Goal: Task Accomplishment & Management: Manage account settings

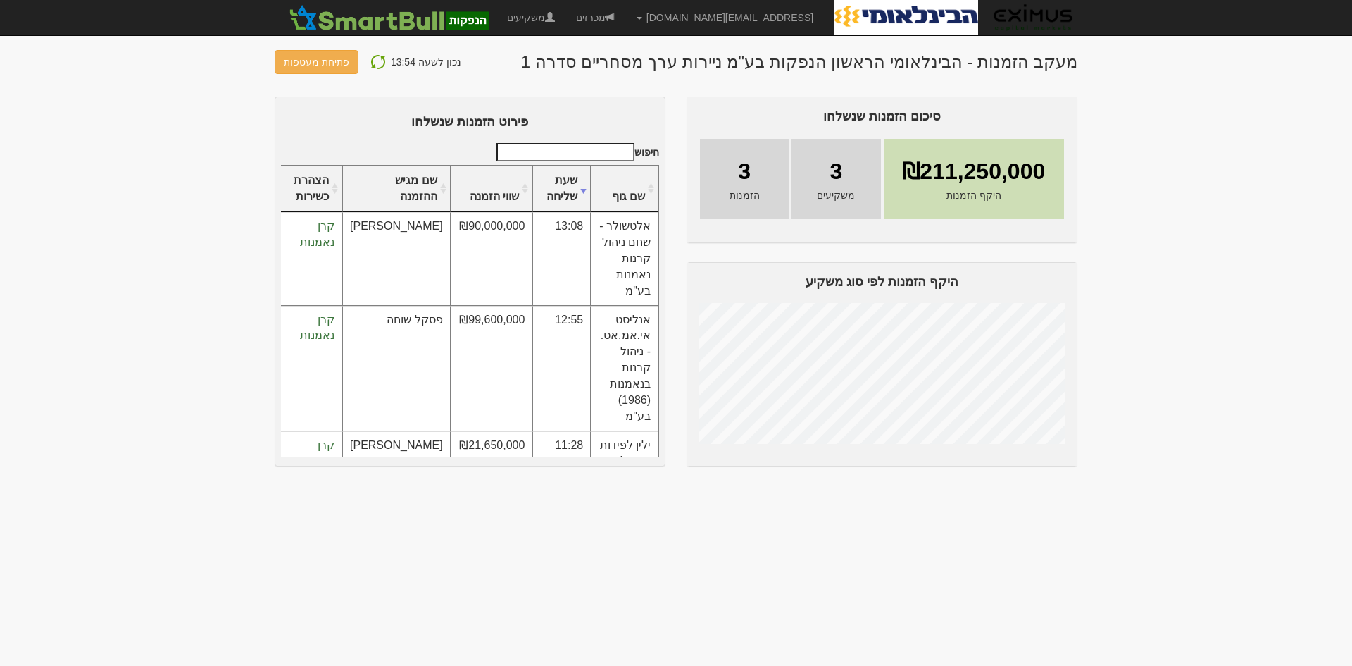
click at [372, 64] on img at bounding box center [378, 62] width 17 height 17
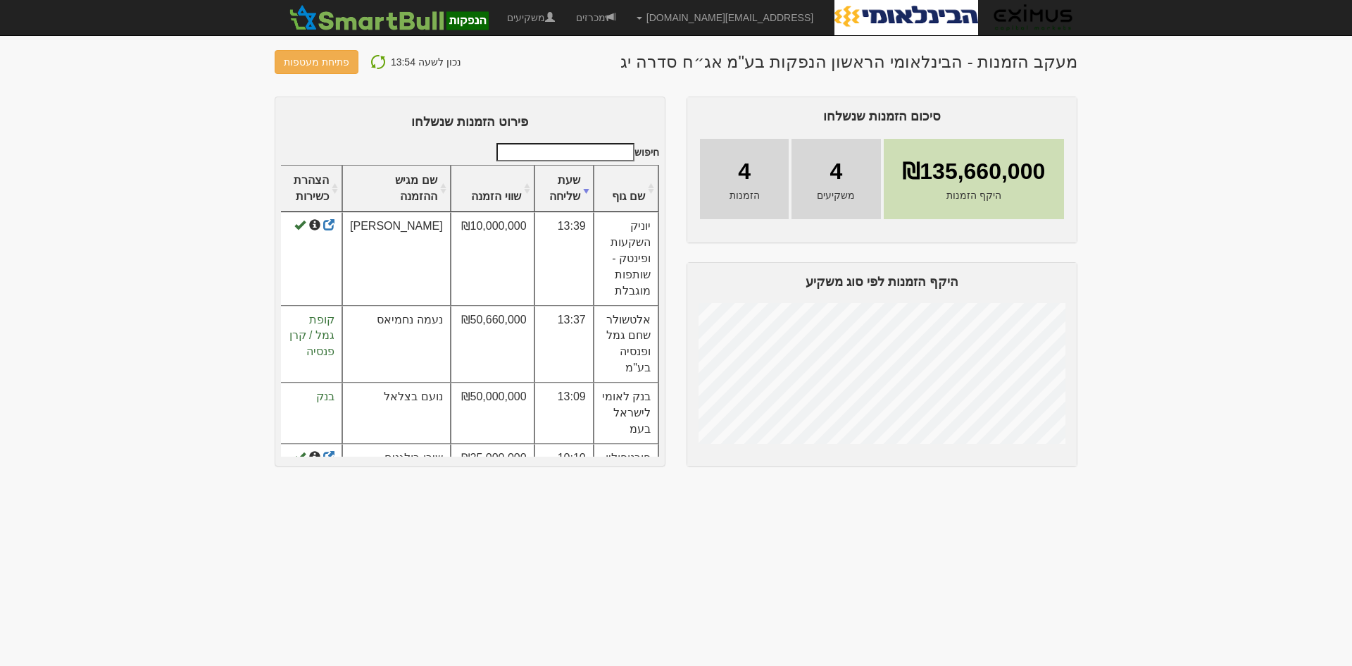
click at [380, 63] on img at bounding box center [378, 62] width 17 height 17
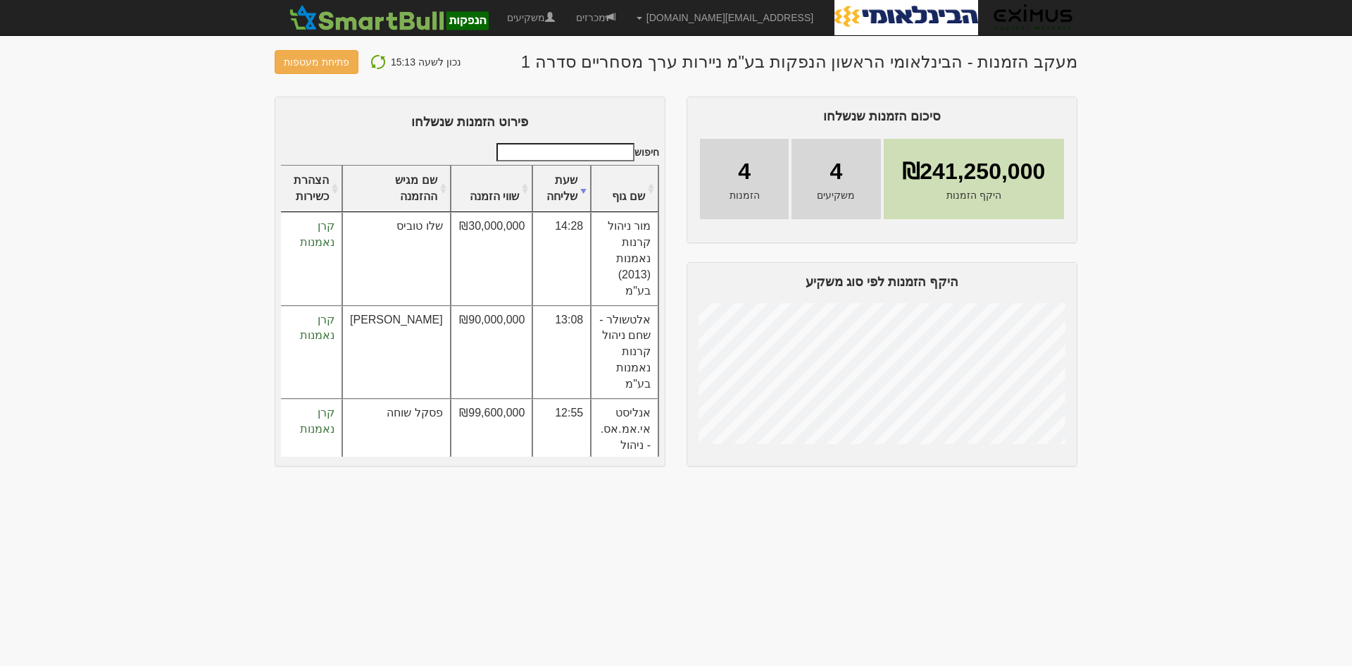
scroll to position [75, 0]
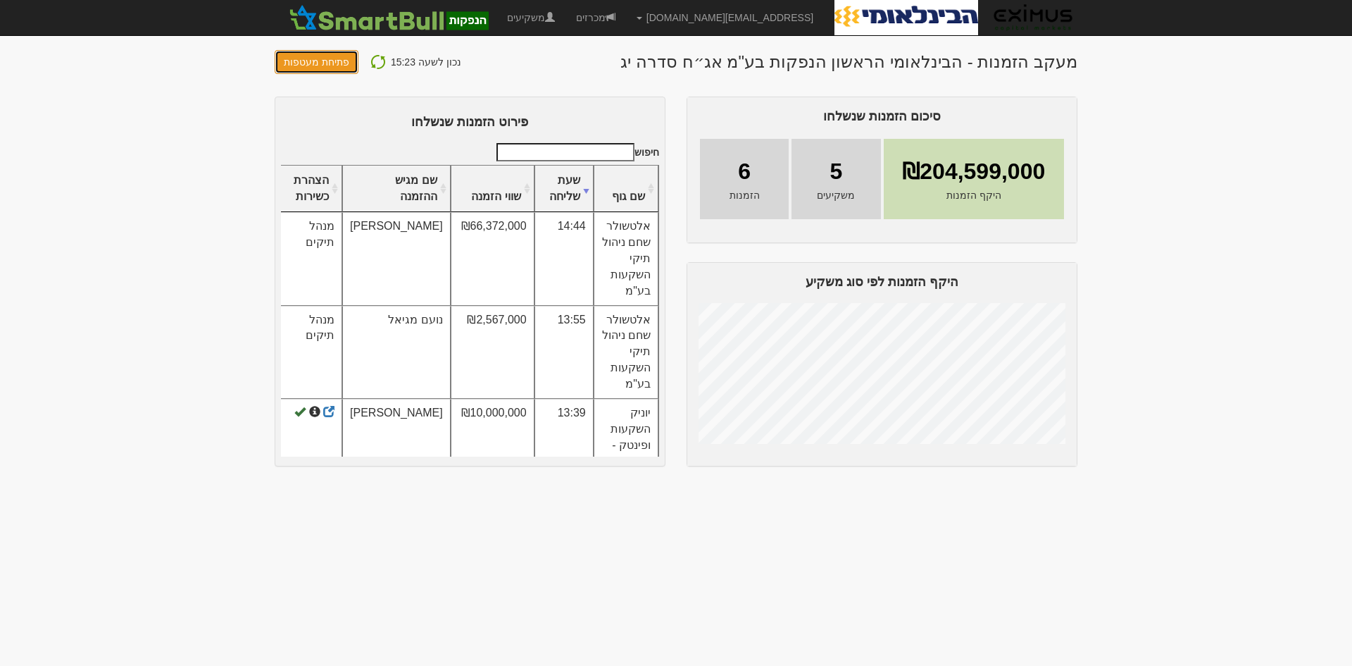
click at [328, 61] on button "פתיחת מעטפות" at bounding box center [317, 62] width 84 height 24
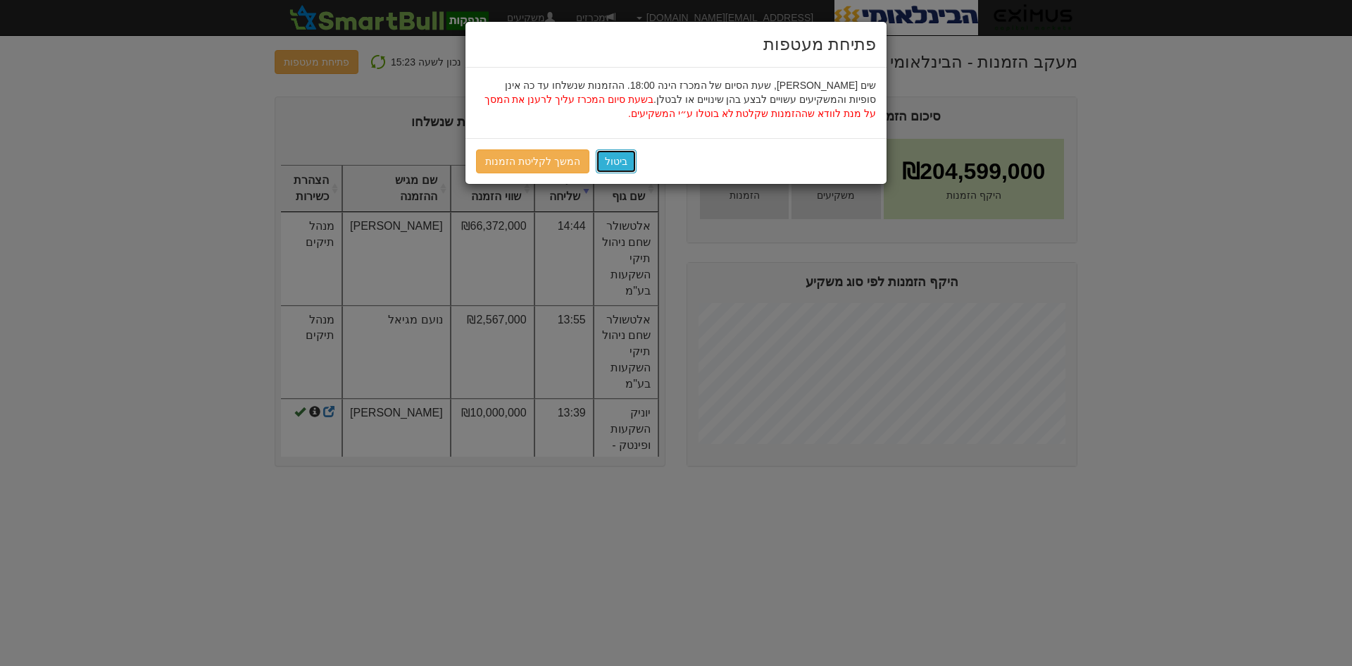
click at [607, 161] on button "ביטול" at bounding box center [616, 161] width 41 height 24
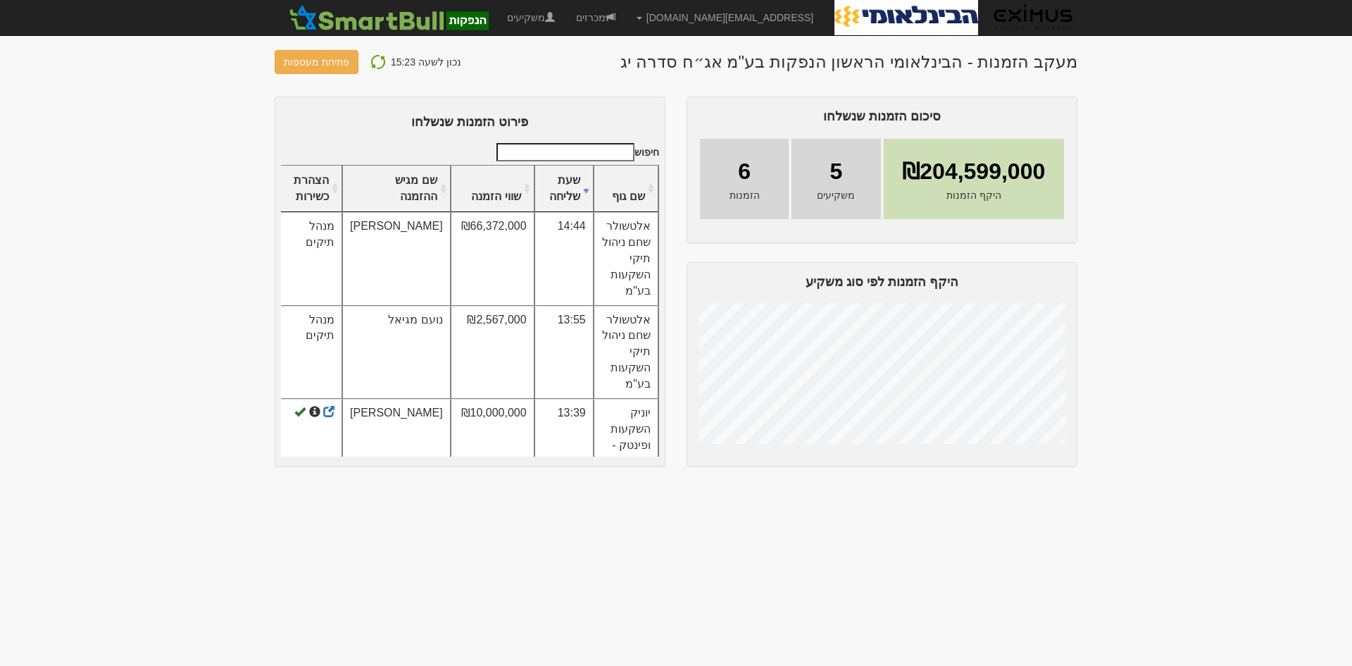
click at [373, 57] on img at bounding box center [378, 62] width 17 height 17
click at [370, 56] on img at bounding box center [378, 62] width 17 height 17
click at [373, 60] on img at bounding box center [378, 62] width 17 height 17
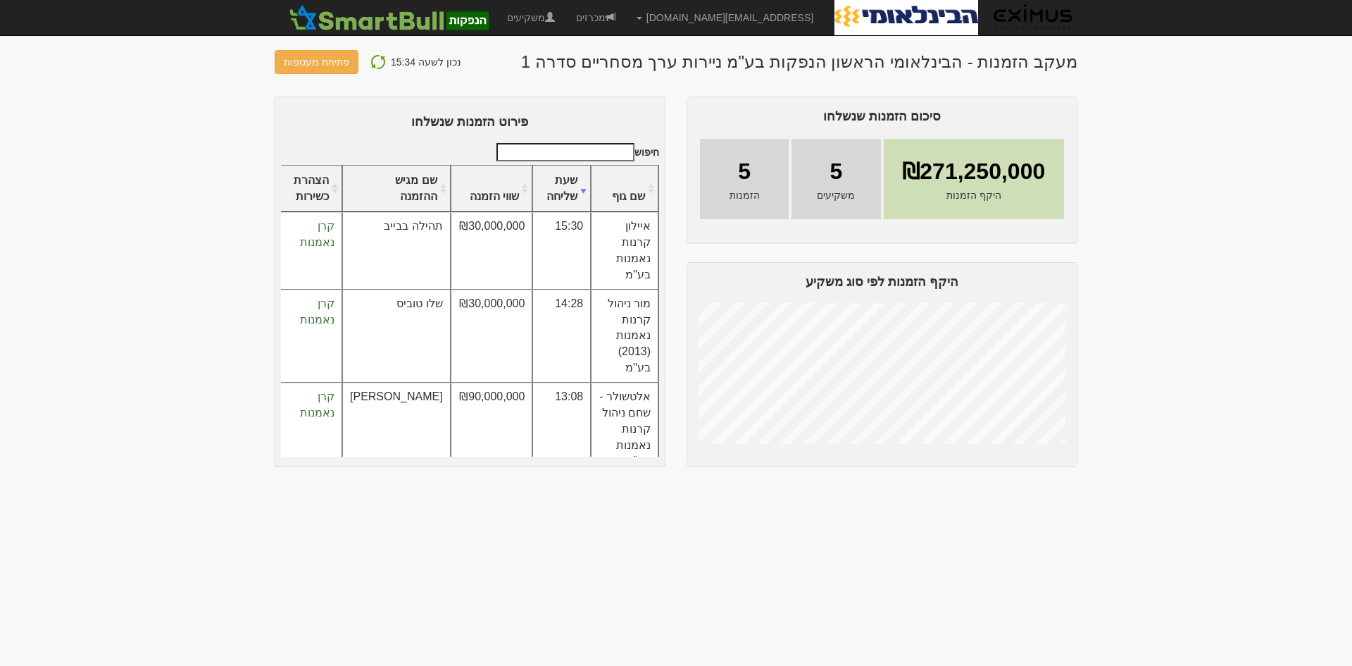
click at [376, 61] on img at bounding box center [378, 62] width 17 height 17
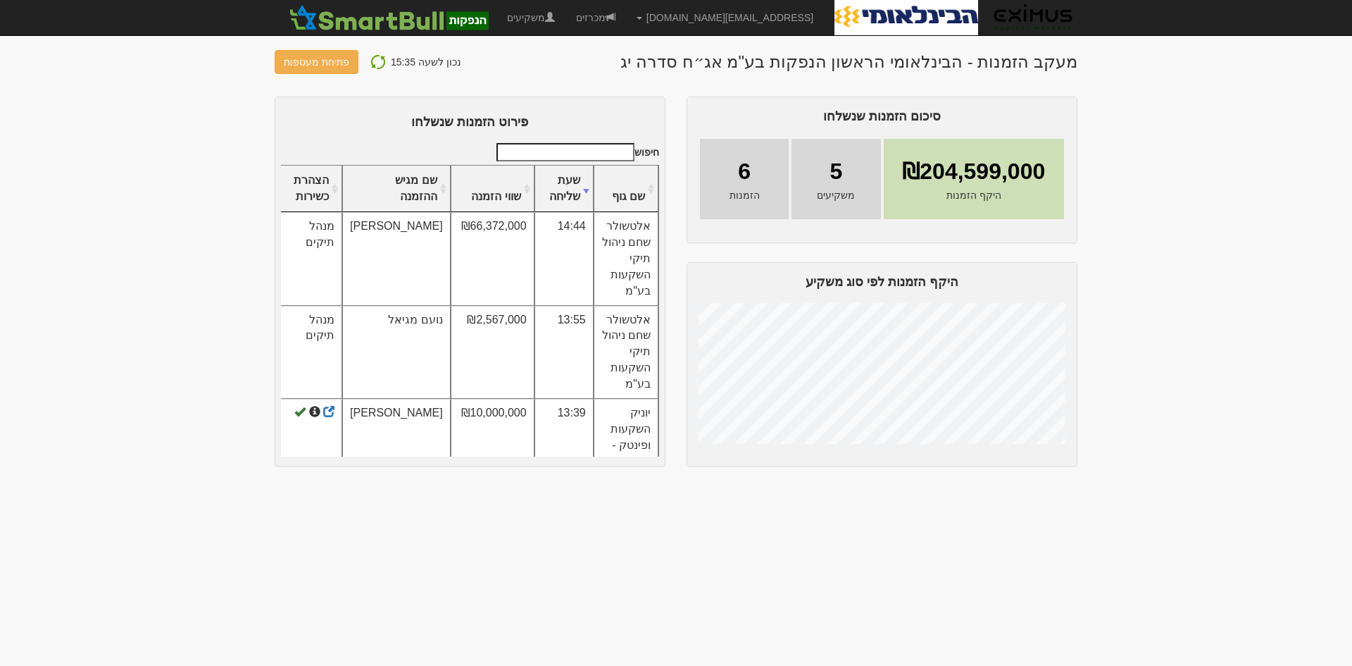
click at [371, 61] on img at bounding box center [378, 62] width 17 height 17
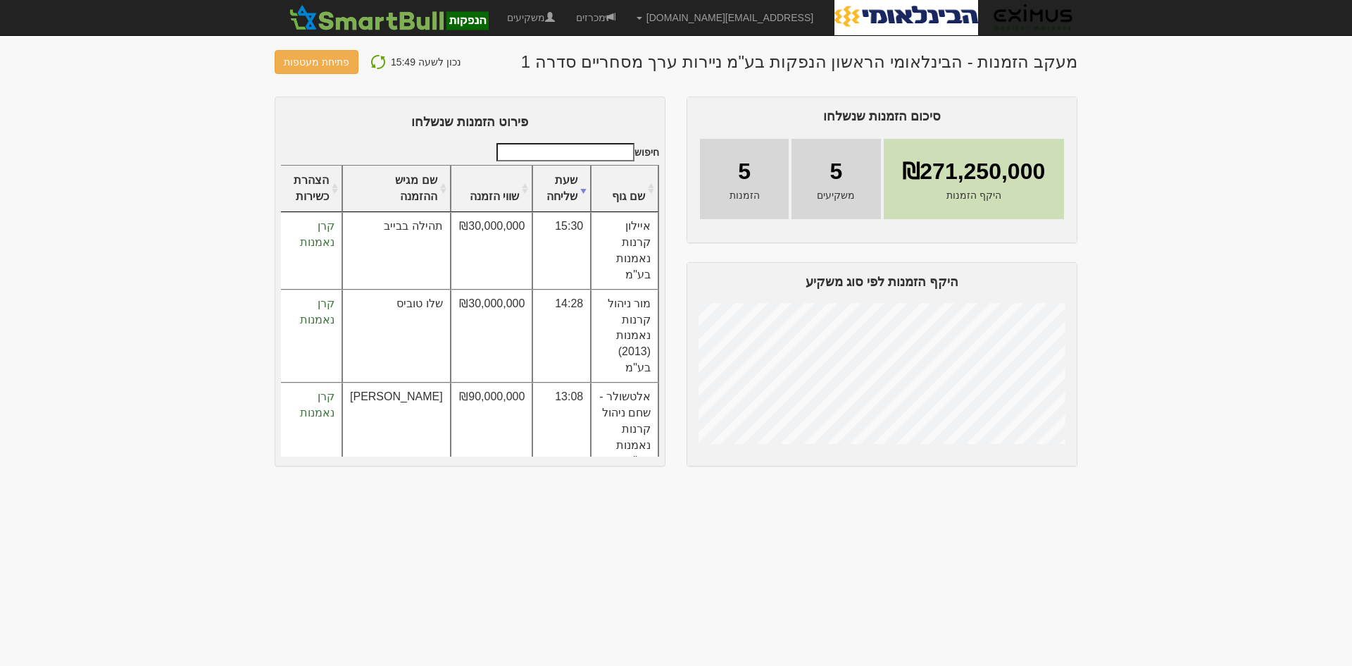
click at [372, 61] on img at bounding box center [378, 62] width 17 height 17
click at [370, 61] on img at bounding box center [378, 62] width 17 height 17
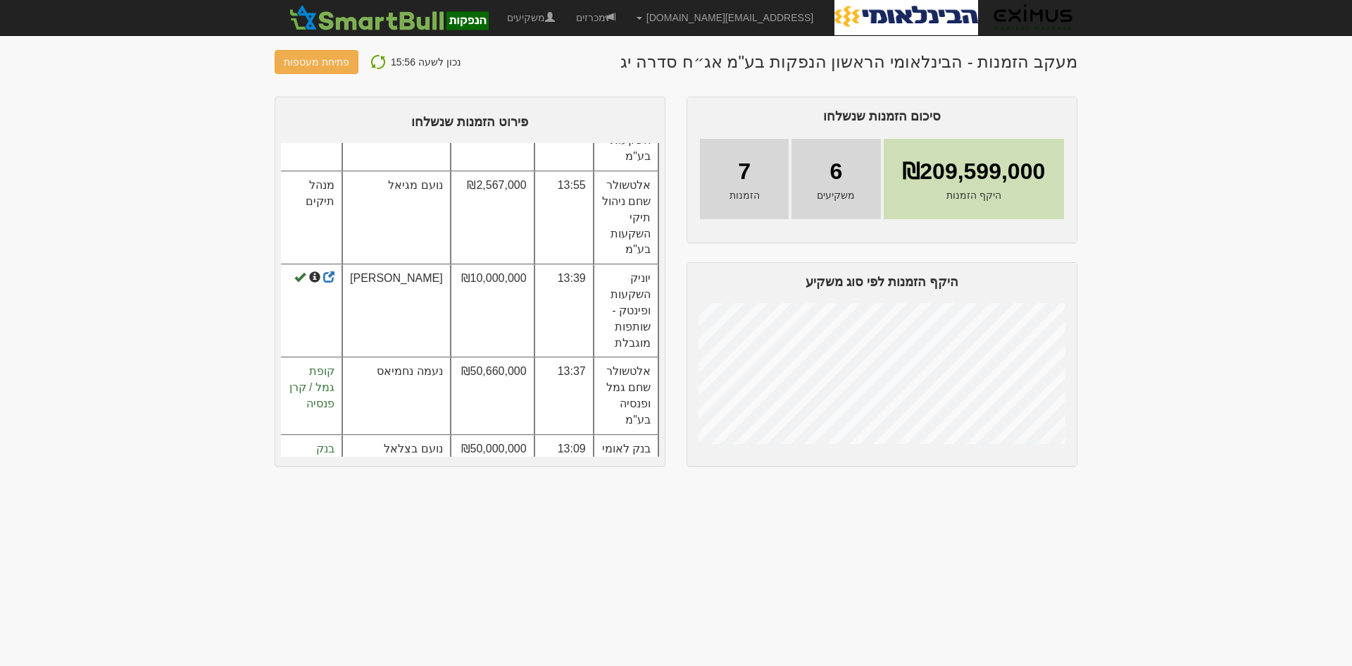
scroll to position [226, 0]
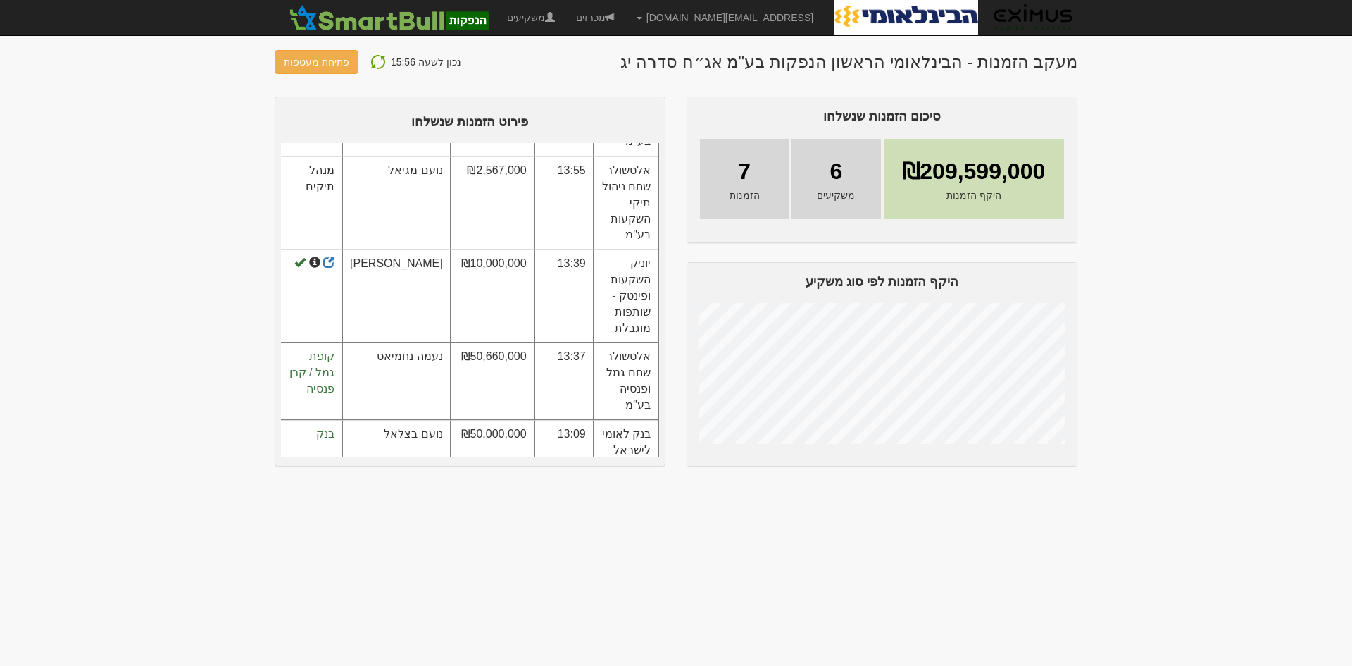
click at [373, 67] on img at bounding box center [378, 62] width 17 height 17
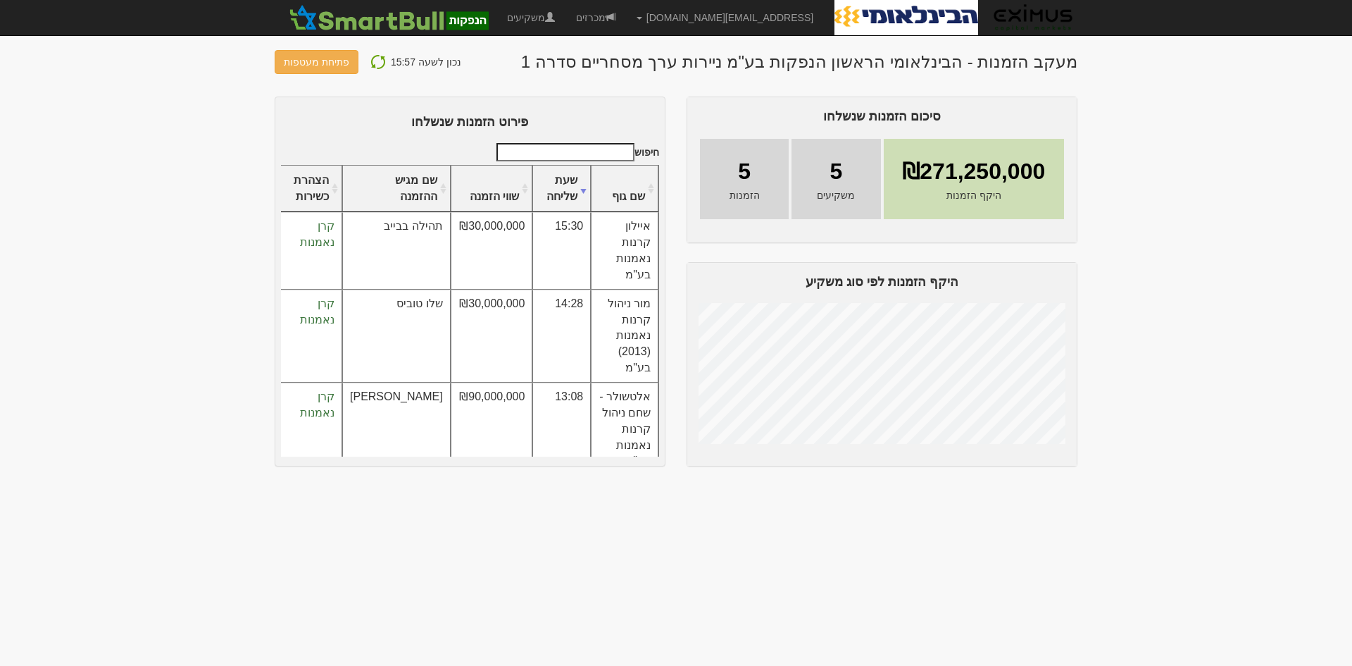
click at [370, 65] on img at bounding box center [378, 62] width 17 height 17
click at [377, 61] on img at bounding box center [378, 62] width 17 height 17
click at [374, 55] on img at bounding box center [378, 62] width 17 height 17
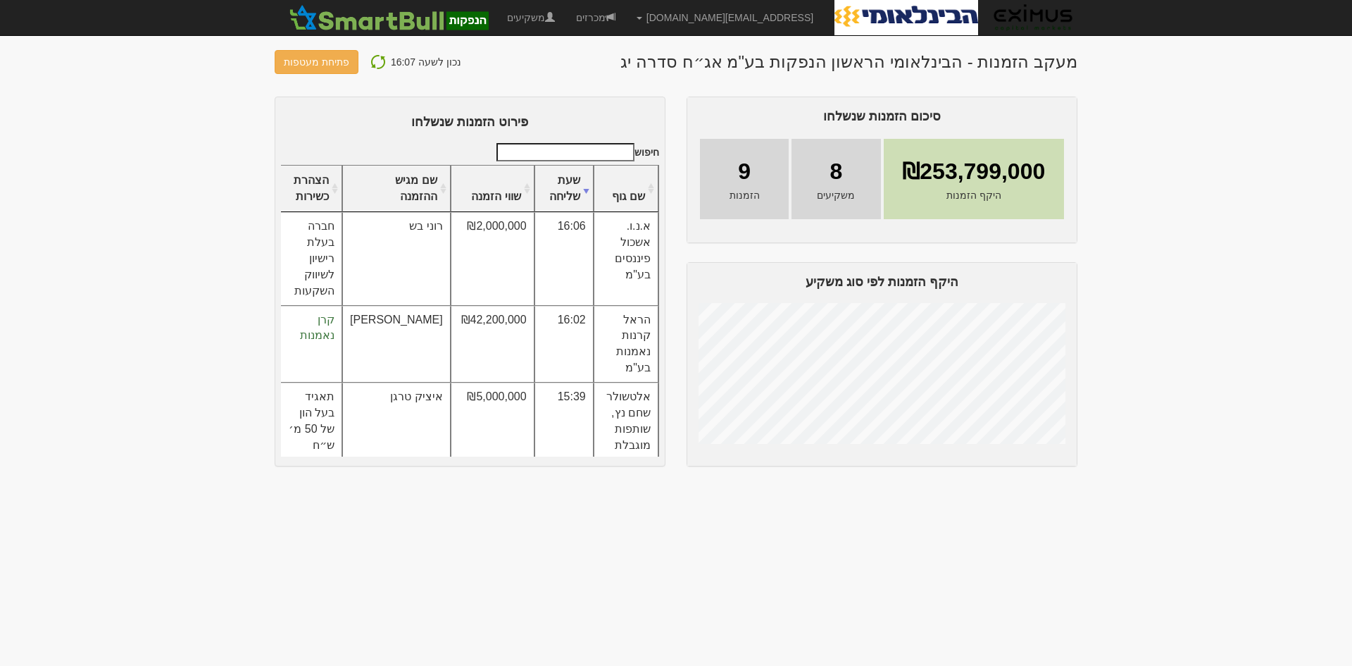
click at [989, 611] on body "[EMAIL_ADDRESS][DOMAIN_NAME] הגדרות חשבונות הנפקה תבניות הודעות קיבול" at bounding box center [676, 333] width 1352 height 666
click at [370, 62] on img at bounding box center [378, 62] width 17 height 17
click at [376, 61] on img at bounding box center [378, 62] width 17 height 17
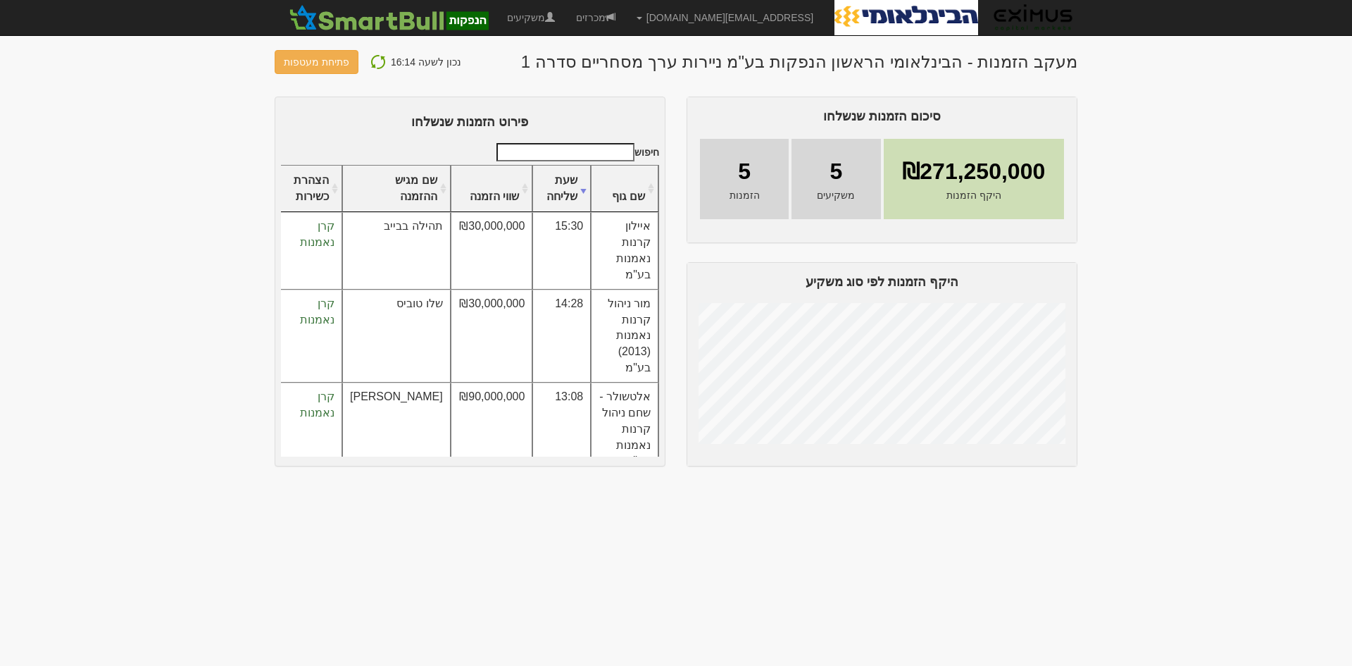
click at [378, 61] on img at bounding box center [378, 62] width 17 height 17
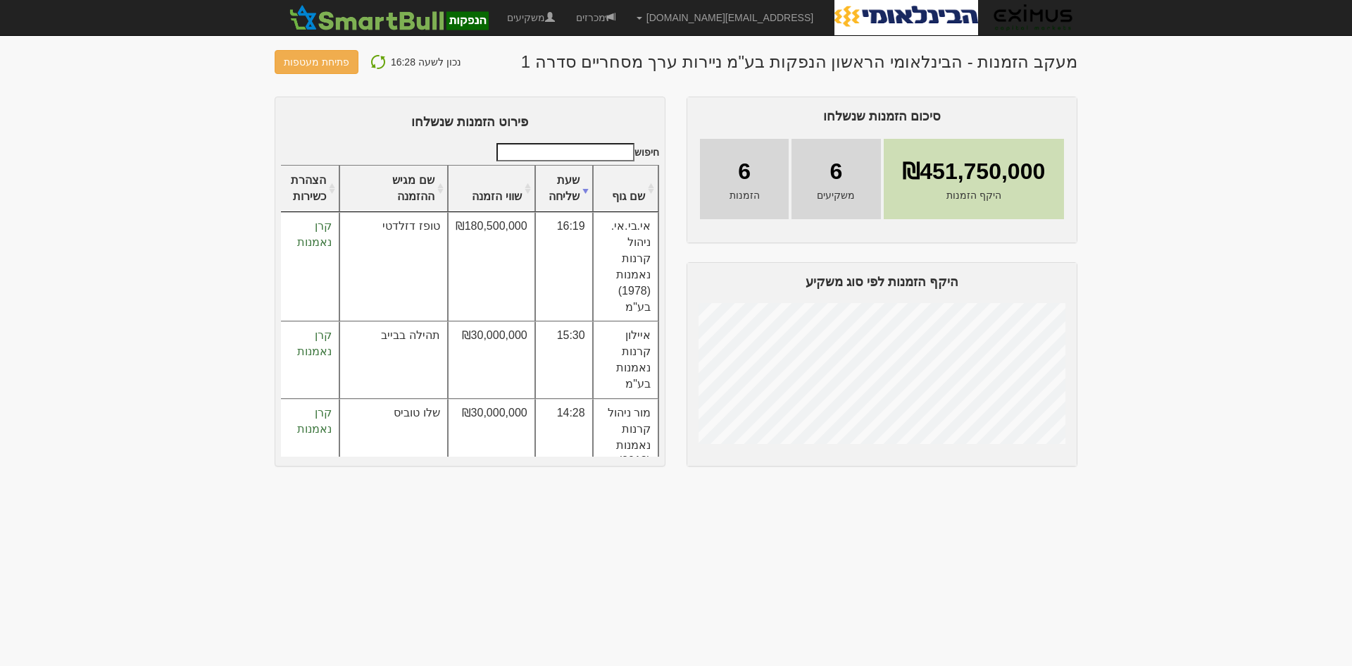
click at [374, 63] on img at bounding box center [378, 62] width 17 height 17
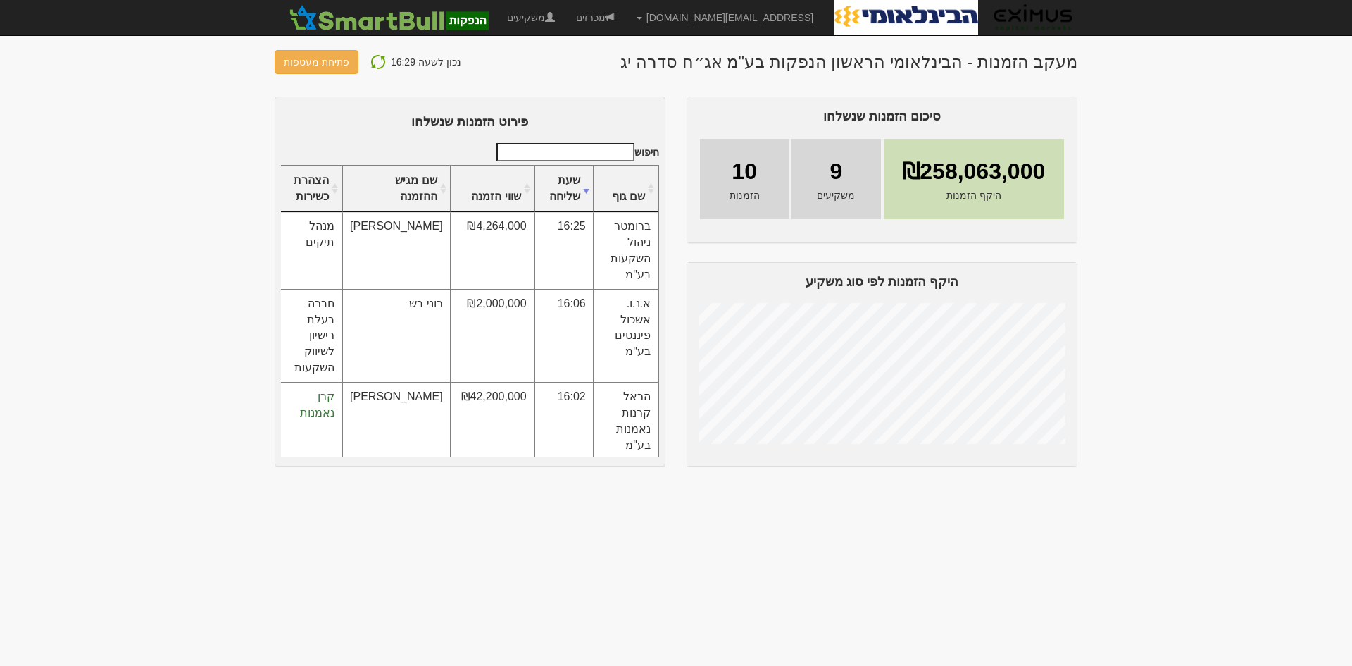
click at [370, 63] on img at bounding box center [378, 62] width 17 height 17
click at [374, 59] on img at bounding box center [378, 62] width 17 height 17
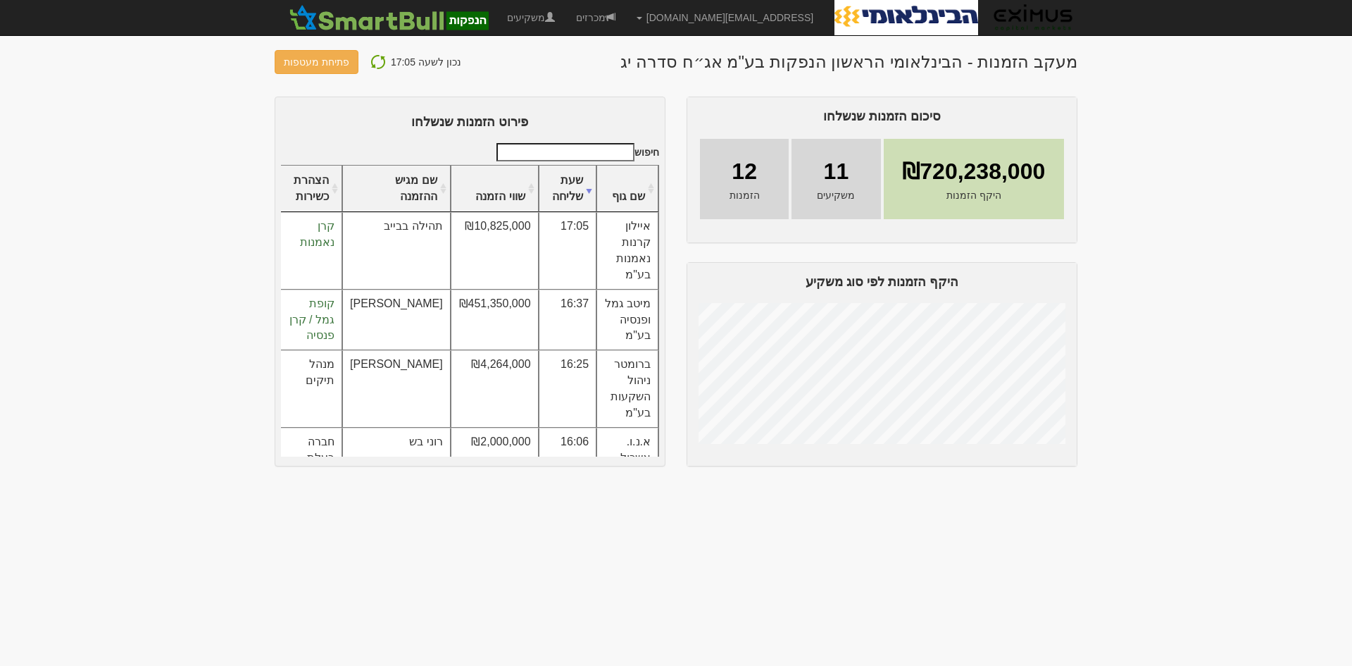
click at [378, 61] on img at bounding box center [378, 62] width 17 height 17
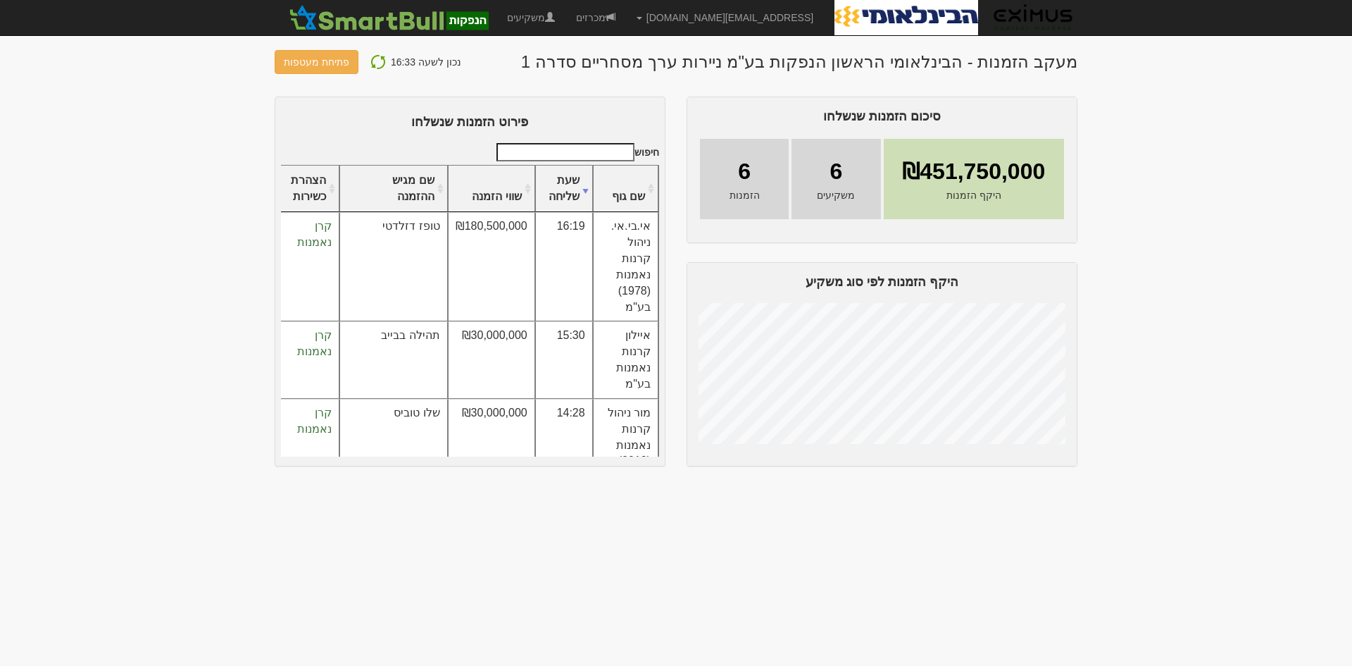
click at [378, 58] on img at bounding box center [378, 62] width 17 height 17
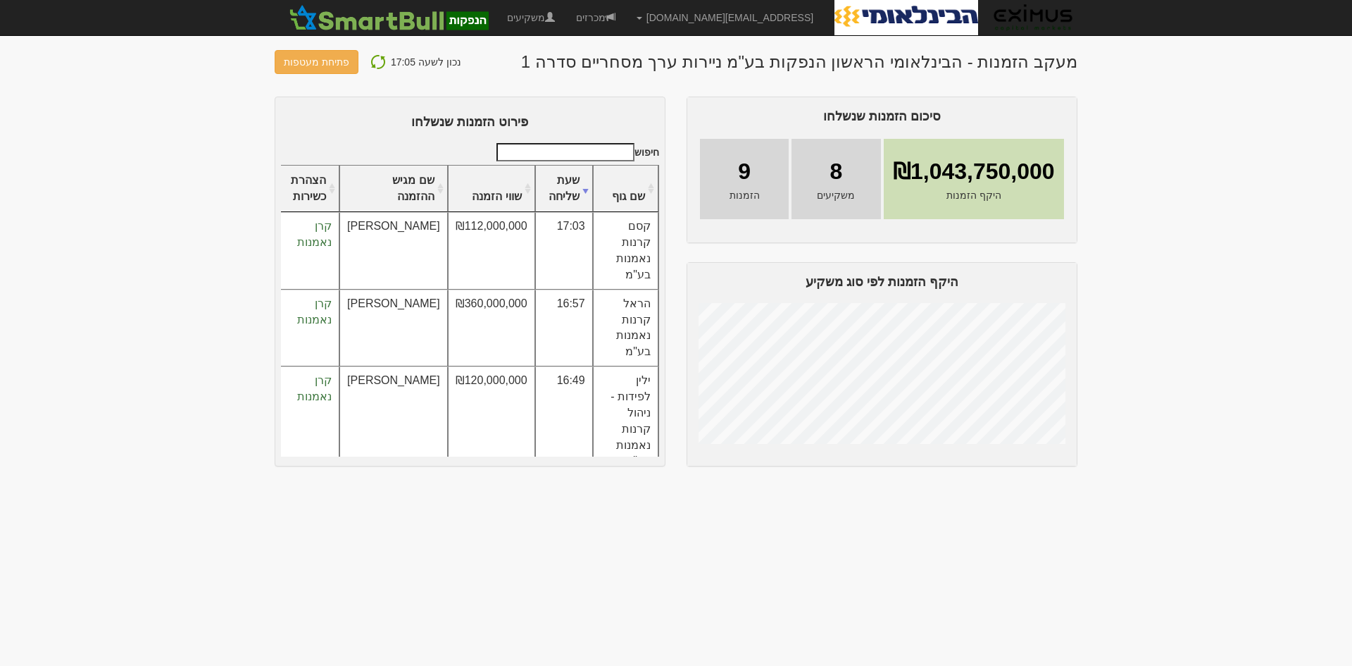
click at [373, 58] on img at bounding box center [378, 62] width 17 height 17
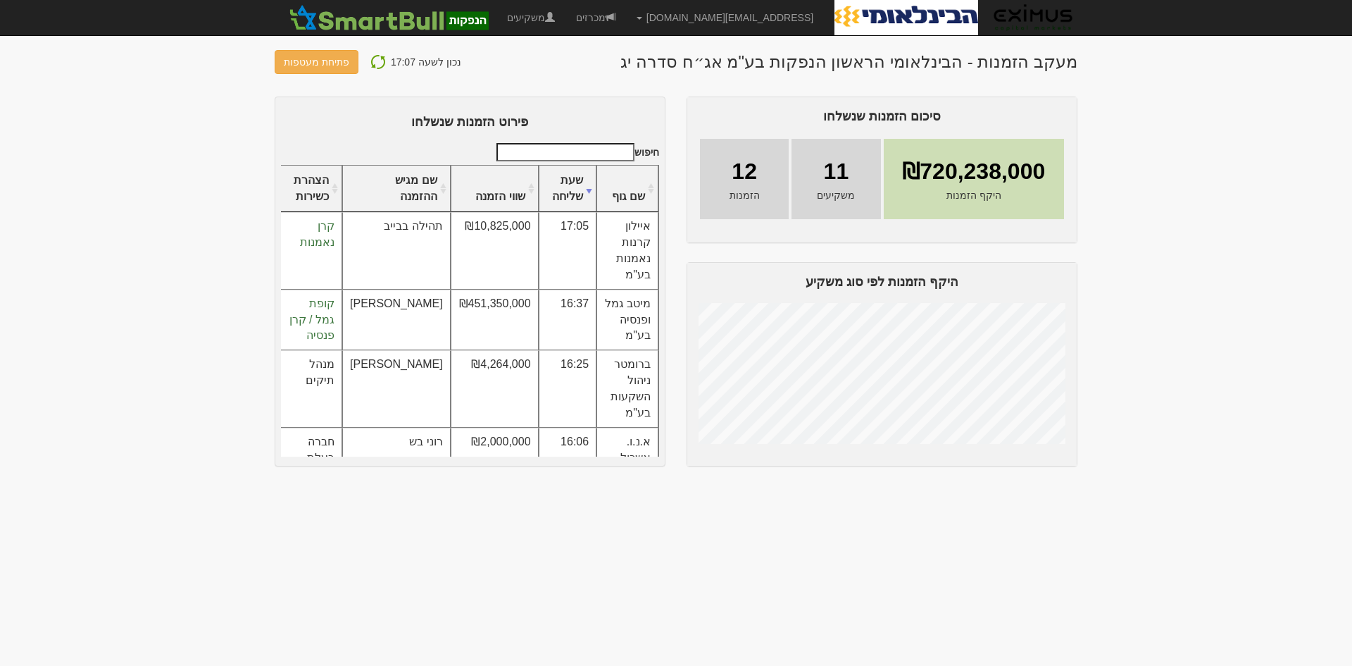
click at [376, 61] on img at bounding box center [378, 62] width 17 height 17
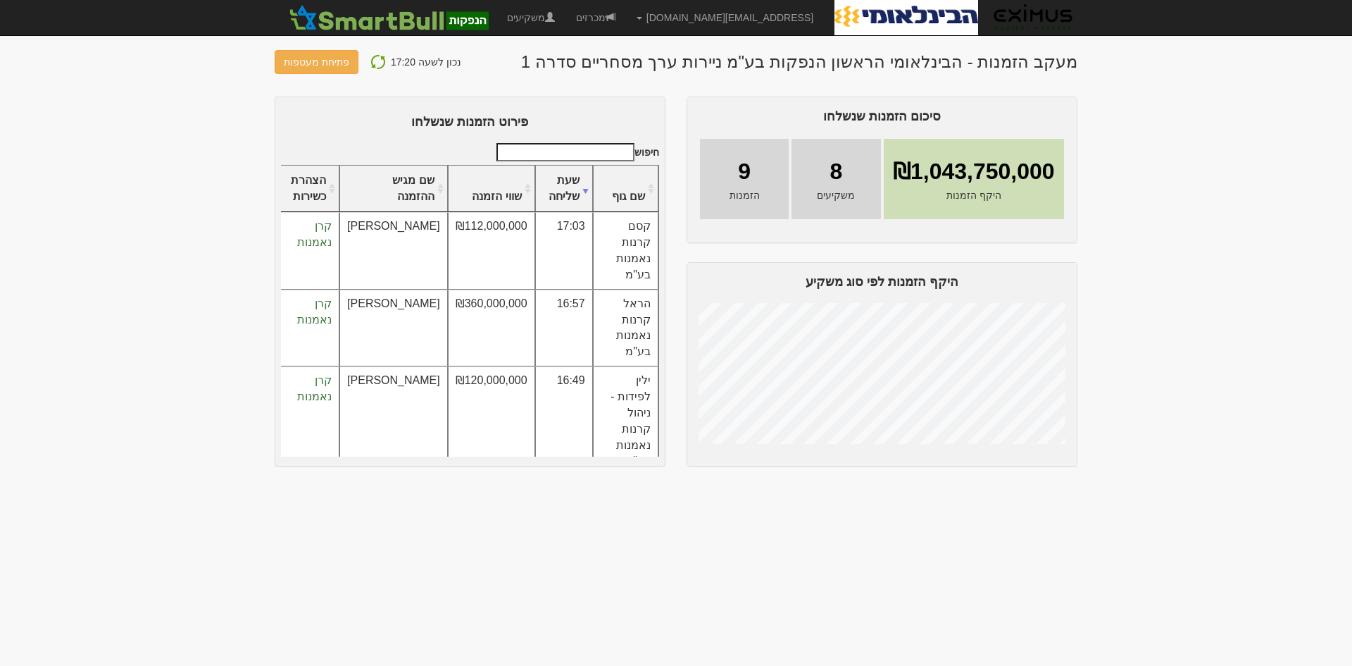
click at [378, 57] on img at bounding box center [378, 62] width 17 height 17
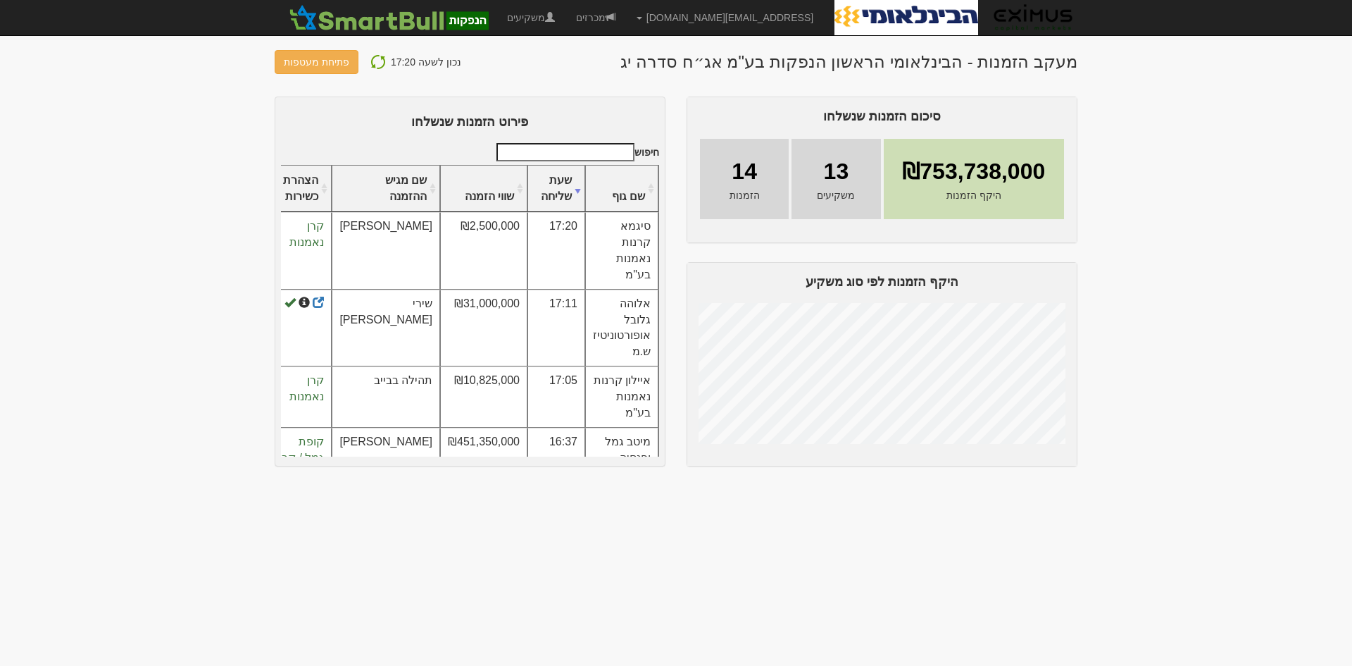
click at [373, 50] on div "נכון לשעה 17:20 פתיחת מעטפות" at bounding box center [368, 62] width 187 height 24
click at [373, 65] on img at bounding box center [378, 62] width 17 height 17
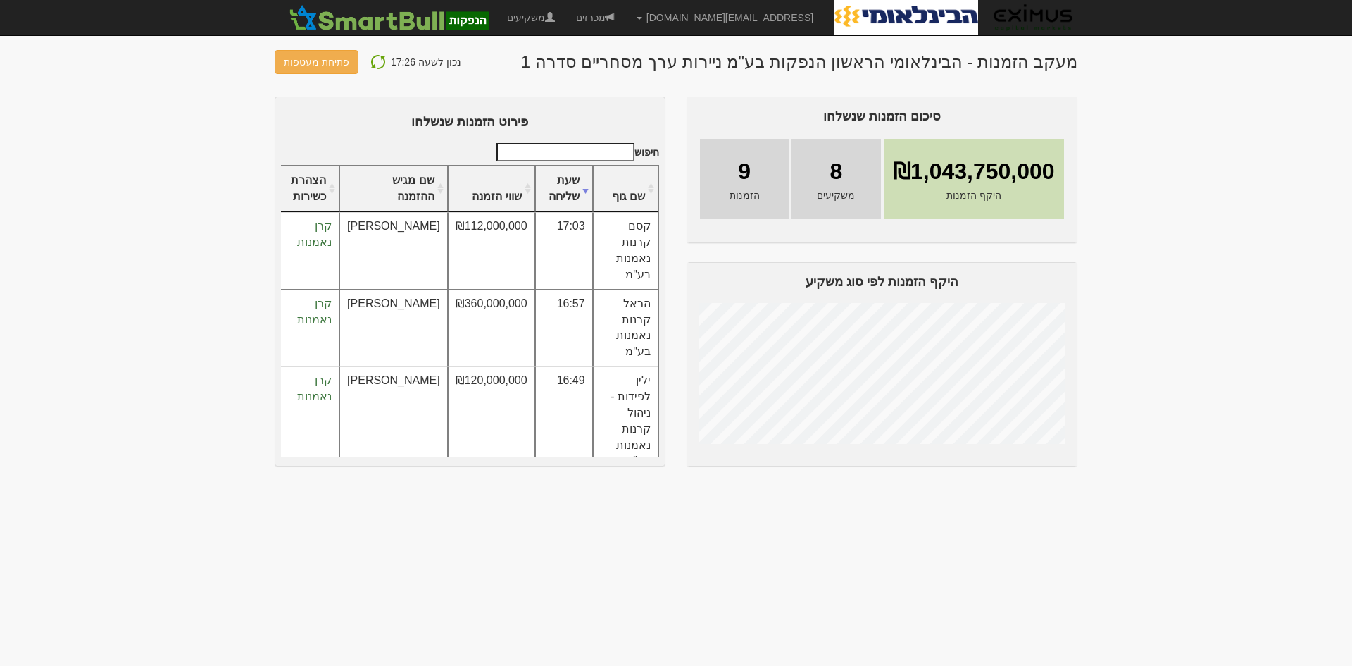
click at [375, 56] on img at bounding box center [378, 62] width 17 height 17
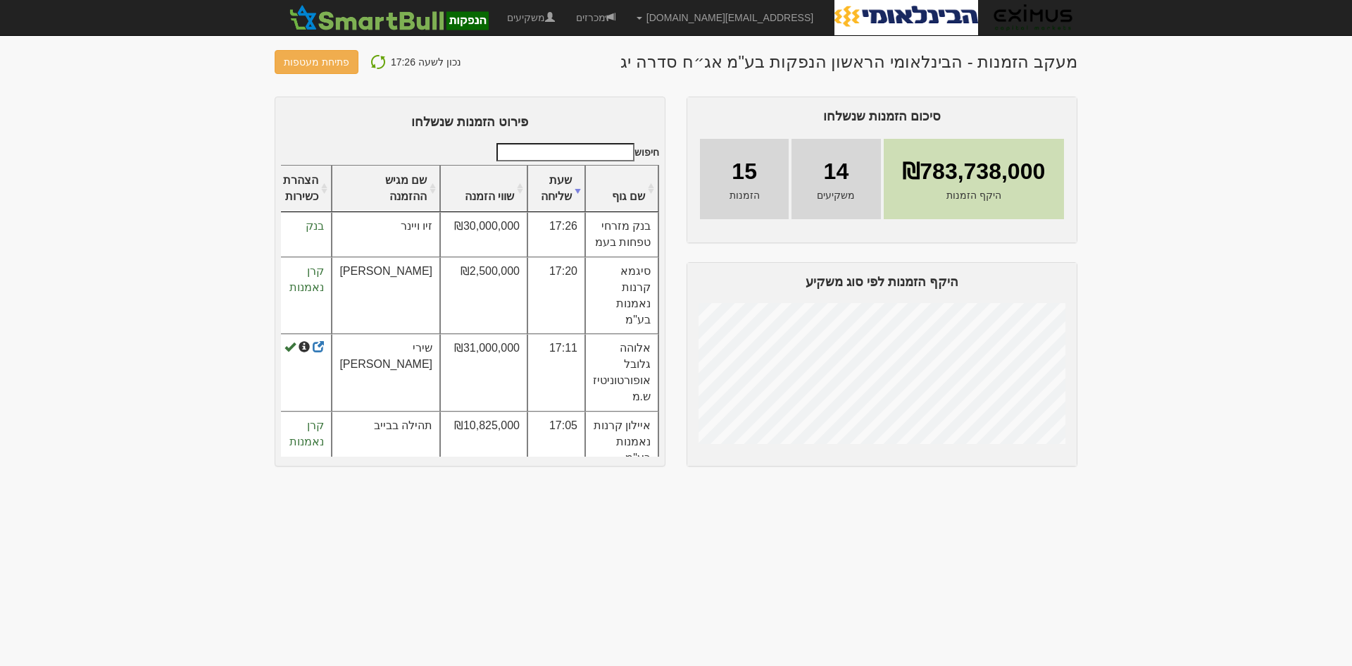
click at [371, 63] on img at bounding box center [378, 62] width 17 height 17
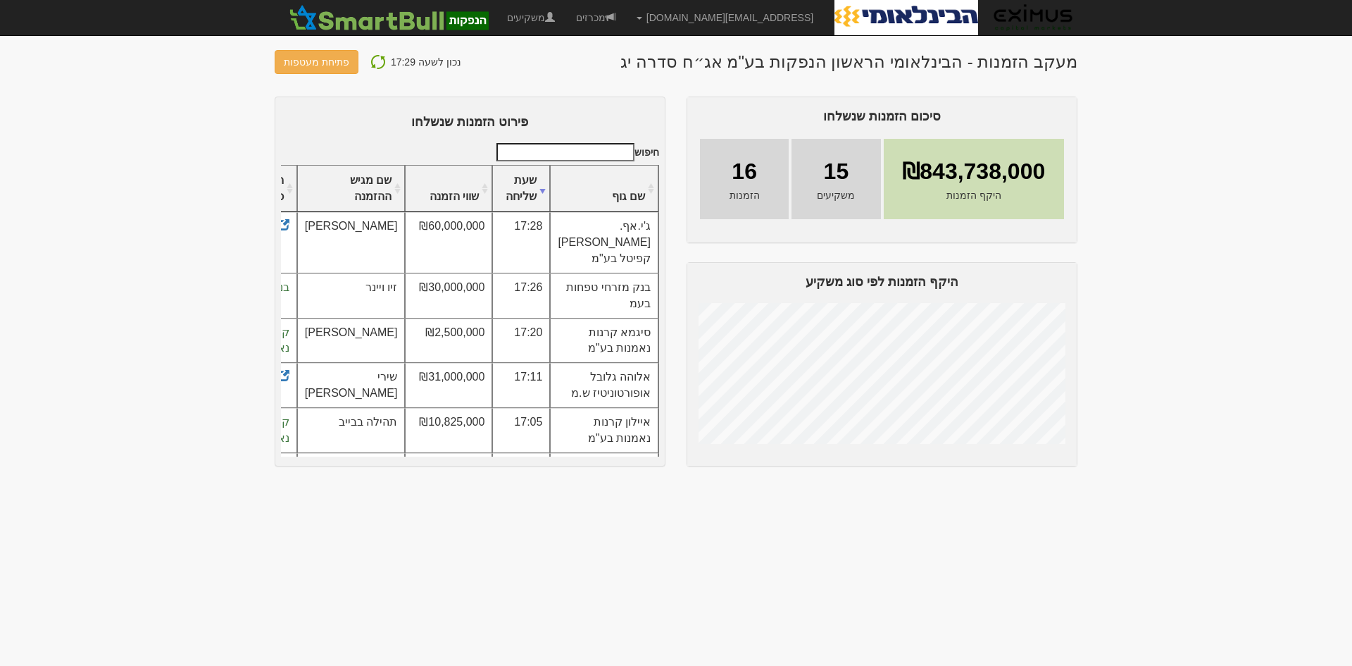
click at [370, 61] on img at bounding box center [378, 62] width 17 height 17
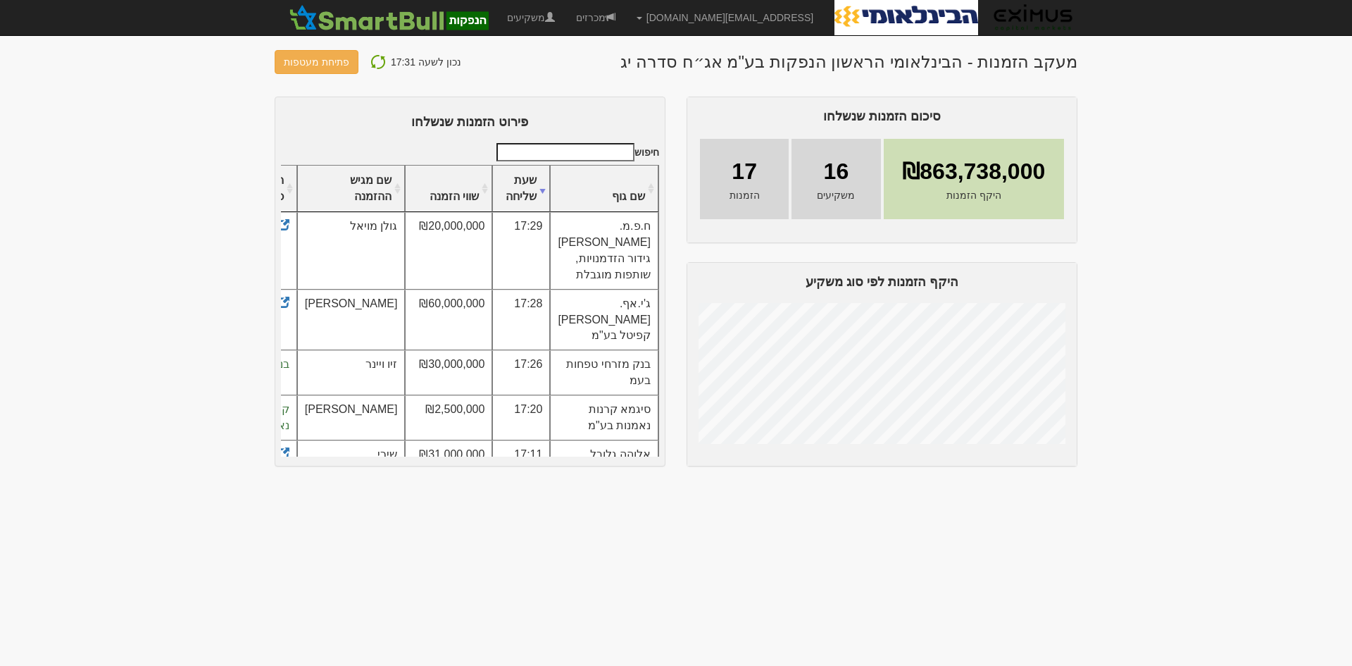
click at [370, 61] on img at bounding box center [378, 62] width 17 height 17
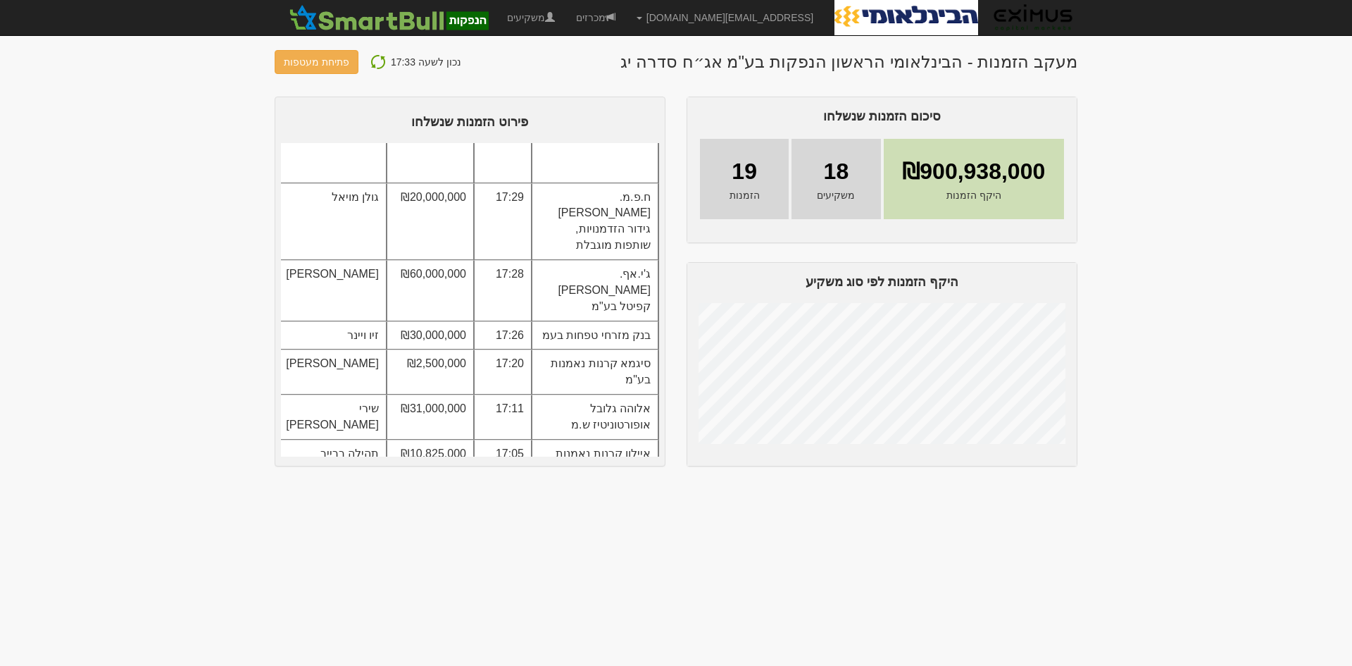
scroll to position [141, 0]
click at [373, 54] on img at bounding box center [378, 62] width 17 height 17
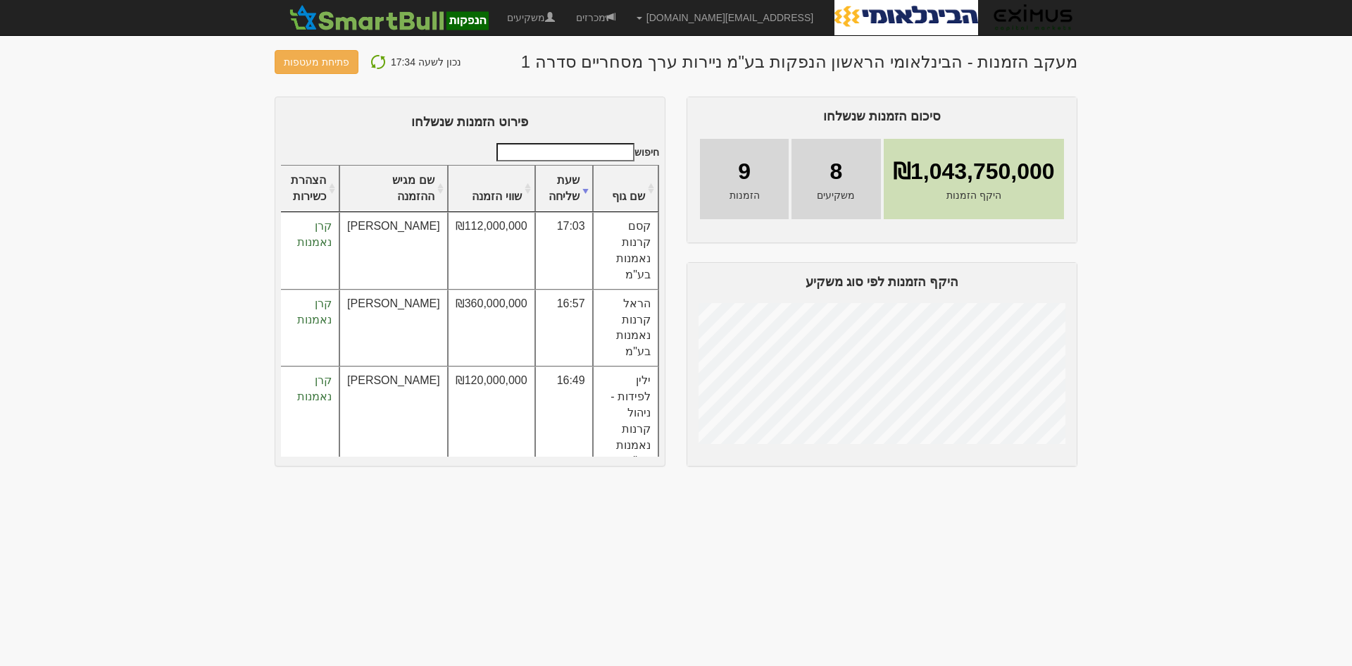
click at [370, 58] on img at bounding box center [378, 62] width 17 height 17
click at [375, 61] on img at bounding box center [378, 62] width 17 height 17
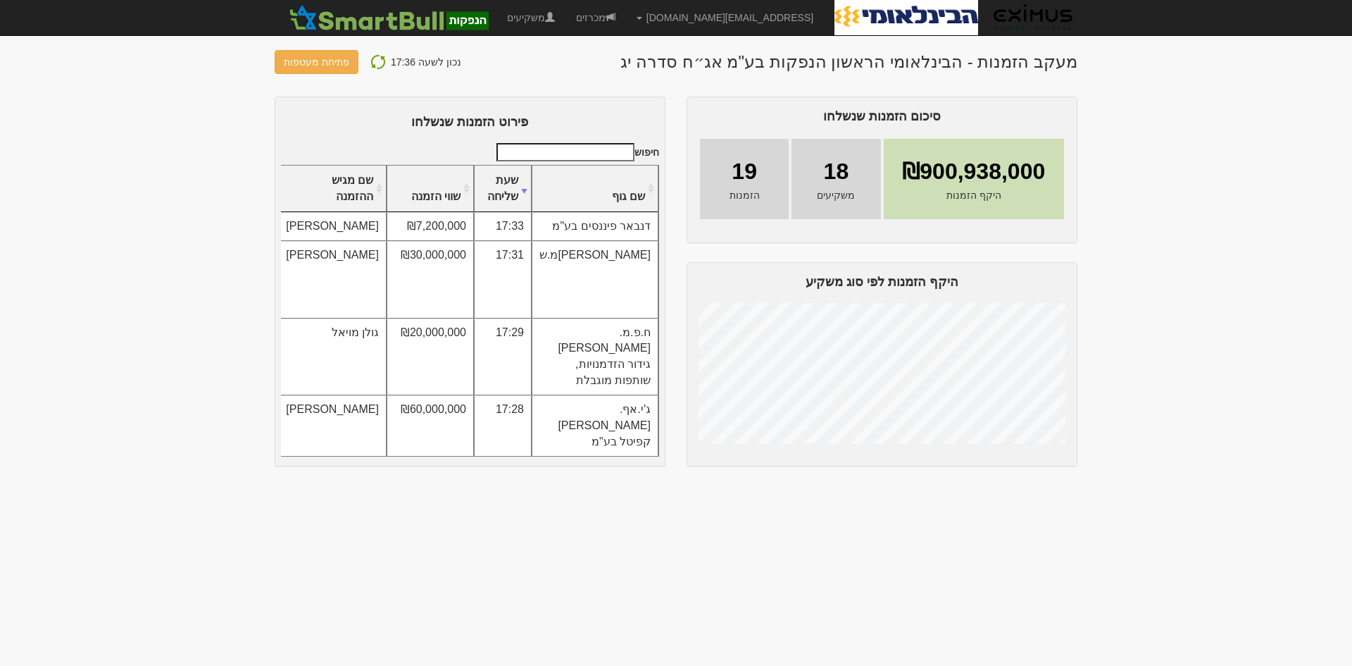
click at [370, 62] on img at bounding box center [378, 62] width 17 height 17
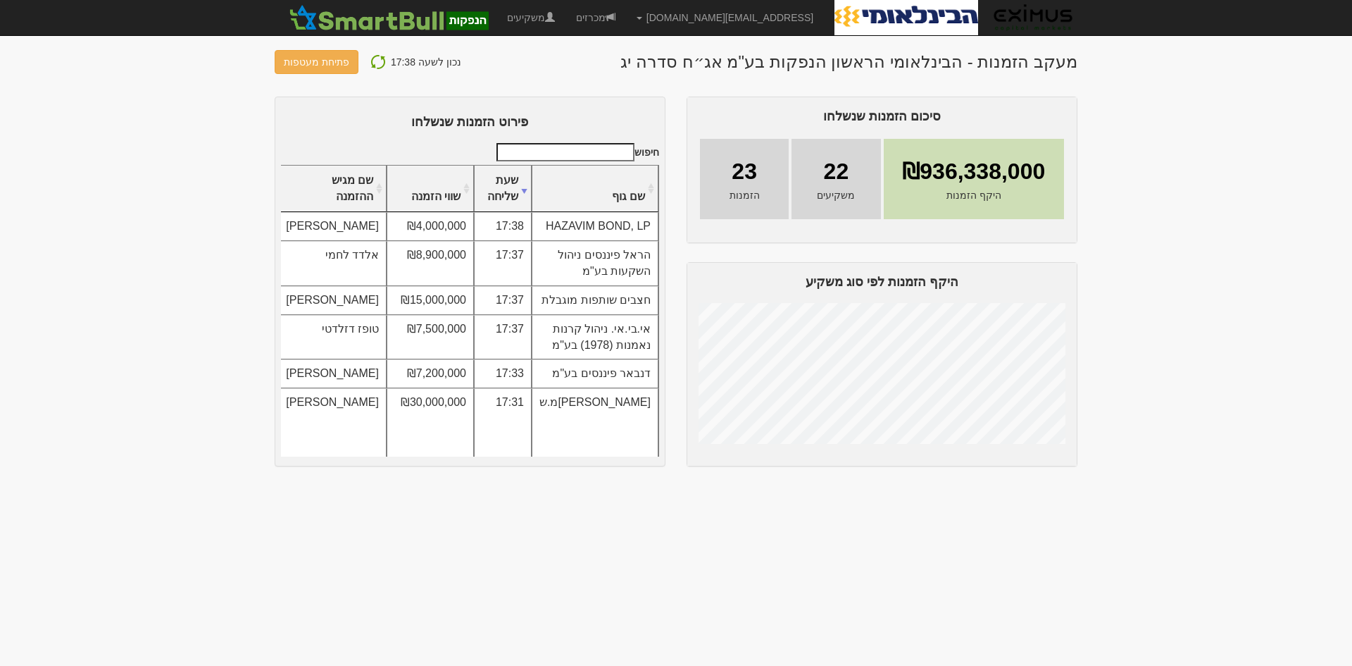
click at [379, 61] on img at bounding box center [378, 62] width 17 height 17
click at [373, 56] on img at bounding box center [378, 62] width 17 height 17
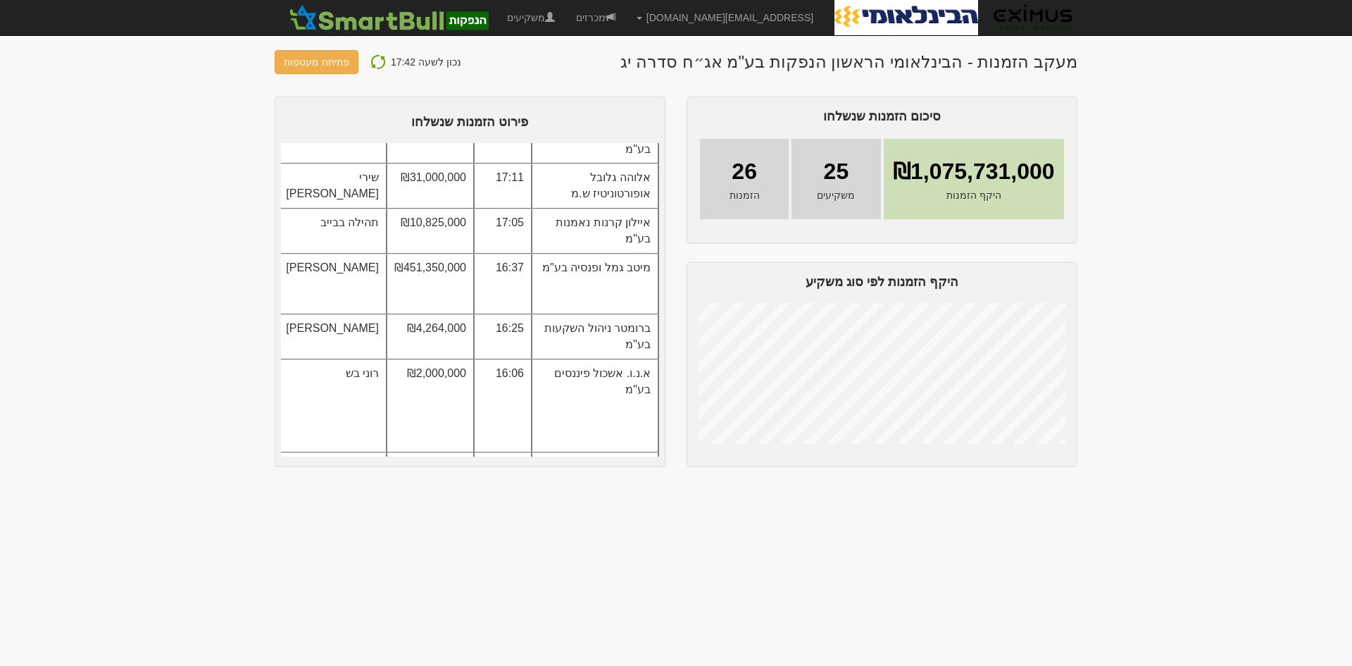
scroll to position [634, 0]
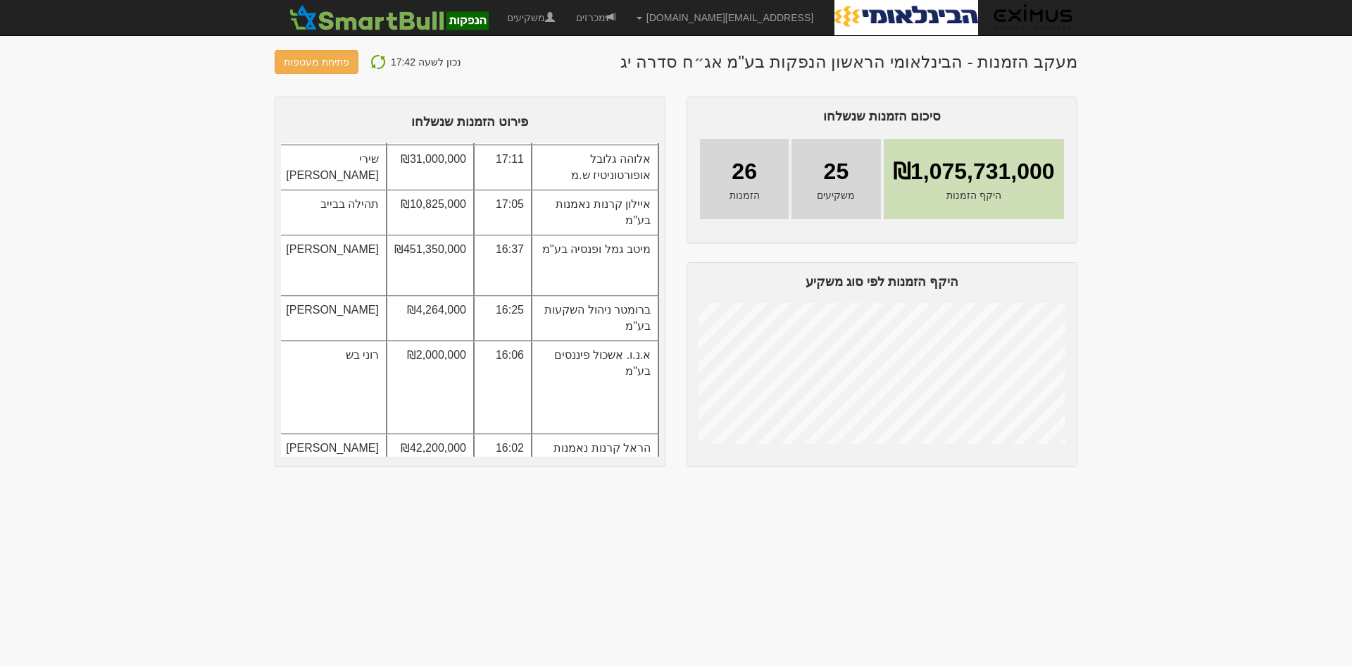
click at [373, 57] on img at bounding box center [378, 62] width 17 height 17
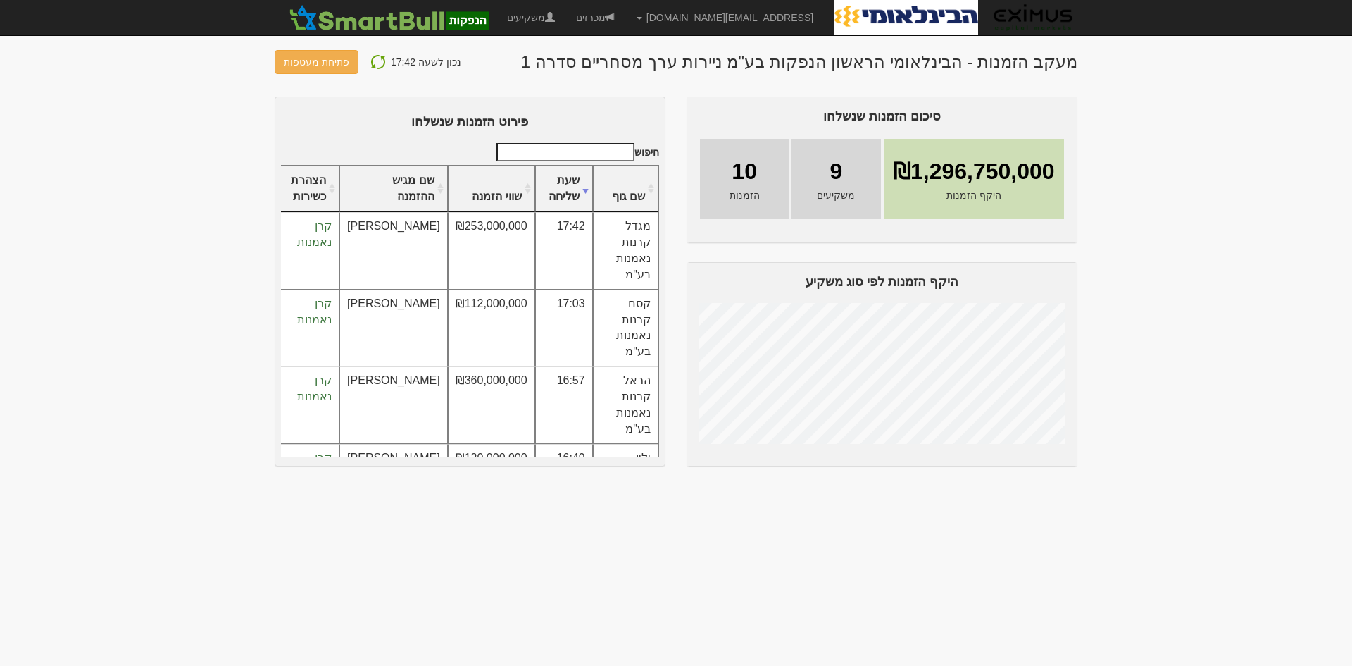
click at [377, 59] on img at bounding box center [378, 62] width 17 height 17
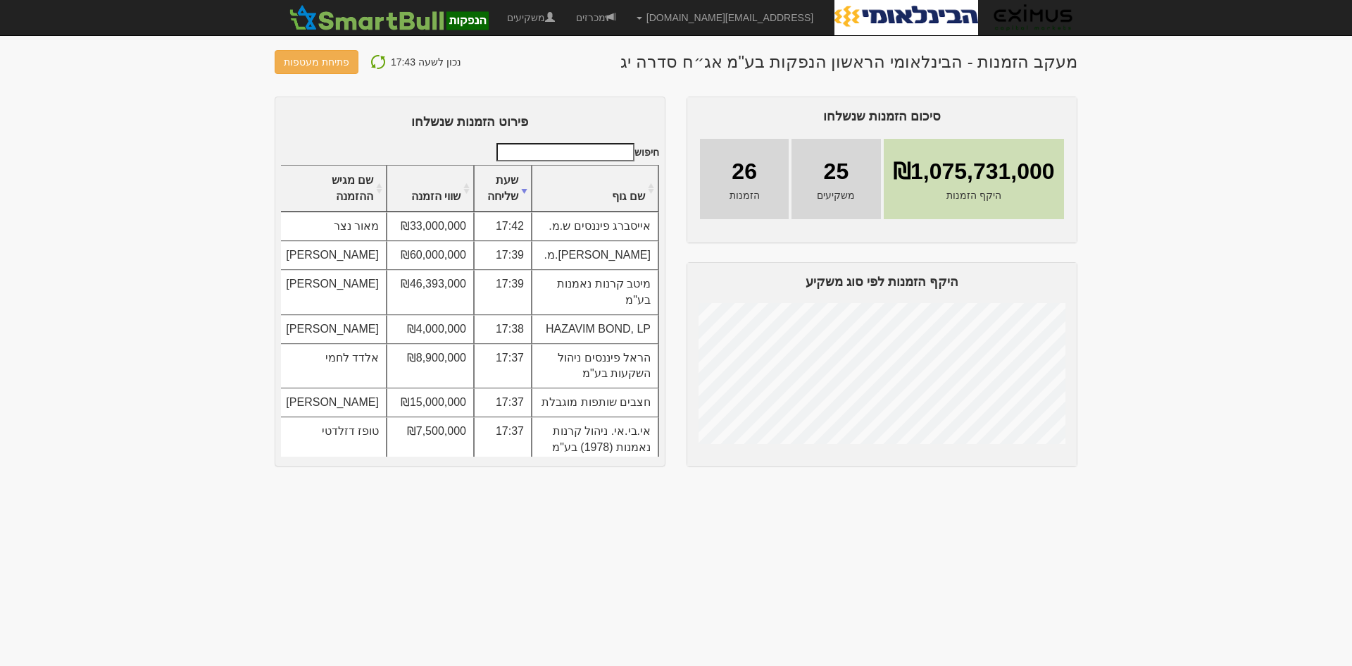
click at [375, 61] on img at bounding box center [378, 62] width 17 height 17
click at [373, 63] on img at bounding box center [378, 62] width 17 height 17
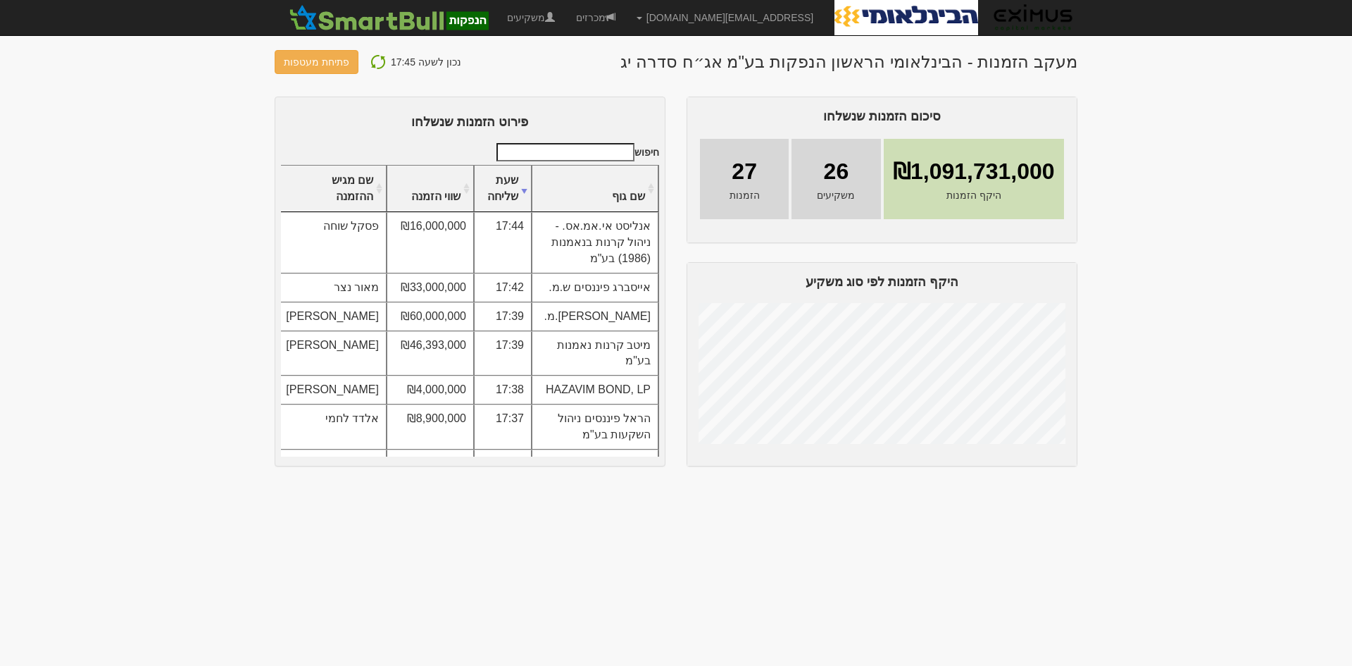
click at [373, 63] on img at bounding box center [378, 62] width 17 height 17
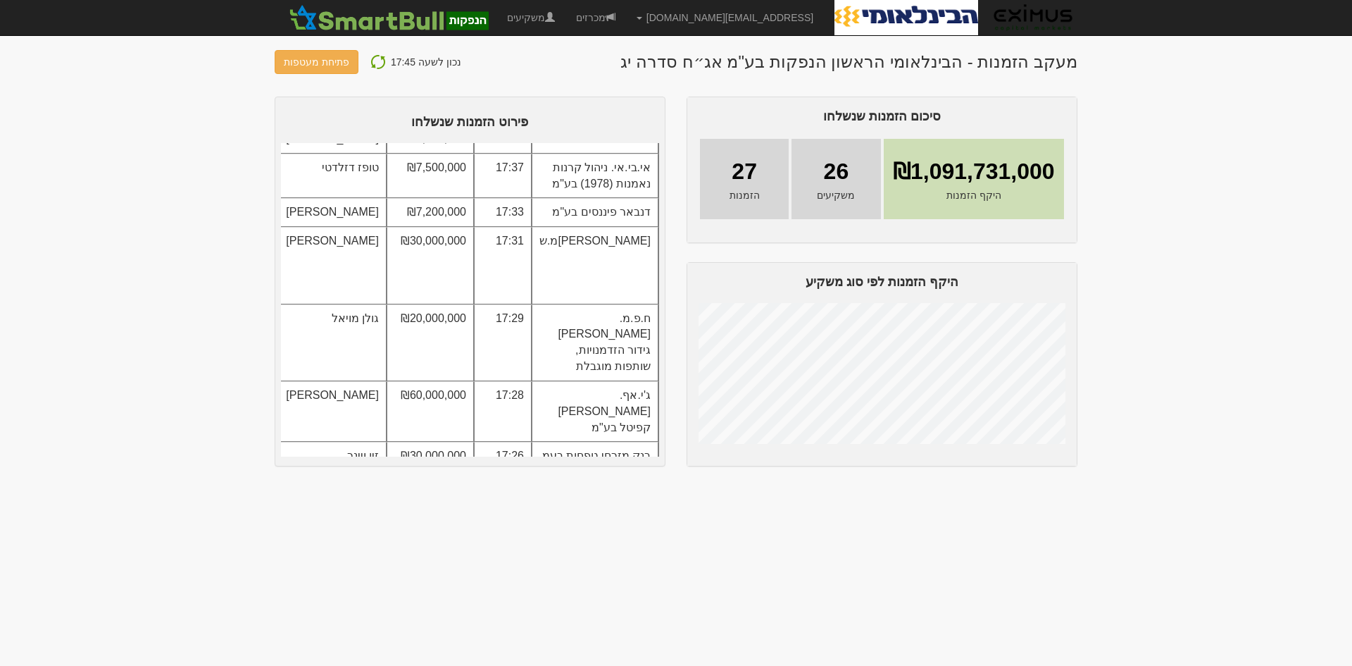
scroll to position [352, 0]
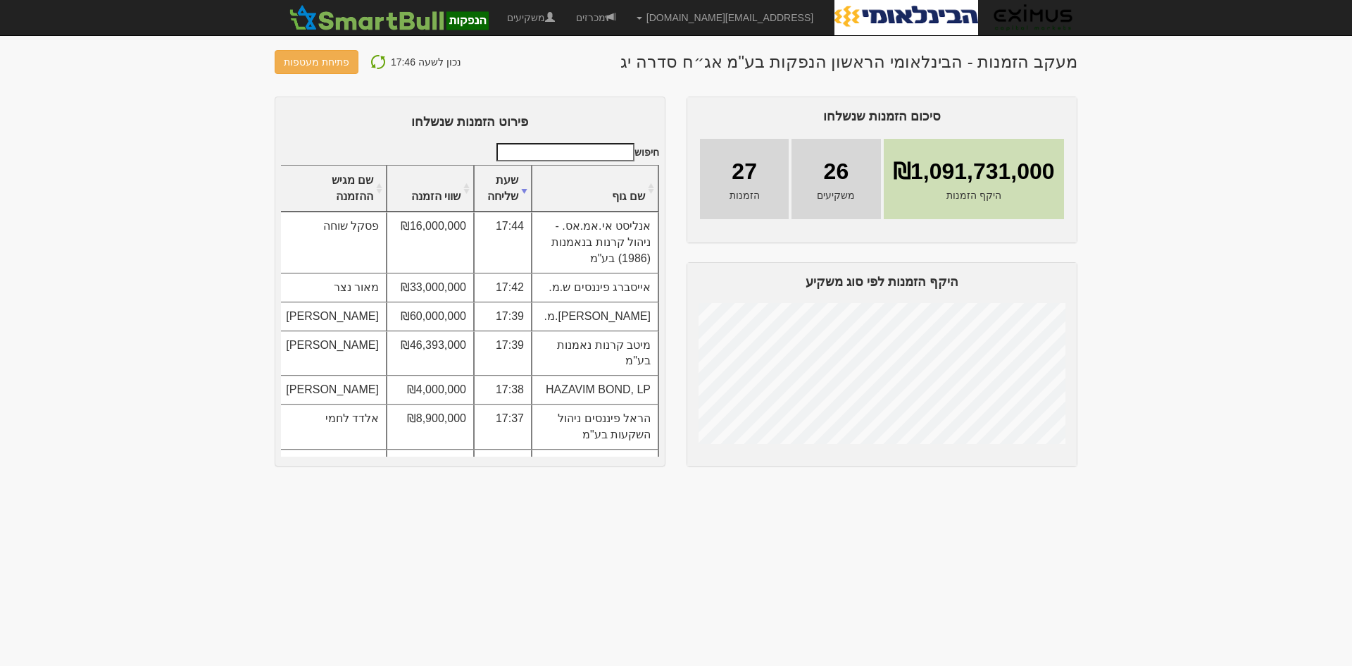
drag, startPoint x: 486, startPoint y: 362, endPoint x: 133, endPoint y: 249, distance: 370.6
click at [133, 249] on body "Mayah@eximuscm.com הגדרות חשבונות הנפקה תבניות הודעות קיבול" at bounding box center [676, 333] width 1352 height 666
click at [370, 60] on img at bounding box center [378, 62] width 17 height 17
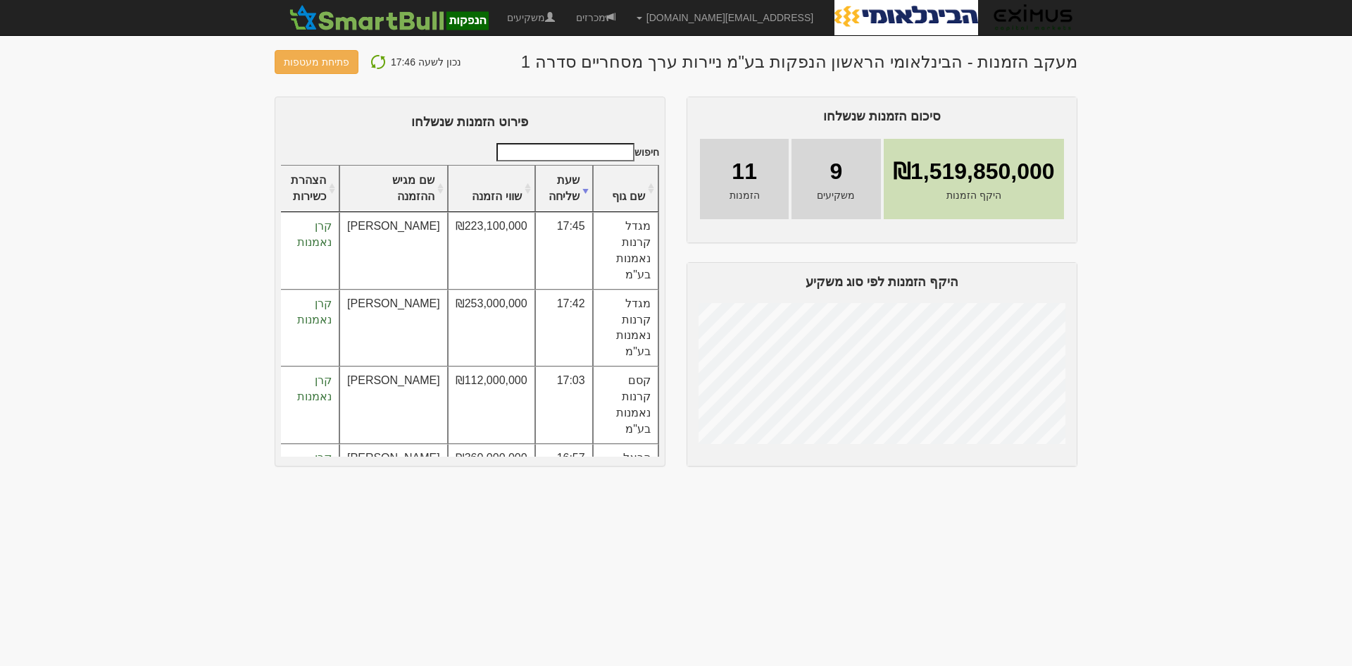
click at [375, 58] on img at bounding box center [378, 62] width 17 height 17
click at [380, 56] on img at bounding box center [378, 62] width 17 height 17
click at [304, 61] on button "פתיחת מעטפות" at bounding box center [317, 62] width 84 height 24
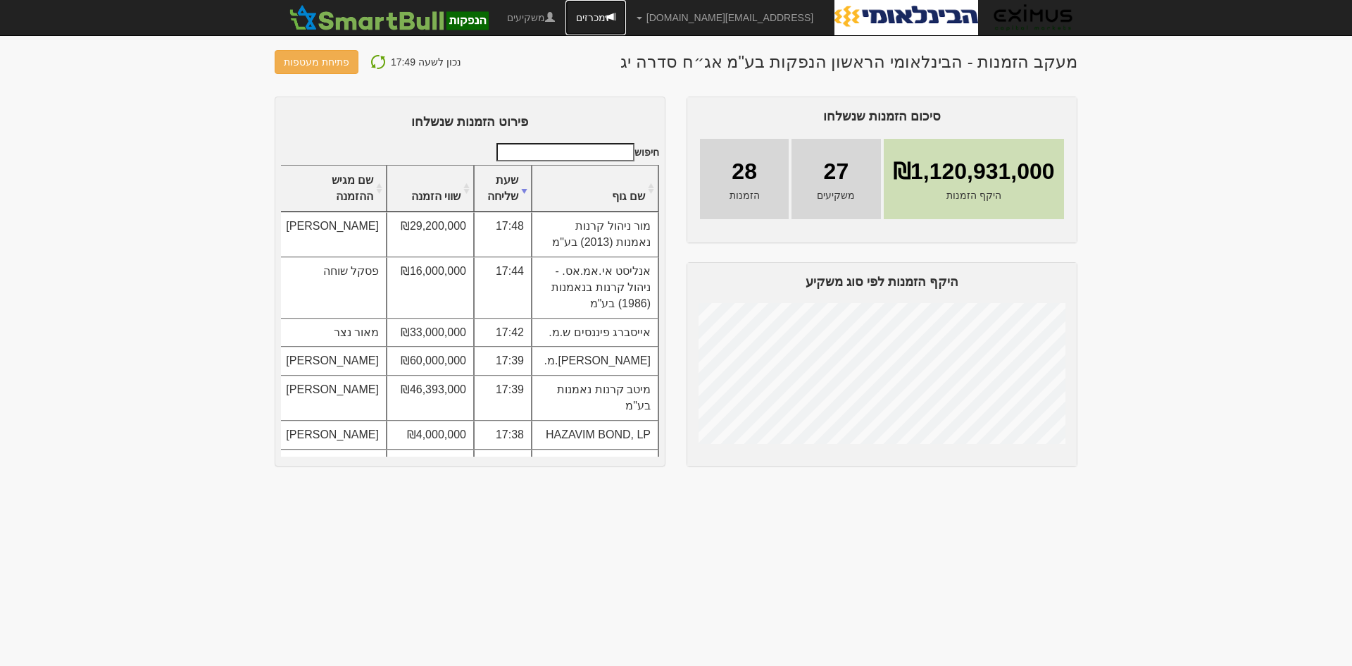
click at [626, 21] on link "מכרזים" at bounding box center [596, 17] width 61 height 35
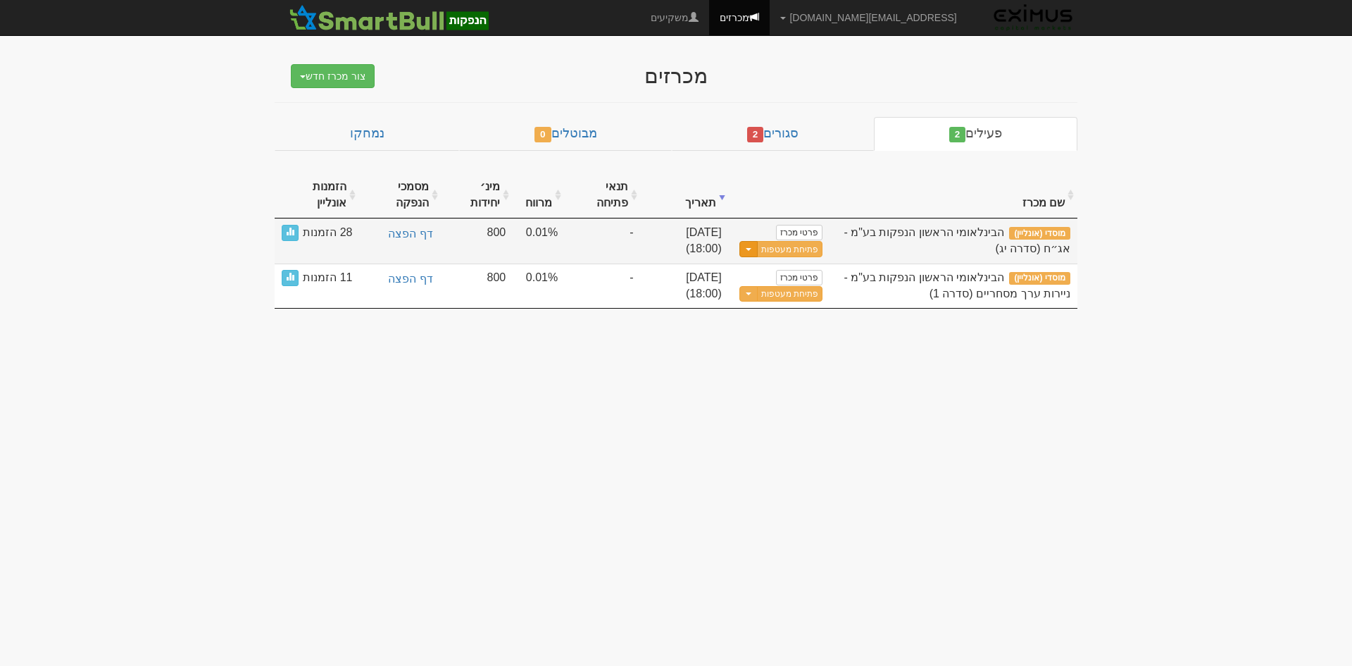
click at [747, 249] on span "button" at bounding box center [749, 249] width 6 height 3
click at [766, 275] on link "עדכן שעת סיום מכרז" at bounding box center [755, 272] width 134 height 18
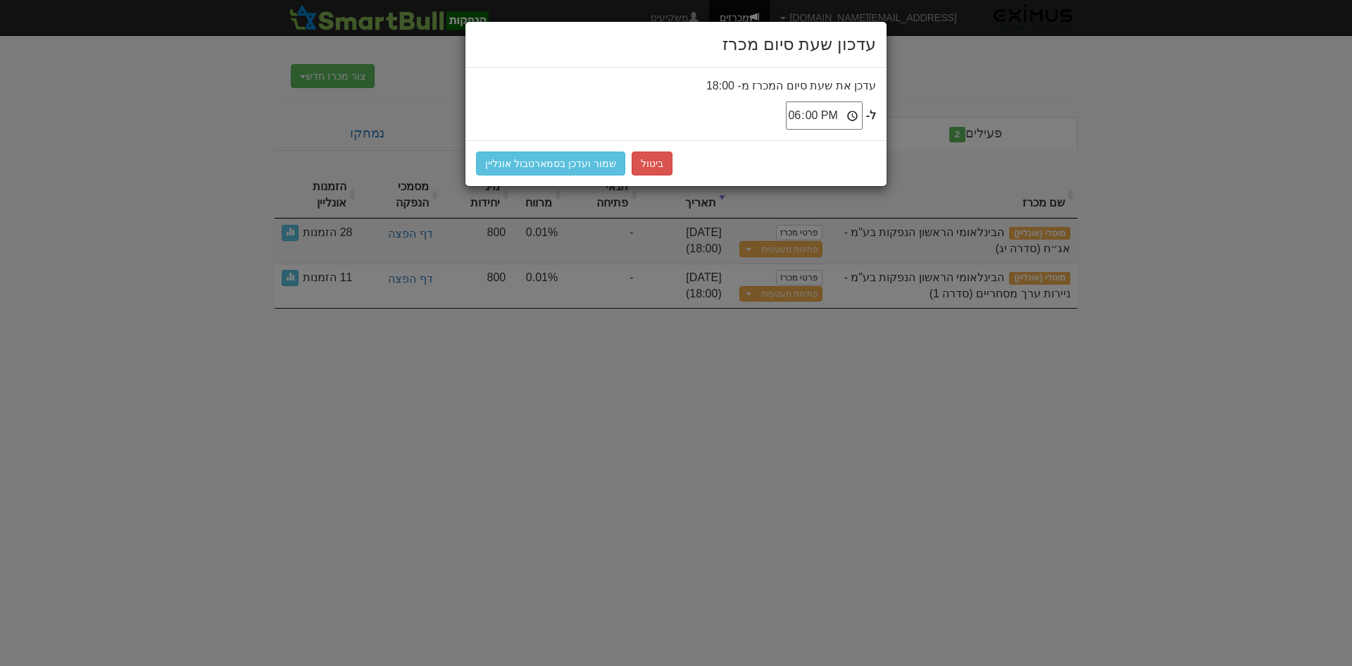
click at [832, 118] on input "18:00" at bounding box center [824, 115] width 77 height 28
type input "18:15"
click at [571, 165] on button "שמור ועדכן בסמארטבול אונליין" at bounding box center [550, 163] width 149 height 24
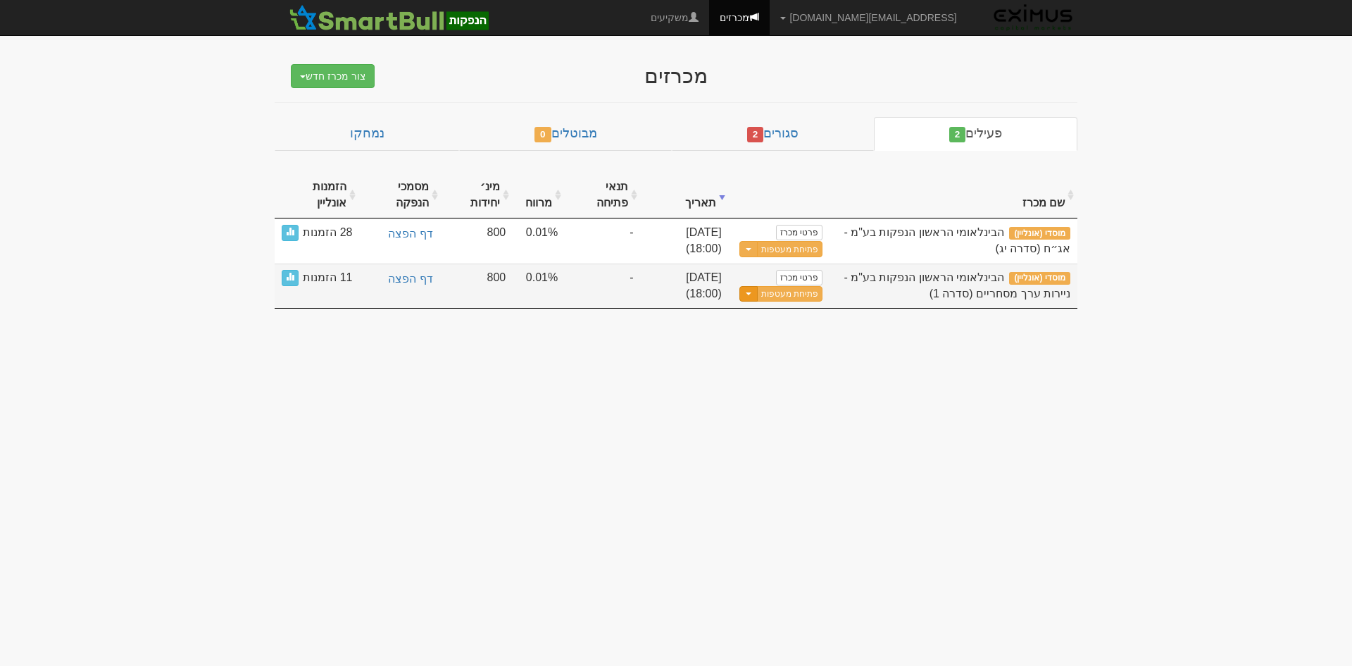
click at [751, 294] on span "button" at bounding box center [749, 293] width 6 height 3
click at [773, 317] on link "עדכן שעת סיום מכרז" at bounding box center [755, 317] width 134 height 18
click at [751, 295] on span "button" at bounding box center [749, 293] width 6 height 3
click at [788, 320] on link "עדכן שעת סיום מכרז" at bounding box center [755, 317] width 134 height 18
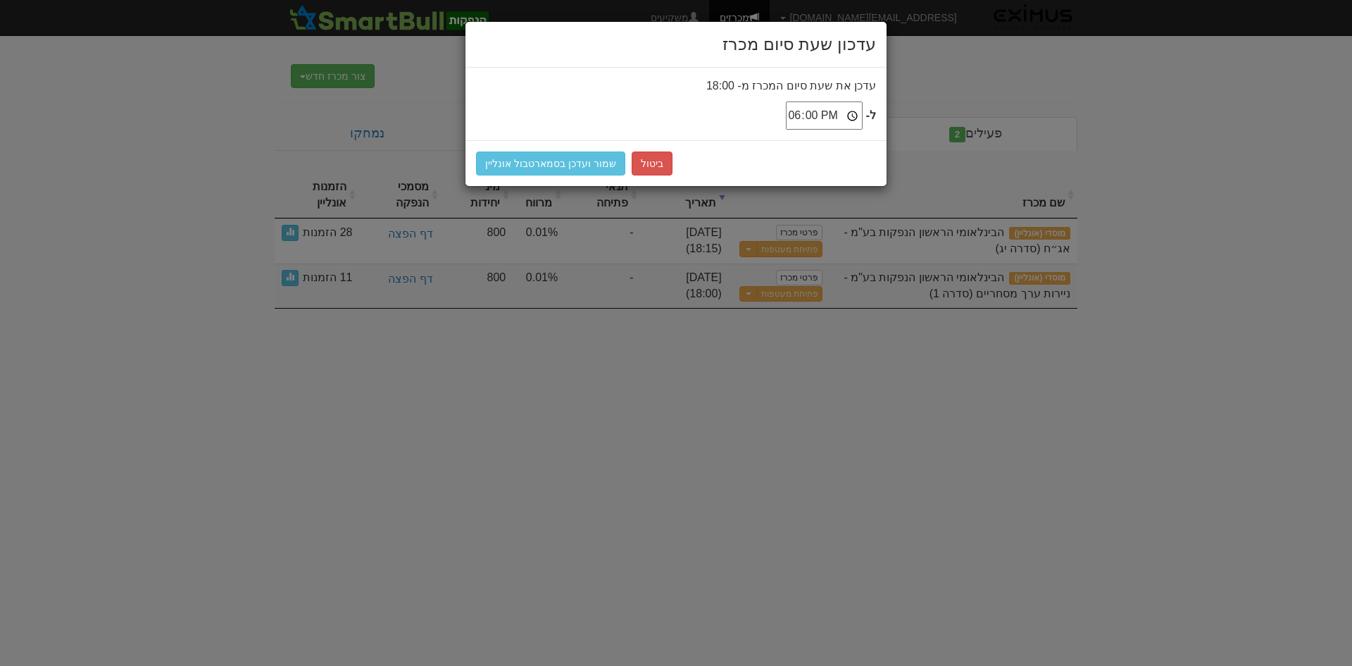
click at [829, 118] on input "18:00" at bounding box center [824, 115] width 77 height 28
type input "18:15"
click at [576, 163] on button "שמור ועדכן בסמארטבול אונליין" at bounding box center [550, 163] width 149 height 24
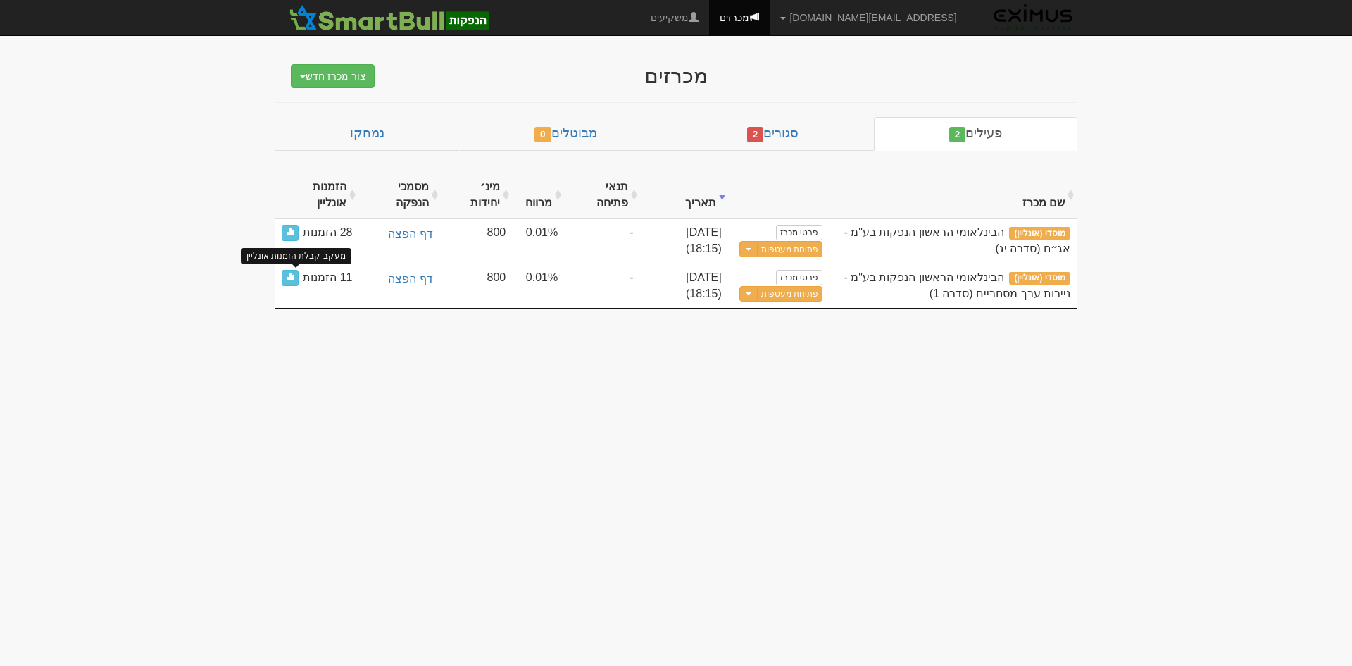
drag, startPoint x: 297, startPoint y: 273, endPoint x: 252, endPoint y: 293, distance: 49.5
click at [242, 295] on body "Mayah@eximuscm.com הגדרות חשבונות הנפקה תבניות הודעות קיבול X" at bounding box center [676, 333] width 1352 height 666
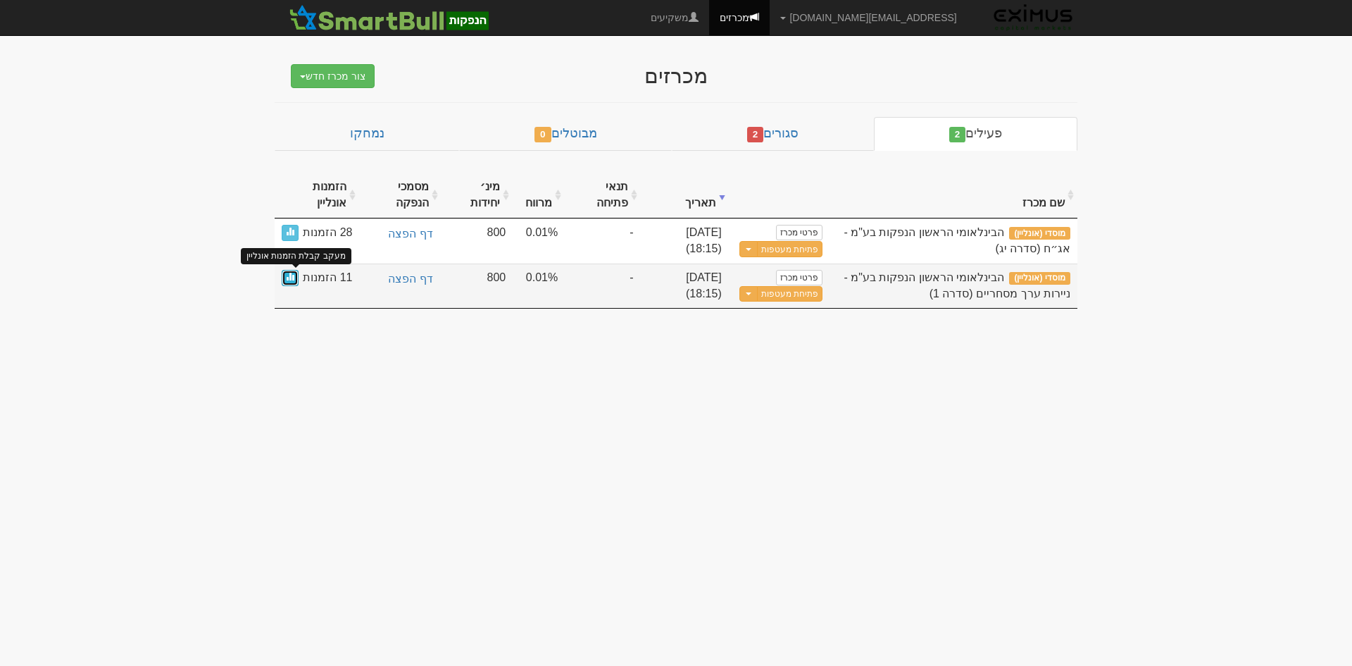
click at [293, 275] on span at bounding box center [290, 276] width 8 height 8
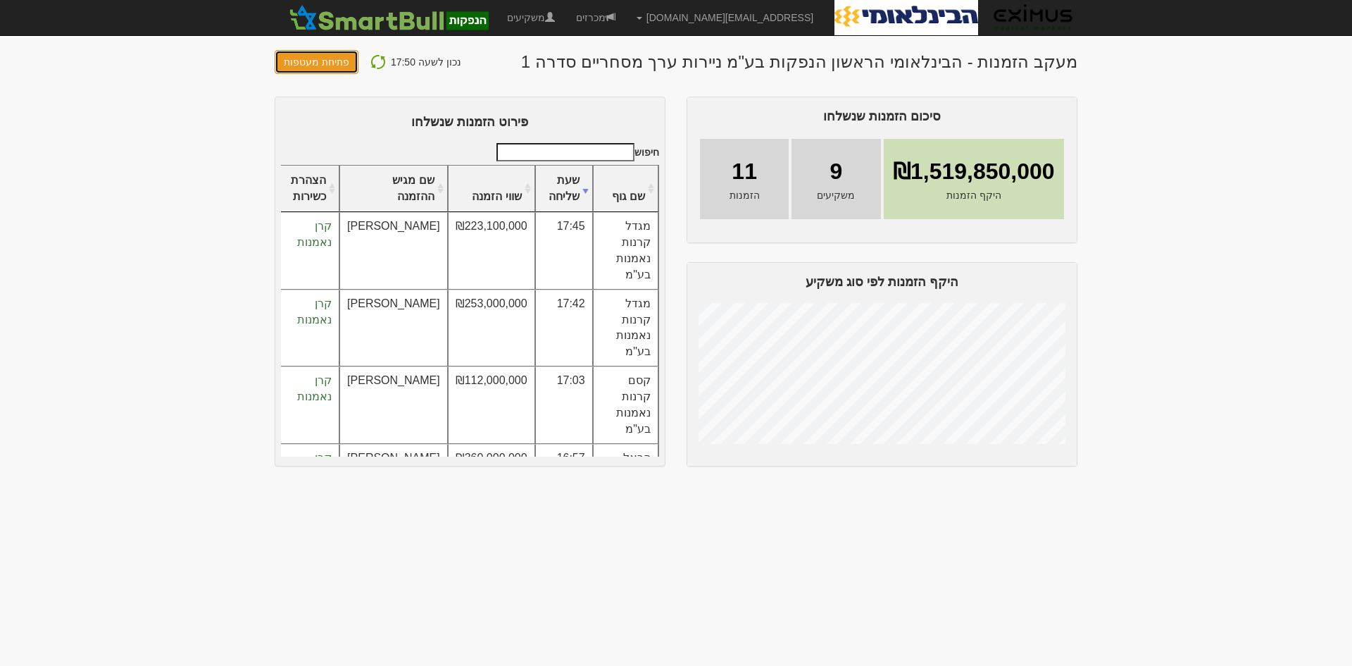
click at [305, 60] on button "פתיחת מעטפות" at bounding box center [317, 62] width 84 height 24
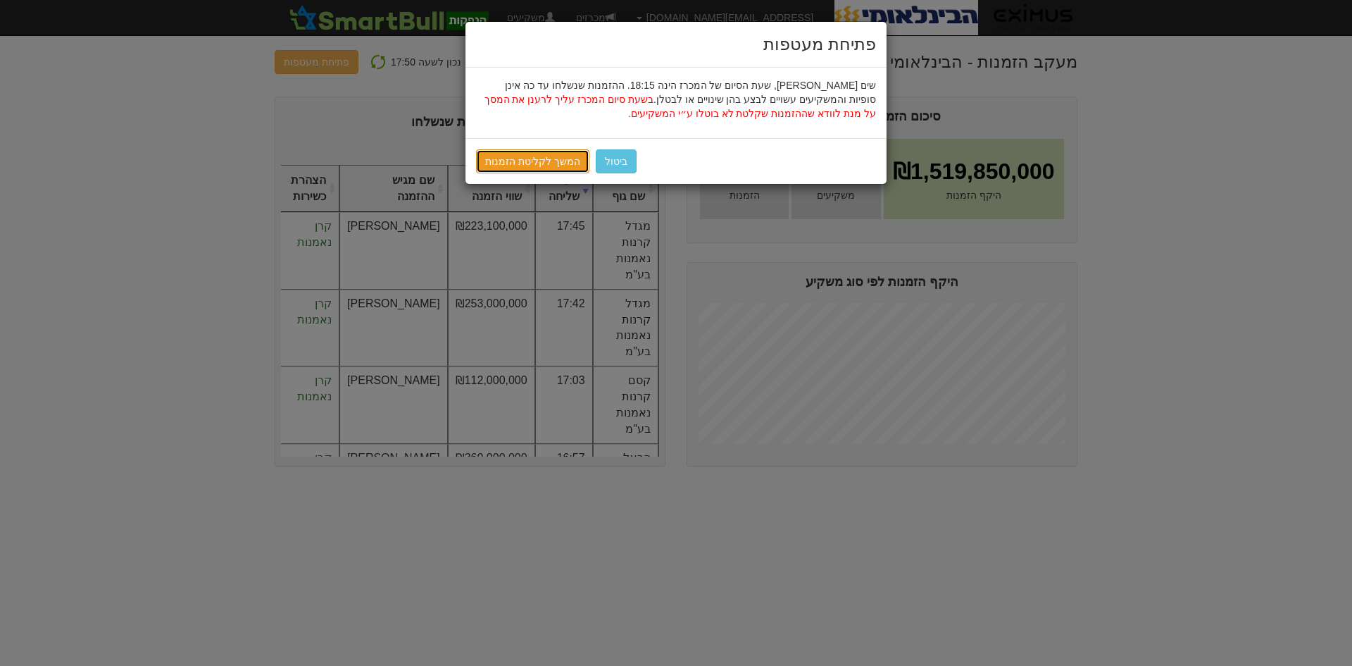
click at [527, 156] on link "המשך לקליטת הזמנות" at bounding box center [532, 161] width 113 height 24
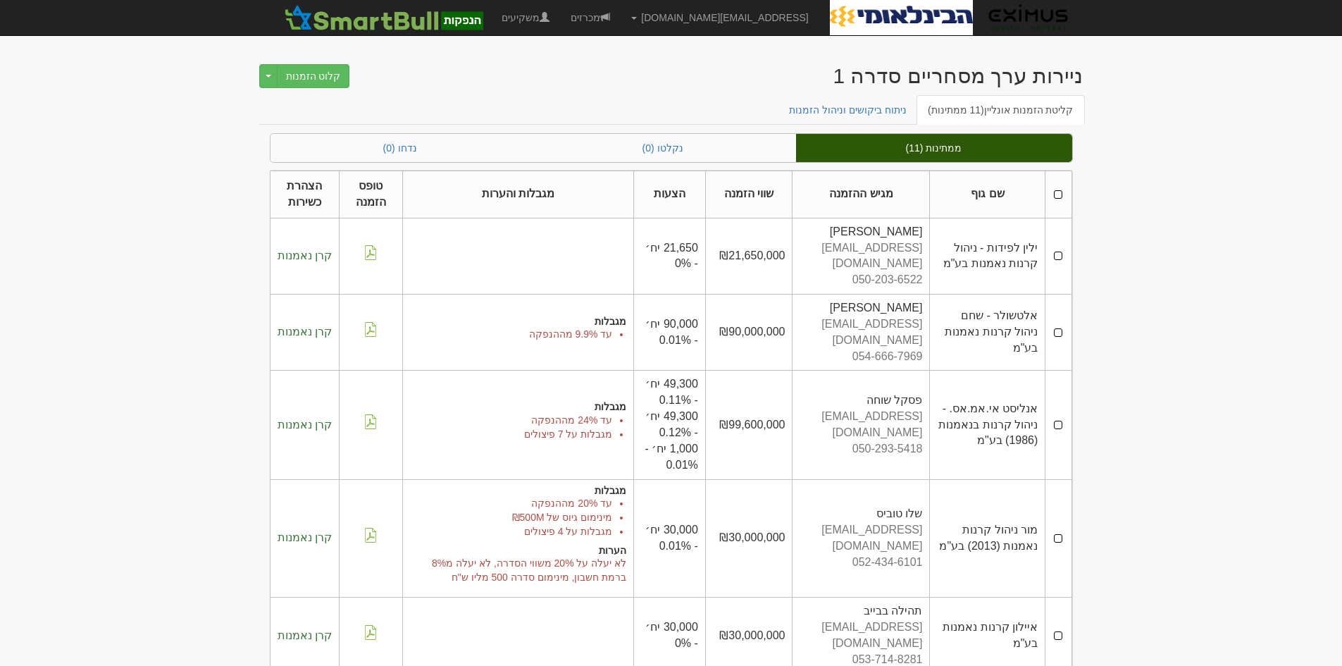
click at [1057, 194] on th at bounding box center [1058, 194] width 26 height 47
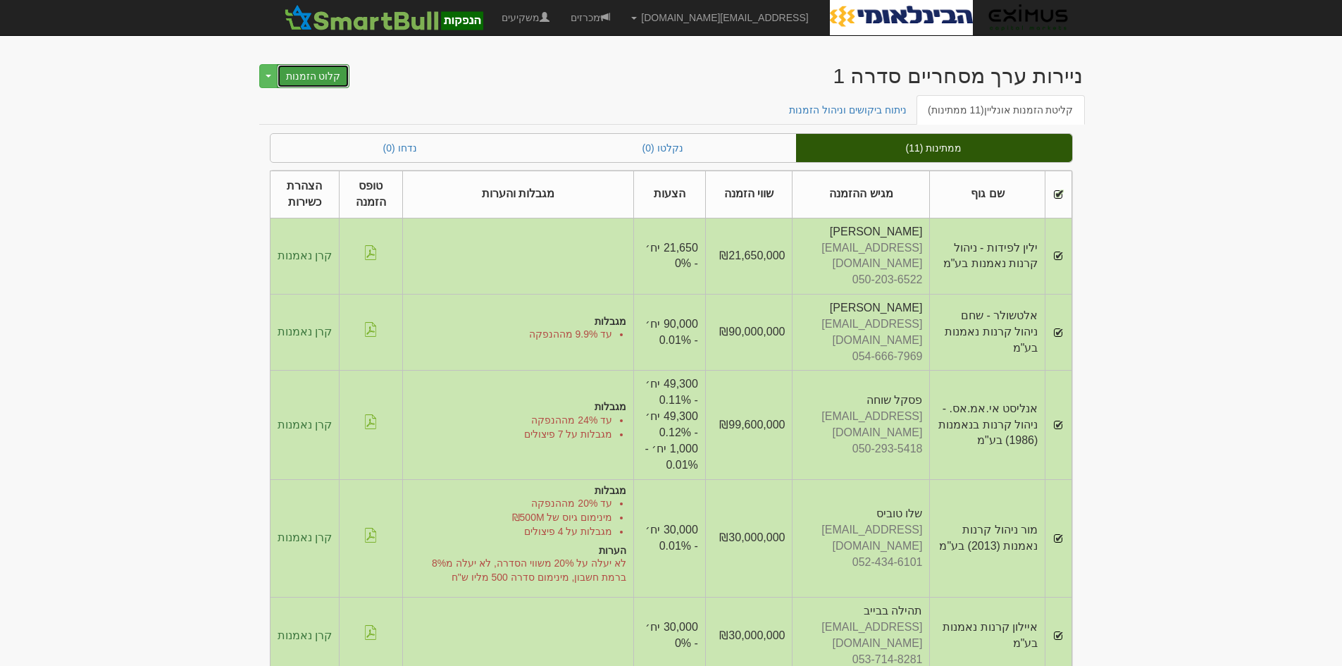
click at [311, 72] on button "קלוט הזמנות" at bounding box center [313, 76] width 73 height 24
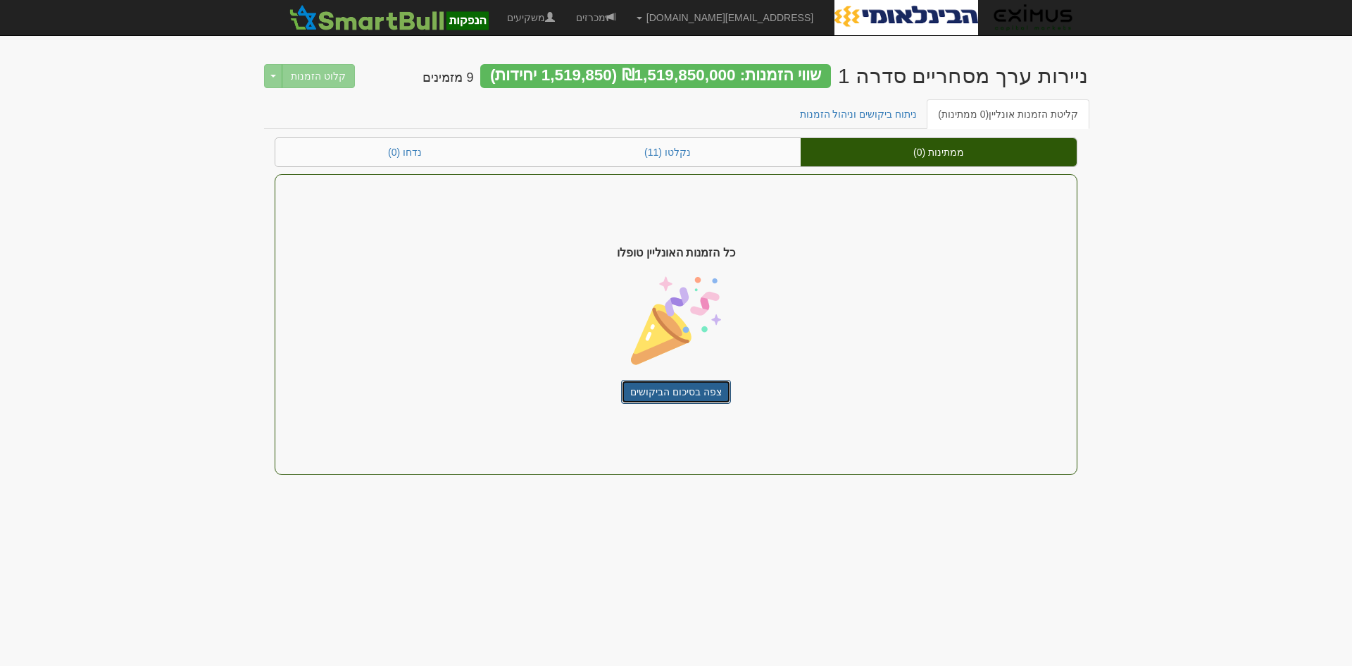
click at [676, 392] on link "צפה בסיכום הביקושים" at bounding box center [676, 392] width 110 height 24
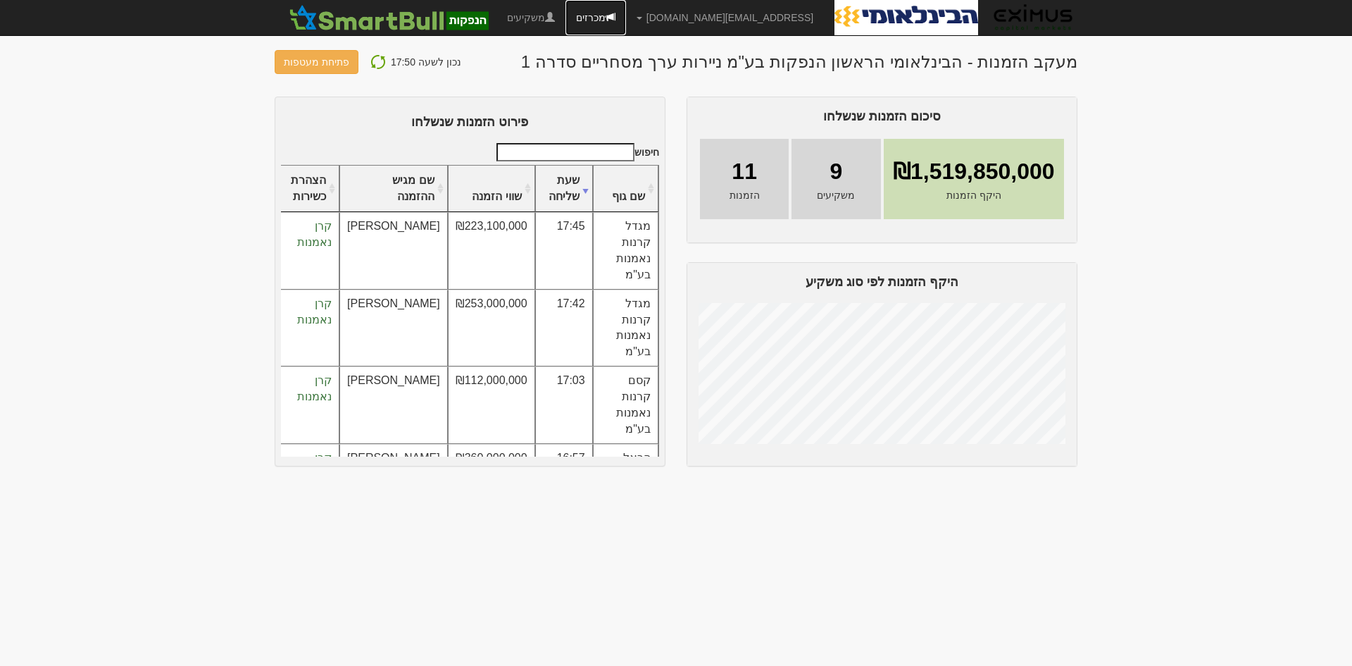
click at [626, 18] on link "מכרזים" at bounding box center [596, 17] width 61 height 35
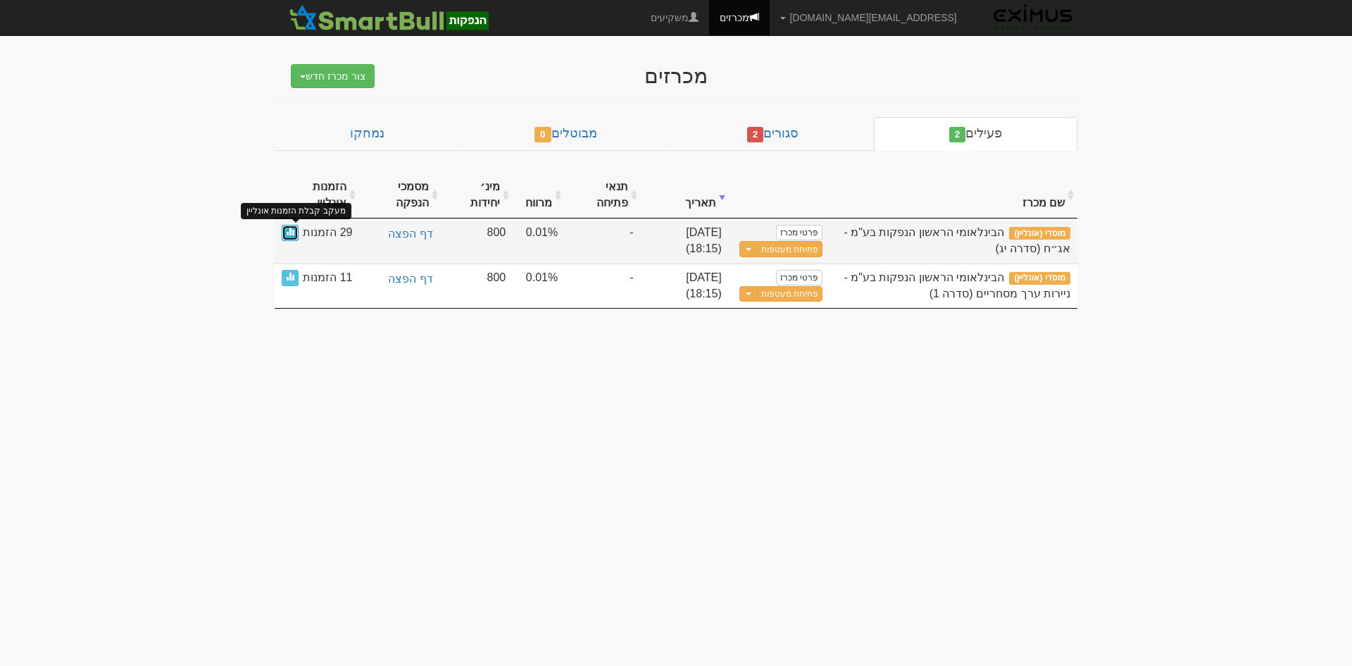
click at [289, 232] on span at bounding box center [290, 231] width 8 height 8
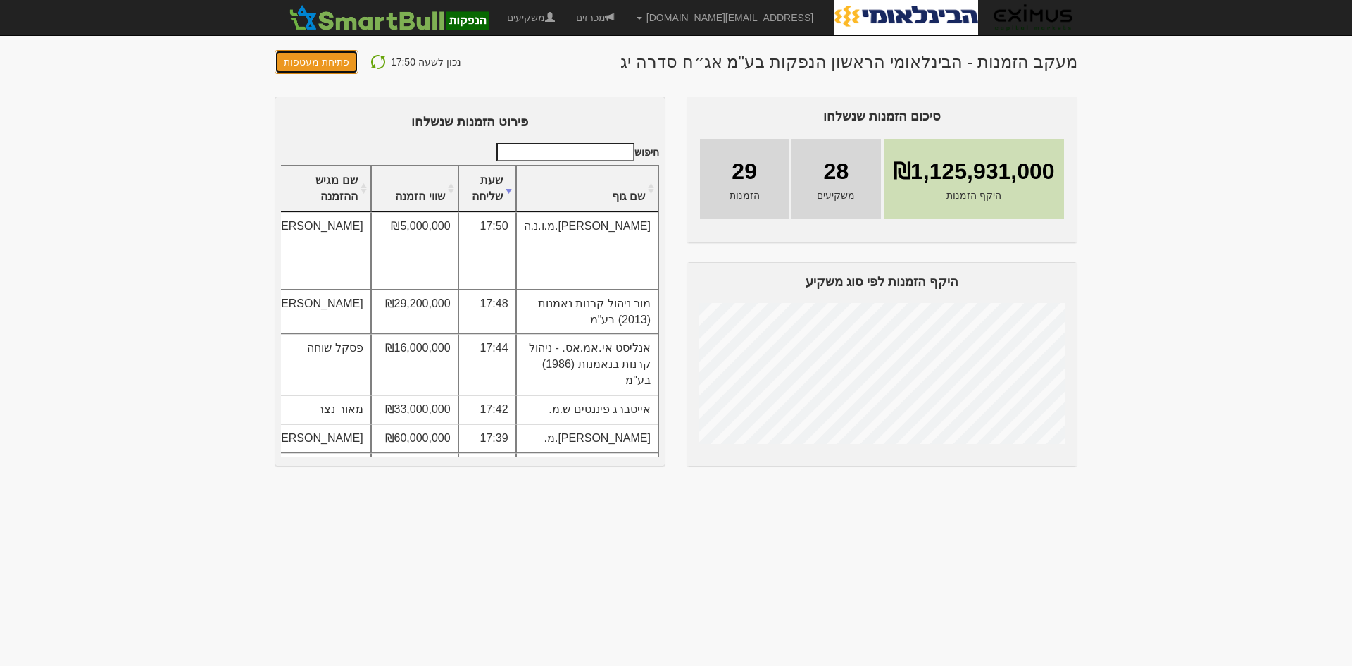
click at [338, 59] on button "פתיחת מעטפות" at bounding box center [317, 62] width 84 height 24
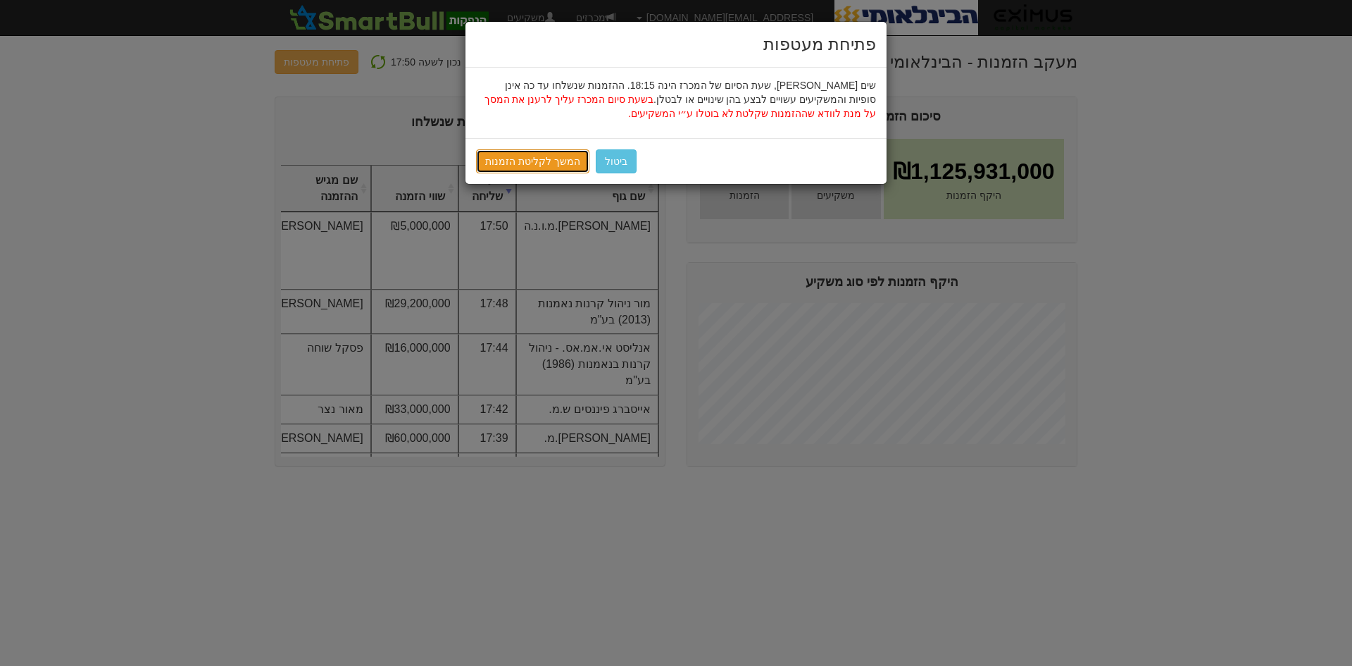
click at [541, 156] on link "המשך לקליטת הזמנות" at bounding box center [532, 161] width 113 height 24
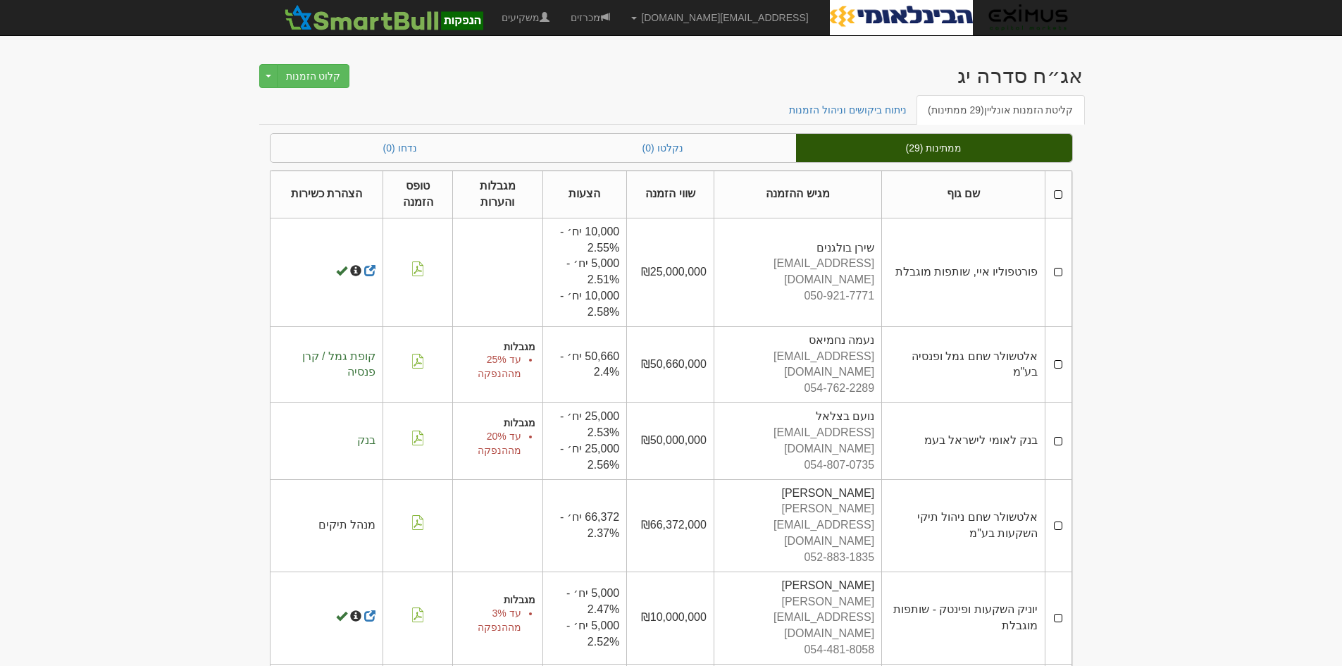
click at [1056, 196] on th at bounding box center [1058, 194] width 26 height 47
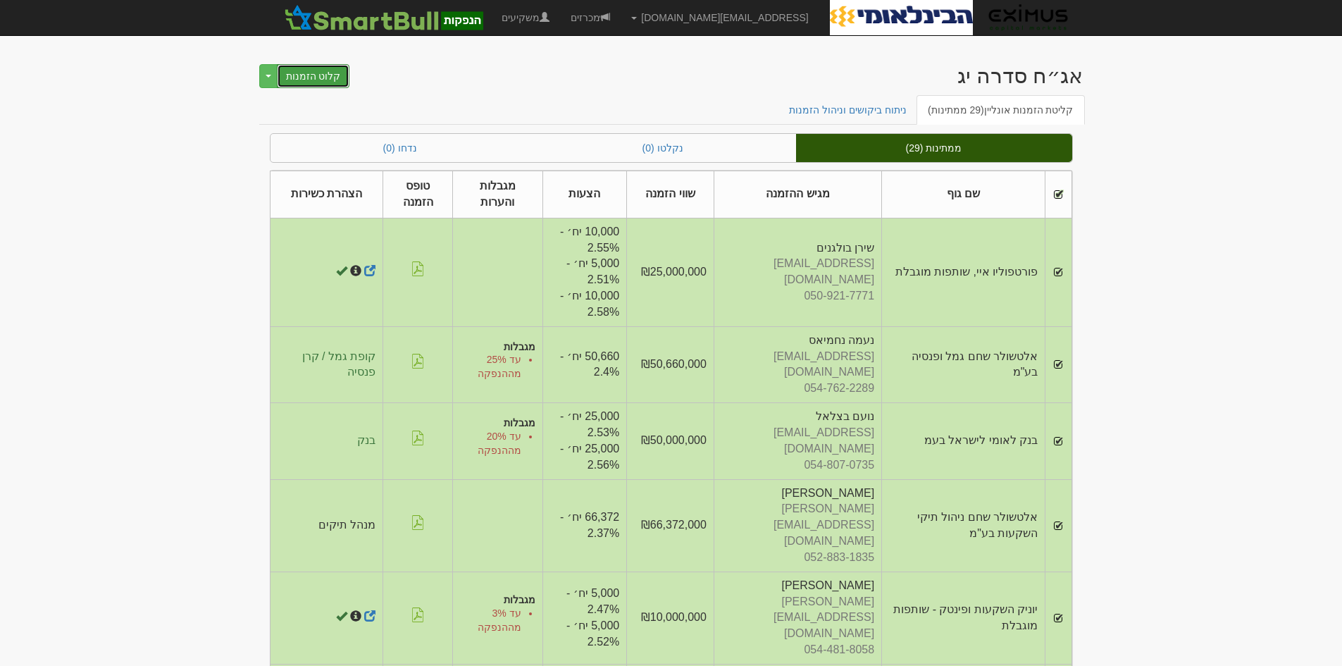
click at [315, 71] on button "קלוט הזמנות" at bounding box center [313, 76] width 73 height 24
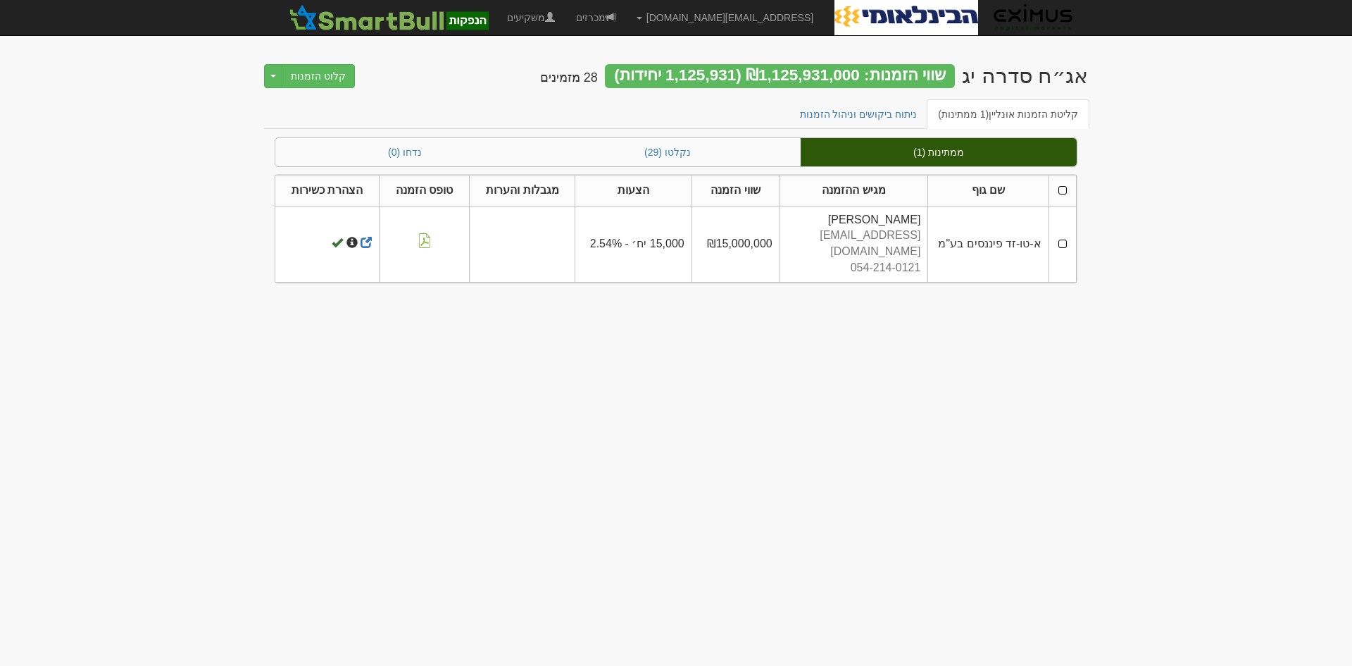
click at [1062, 237] on td at bounding box center [1062, 244] width 27 height 76
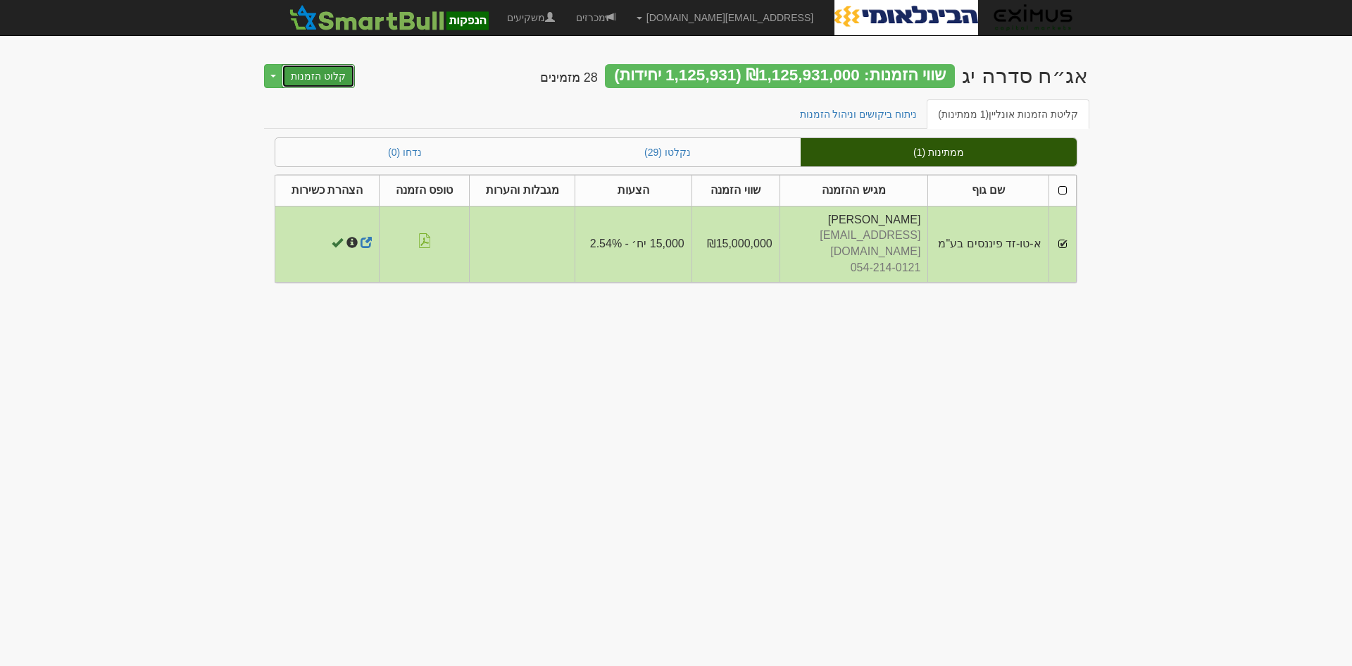
click at [323, 68] on button "קלוט הזמנות" at bounding box center [318, 76] width 73 height 24
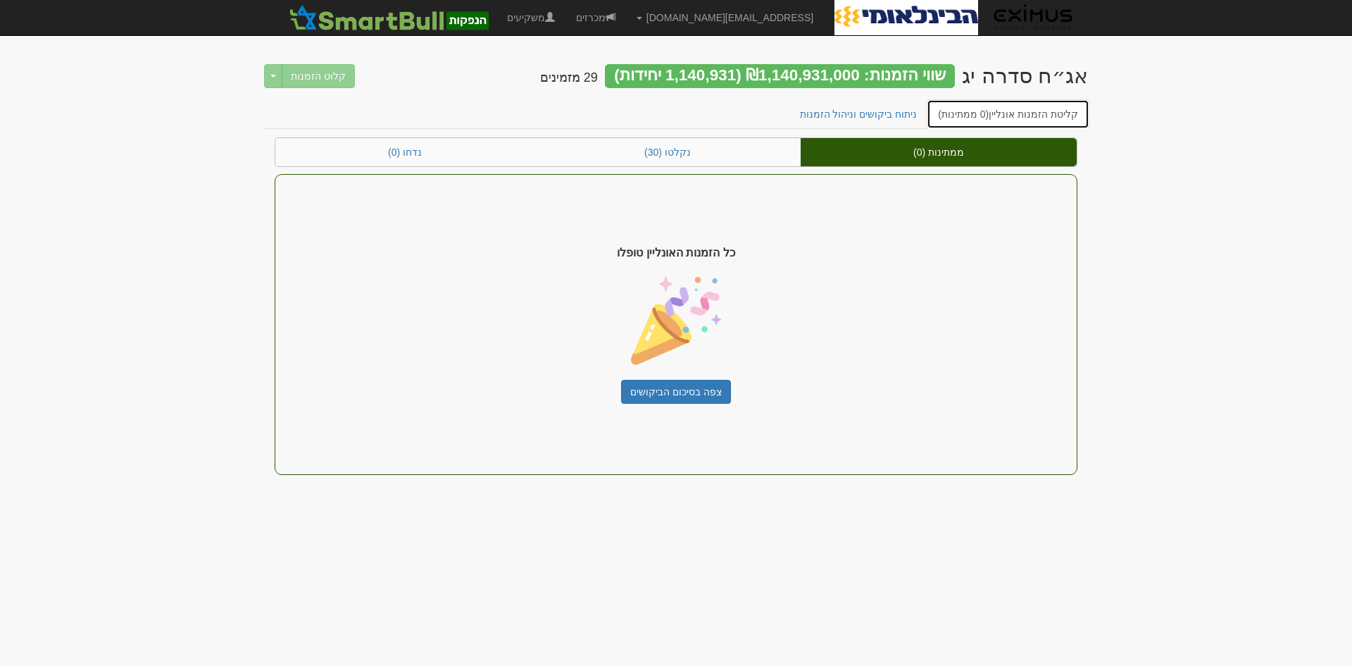
click at [1018, 117] on link "קליטת הזמנות אונליין (0 ממתינות)" at bounding box center [1008, 114] width 163 height 30
click at [856, 104] on link "ניתוח ביקושים וניהול הזמנות" at bounding box center [859, 114] width 140 height 30
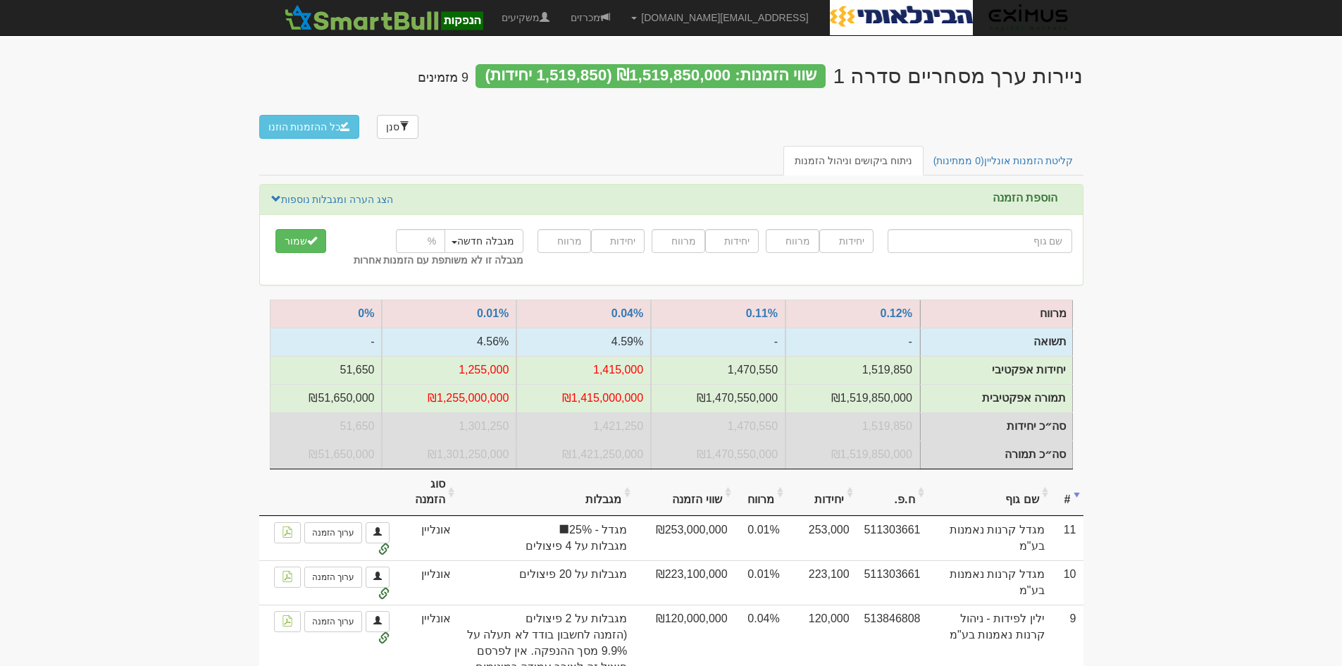
click at [538, 422] on table "0.12%" at bounding box center [595, 383] width 650 height 169
click at [989, 146] on link "קליטת הזמנות אונליין (0 ממתינות)" at bounding box center [1003, 161] width 163 height 30
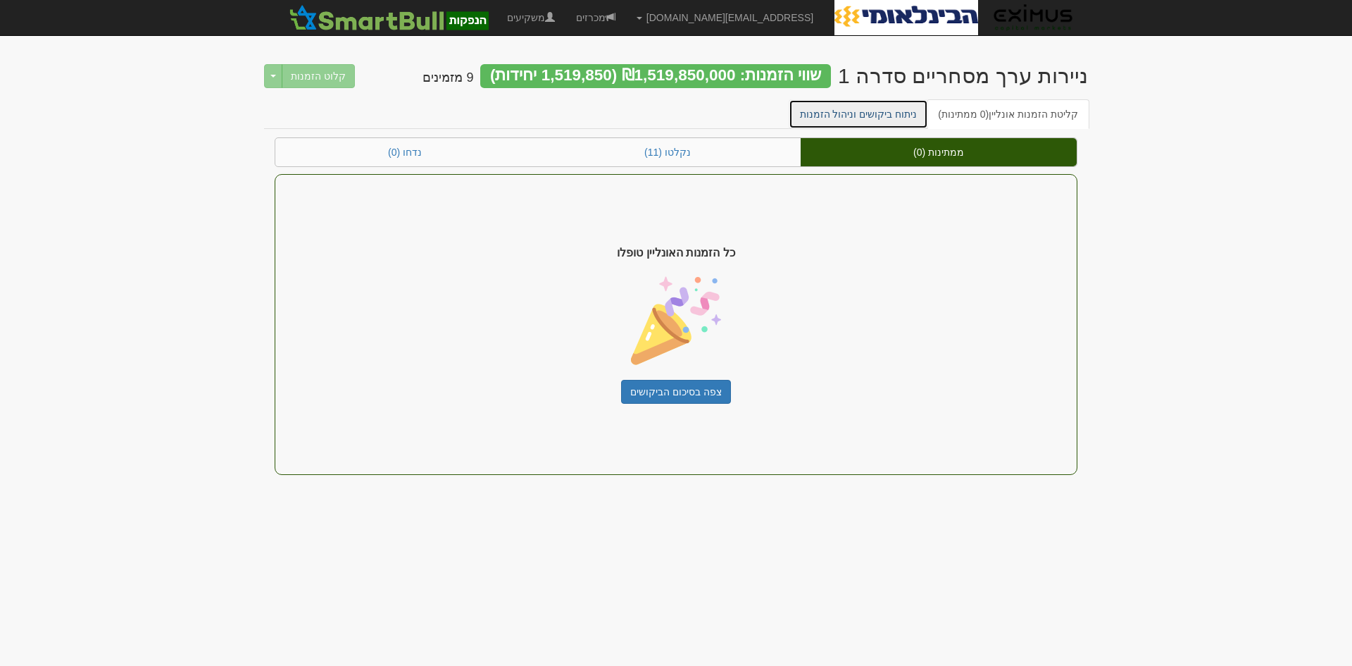
click at [897, 109] on link "ניתוח ביקושים וניהול הזמנות" at bounding box center [859, 114] width 140 height 30
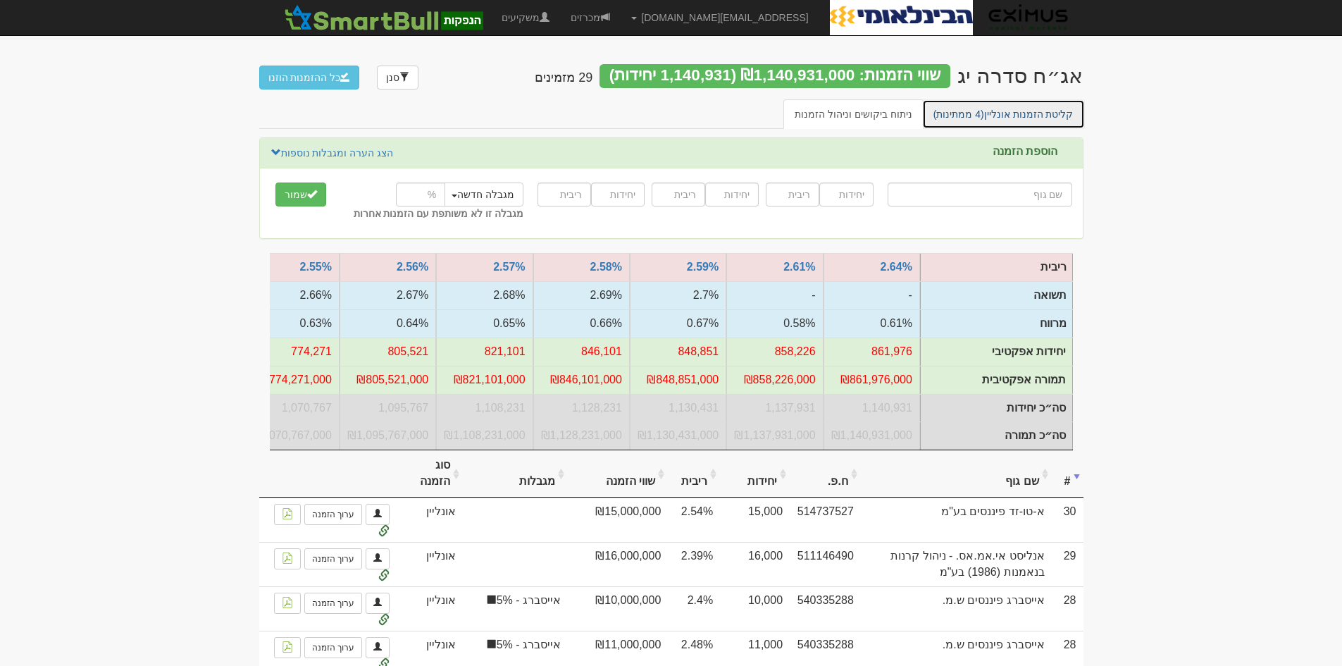
click at [989, 117] on link "קליטת הזמנות אונליין (4 ממתינות)" at bounding box center [1003, 114] width 163 height 30
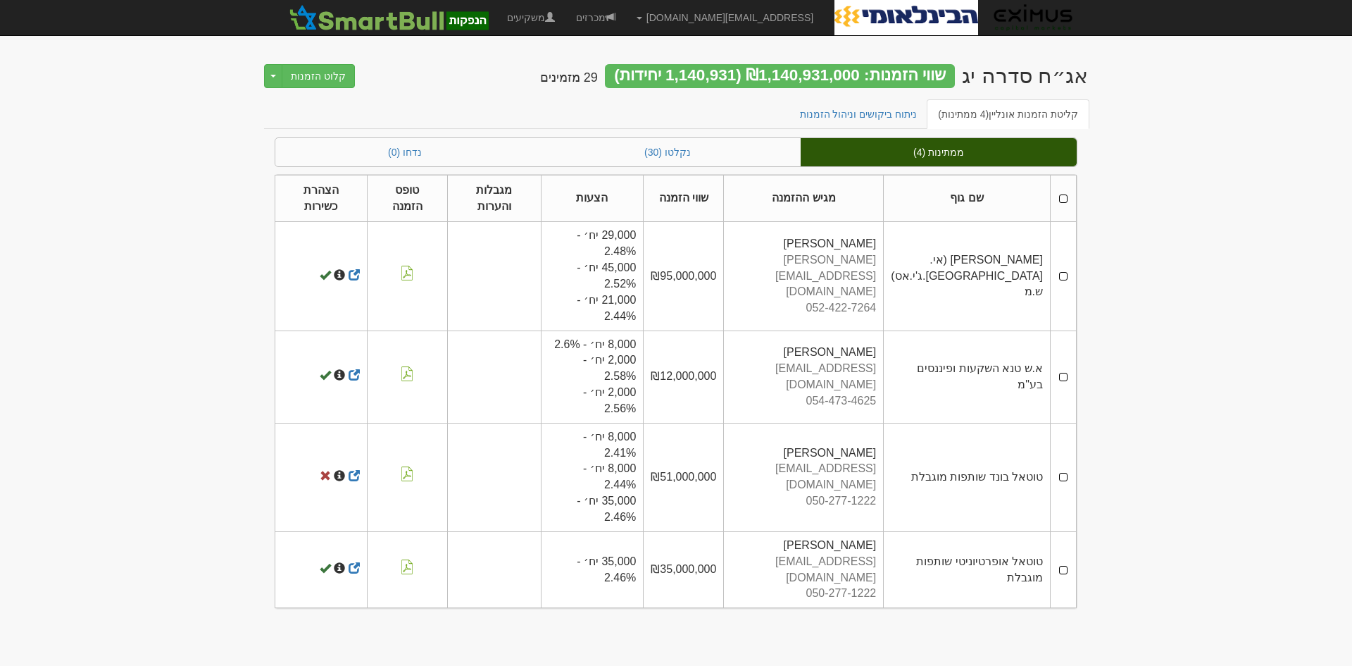
click at [1062, 194] on th at bounding box center [1064, 198] width 26 height 47
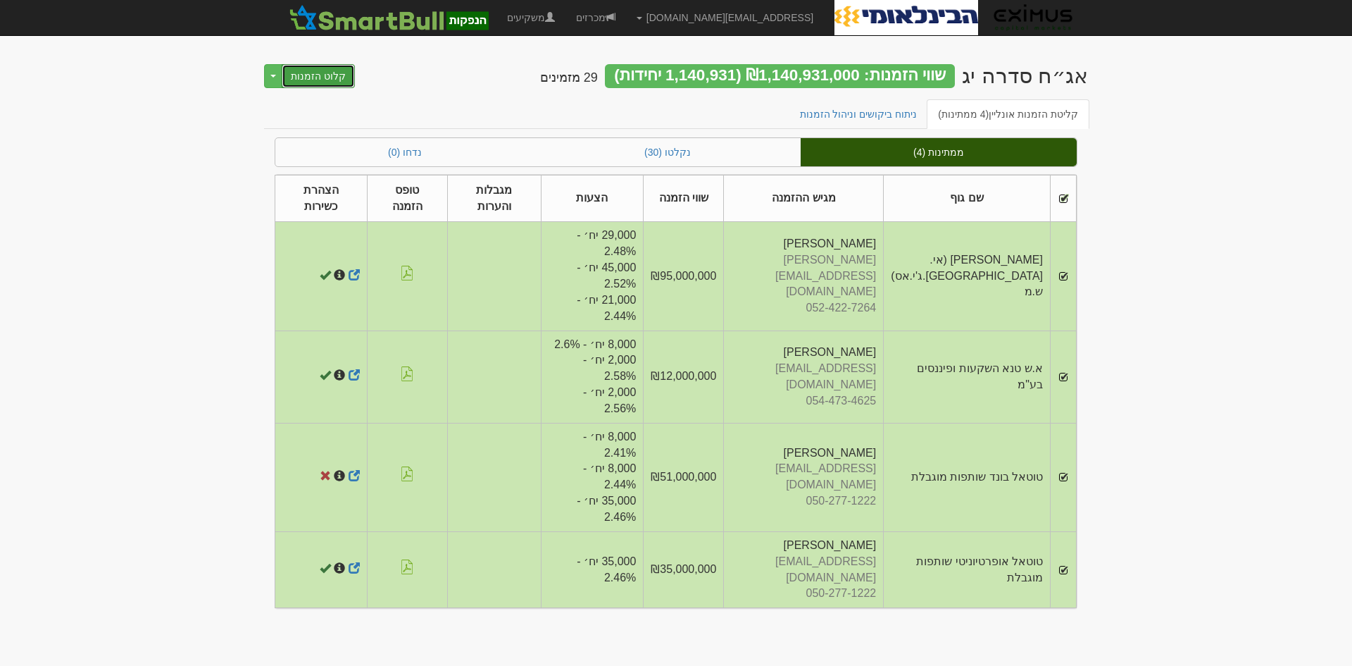
click at [306, 75] on button "קלוט הזמנות" at bounding box center [318, 76] width 73 height 24
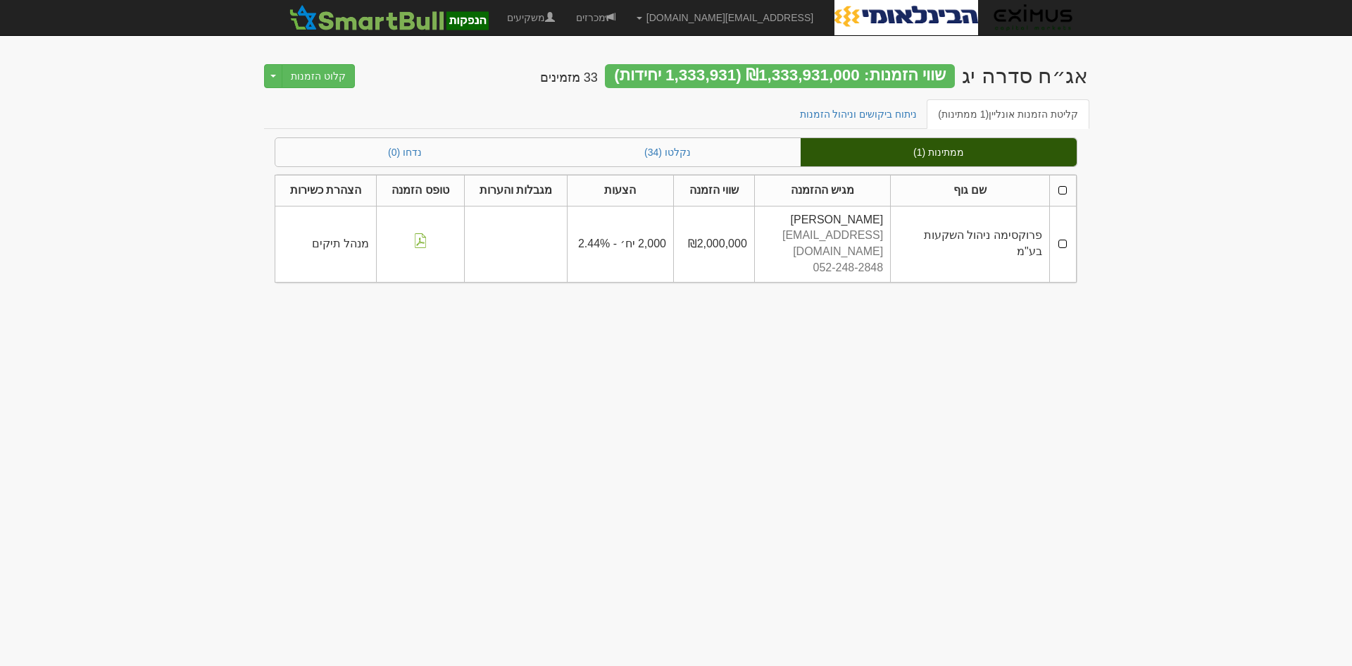
click at [1066, 230] on td at bounding box center [1062, 244] width 27 height 76
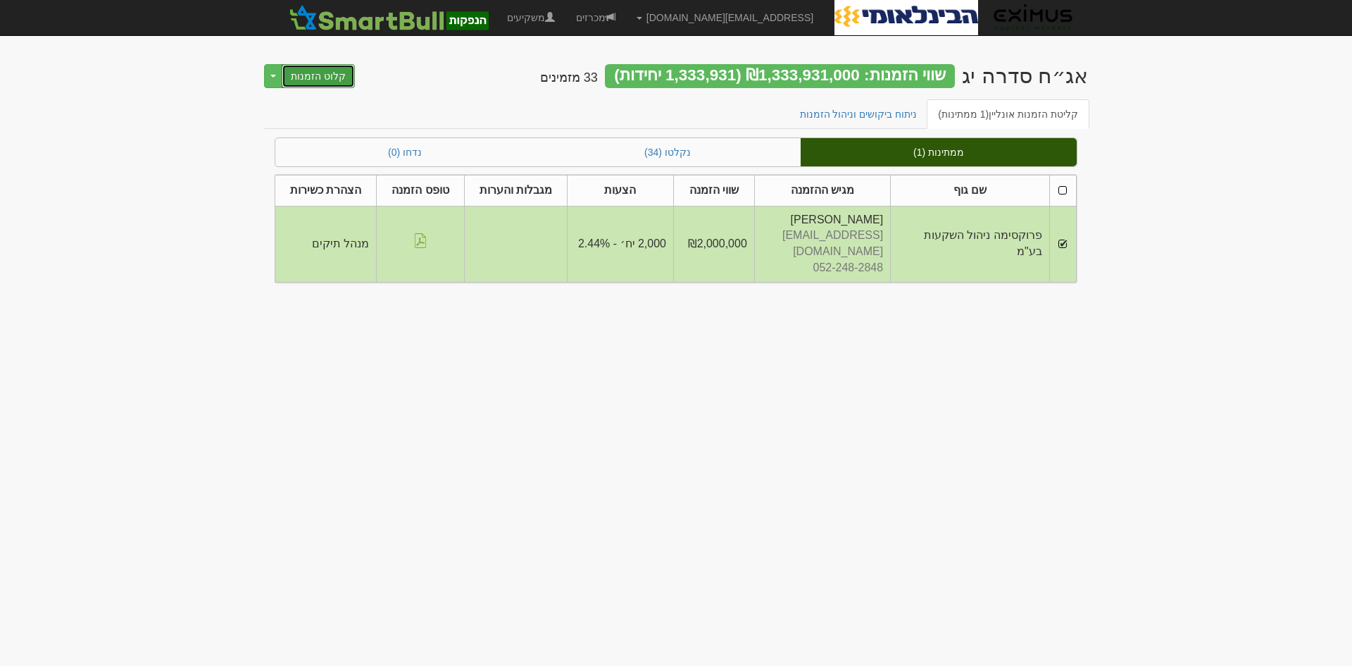
click at [337, 81] on button "קלוט הזמנות" at bounding box center [318, 76] width 73 height 24
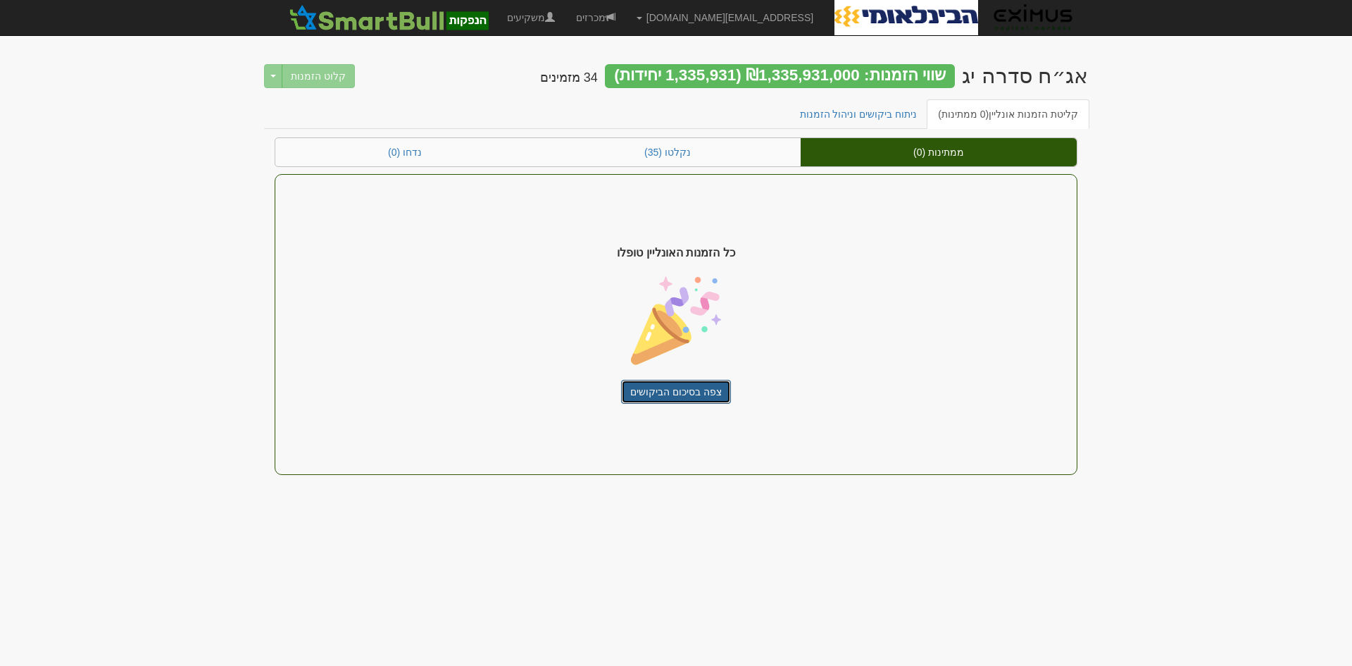
click at [686, 389] on link "צפה בסיכום הביקושים" at bounding box center [676, 392] width 110 height 24
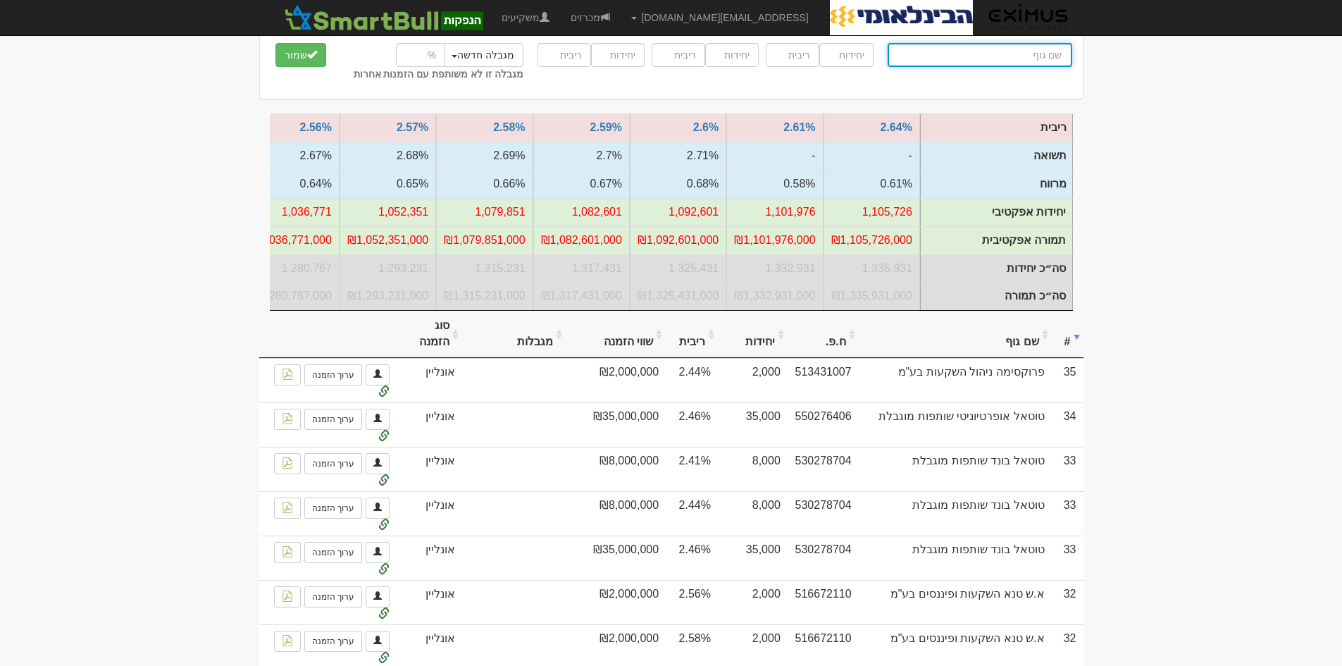
scroll to position [141, 0]
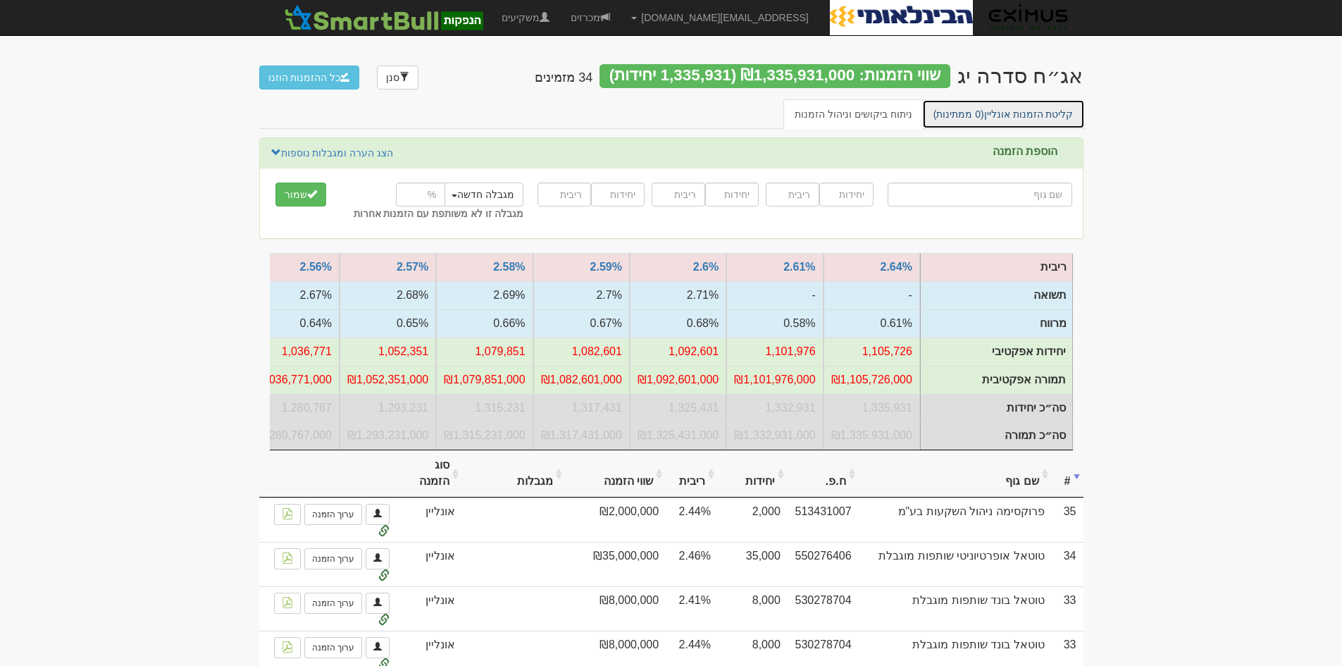
click at [1007, 122] on link "קליטת הזמנות אונליין (0 ממתינות)" at bounding box center [1003, 114] width 163 height 30
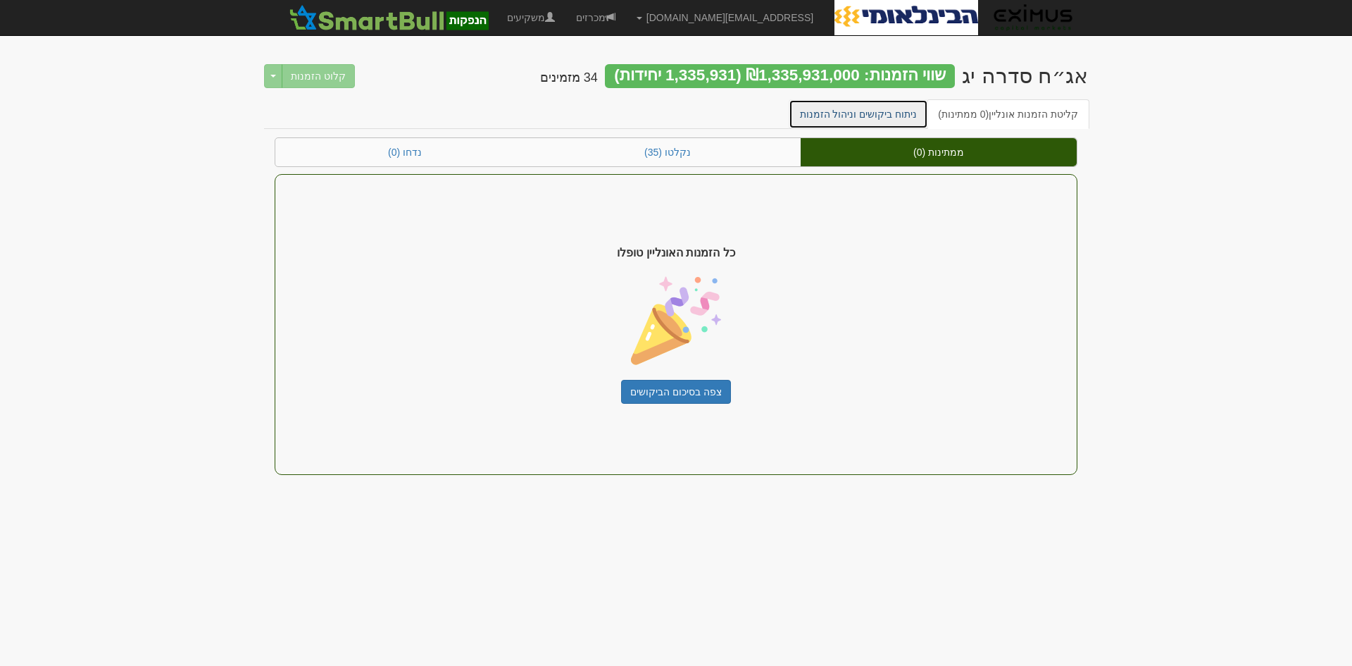
click at [859, 117] on link "ניתוח ביקושים וניהול הזמנות" at bounding box center [859, 114] width 140 height 30
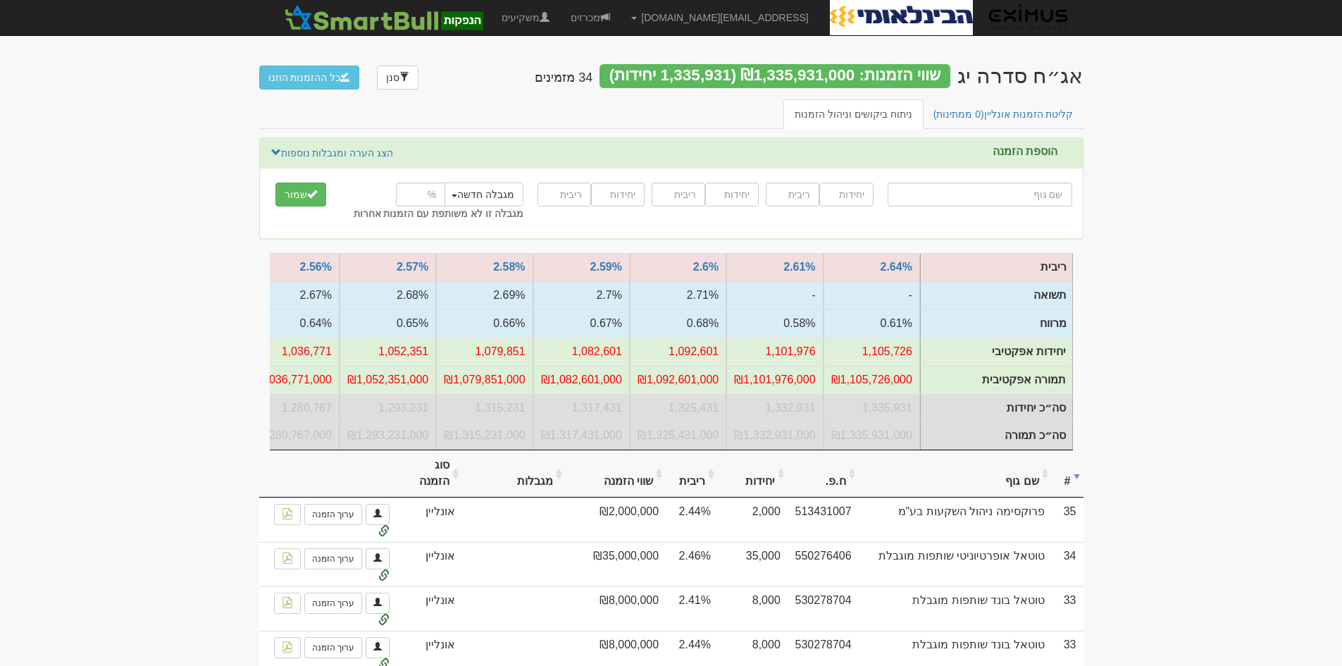
click at [1039, 197] on input "text" at bounding box center [979, 194] width 185 height 24
type input "כ"
type input "כלל ביטוח אשראי"
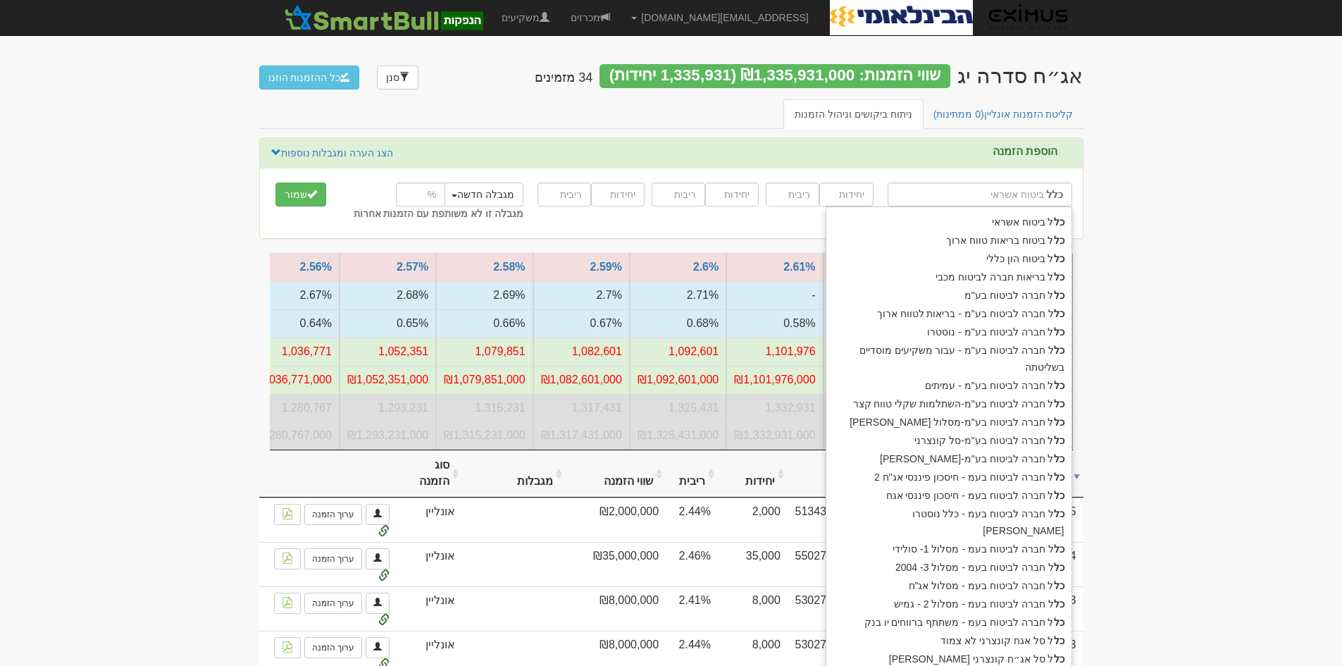
type input "כלל"
type input "כלל ח"
type input "כלל חברה לביטוח בע"מ"
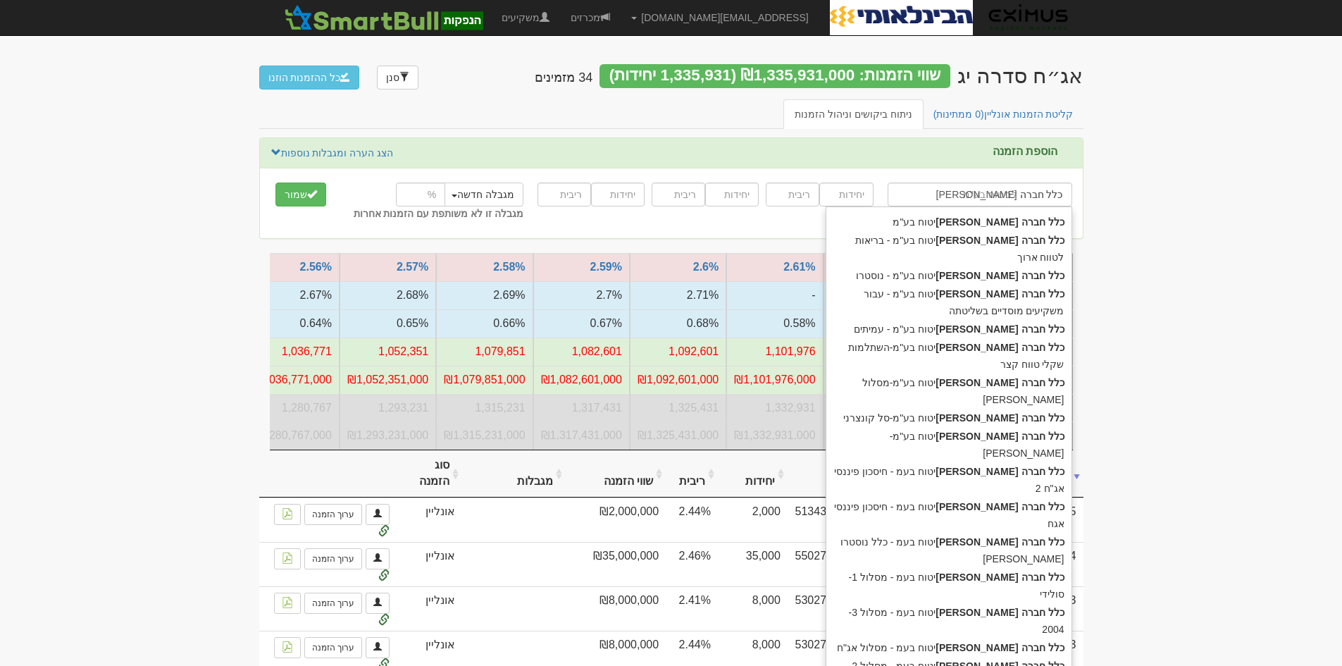
type input "כלל חברה לבי"
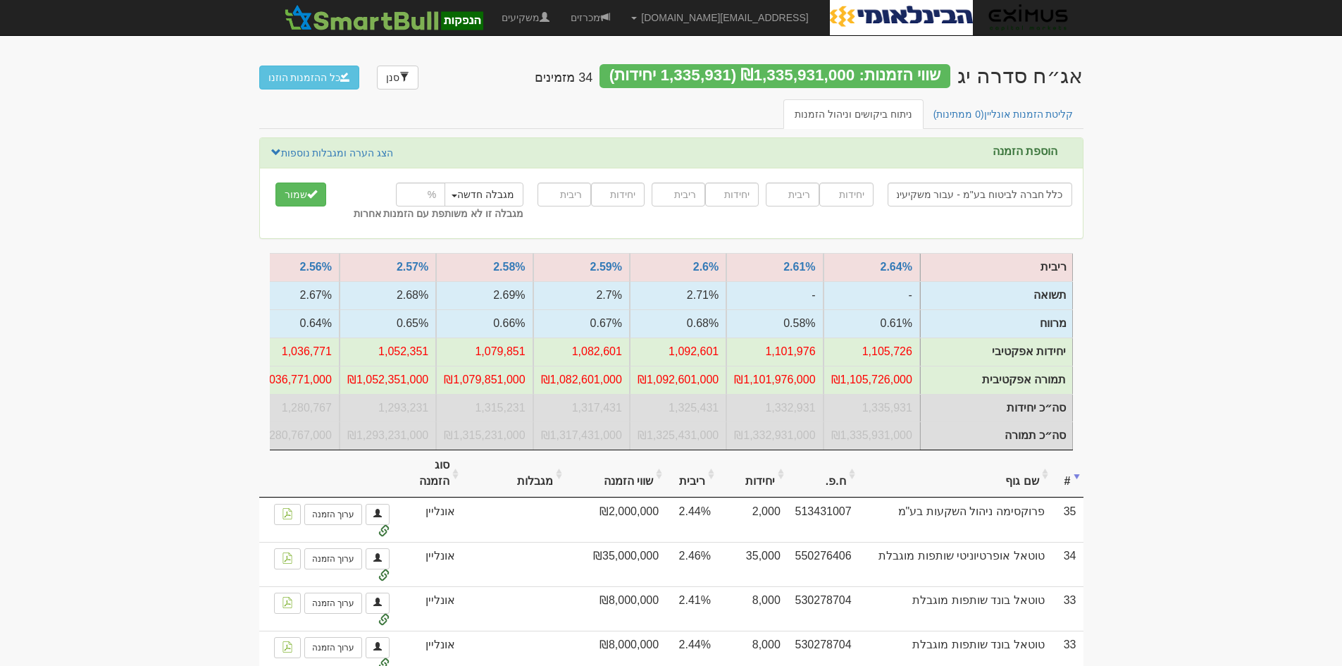
type input "כלל חברה לביטוח בע"מ - עבור משקיעים מוסדיים בשליטתה"
type input "50000"
type input "2.5"
type input "50000"
type input "2.52"
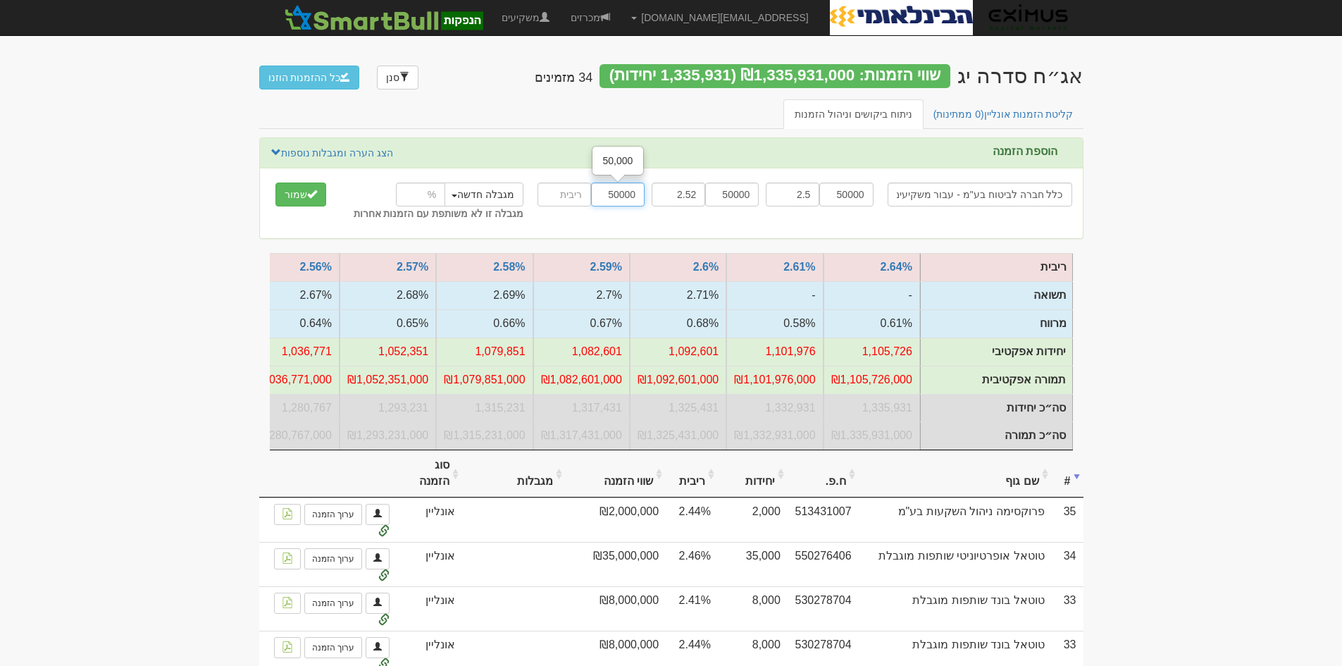
type input "50000"
type input "2.54"
click at [401, 183] on input "number" at bounding box center [420, 194] width 49 height 24
type input "25"
click at [351, 154] on link "הצג הערה ומגבלות נוספות" at bounding box center [332, 152] width 124 height 15
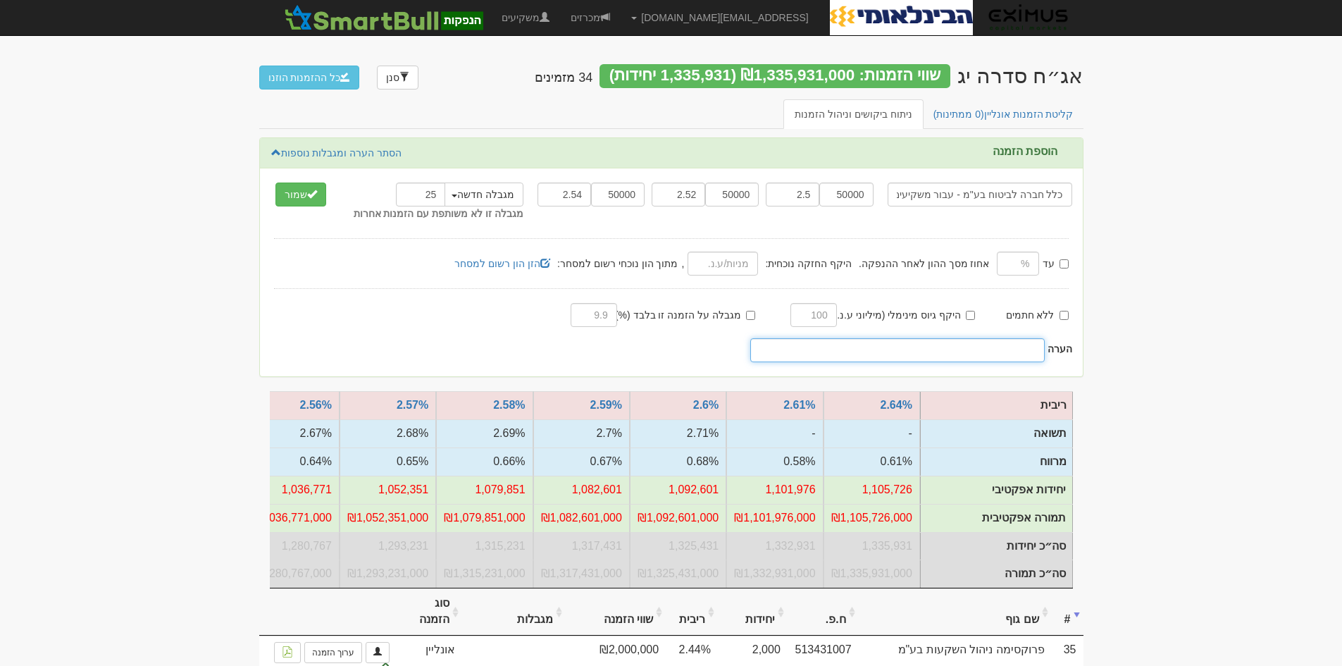
click at [869, 347] on input "text" at bounding box center [897, 350] width 295 height 24
type input "25% לכלל קבוצת כלל"
click at [294, 192] on button "שמור" at bounding box center [300, 194] width 51 height 24
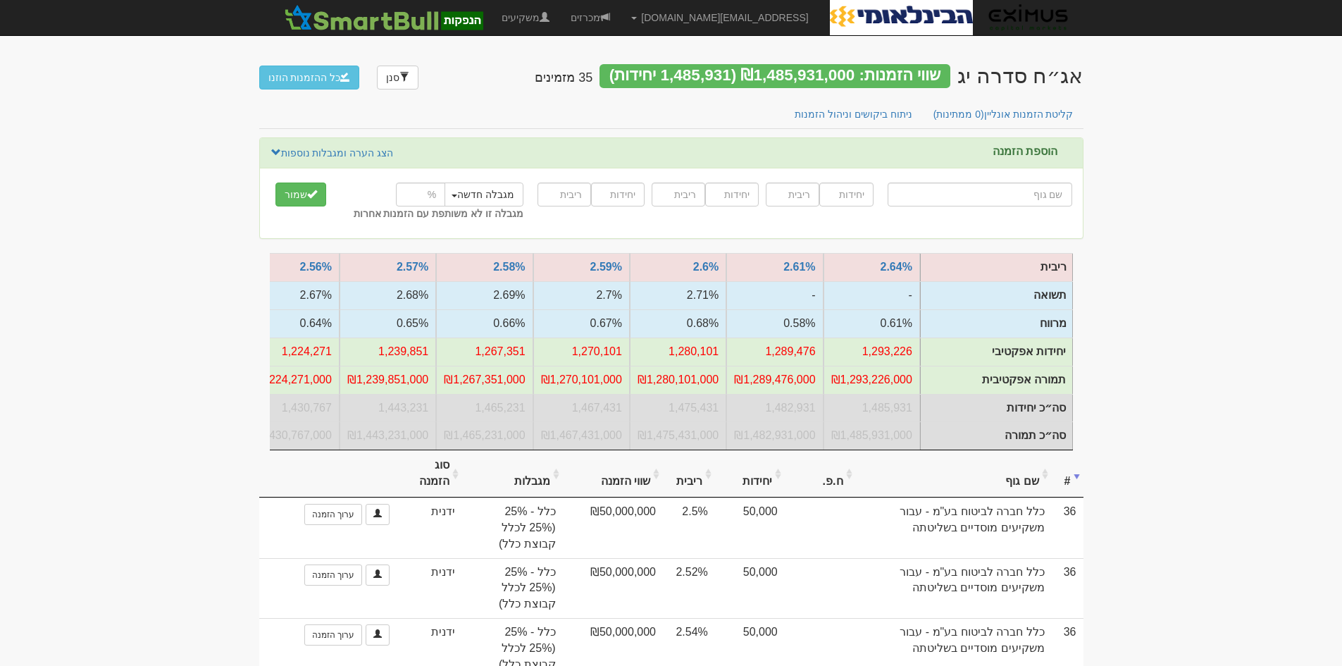
type input "ה"
type input "הפניקס השקעות ופיננסים"
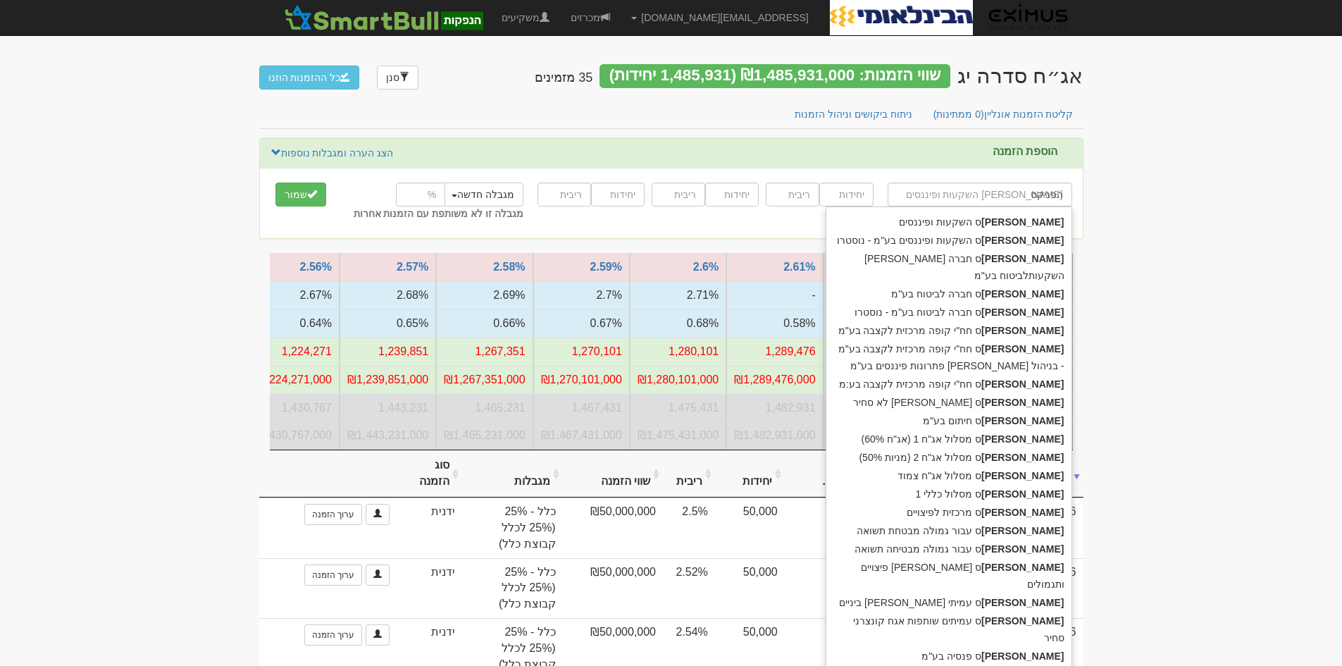
type input "הפניקס"
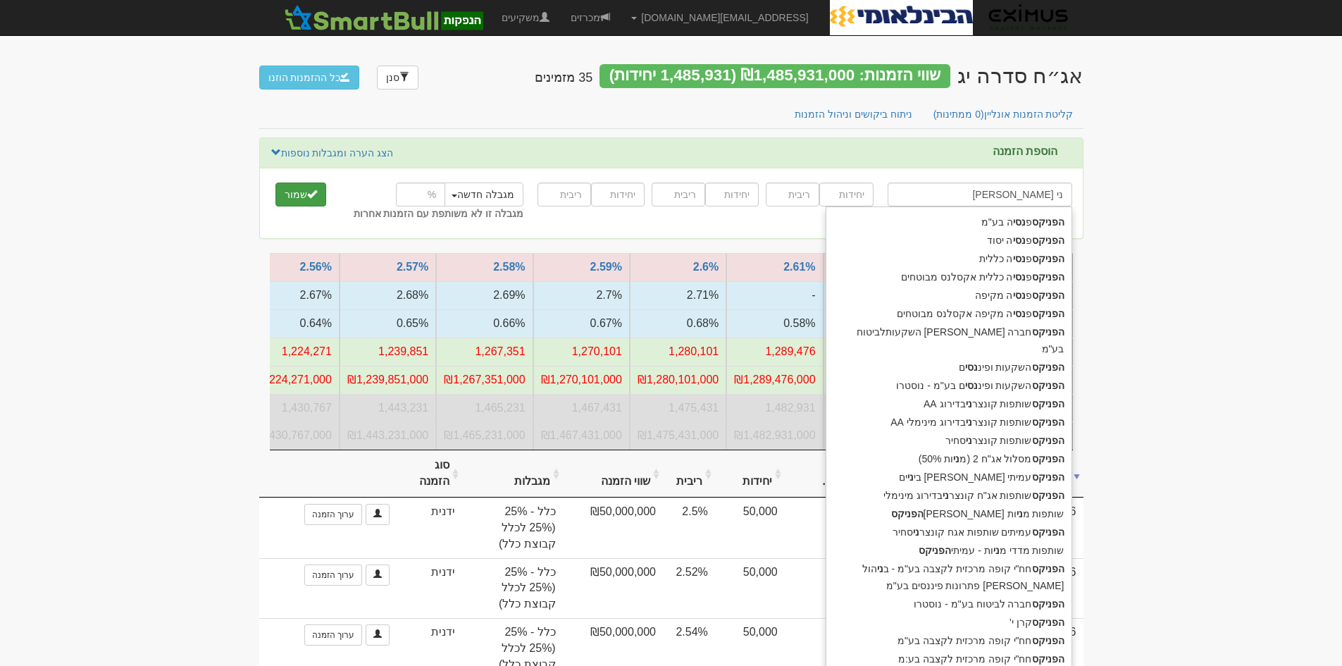
type input "הפניקס נ"
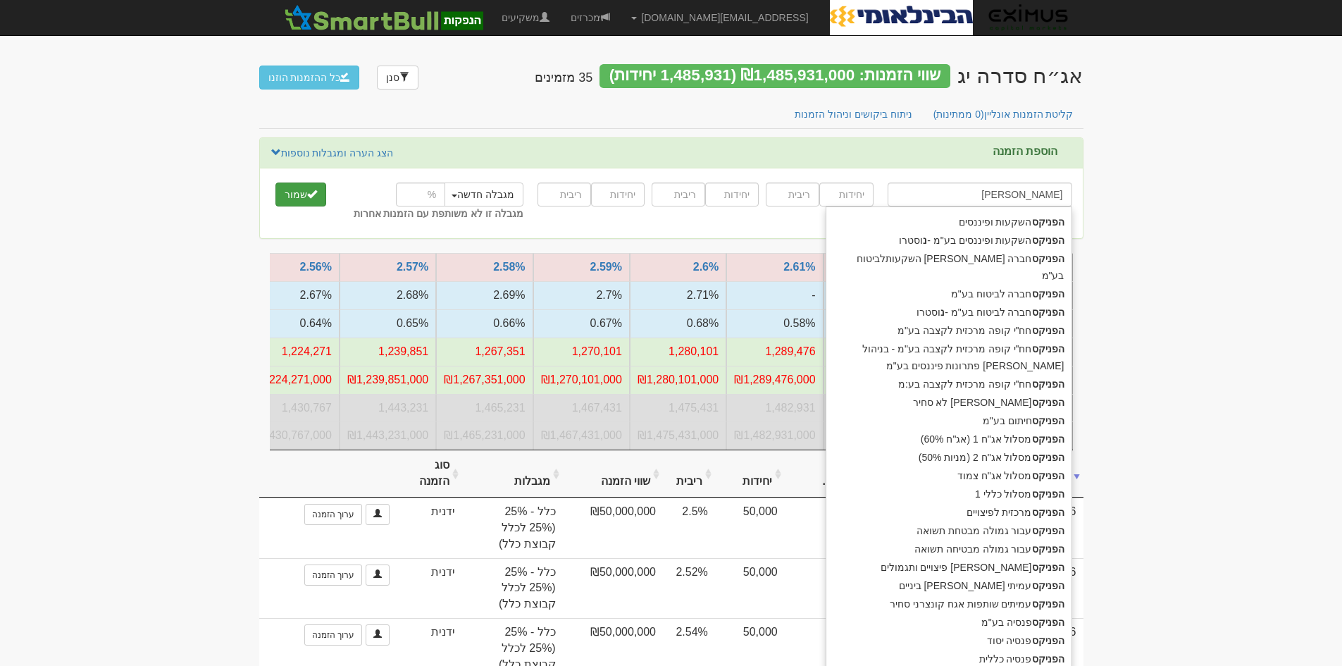
type input "הפניקס השקעות ופיננסים"
type input "הפניקס"
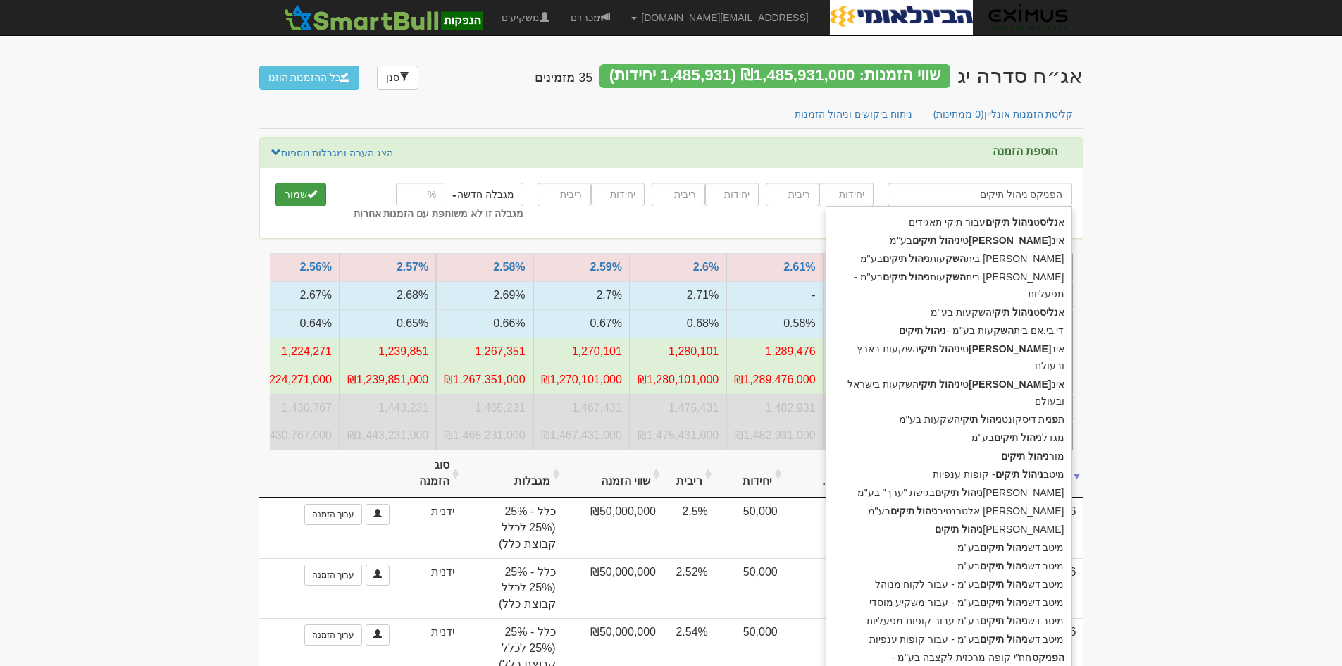
type input "הפניקס ניהול תיקים"
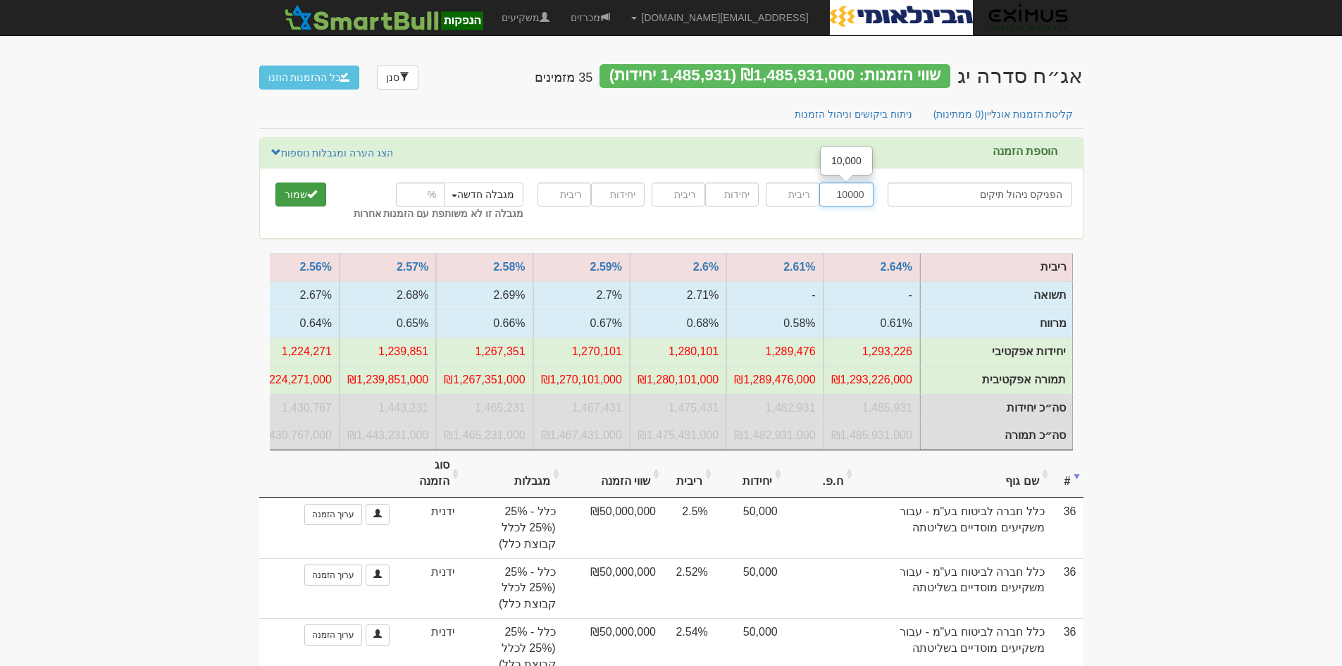
type input "10000"
type input "2.47"
type input "10000"
type input "2.45"
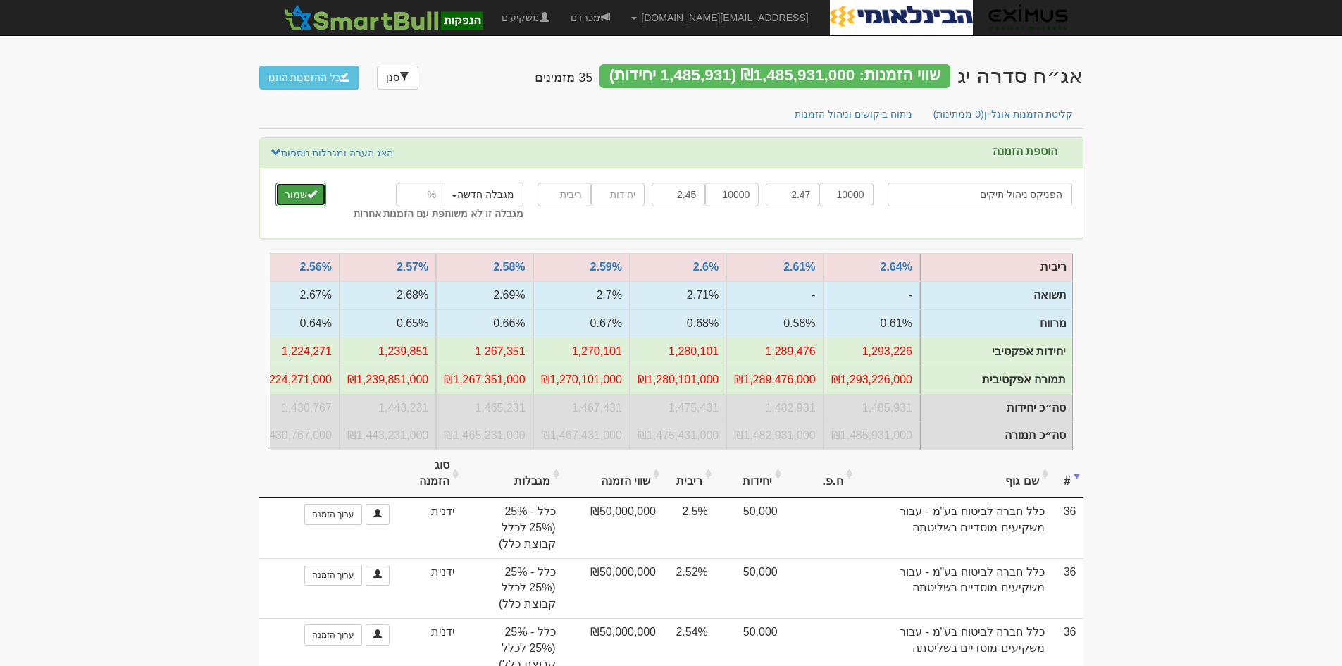
click at [296, 196] on button "שמור" at bounding box center [300, 194] width 51 height 24
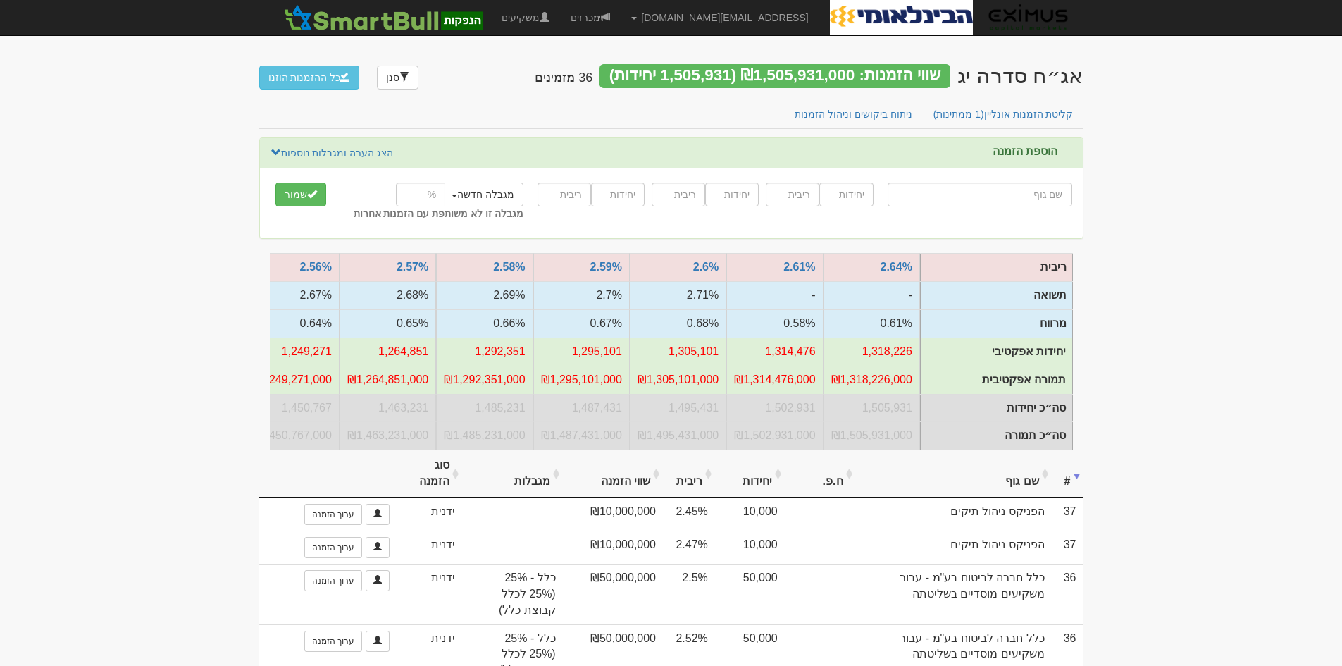
type input "מ"
type input "מור אג"ח פלוס"
type input "מור"
type input "מור אג"ח פלוס"
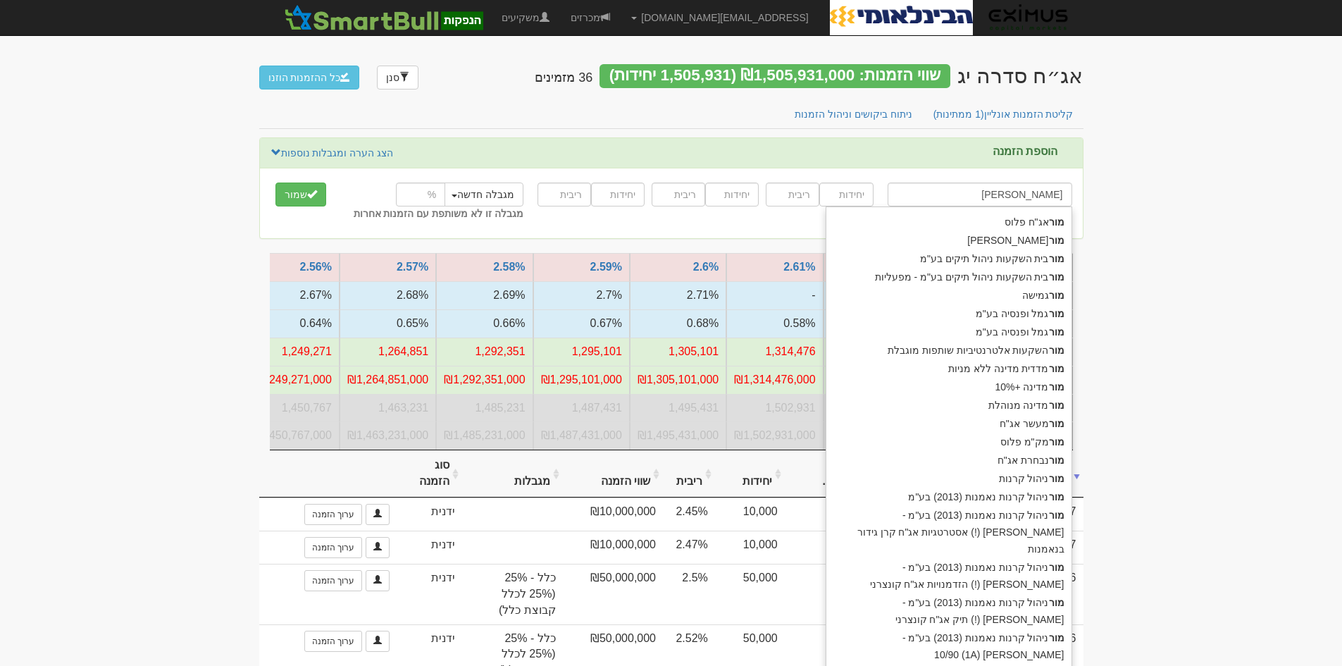
type input "מור גמ"
type input "[PERSON_NAME] ופנסיה בע"מ"
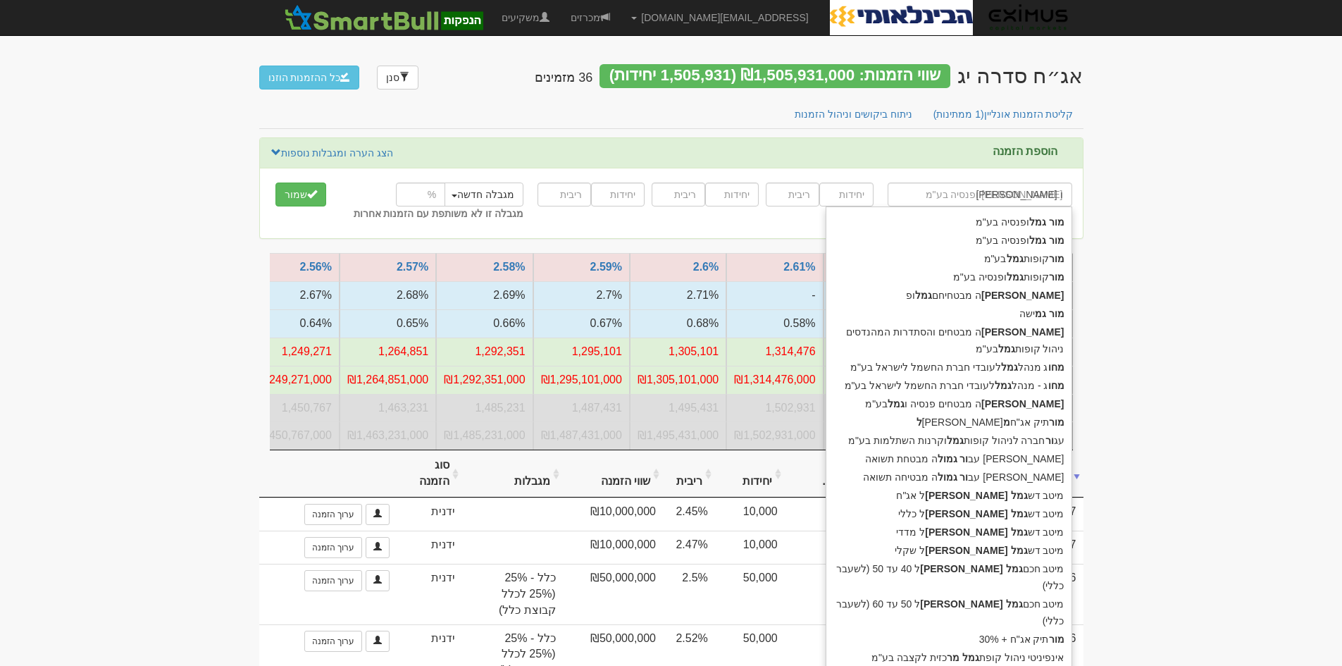
type input "מור גמל ופ"
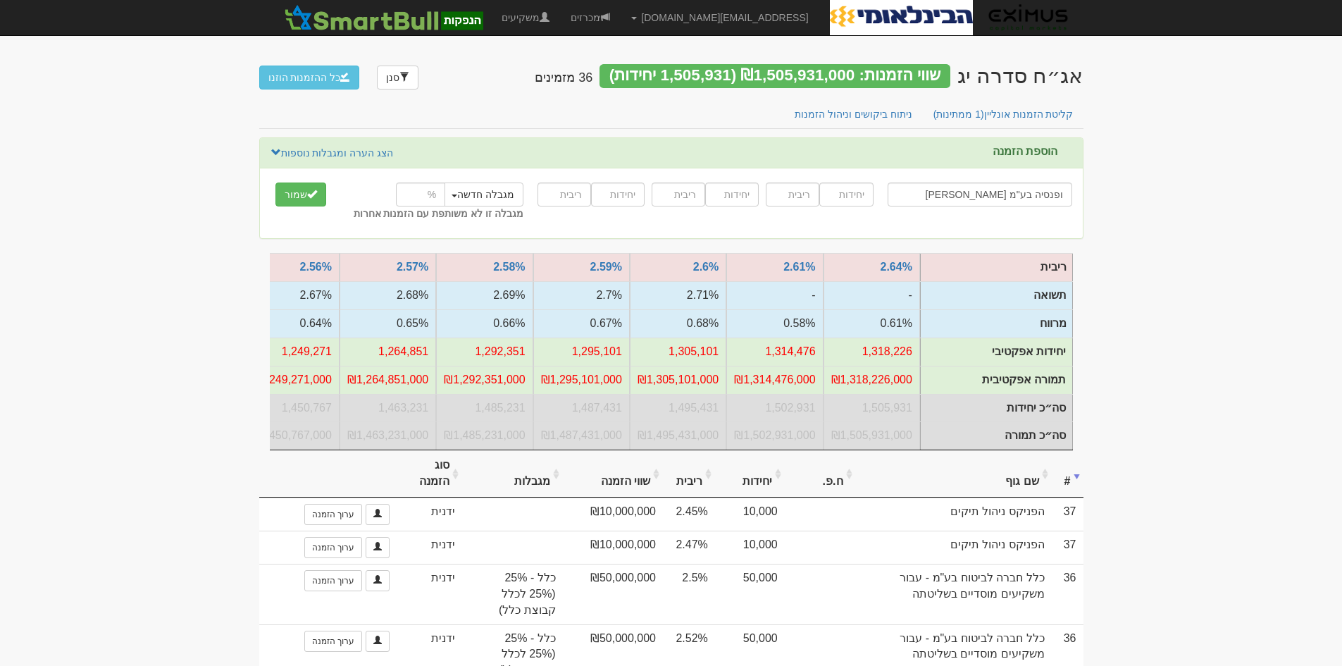
type input "[PERSON_NAME] ופנסיה בע"מ"
type input "50000"
type input "2.38"
type input "50000"
type input "2.44"
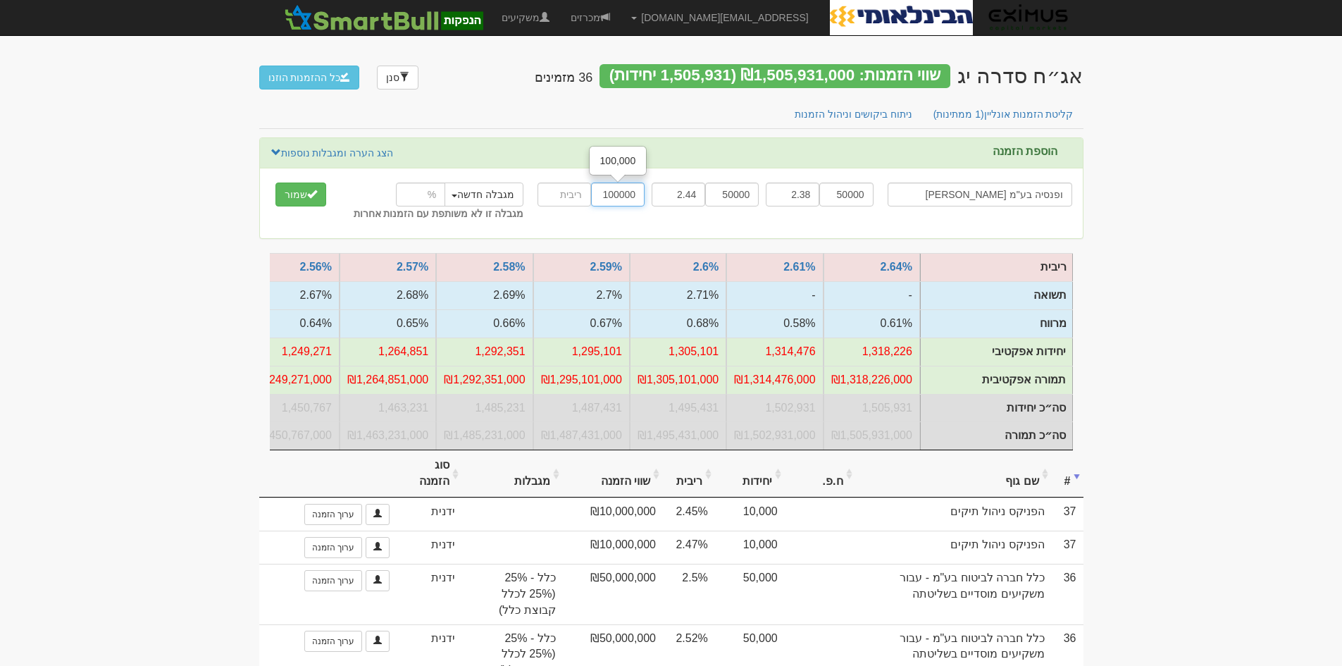
type input "100000"
type input "2.54"
click at [356, 148] on link "הצג הערה ומגבלות נוספות" at bounding box center [332, 152] width 124 height 15
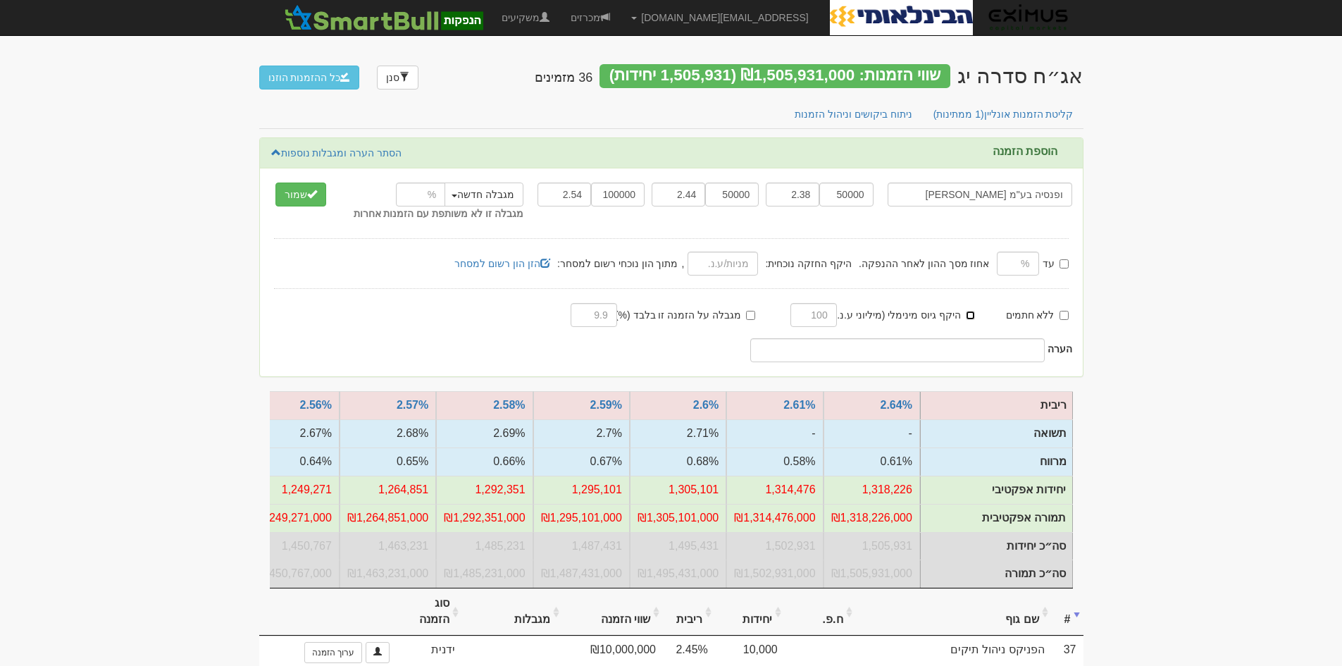
click at [972, 311] on input "היקף גיוס מינימלי (מיליוני ע.נ.):" at bounding box center [970, 315] width 9 height 9
checkbox input "true"
click at [830, 316] on input "text" at bounding box center [813, 315] width 46 height 24
type input "1500"
click at [320, 189] on button "שמור" at bounding box center [300, 194] width 51 height 24
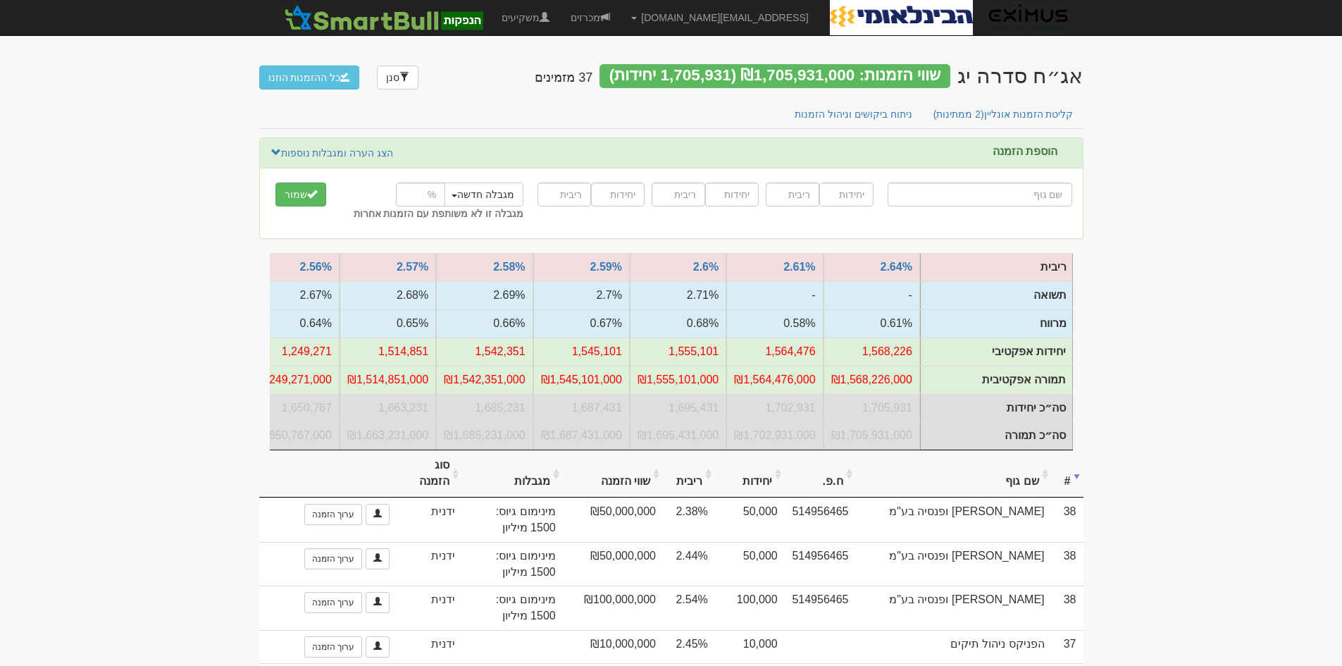
type input "ב"
type input "בנק אגוד לישראל בע"מ"
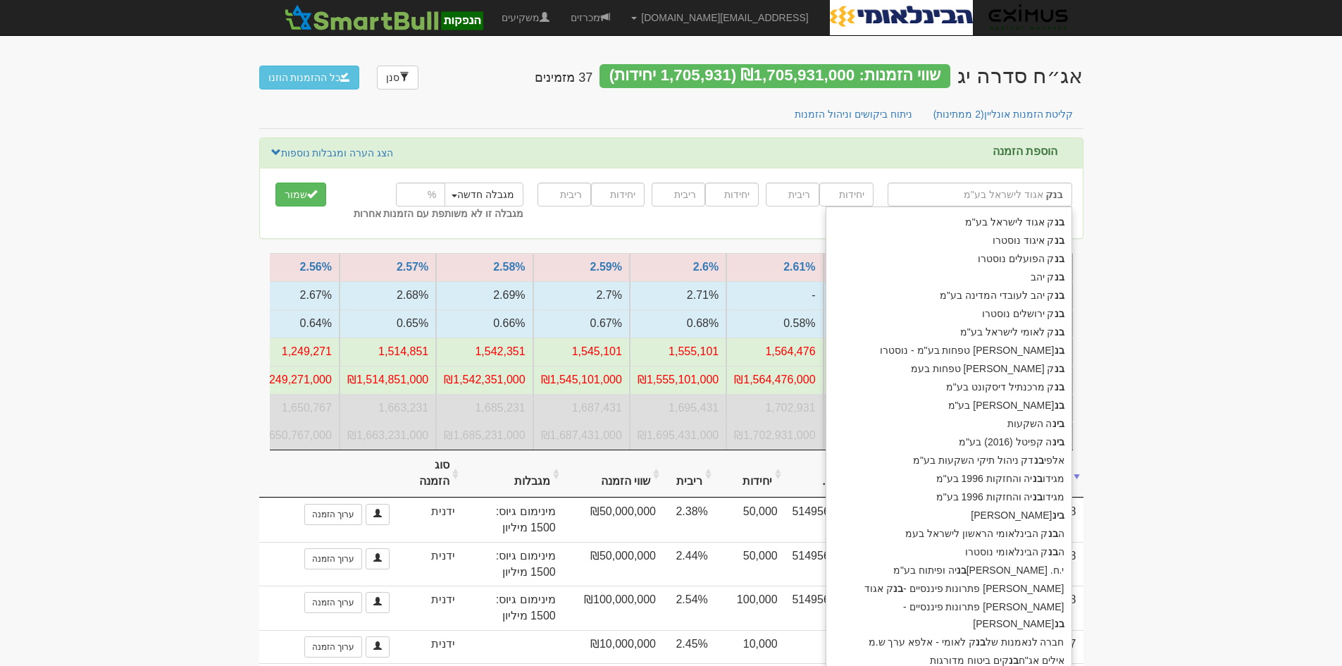
type input "בנק"
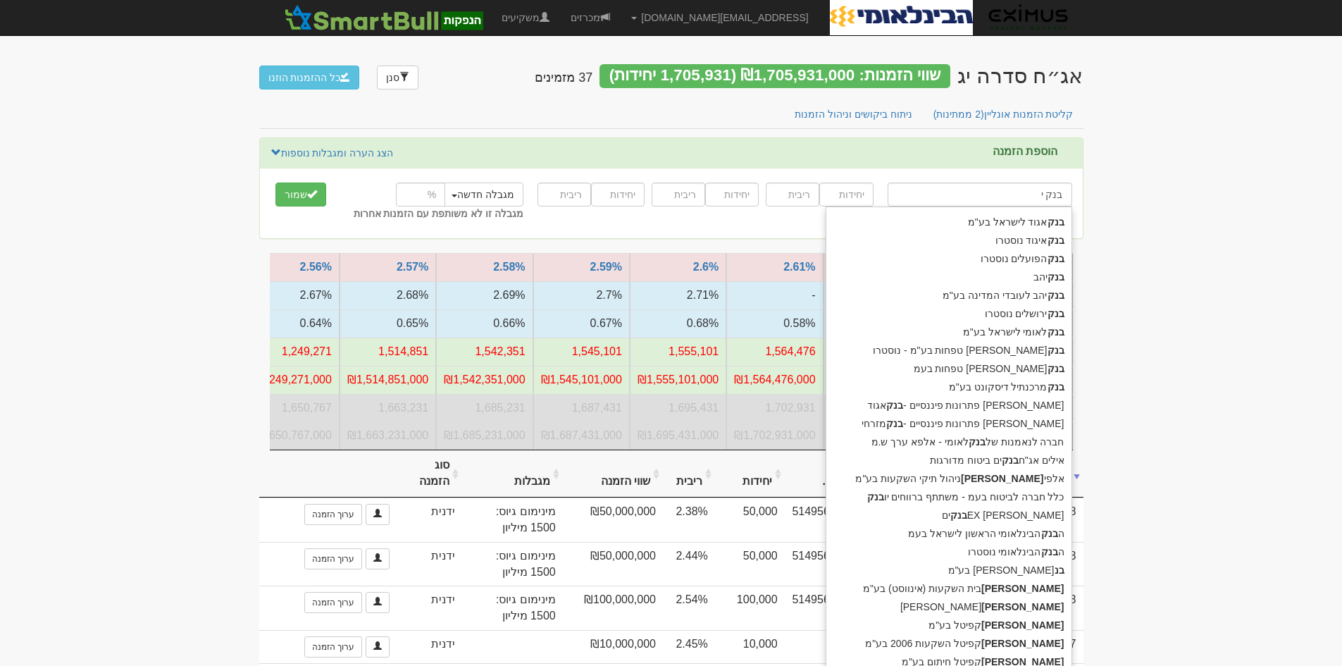
type input "בנק יה"
type input "בנק יהב"
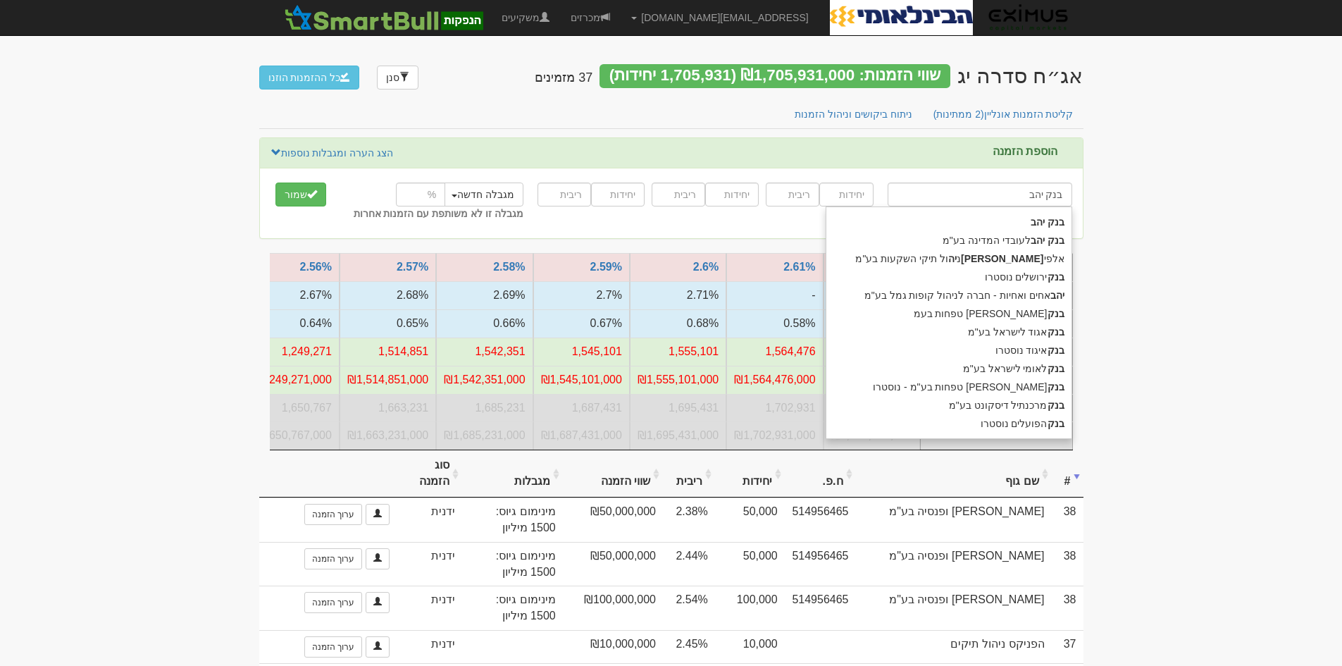
type input "בנק יהב ל"
type input "בנק יהב לעובדי המדינה בע"מ"
type input "בנק יהב לעו"
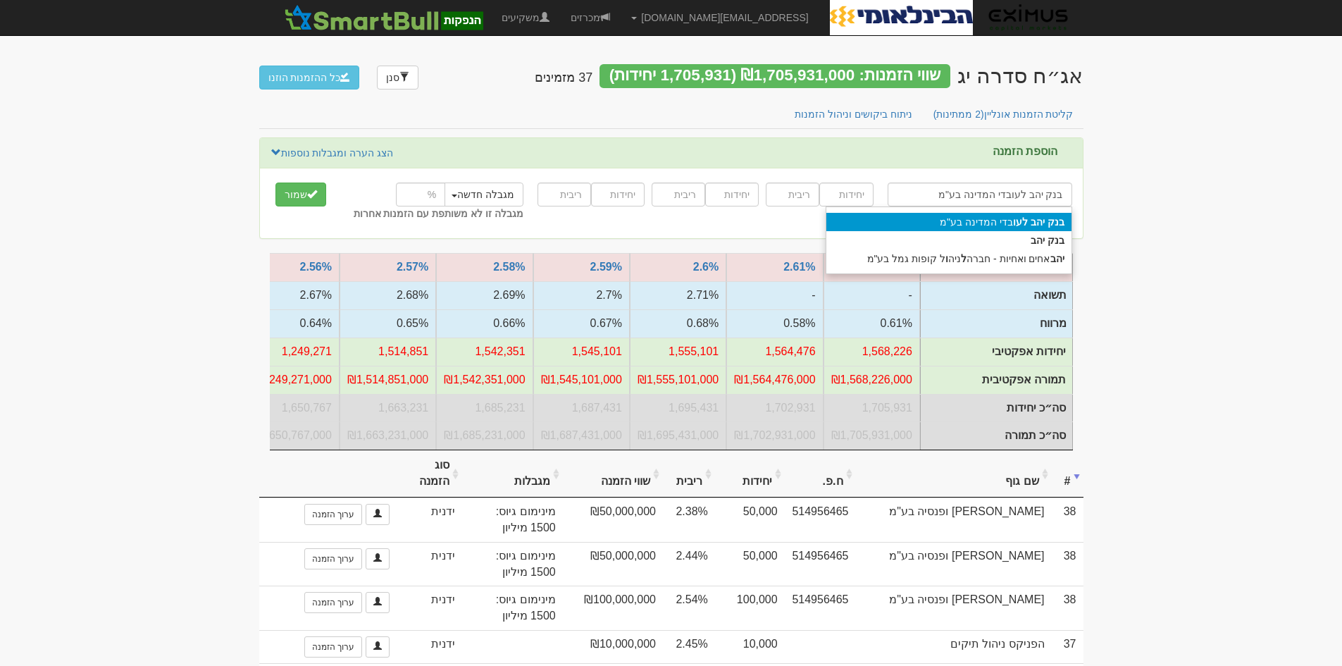
click at [985, 223] on div "בנק יהב לעו בדי המדינה בע"מ" at bounding box center [948, 222] width 245 height 18
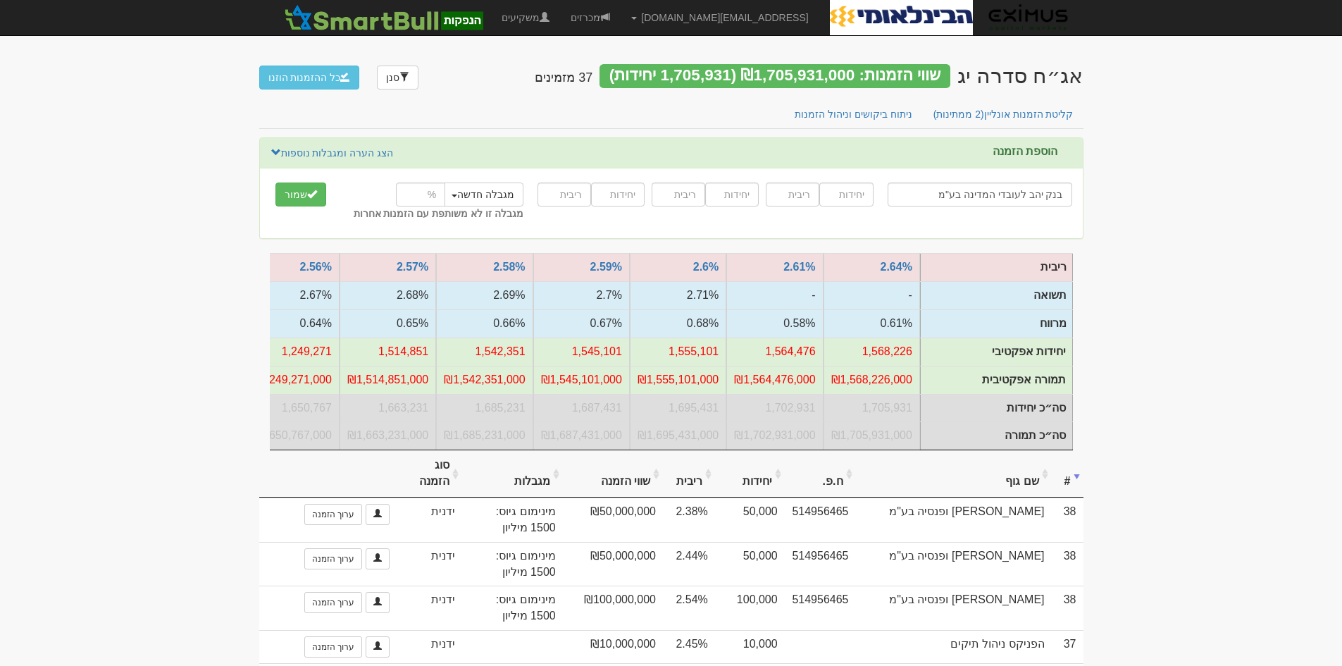
type input "בנק יהב לעובדי המדינה בע"מ"
type input "150000"
type input "2.56"
click at [415, 196] on input "number" at bounding box center [420, 194] width 49 height 24
type input "20"
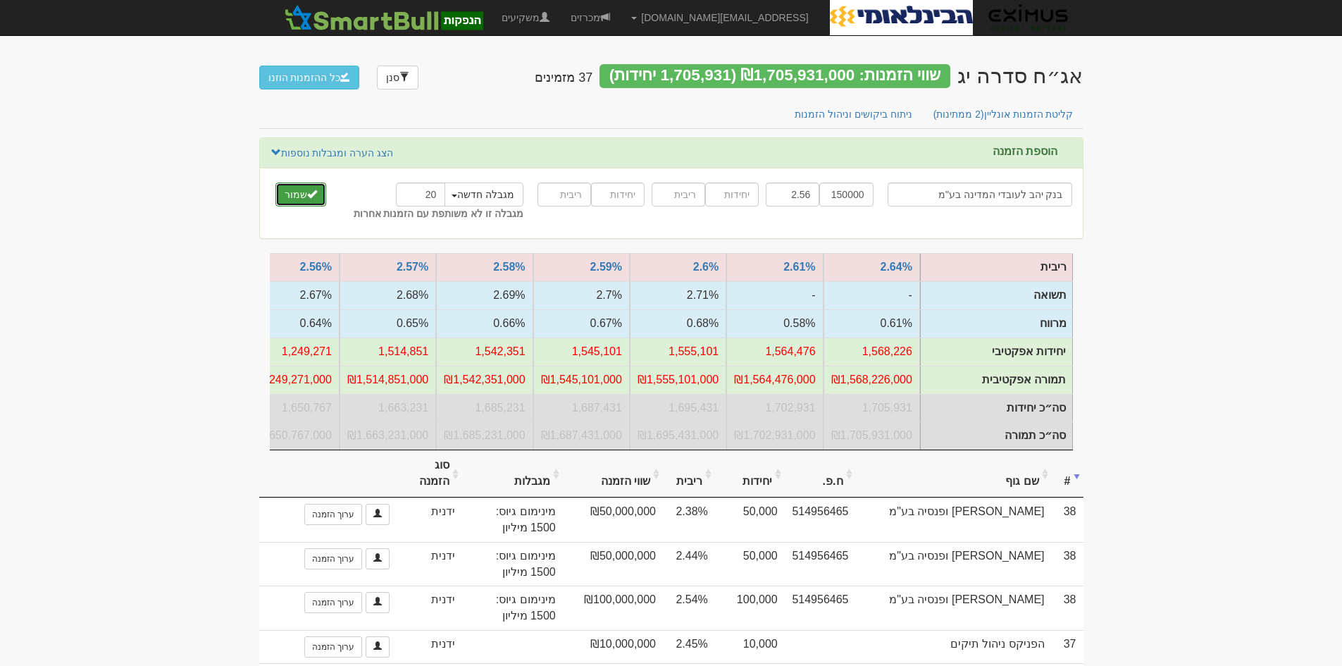
click at [296, 193] on button "שמור" at bounding box center [300, 194] width 51 height 24
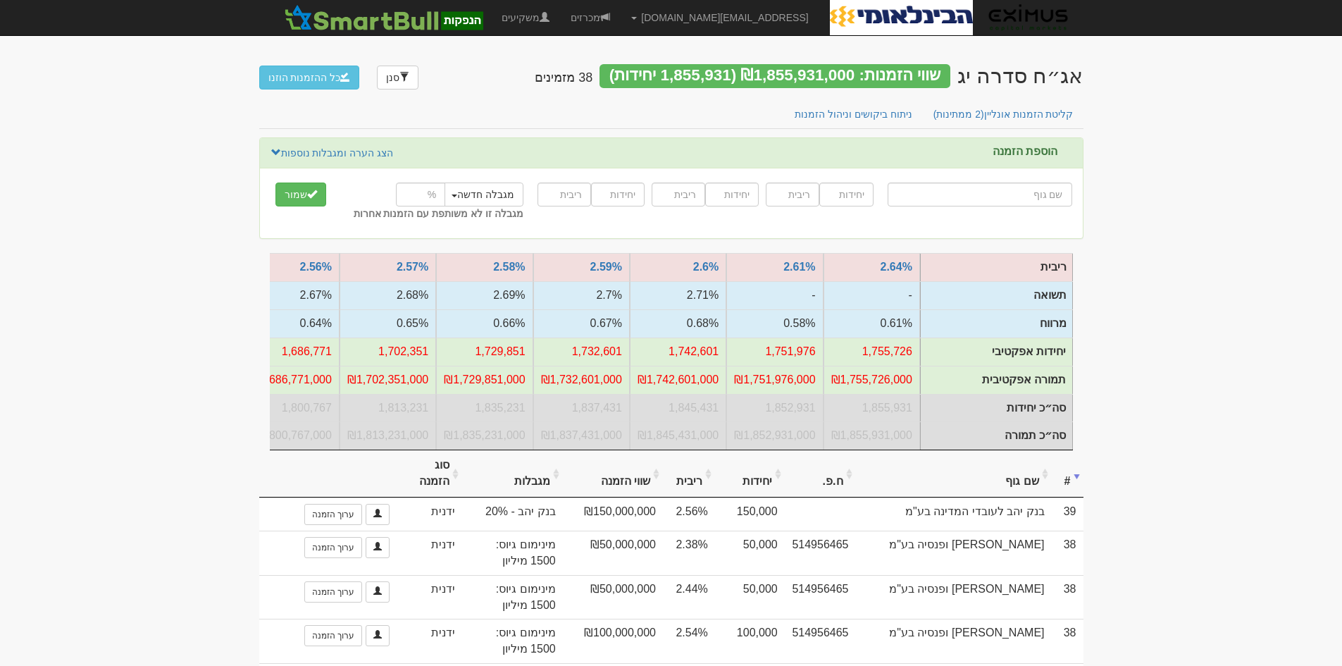
type input "י"
type input "ילין לפידות אג"ח ללא מדורג"
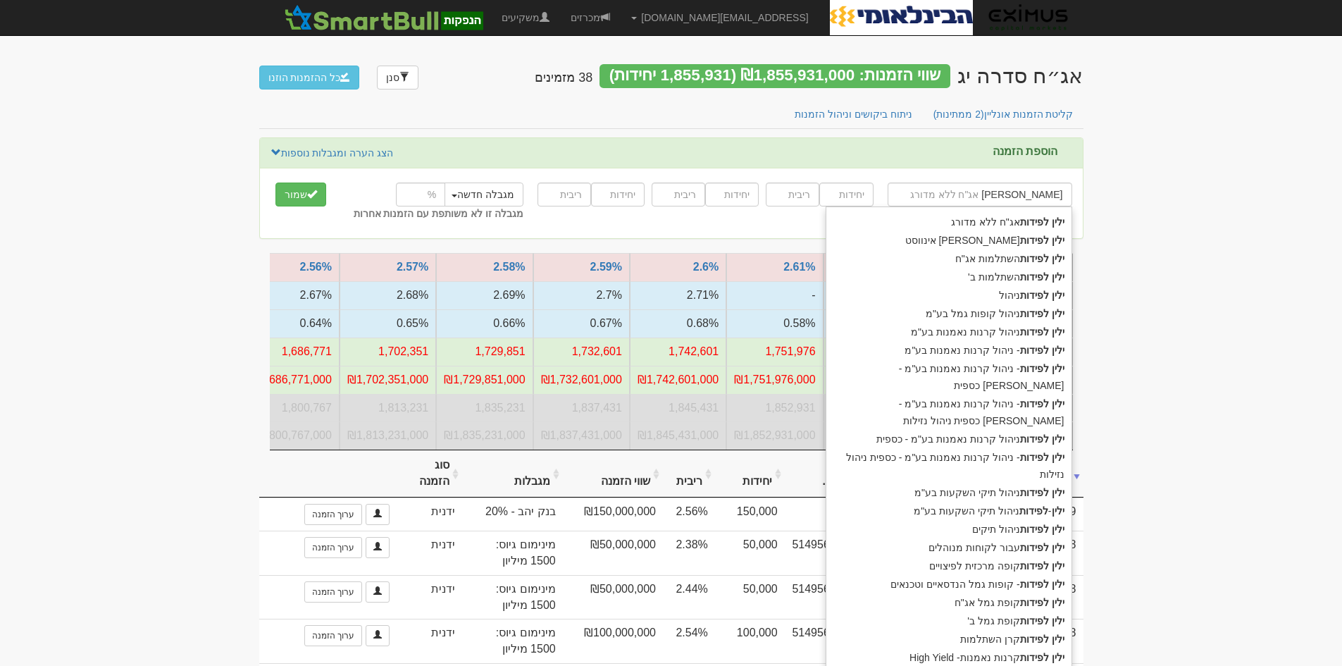
type input "ילין לפידות"
type input "ילין לפידות נ"
type input "ילין לפידות ניהול"
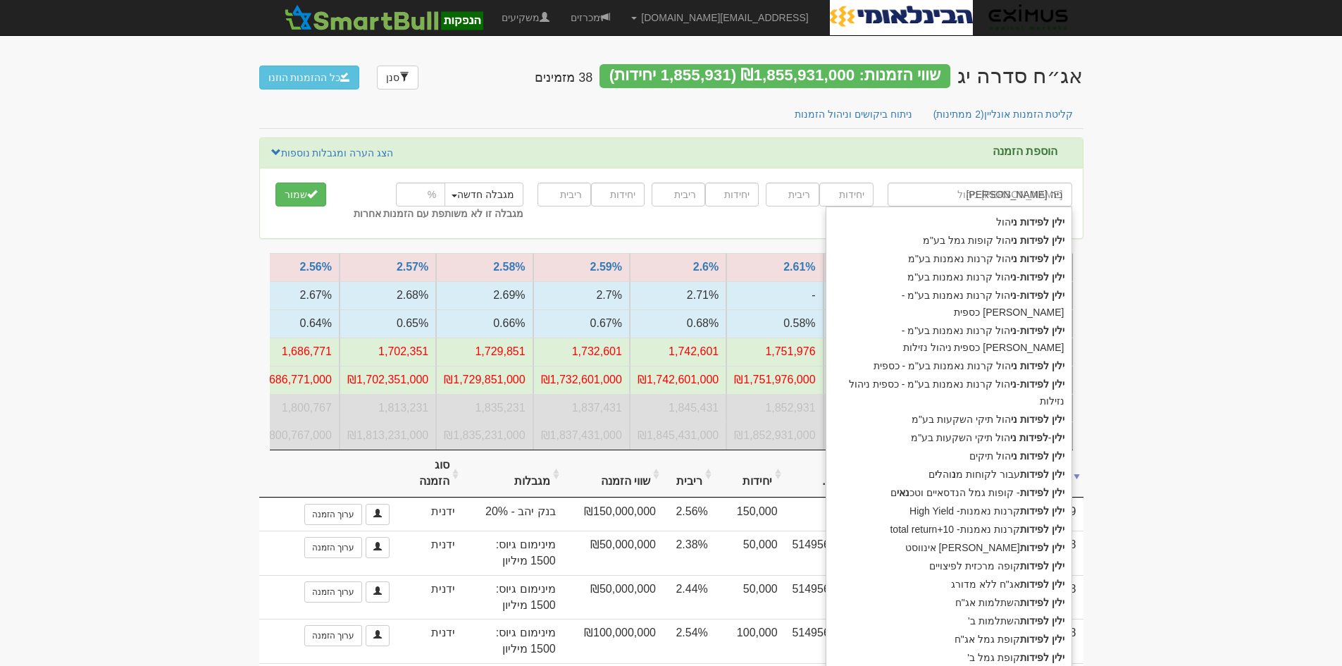
type input "ילין לפידות ניהו"
type input "ילין לפידות ניהול קו"
type input "ילין לפידות ניהול קופות גמל בע"מ"
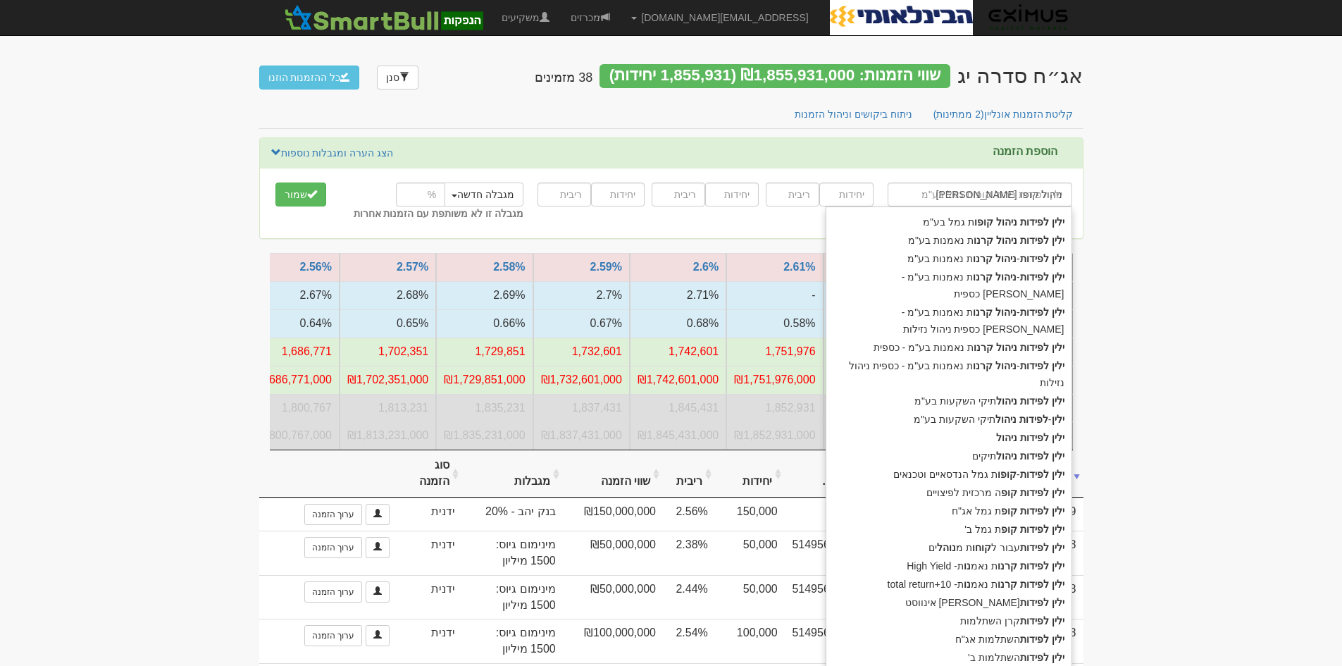
type input "ילין לפידות ניהול קופות"
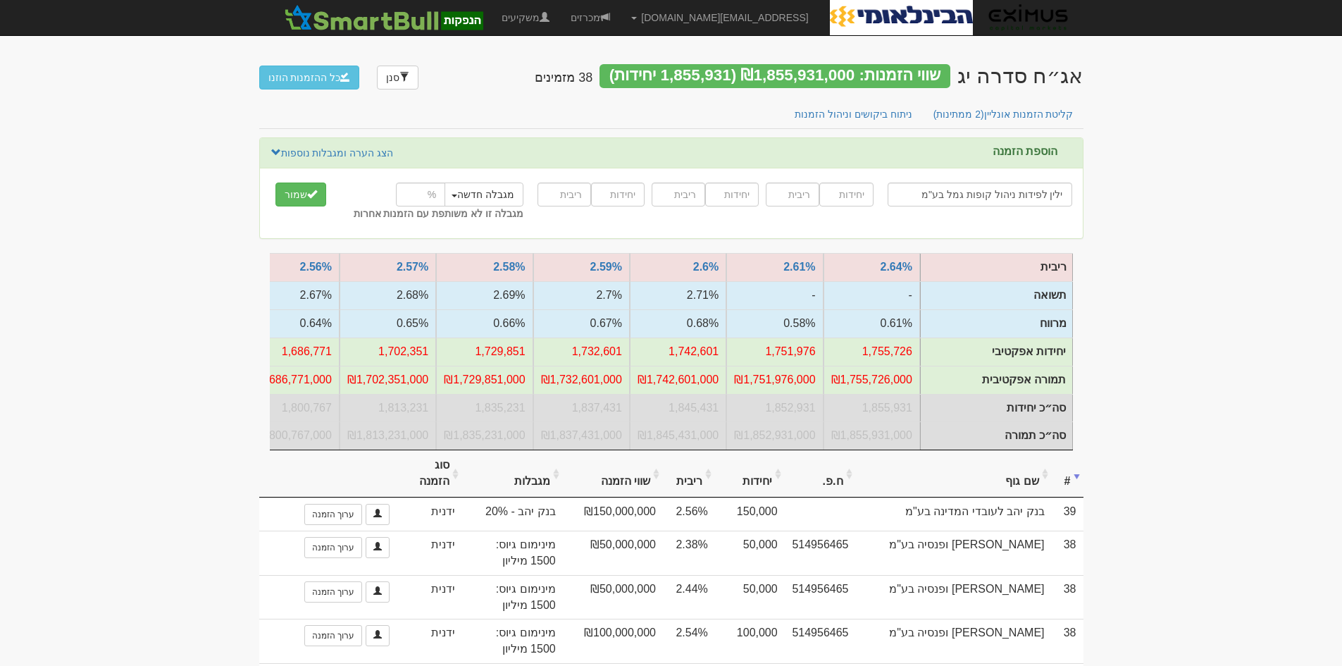
type input "ילין לפידות ניהול קופות גמל בע"מ"
type input "100000"
type input "2.47"
click at [411, 199] on input "number" at bounding box center [420, 194] width 49 height 24
type input "25"
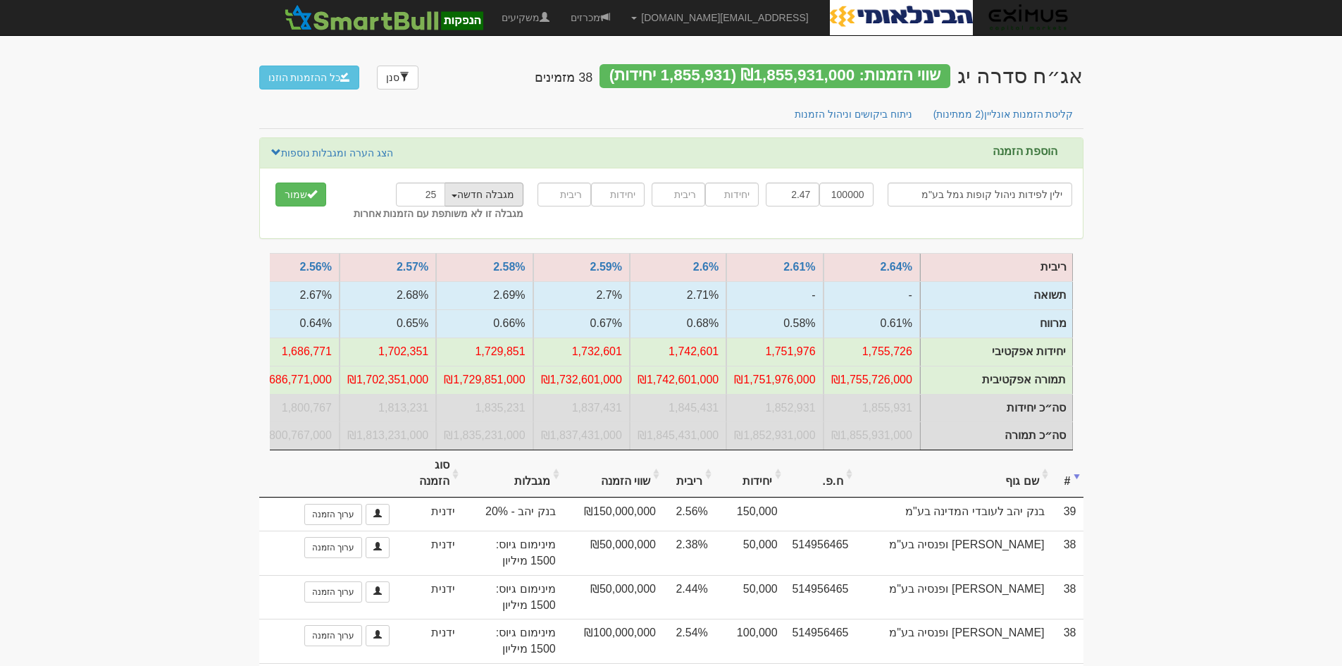
click at [457, 194] on span "button" at bounding box center [454, 195] width 6 height 3
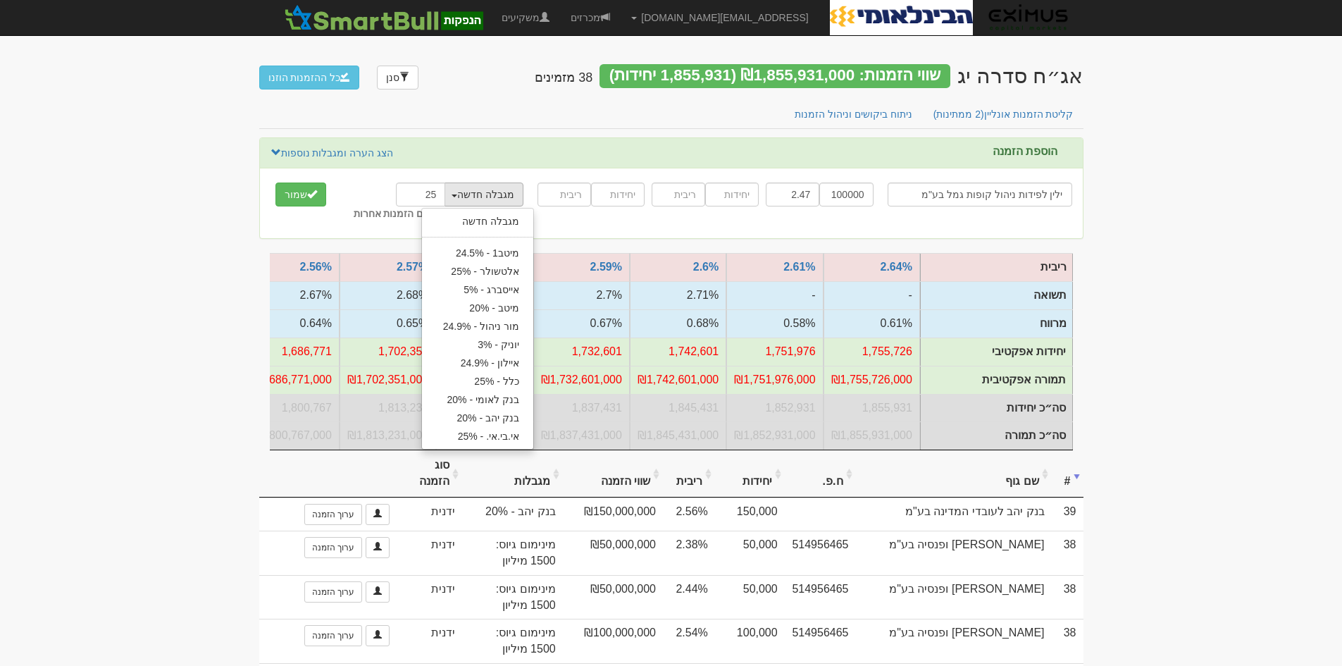
click at [457, 194] on span "button" at bounding box center [454, 195] width 6 height 3
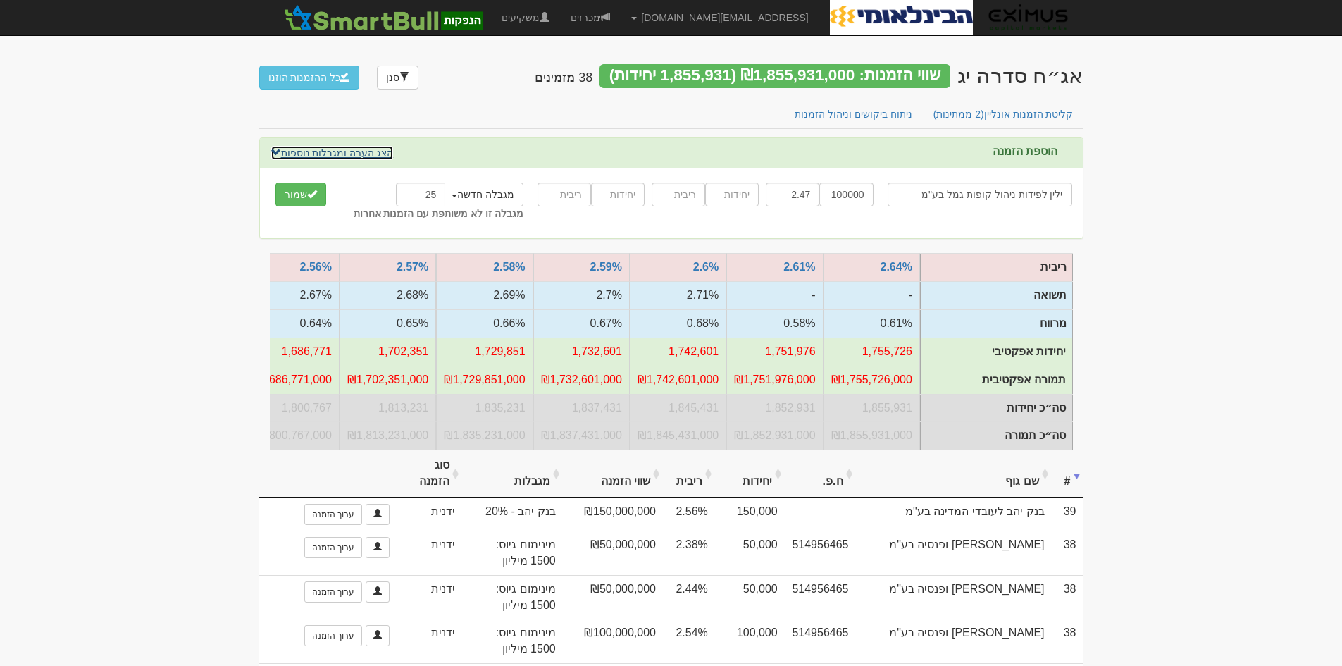
click at [349, 153] on link "הצג הערה ומגבלות נוספות" at bounding box center [332, 152] width 124 height 15
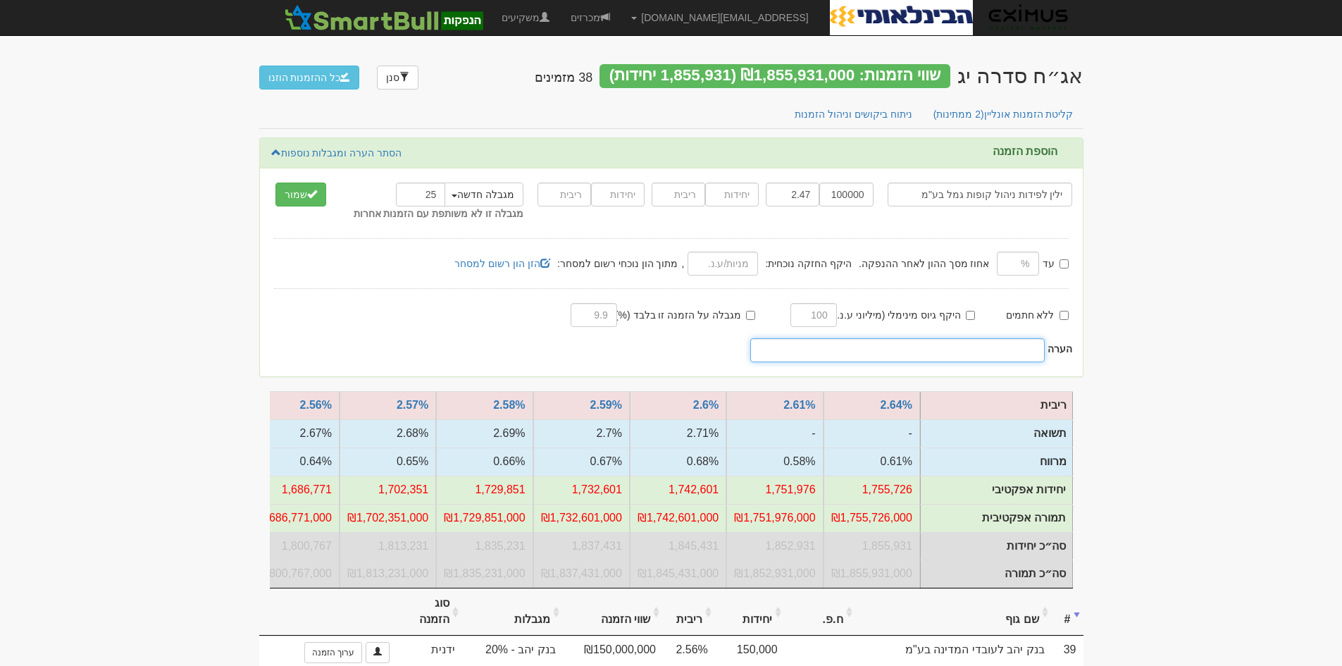
click at [932, 353] on input "text" at bounding box center [897, 350] width 295 height 24
type input "25% כולל מחוג"
click at [304, 197] on button "שמור" at bounding box center [300, 194] width 51 height 24
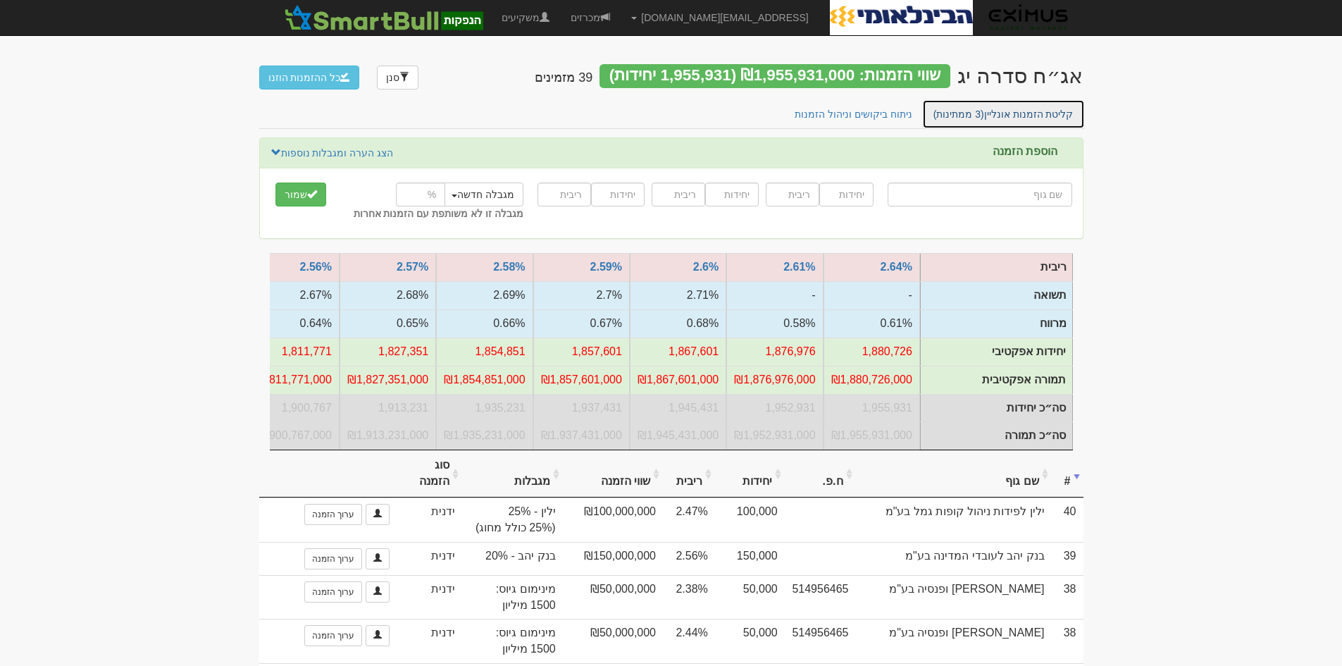
click at [1015, 120] on link "קליטת הזמנות אונליין (3 ממתינות)" at bounding box center [1003, 114] width 163 height 30
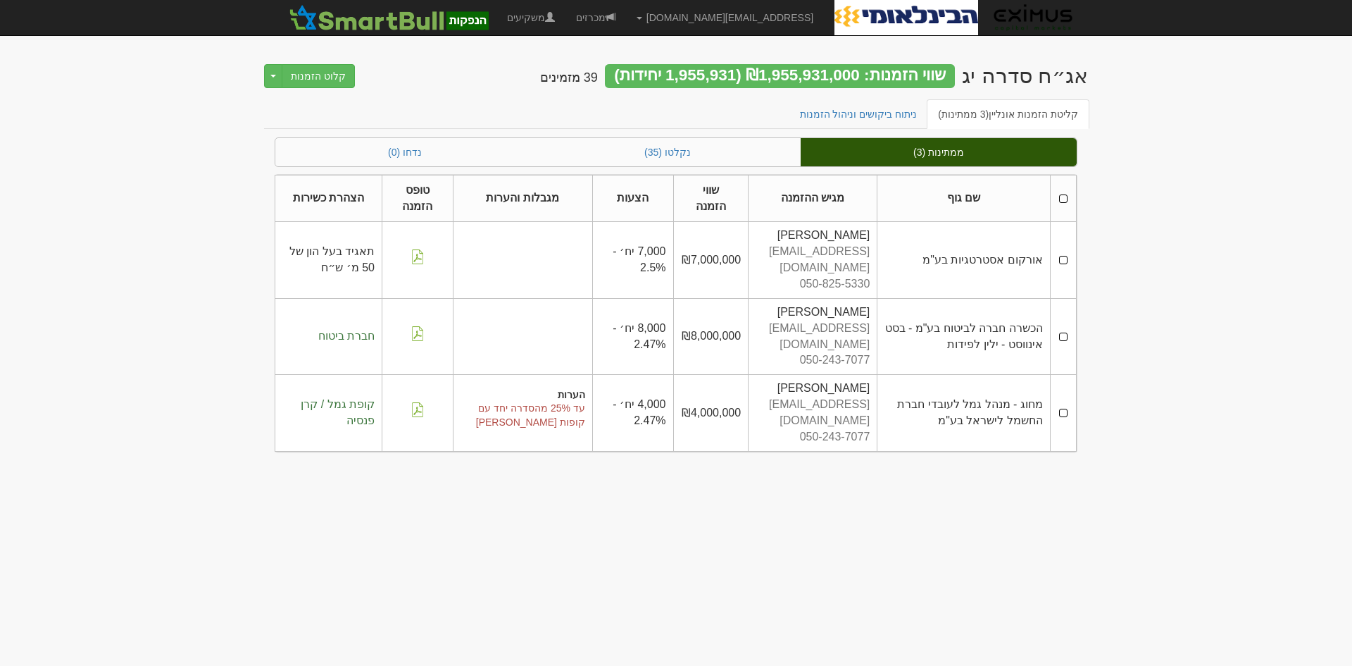
click at [1063, 199] on th at bounding box center [1063, 198] width 26 height 47
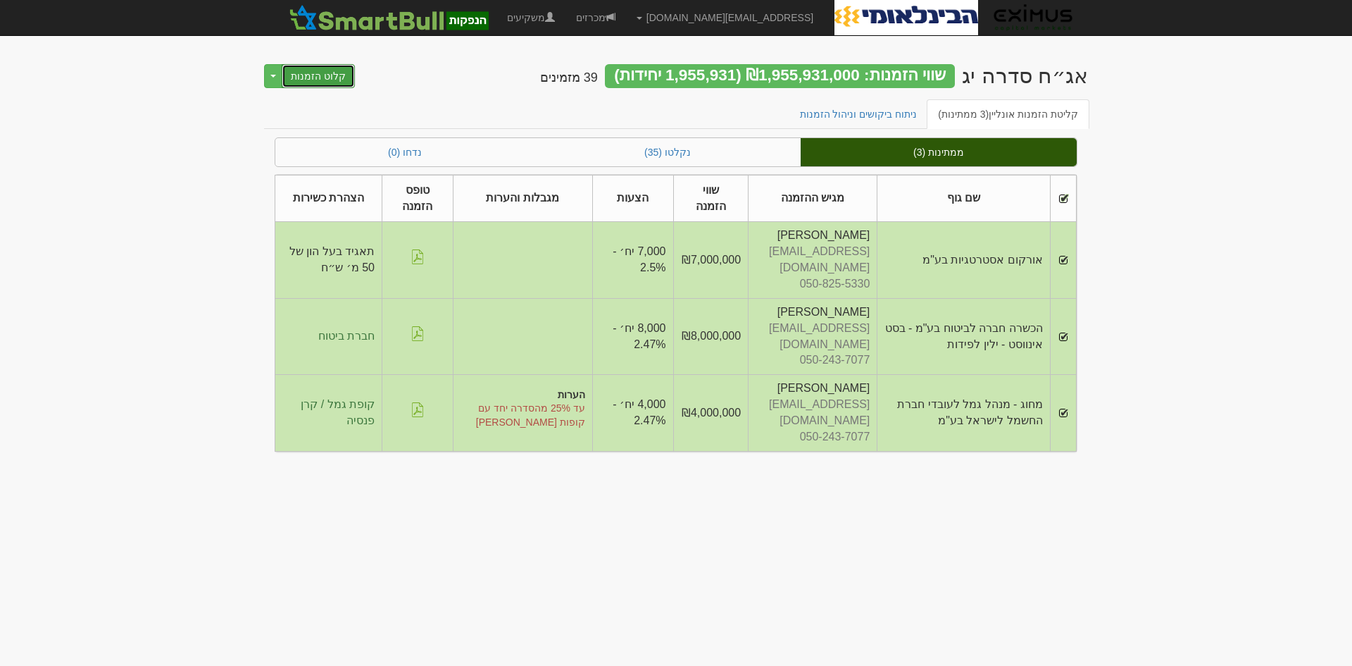
click at [313, 75] on button "קלוט הזמנות" at bounding box center [318, 76] width 73 height 24
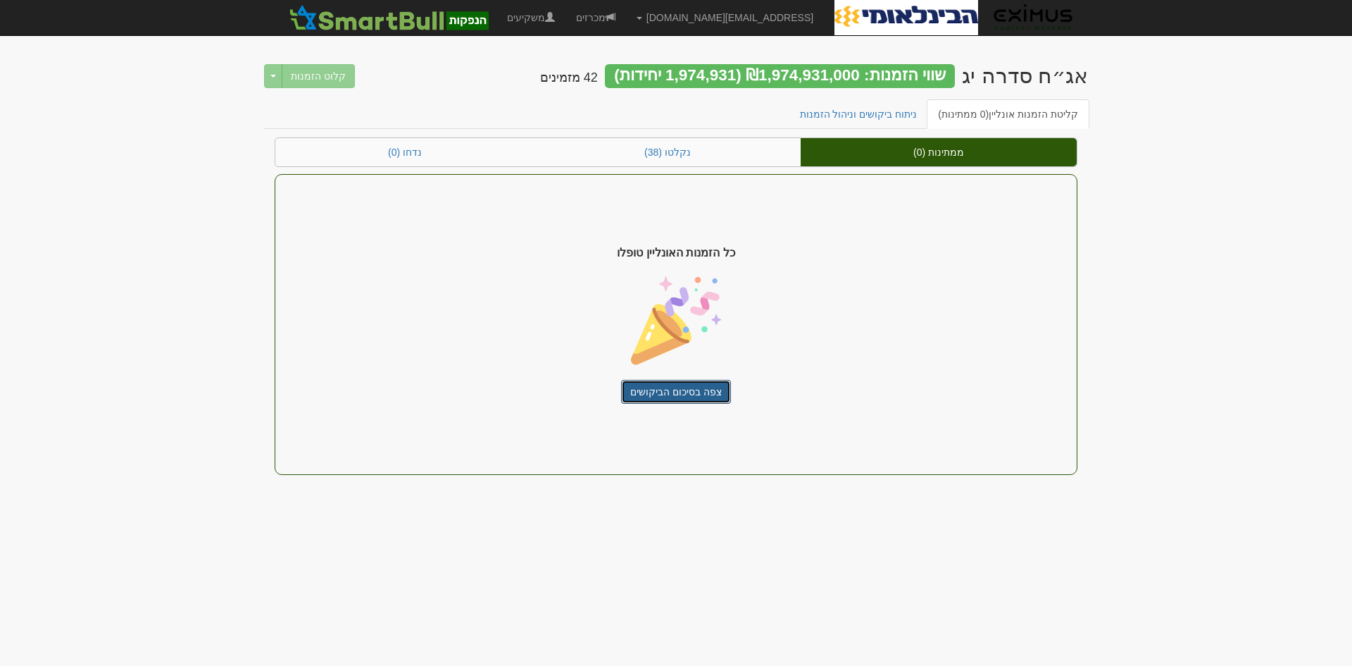
click at [691, 393] on link "צפה בסיכום הביקושים" at bounding box center [676, 392] width 110 height 24
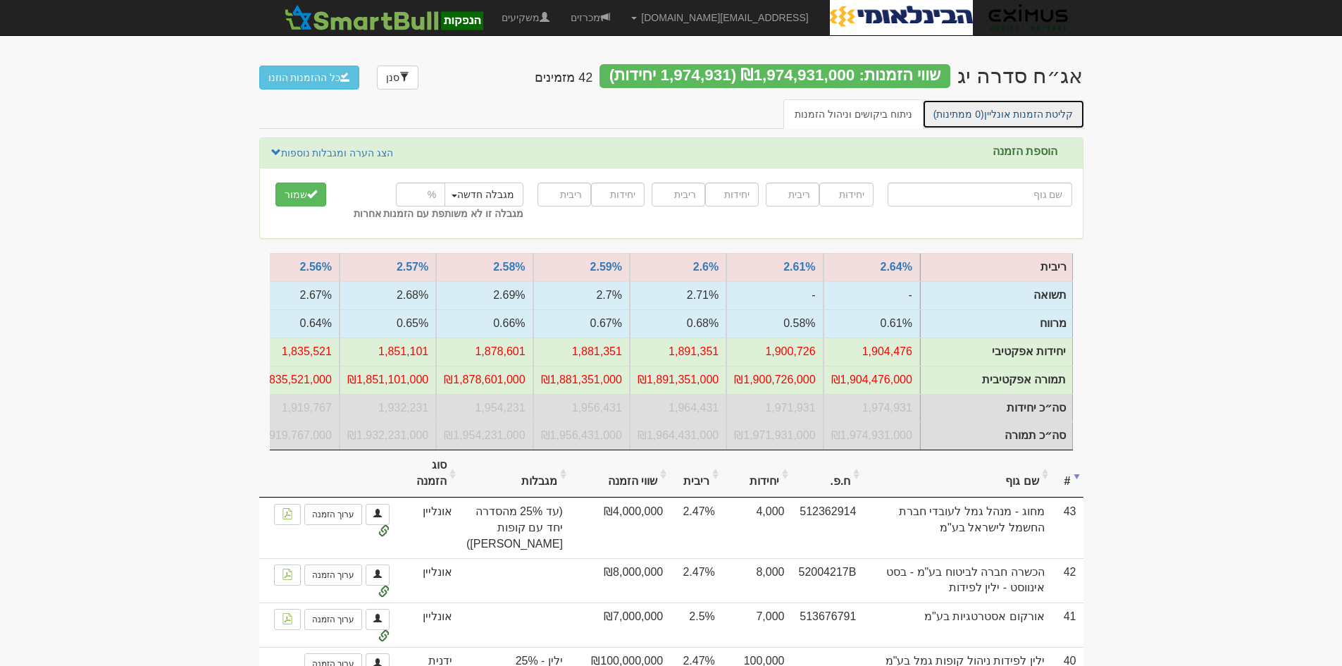
click at [997, 108] on link "קליטת הזמנות אונליין (0 ממתינות)" at bounding box center [1003, 114] width 163 height 30
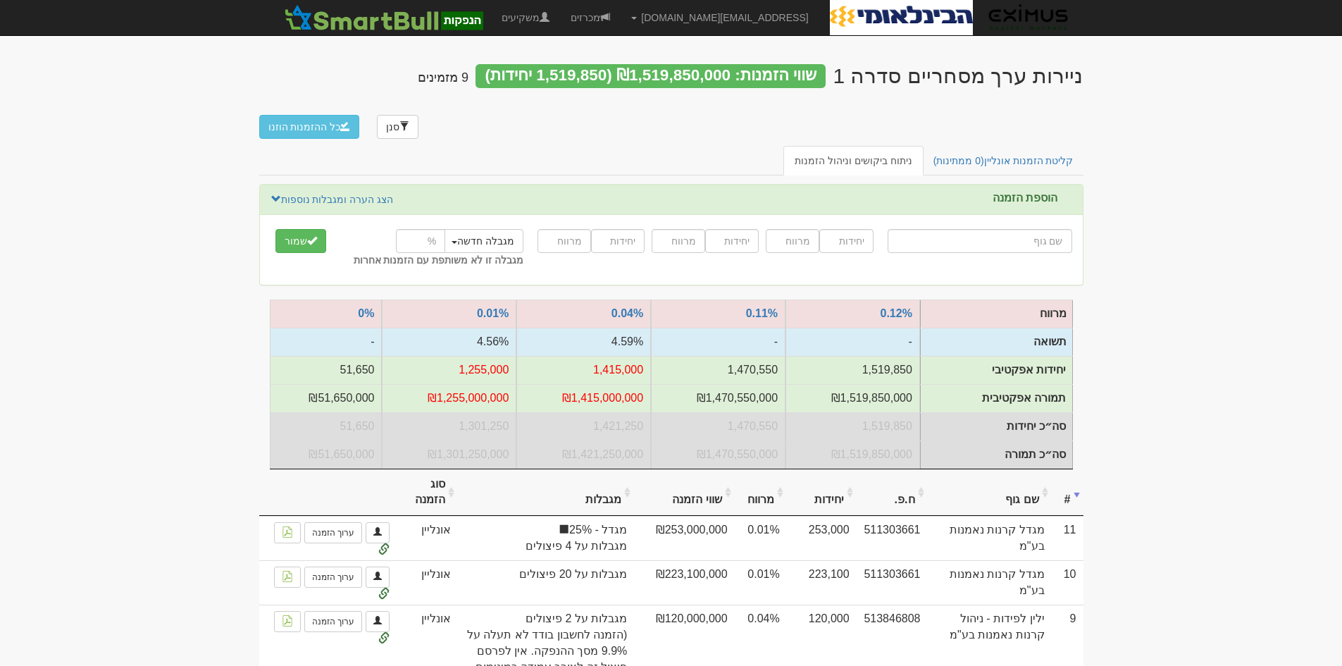
type input "ה"
type input "הרי ספיר ניהול השקעות בע"מ"
type input "הר"
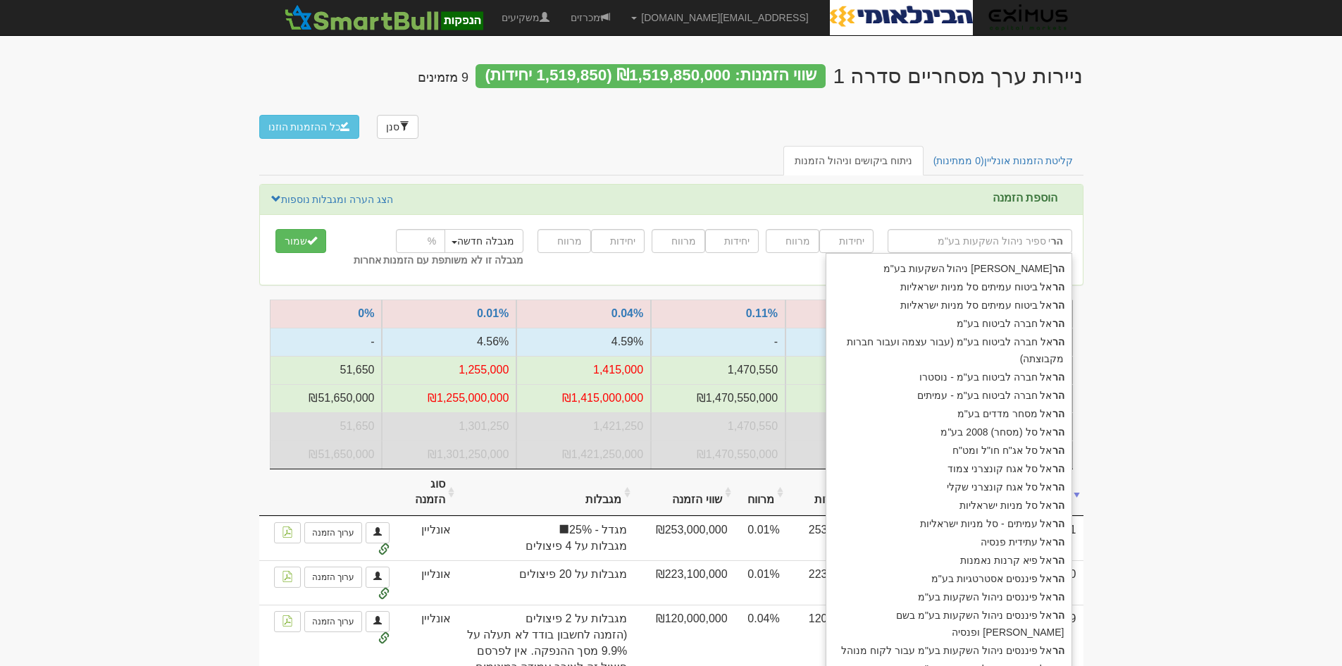
type input "[PERSON_NAME] ביטוח עמיתים סל מניות ישראליות"
type input "הראל"
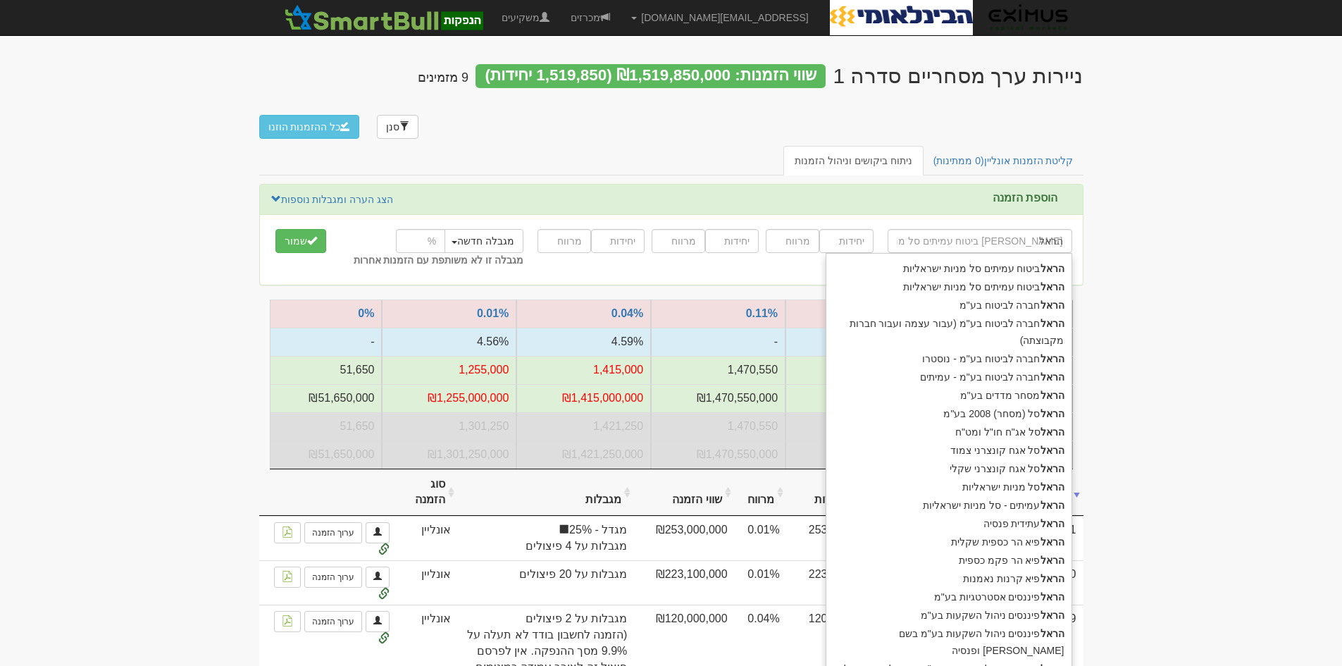
type input "[PERSON_NAME]"
type input "הראל קרנות נאמנות בע"מ"
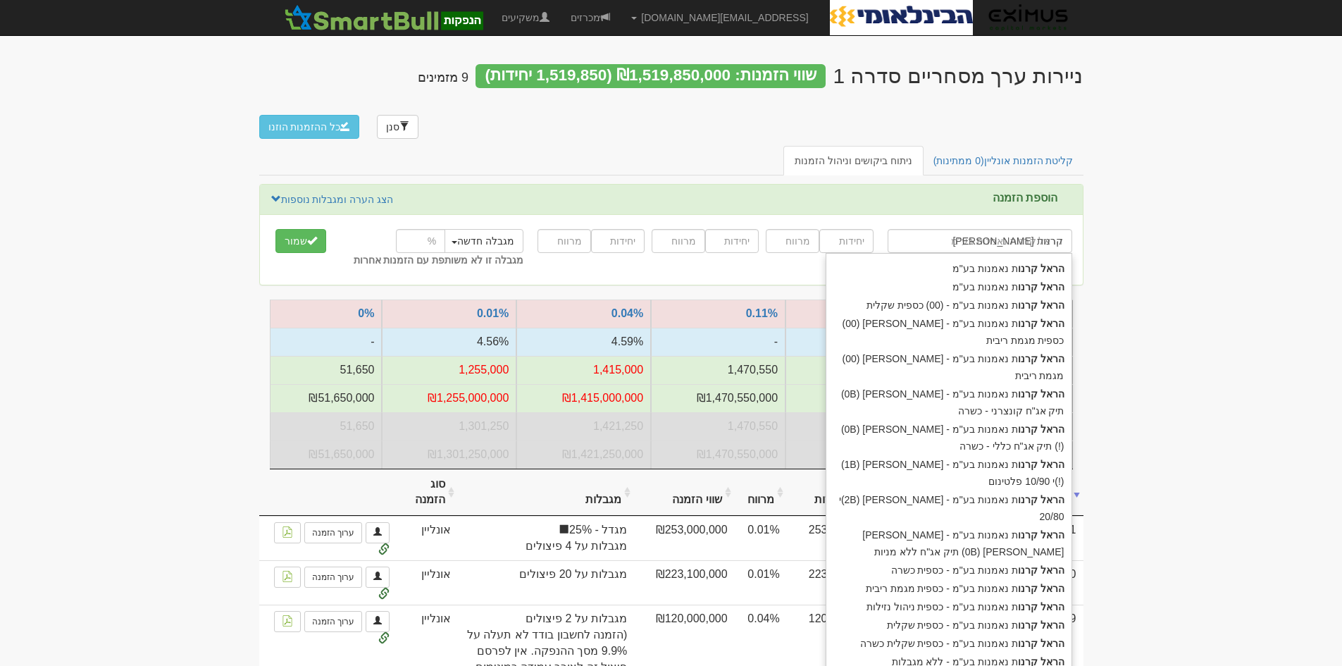
type input "[PERSON_NAME] קרנות"
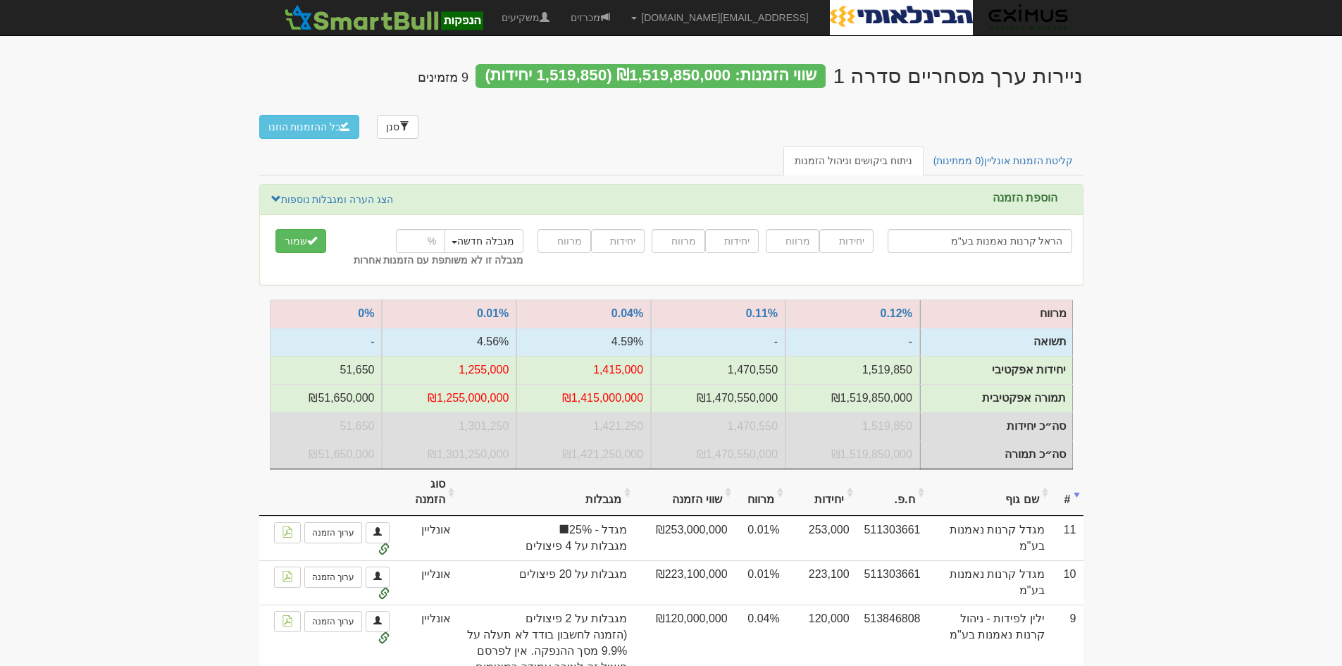
type input "הראל קרנות נאמנות בע"מ"
type input "48000"
type input "0"
click at [419, 229] on input "number" at bounding box center [420, 241] width 49 height 24
click at [342, 192] on link "הצג הערה ומגבלות נוספות" at bounding box center [332, 199] width 124 height 15
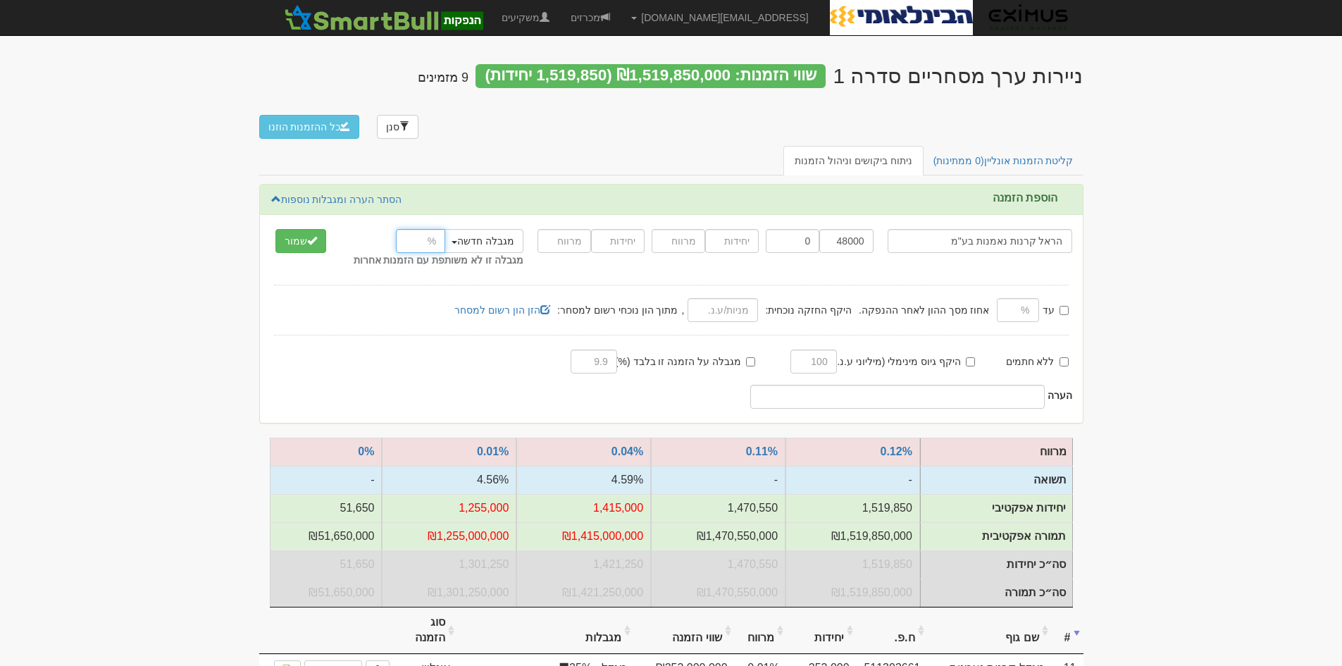
click at [412, 229] on input "number" at bounding box center [420, 241] width 49 height 24
type input "24"
click at [751, 357] on input "מגבלה על הזמנה זו בלבד (%):" at bounding box center [750, 361] width 9 height 9
checkbox input "true"
click at [582, 349] on input "text" at bounding box center [593, 361] width 46 height 24
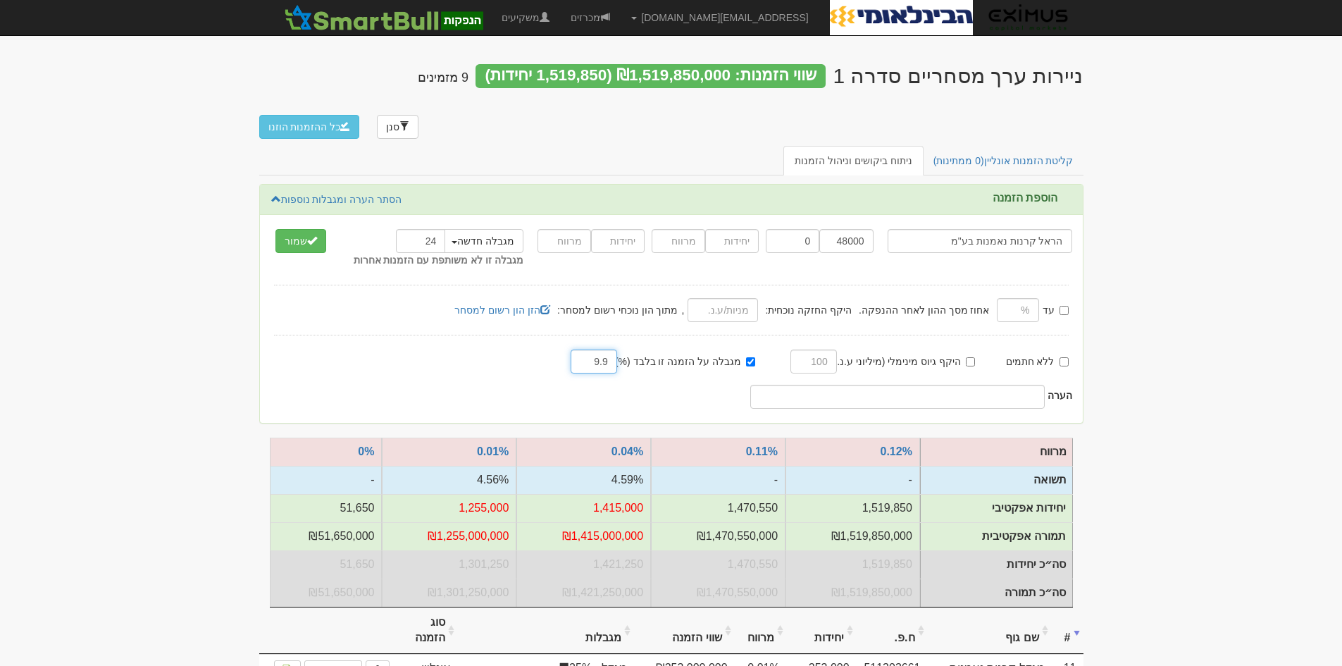
type input "9.9"
click at [886, 385] on input "text" at bounding box center [897, 397] width 295 height 24
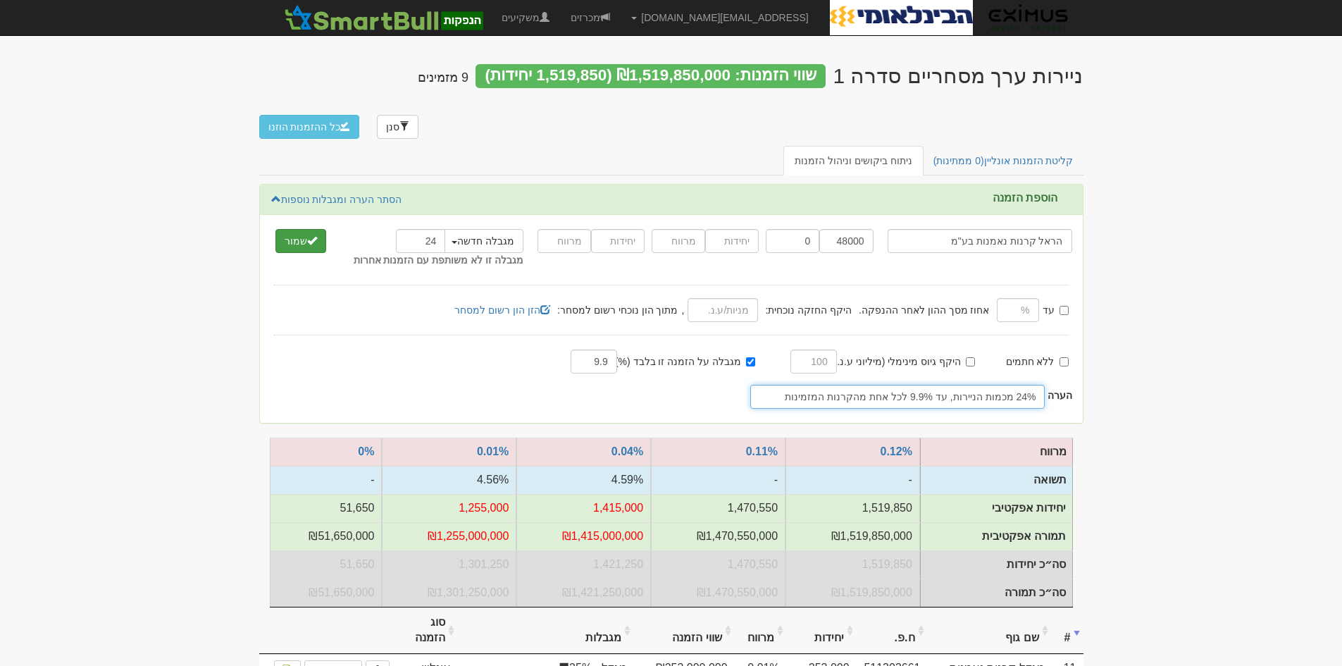
type input "24% מכמות הניירות, עד 9.9% לכל אחת מהקרנות המזמינות"
click at [303, 229] on button "שמור" at bounding box center [300, 241] width 51 height 24
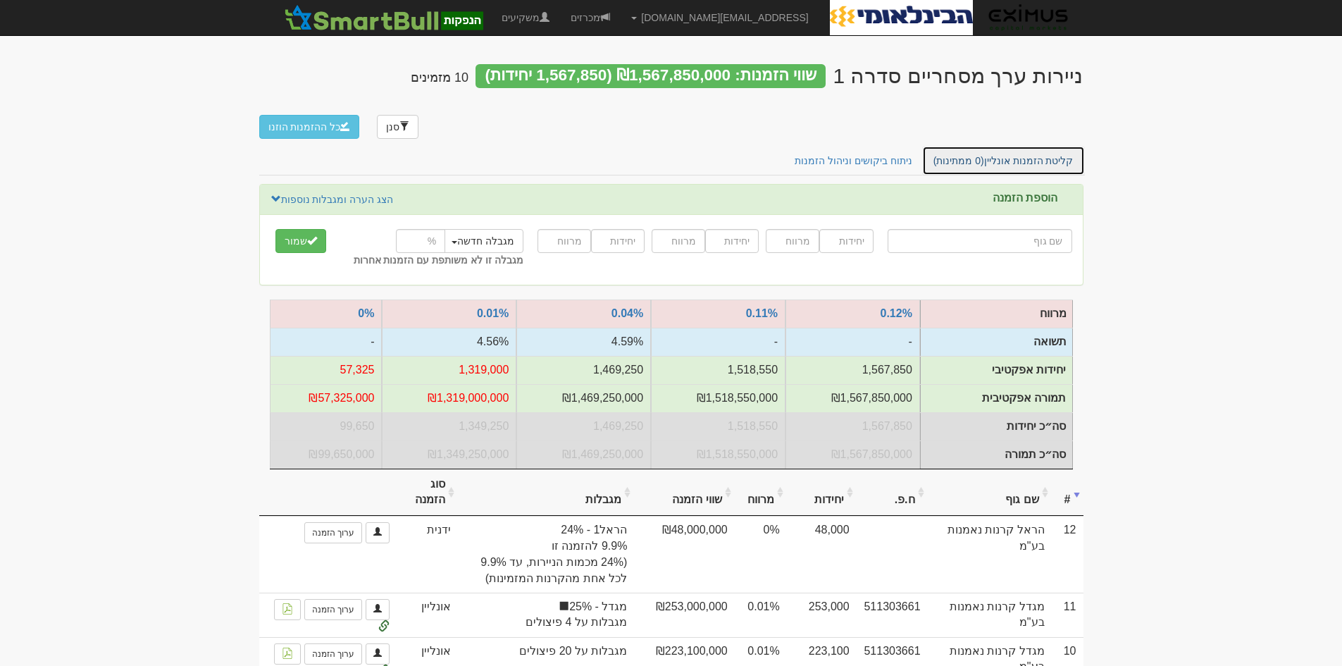
click at [1032, 146] on link "קליטת הזמנות אונליין (0 ממתינות)" at bounding box center [1003, 161] width 163 height 30
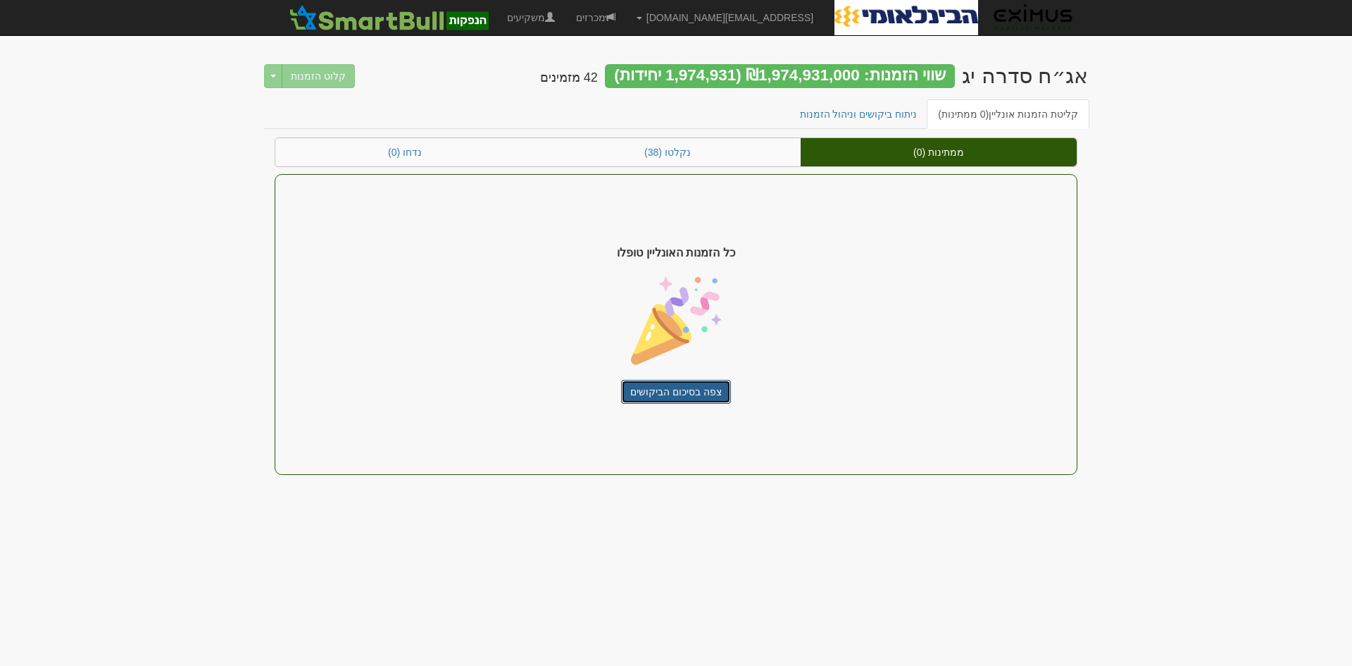
click at [664, 394] on link "צפה בסיכום הביקושים" at bounding box center [676, 392] width 110 height 24
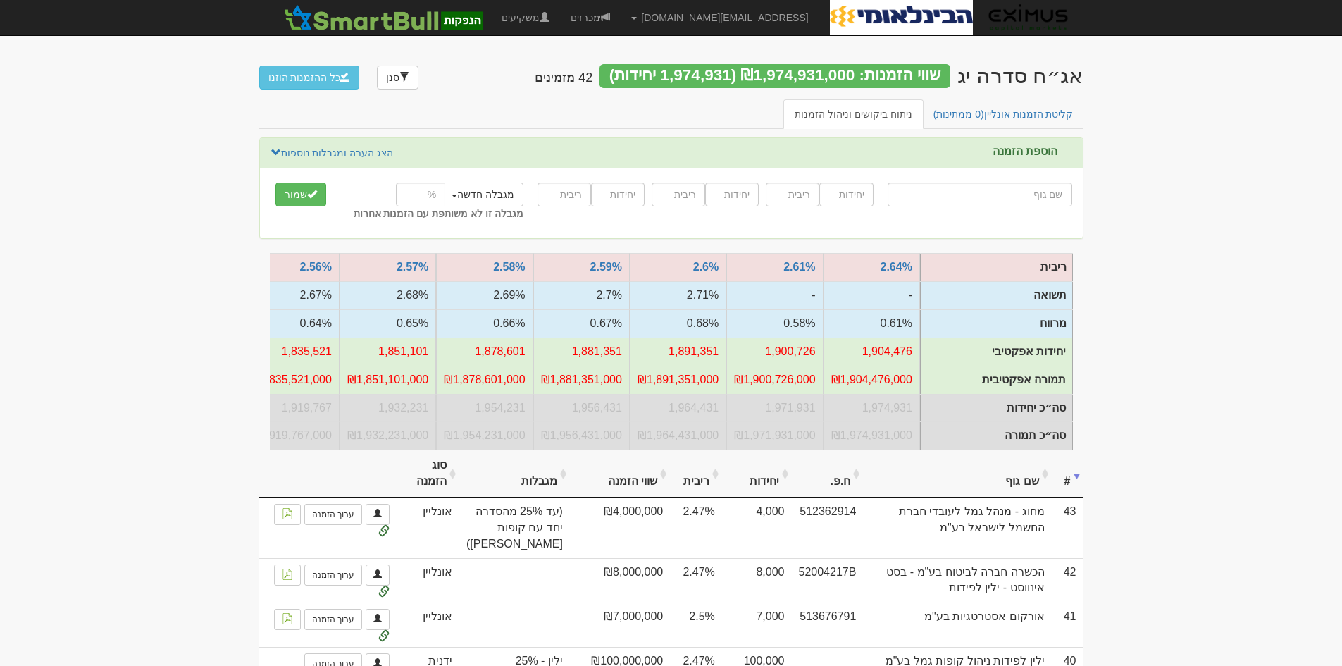
type input "מ"
type input "מגה [PERSON_NAME] החזקות בע"מ"
type input "מג"
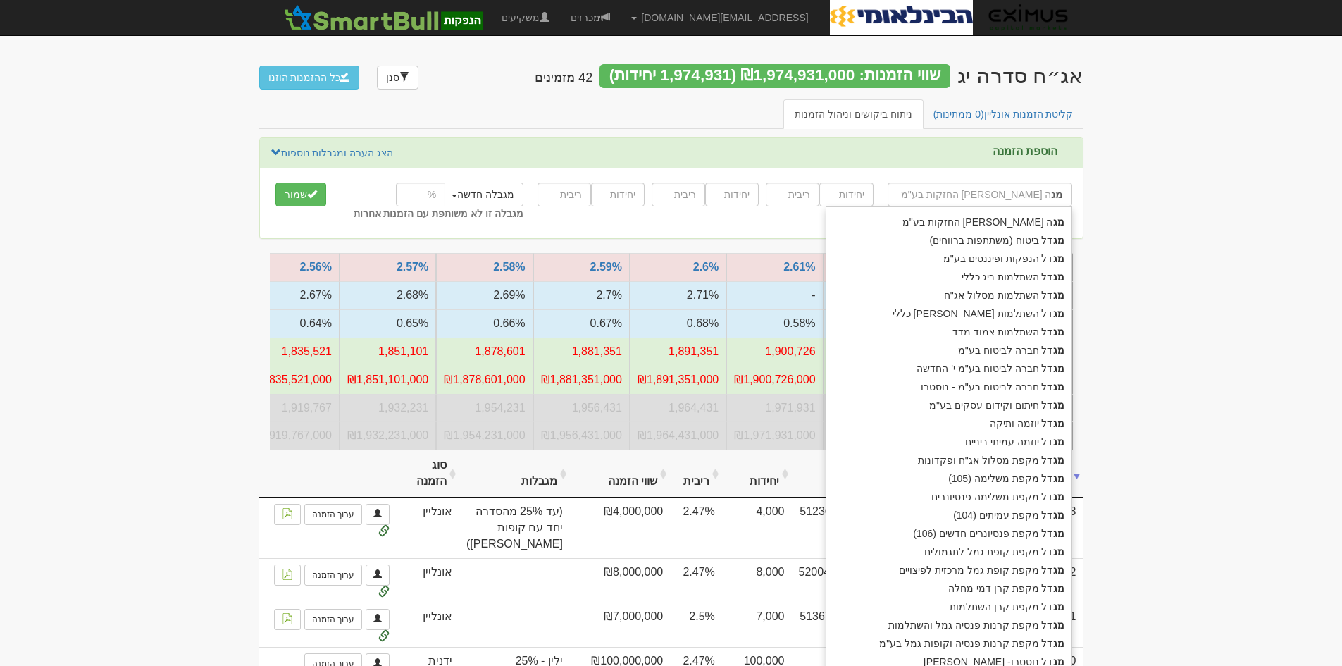
type input "מגדל ביטוח (משתתפות ברווחים)"
type input "[PERSON_NAME]"
type input "מגדל"
type input "מגדל ביטוח (משתתפות ברווחים)"
type input "מגדל"
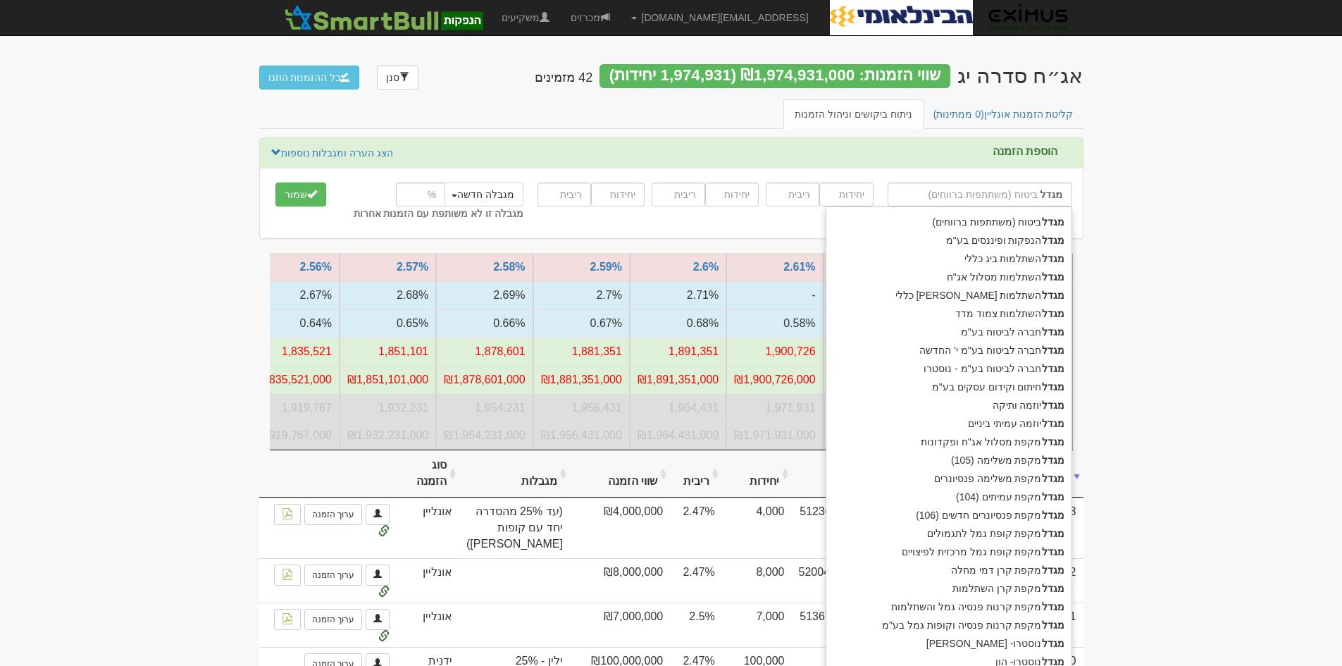
type input "מגדל ח"
type input "מגדל חברה לביטוח בע"מ"
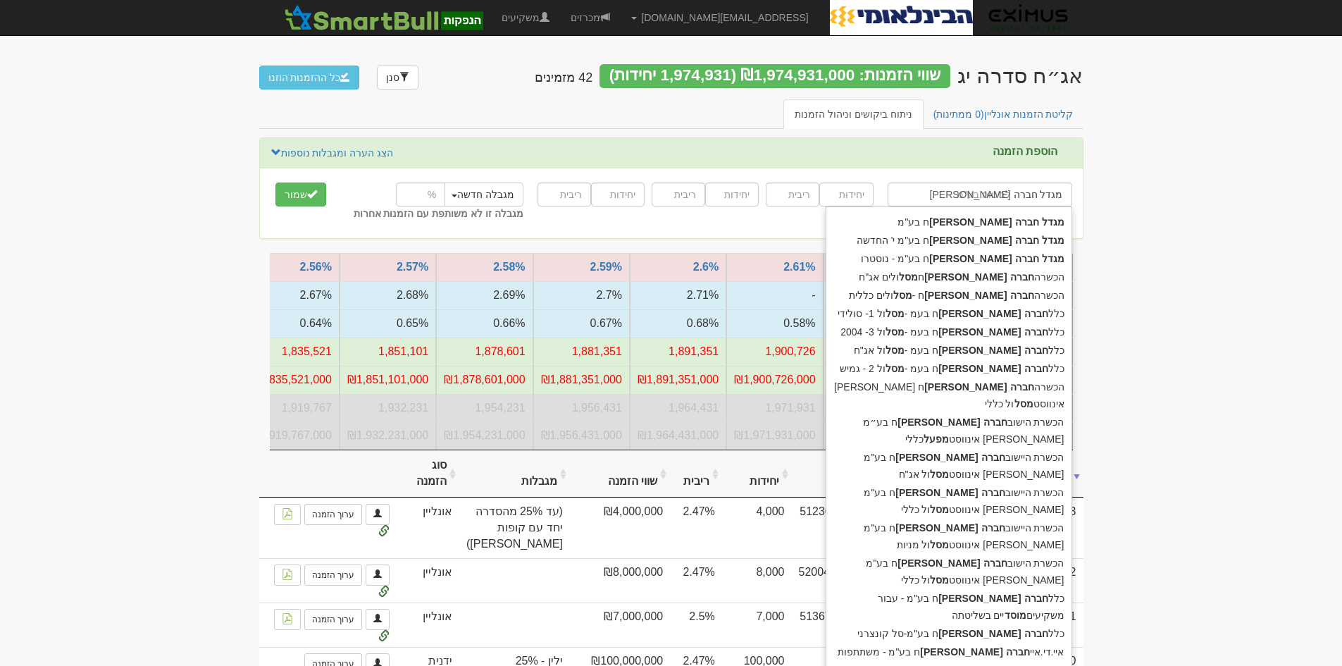
type input "מגדל חברה לביטוח"
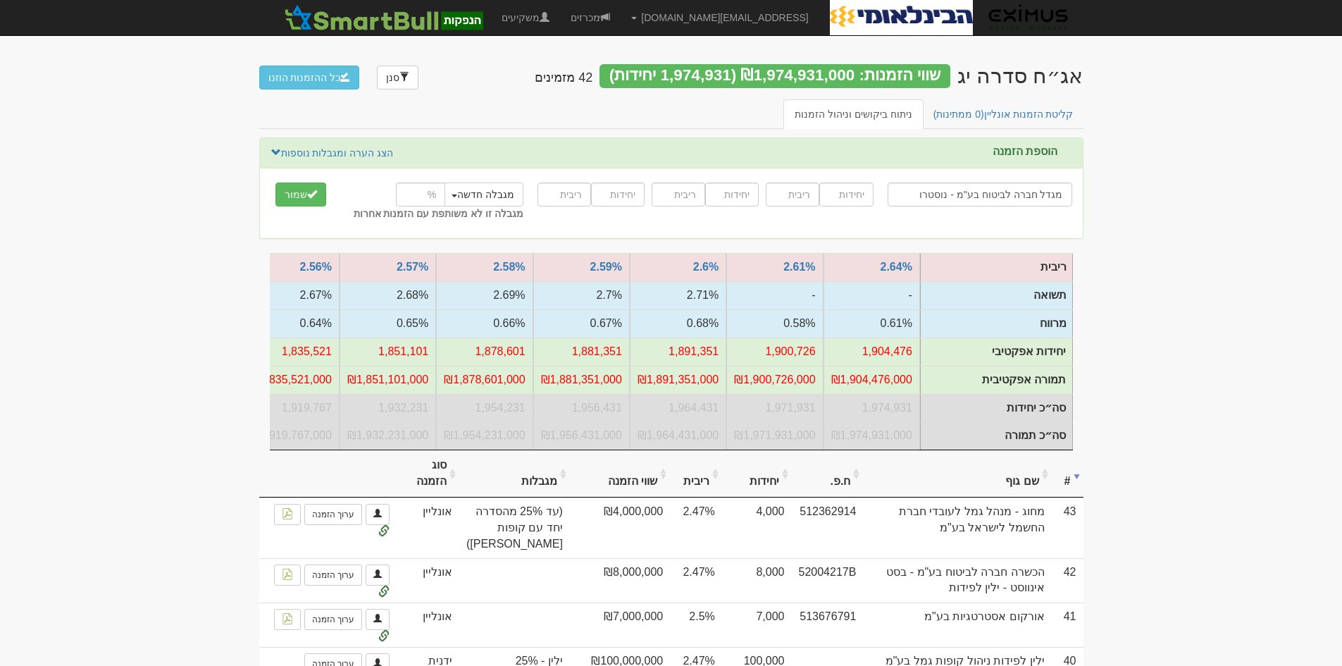
type input "מגדל חברה לביטוח בע"מ - נוסטרו"
type input "50000"
type input "2.52"
click at [409, 191] on input "number" at bounding box center [420, 194] width 49 height 24
type input "24.7"
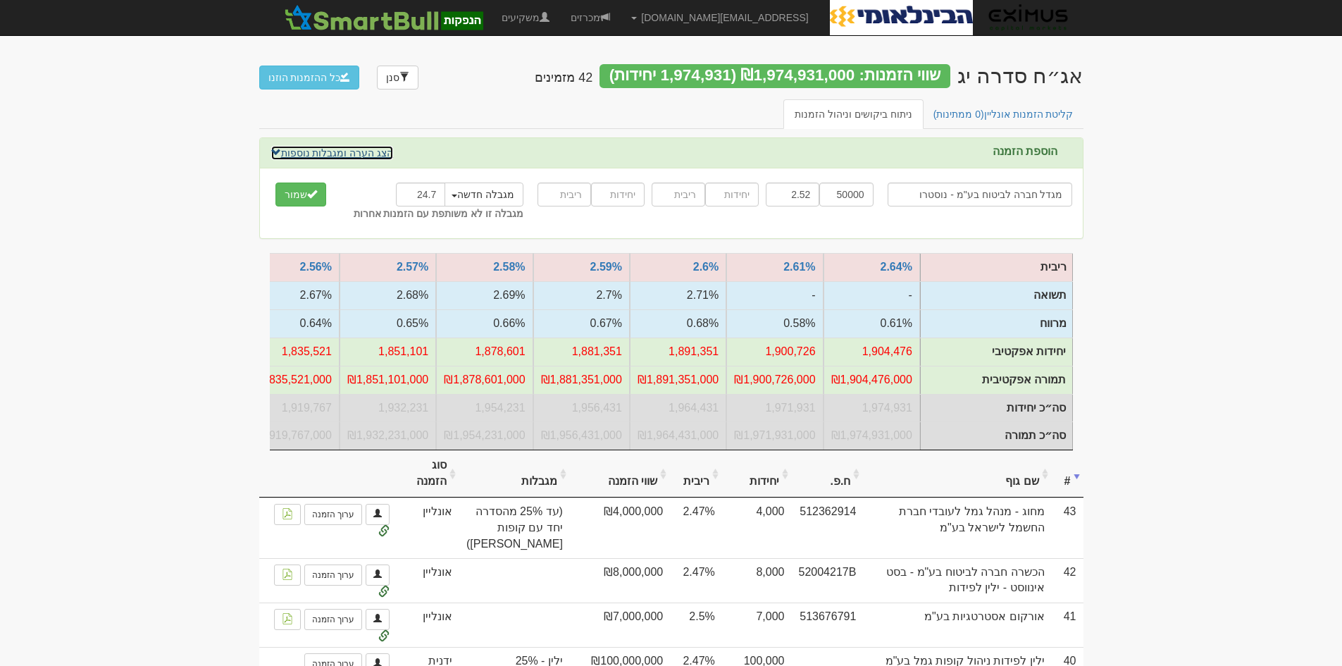
click at [354, 151] on link "הצג הערה ומגבלות נוספות" at bounding box center [332, 152] width 124 height 15
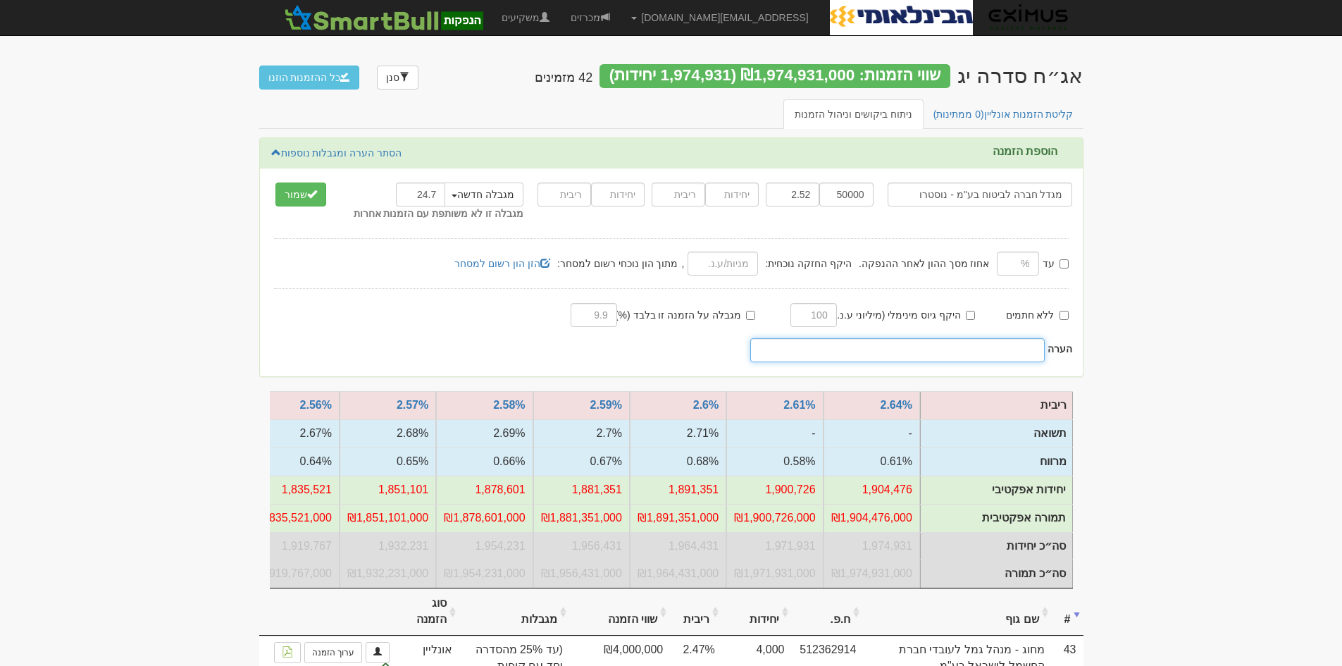
click at [855, 357] on input "text" at bounding box center [897, 350] width 295 height 24
click at [982, 355] on input "לכל קב' מגדל ועמיתים" at bounding box center [897, 350] width 295 height 24
type input "לכל קב' מגדל נוסטרו + עמיתים"
click at [281, 189] on button "שמור" at bounding box center [300, 194] width 51 height 24
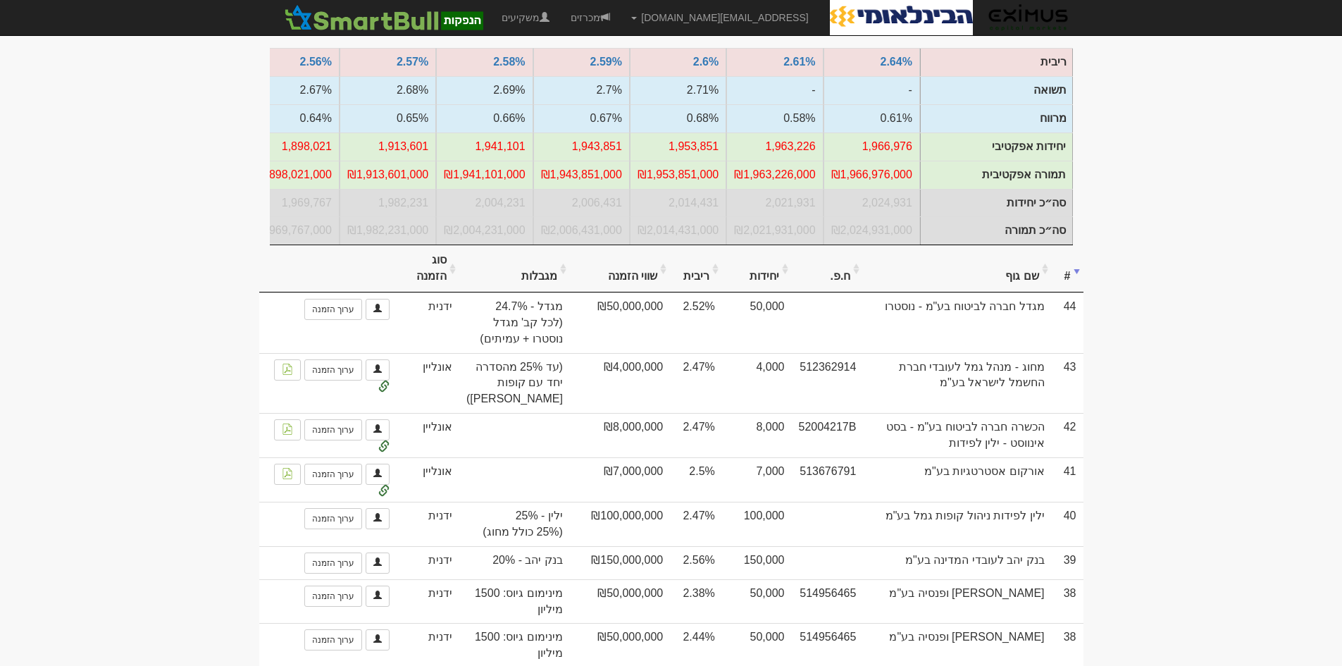
scroll to position [211, 0]
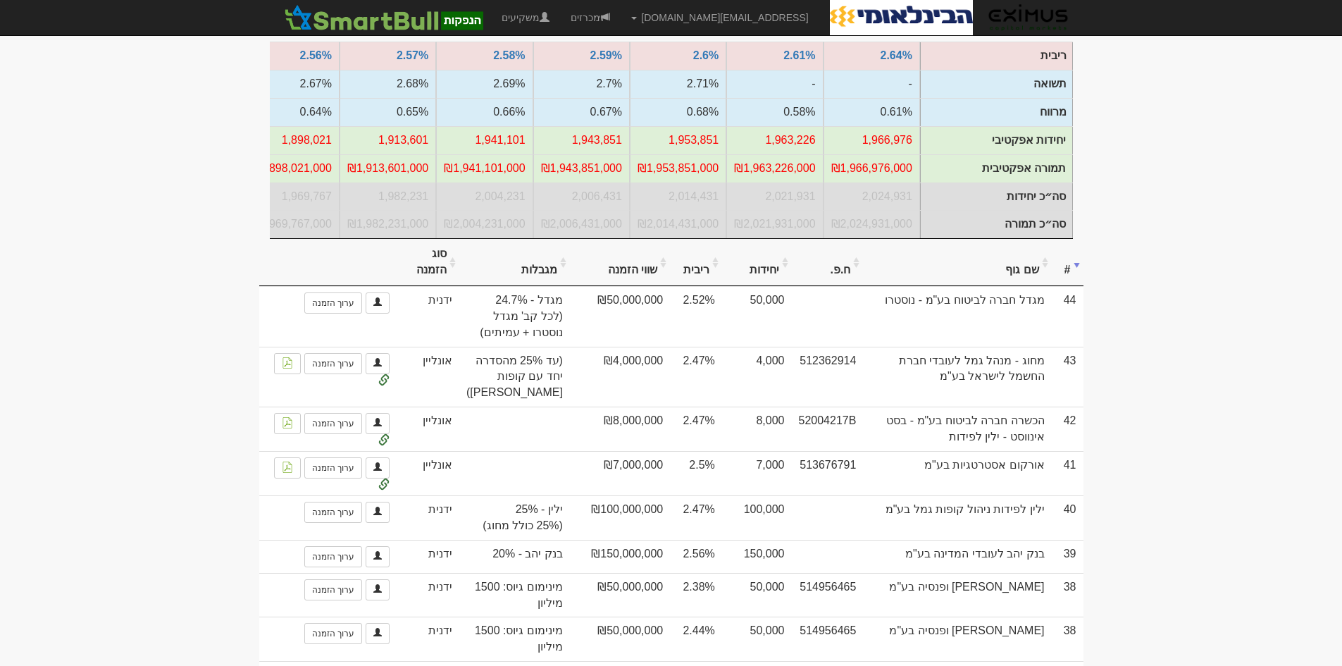
click at [1049, 268] on th "שם גוף" at bounding box center [957, 262] width 188 height 47
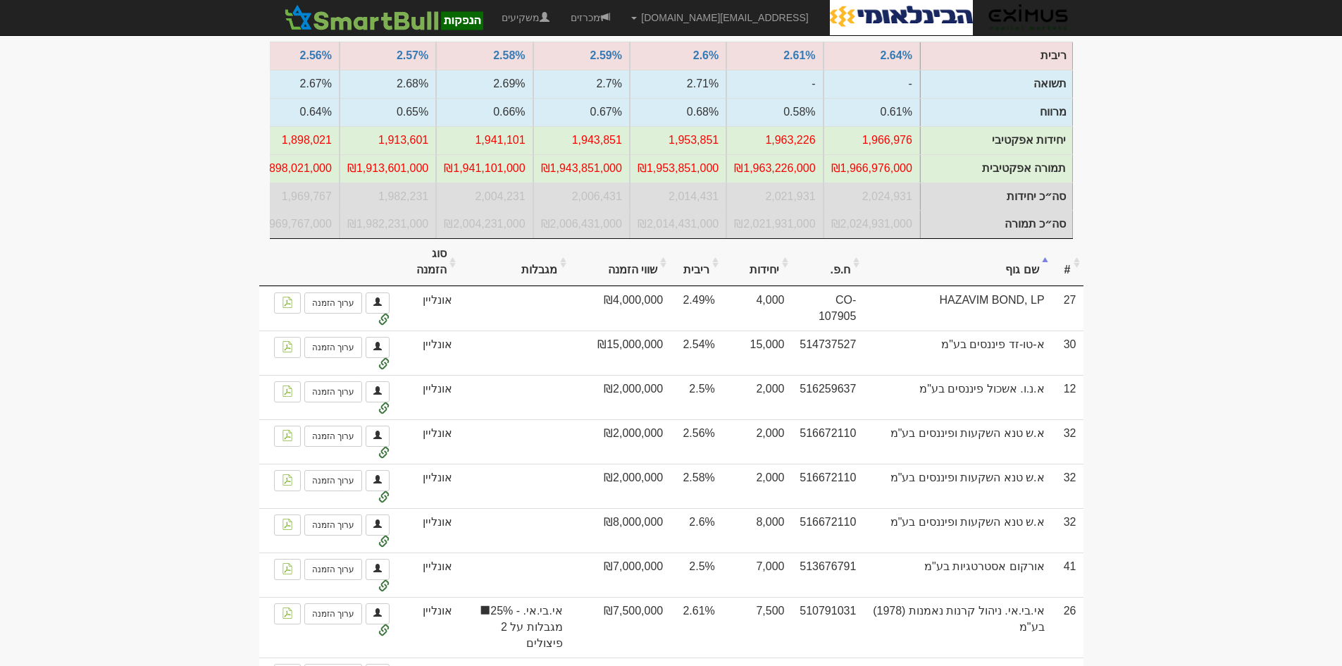
click at [1049, 268] on th "שם גוף" at bounding box center [957, 262] width 188 height 47
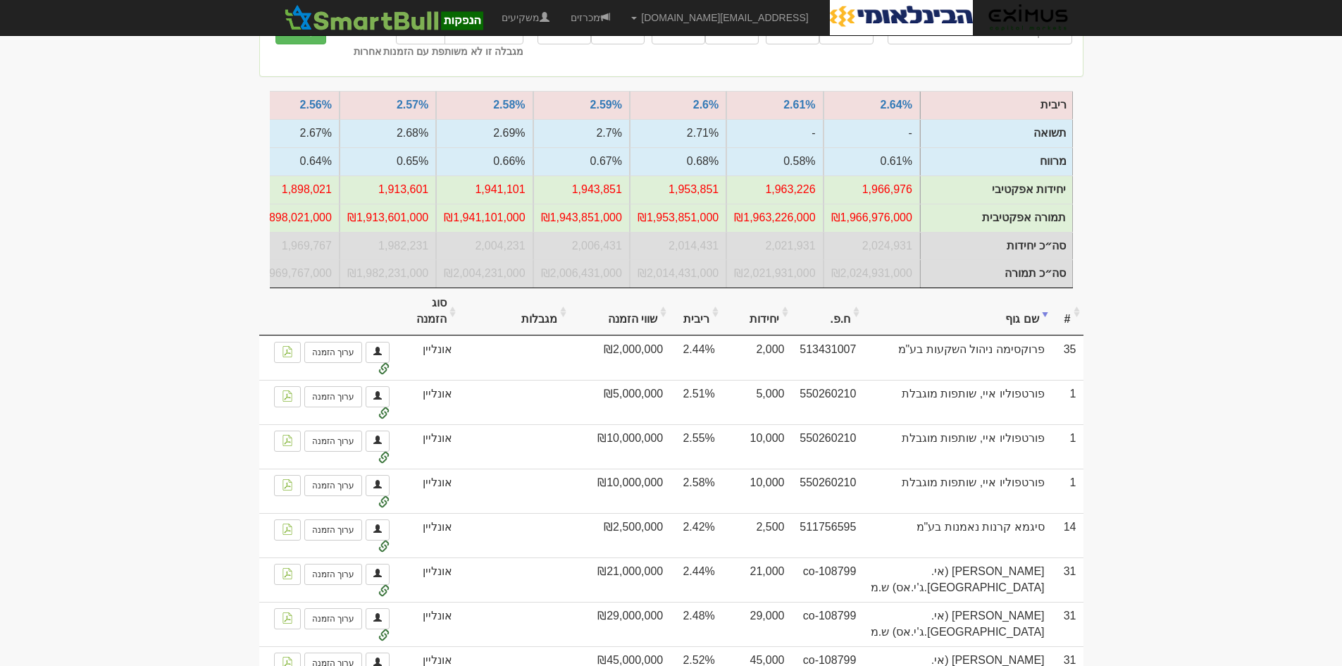
scroll to position [0, 0]
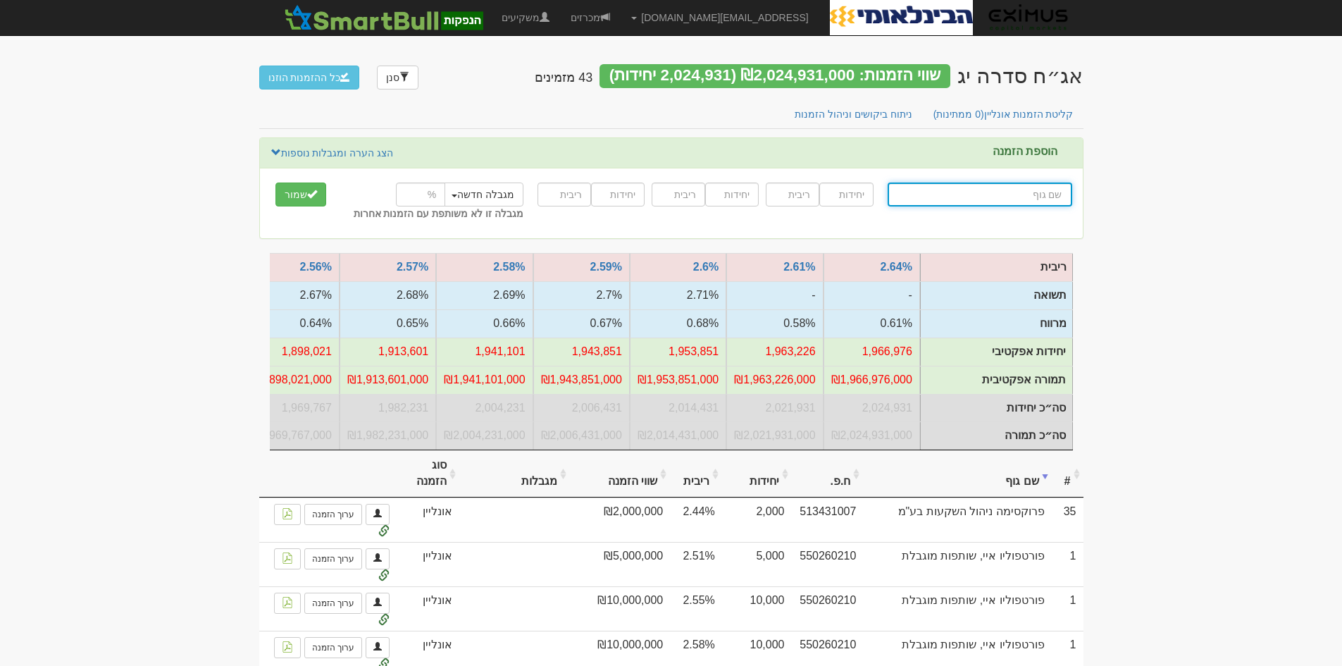
click at [988, 196] on input "text" at bounding box center [979, 194] width 185 height 24
type input "ק"
type input "קפיטל פוינט בע"מ"
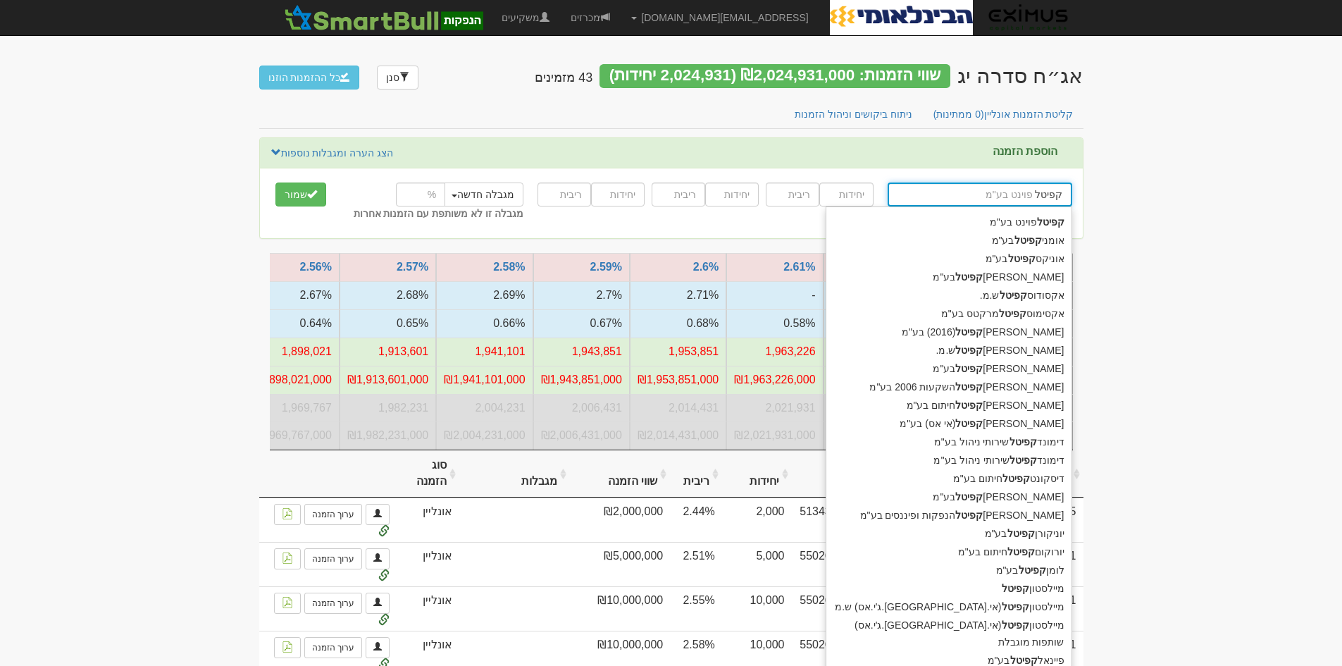
type input "קפיטל פ"
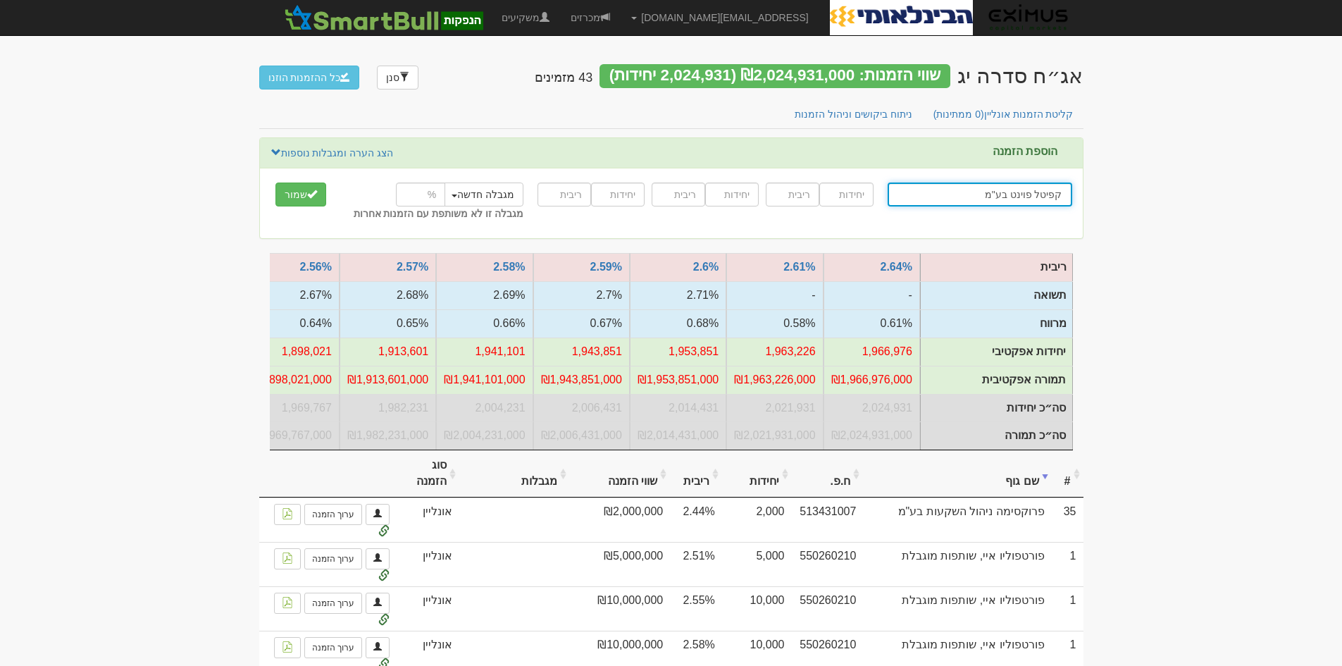
type input "קפיטל פוינט בע"מ"
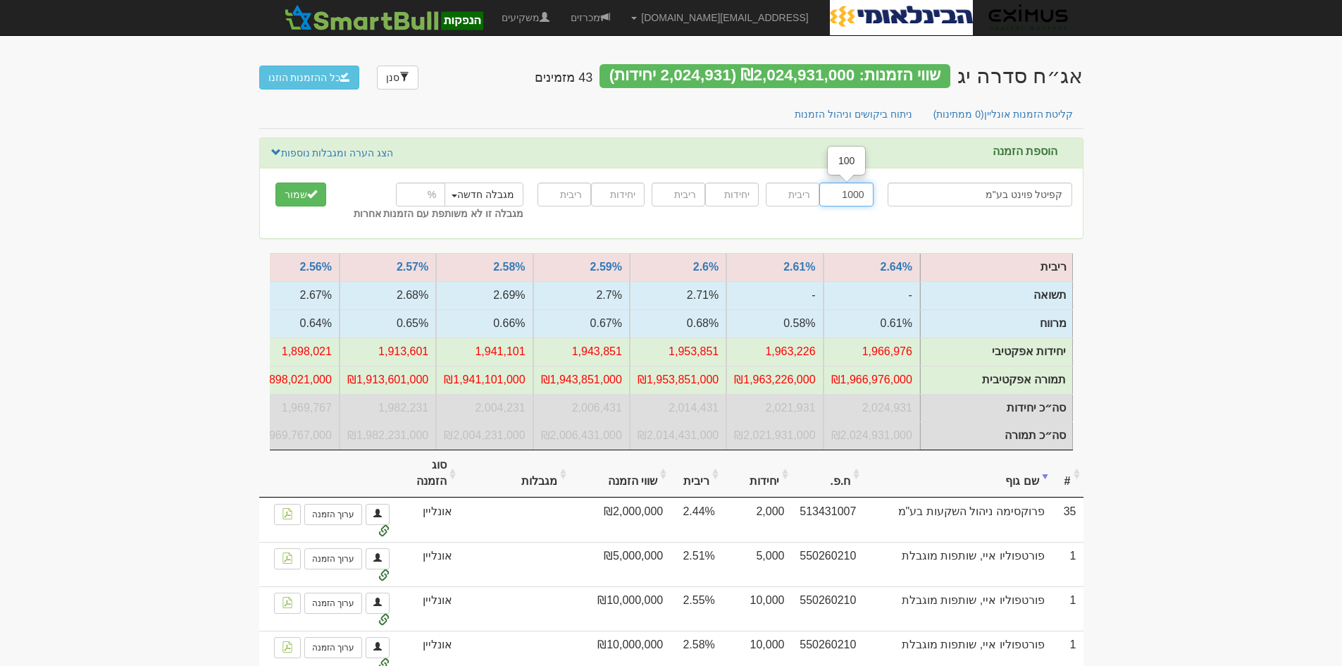
type input "1000"
type input "2.45"
click at [307, 192] on span "submit" at bounding box center [312, 194] width 10 height 10
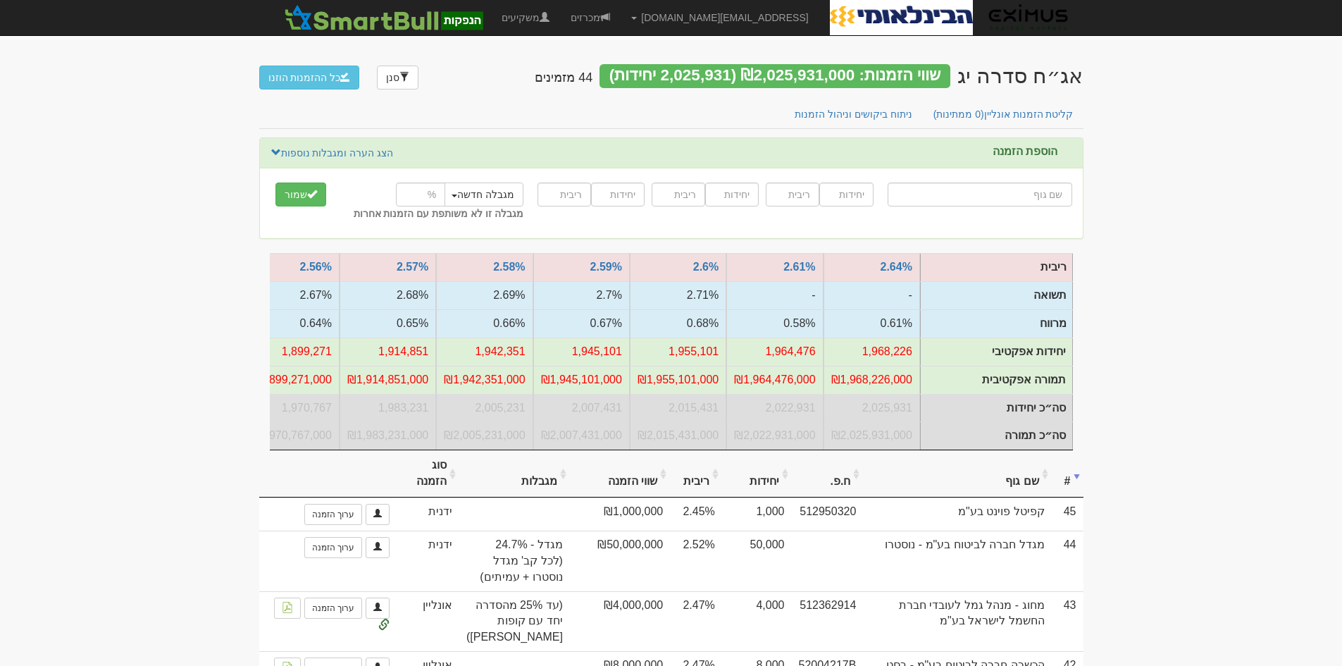
click at [1048, 481] on th "שם גוף" at bounding box center [957, 473] width 188 height 47
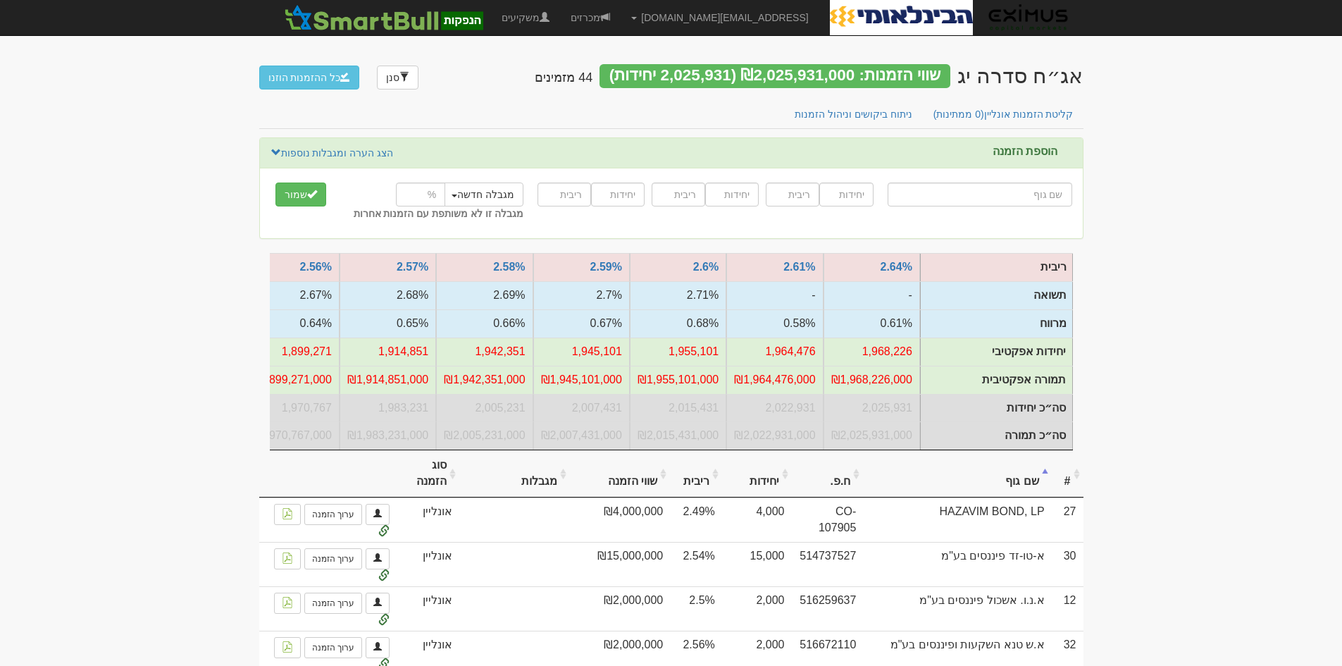
click at [1048, 481] on th "שם גוף" at bounding box center [957, 473] width 188 height 47
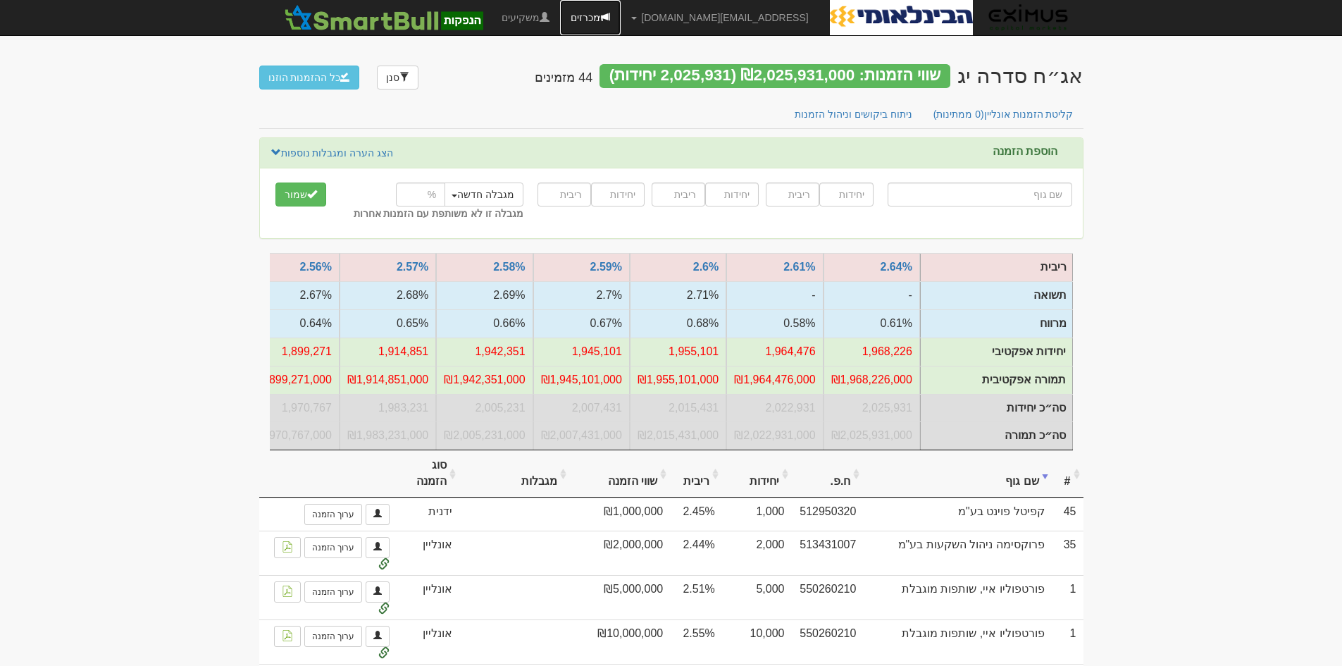
click at [620, 17] on link "מכרזים" at bounding box center [590, 17] width 61 height 35
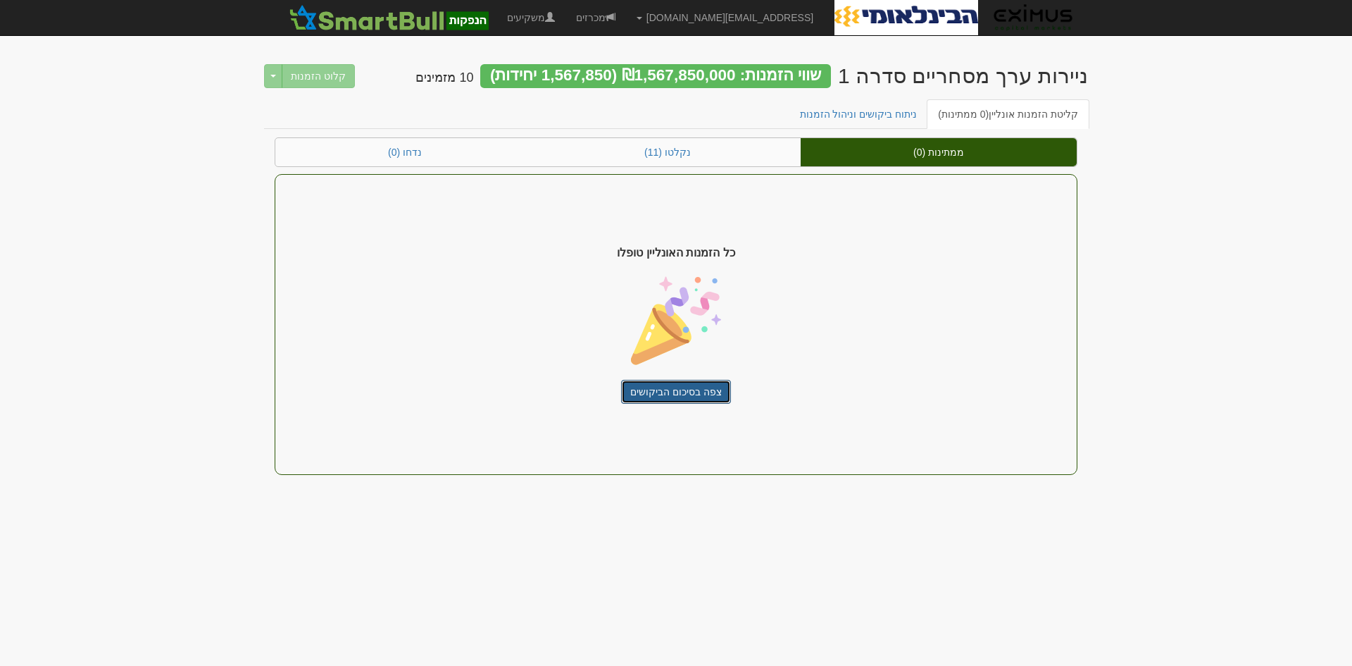
click at [681, 390] on link "צפה בסיכום הביקושים" at bounding box center [676, 392] width 110 height 24
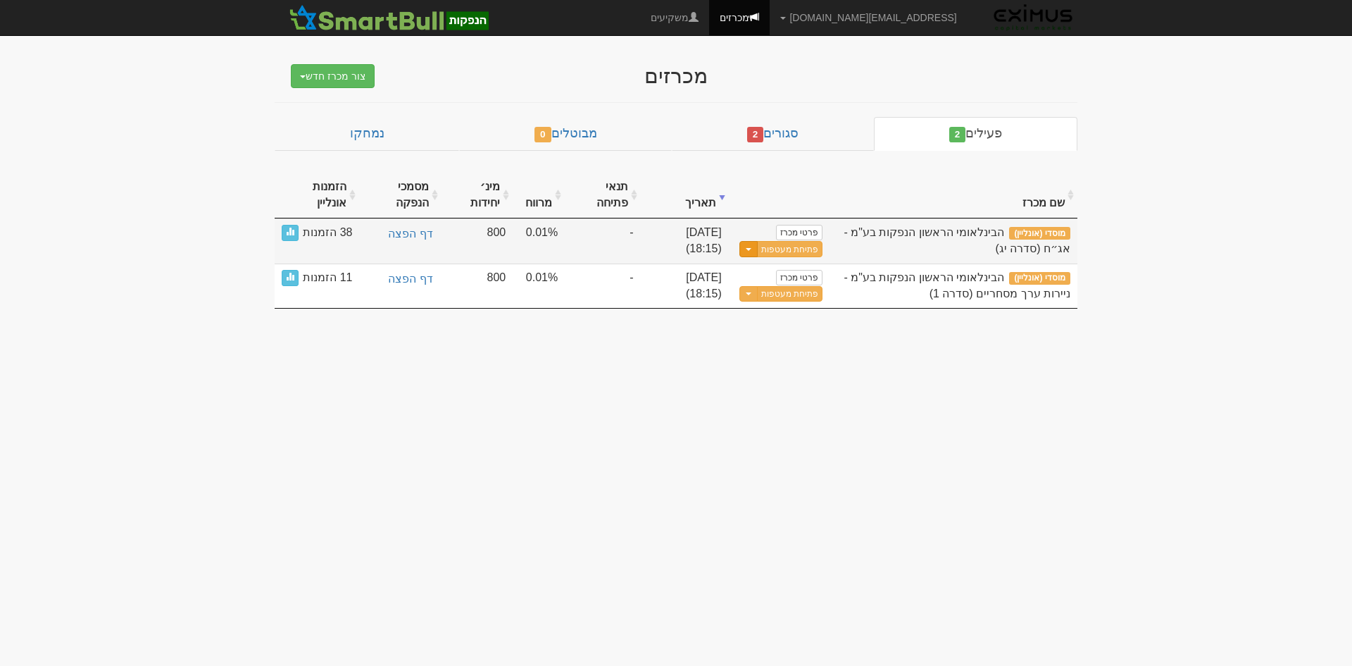
click at [744, 248] on button "Toggle Dropdown" at bounding box center [748, 249] width 18 height 16
click at [765, 270] on link "עדכן שעת סיום מכרז" at bounding box center [755, 272] width 134 height 18
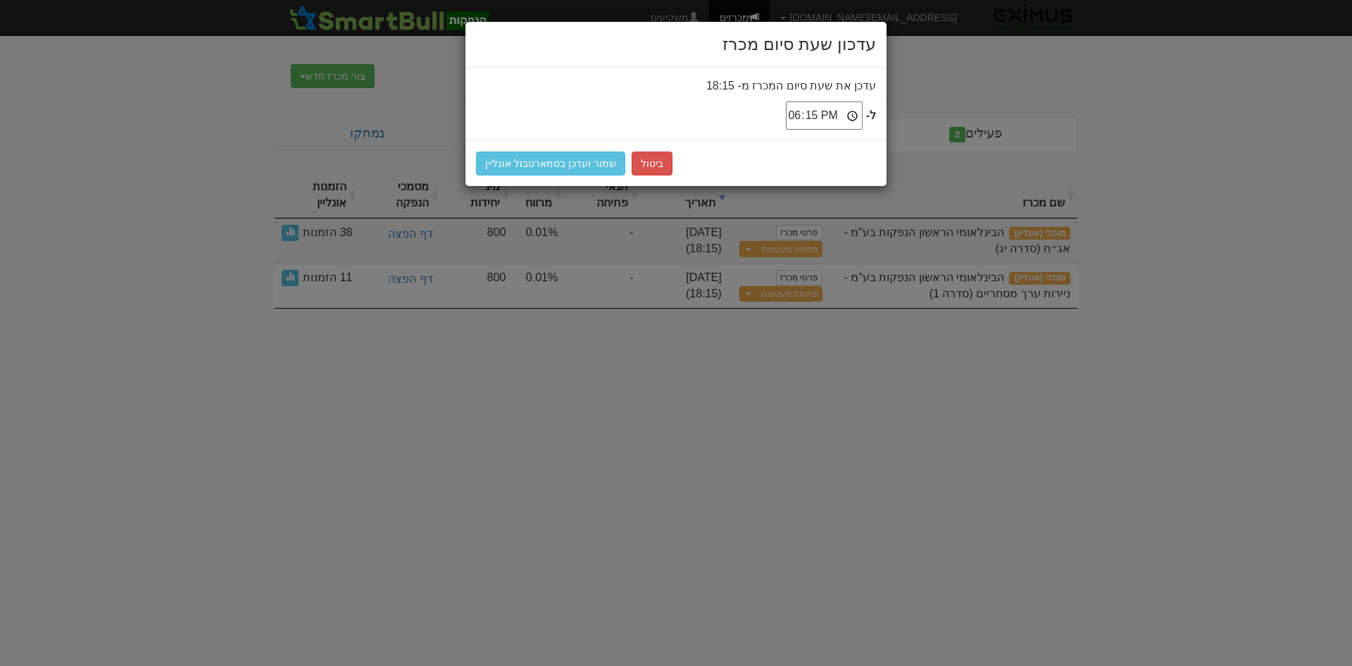
click at [835, 112] on input "18:15" at bounding box center [824, 115] width 77 height 28
type input "18:25"
click at [564, 165] on button "שמור ועדכן בסמארטבול אונליין" at bounding box center [550, 163] width 149 height 24
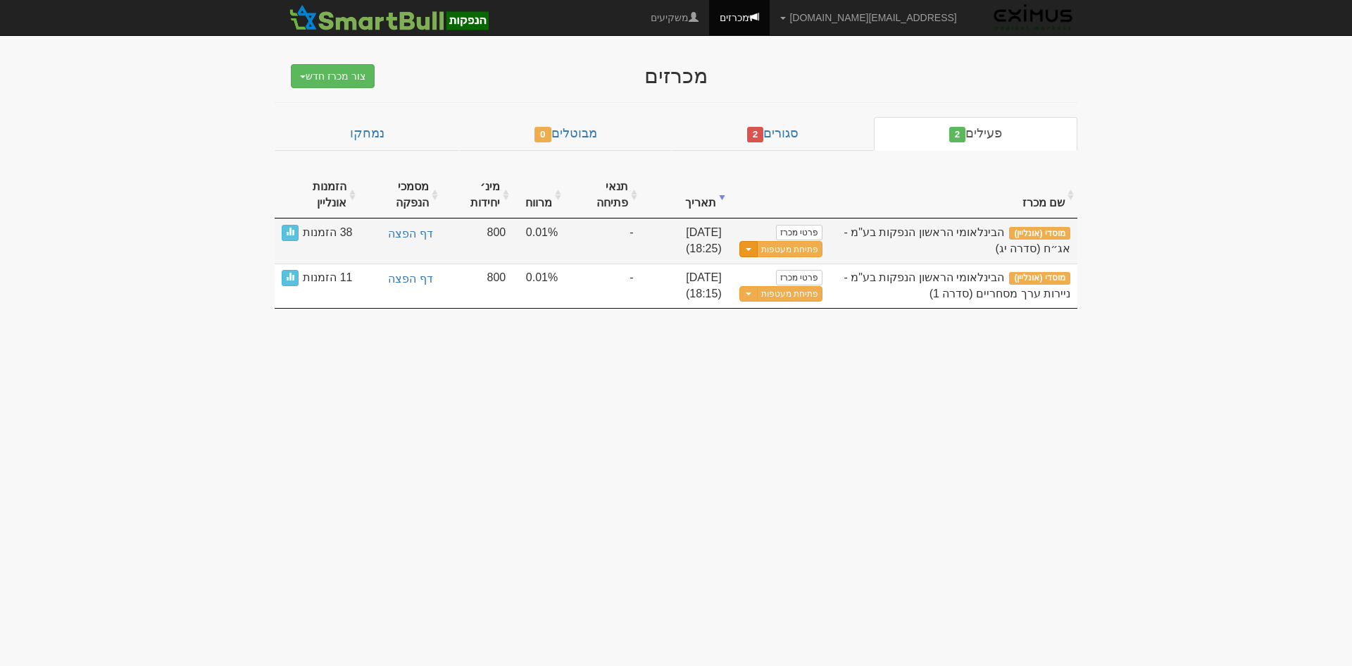
click at [746, 246] on button "Toggle Dropdown" at bounding box center [748, 249] width 18 height 16
click at [774, 271] on link "עדכן שעת סיום מכרז" at bounding box center [755, 272] width 134 height 18
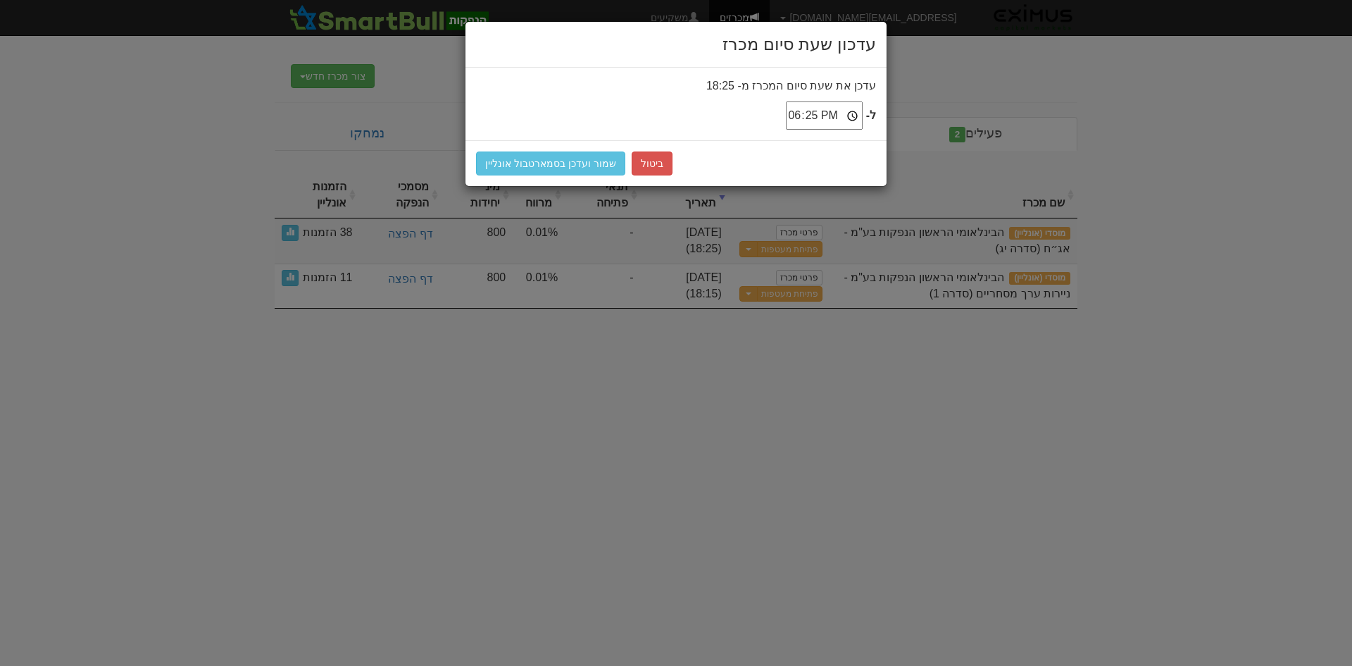
click at [828, 114] on input "18:25" at bounding box center [824, 115] width 77 height 28
type input "18:30"
click at [561, 160] on button "שמור ועדכן בסמארטבול אונליין" at bounding box center [550, 163] width 149 height 24
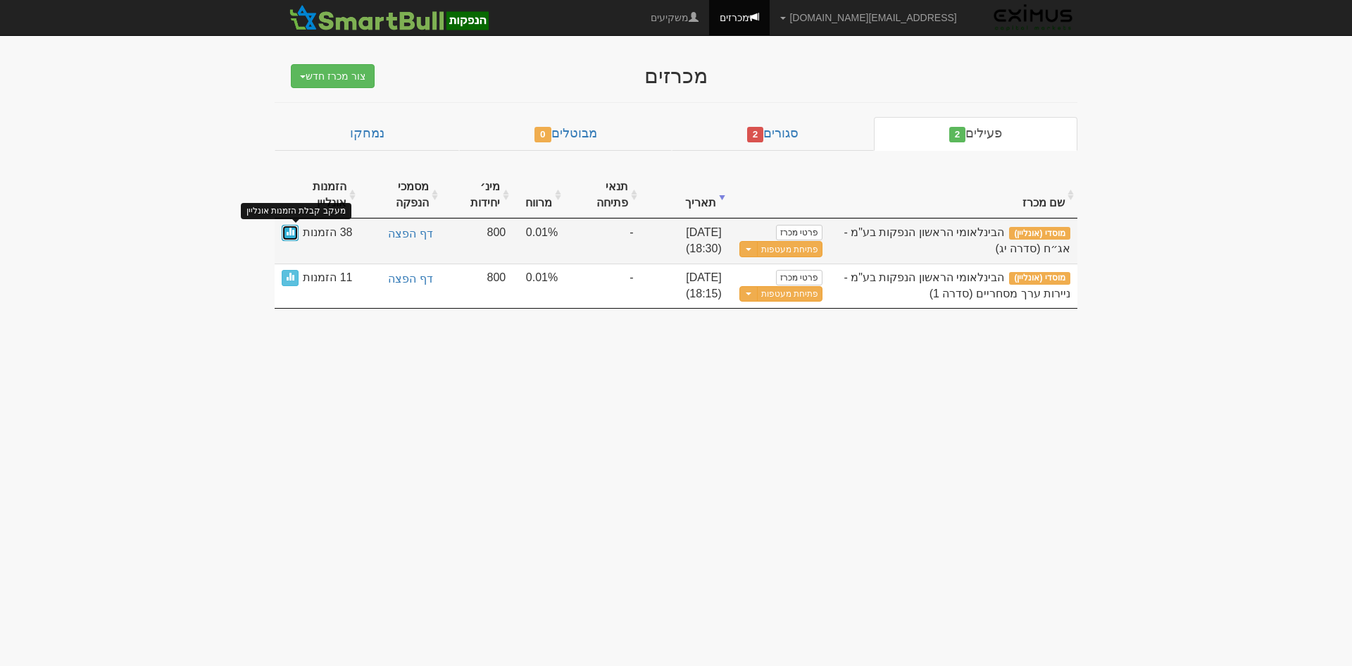
click at [290, 232] on span at bounding box center [290, 231] width 8 height 8
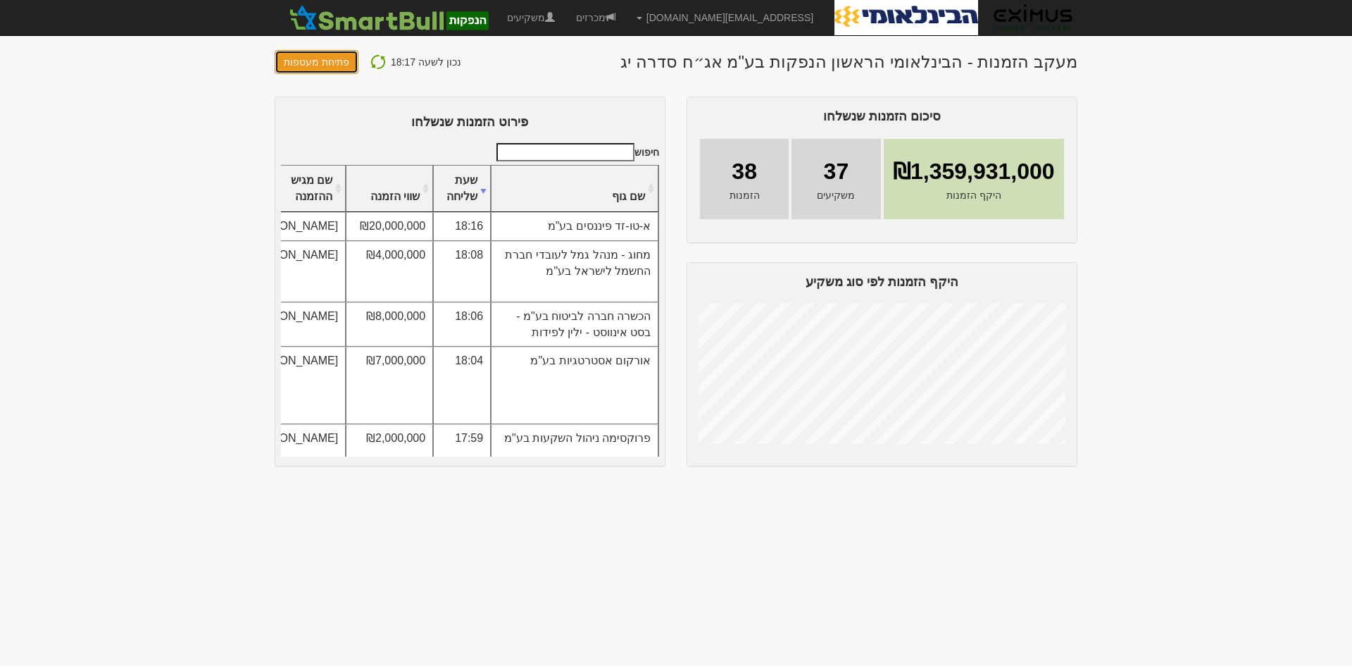
click at [289, 60] on button "פתיחת מעטפות" at bounding box center [317, 62] width 84 height 24
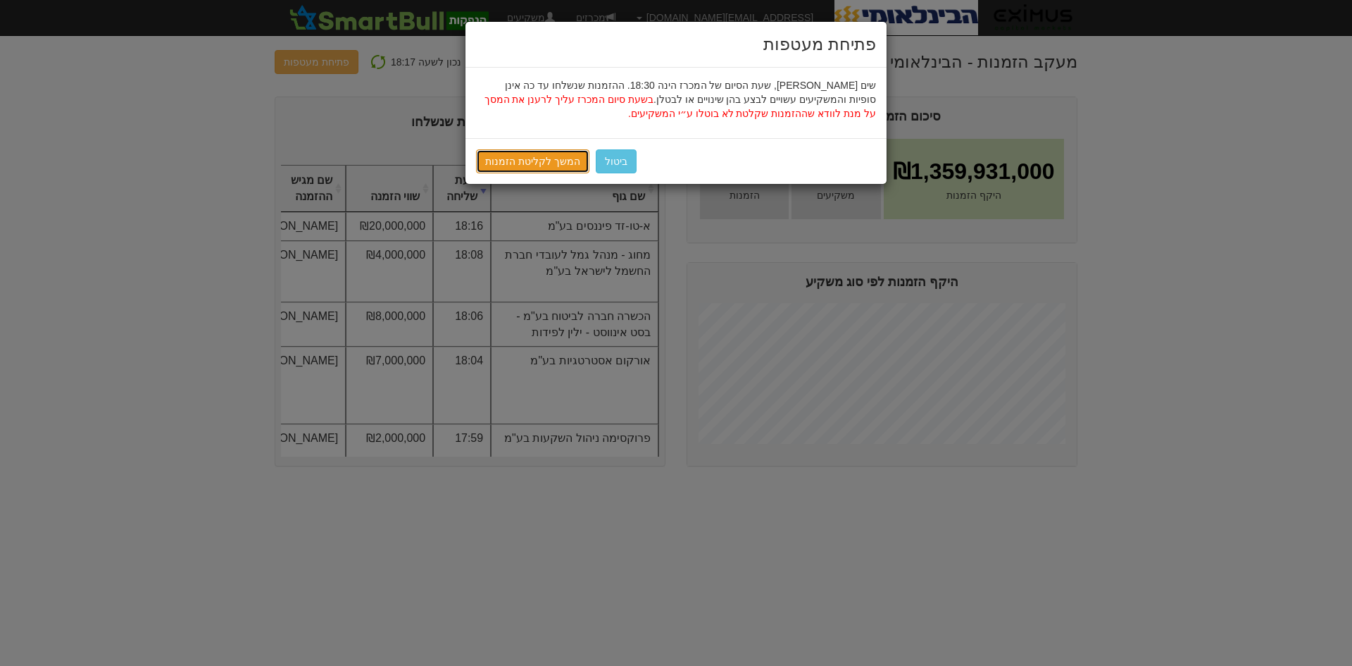
click at [539, 168] on link "המשך לקליטת הזמנות" at bounding box center [532, 161] width 113 height 24
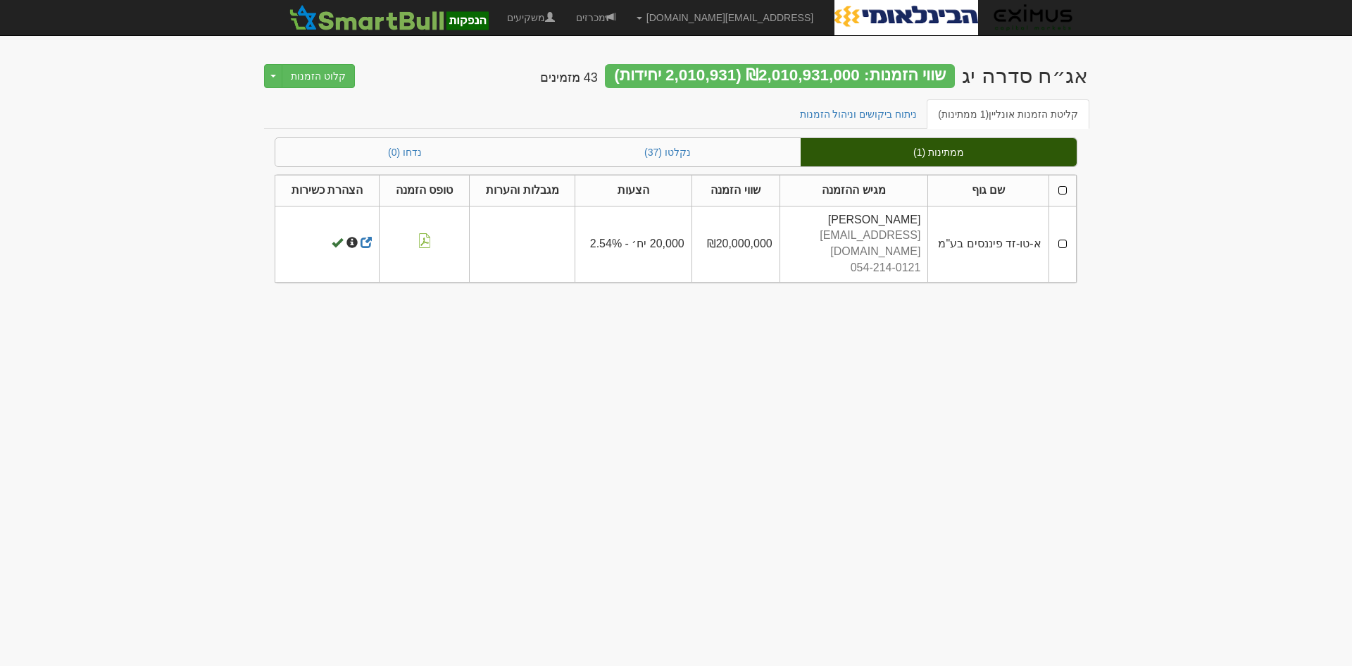
click at [1063, 235] on td at bounding box center [1062, 244] width 27 height 76
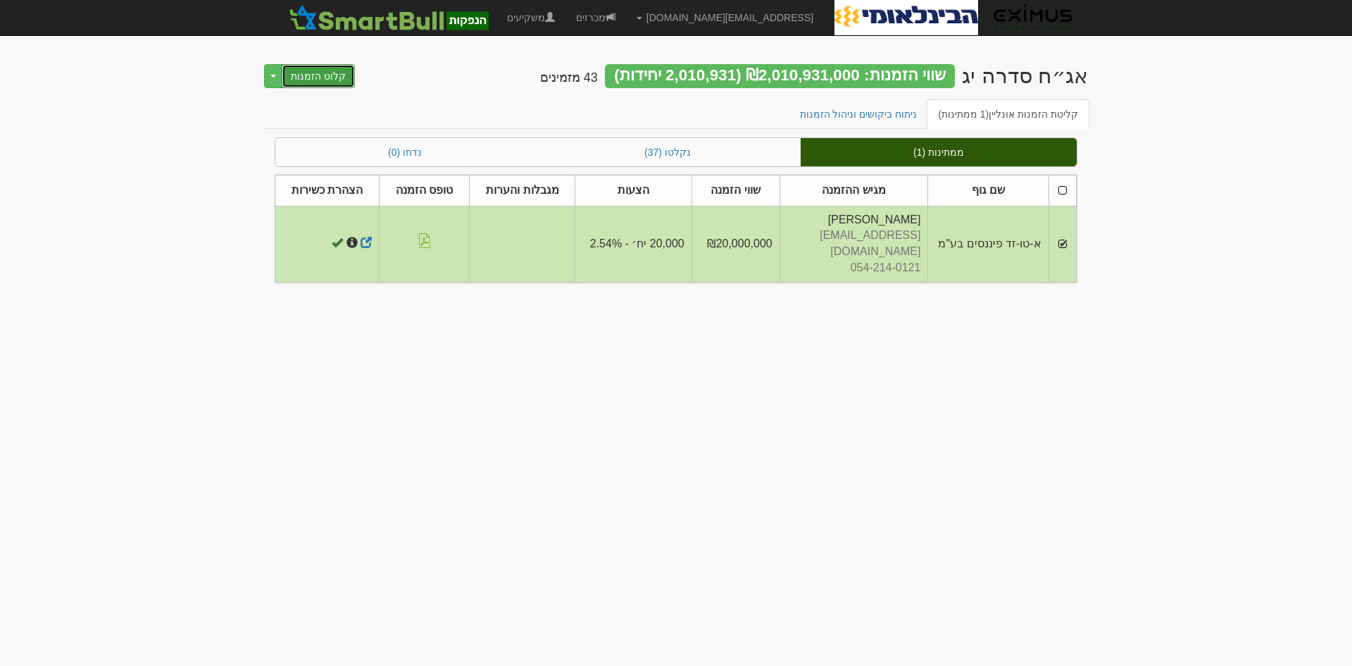
click at [306, 75] on button "קלוט הזמנות" at bounding box center [318, 76] width 73 height 24
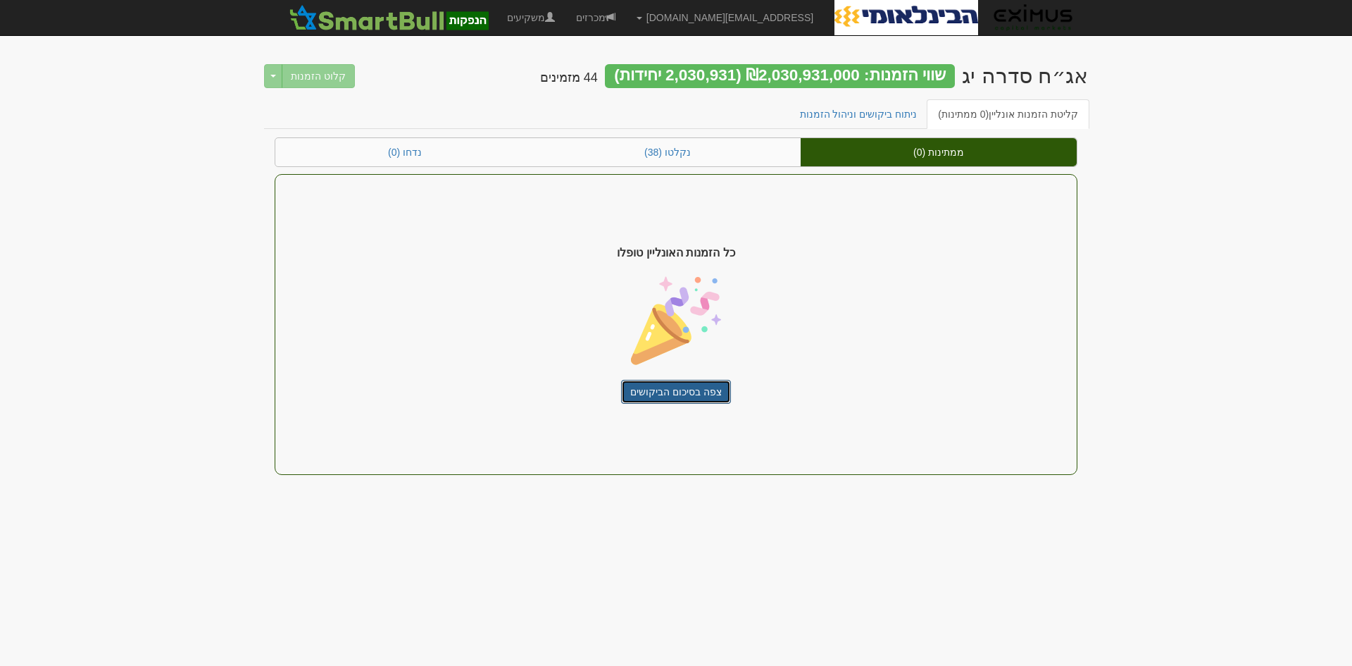
drag, startPoint x: 689, startPoint y: 387, endPoint x: 648, endPoint y: 406, distance: 44.8
click at [689, 387] on link "צפה בסיכום הביקושים" at bounding box center [676, 392] width 110 height 24
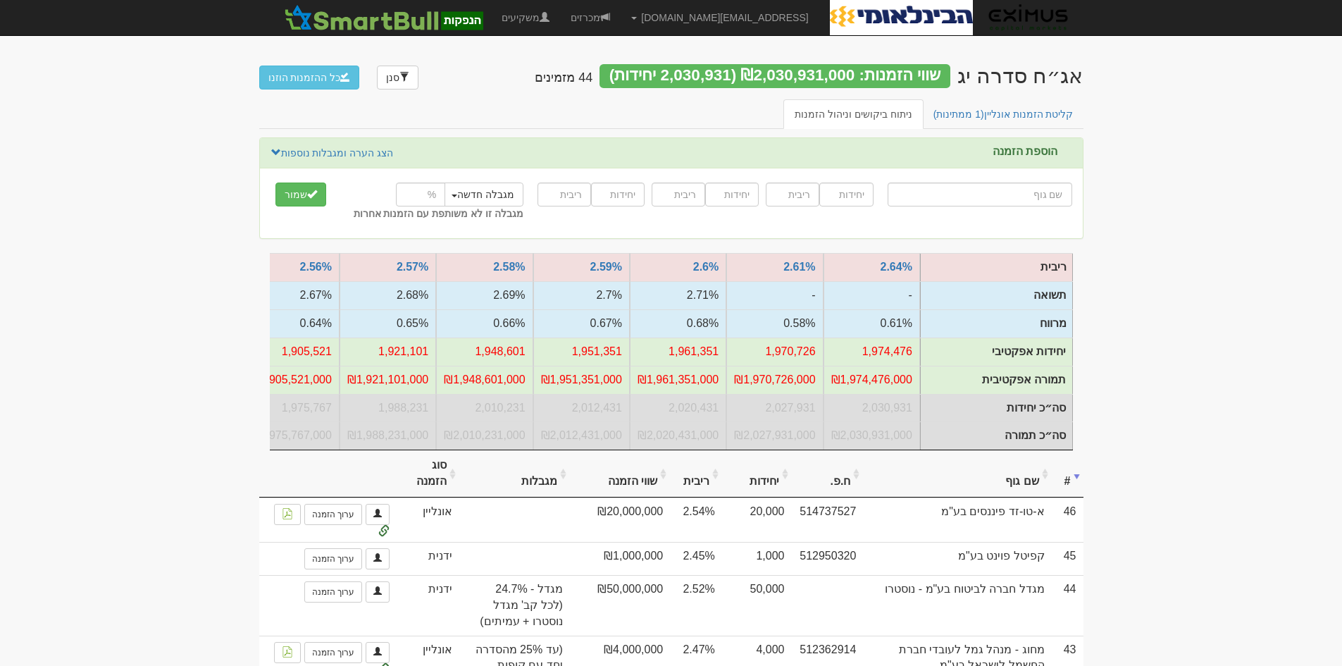
click at [1018, 194] on input "text" at bounding box center [979, 194] width 185 height 24
click at [955, 196] on input "text" at bounding box center [979, 194] width 185 height 24
type input "ה"
type input "הפניקס השקעות ופיננסים"
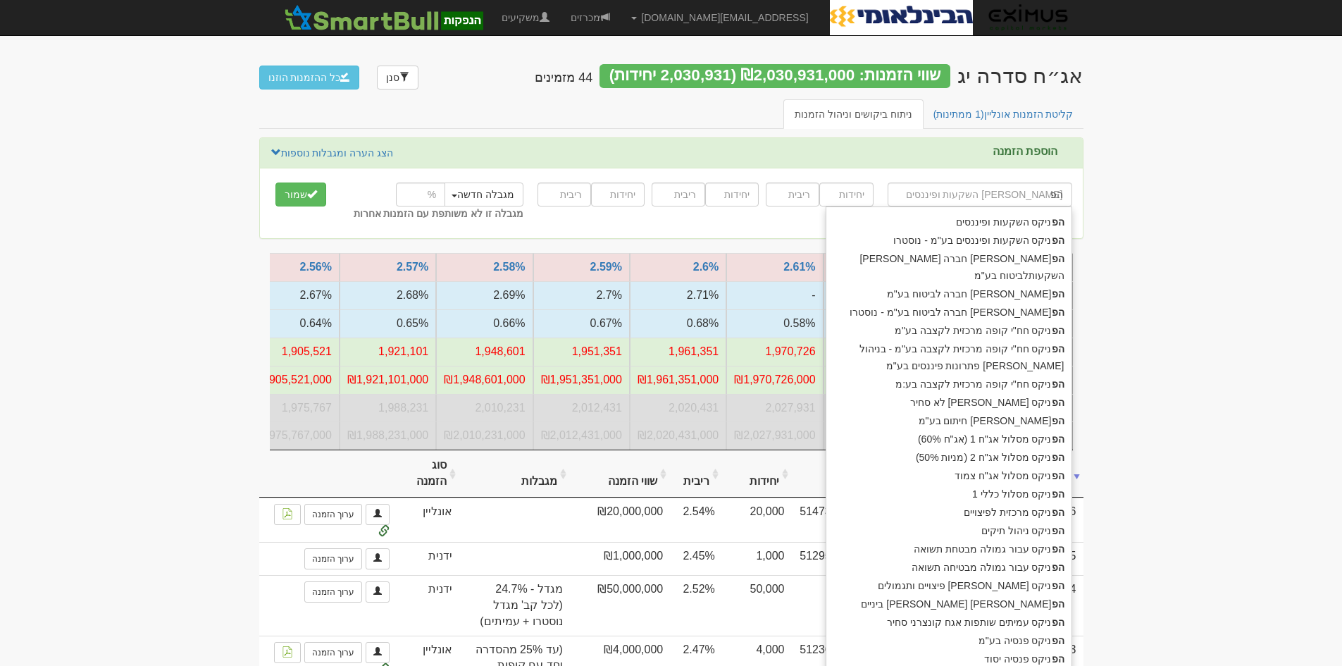
type input "הפנ"
type input "הפני"
type input "הפניקס השקעות ופיננסים"
type input "הפניקס"
type input "הפניקס ש"
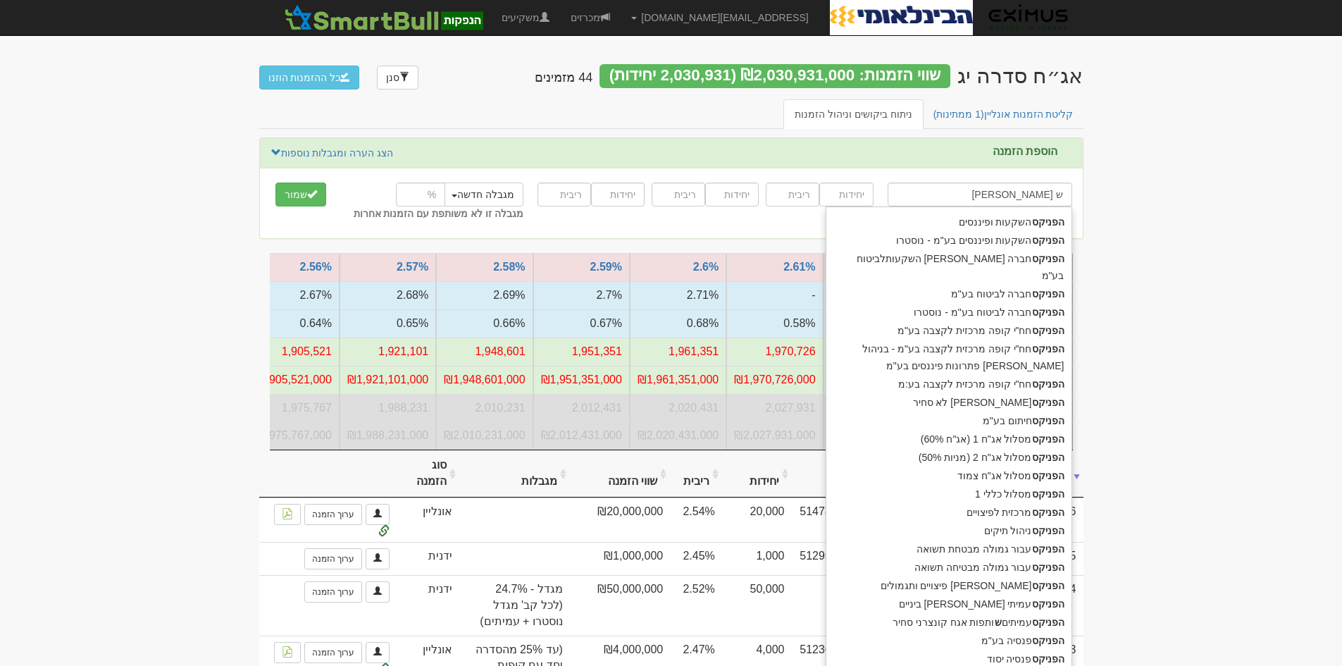
type input "הפניקס שותפות אג"ח קונצרני בדירוג מינימלי"
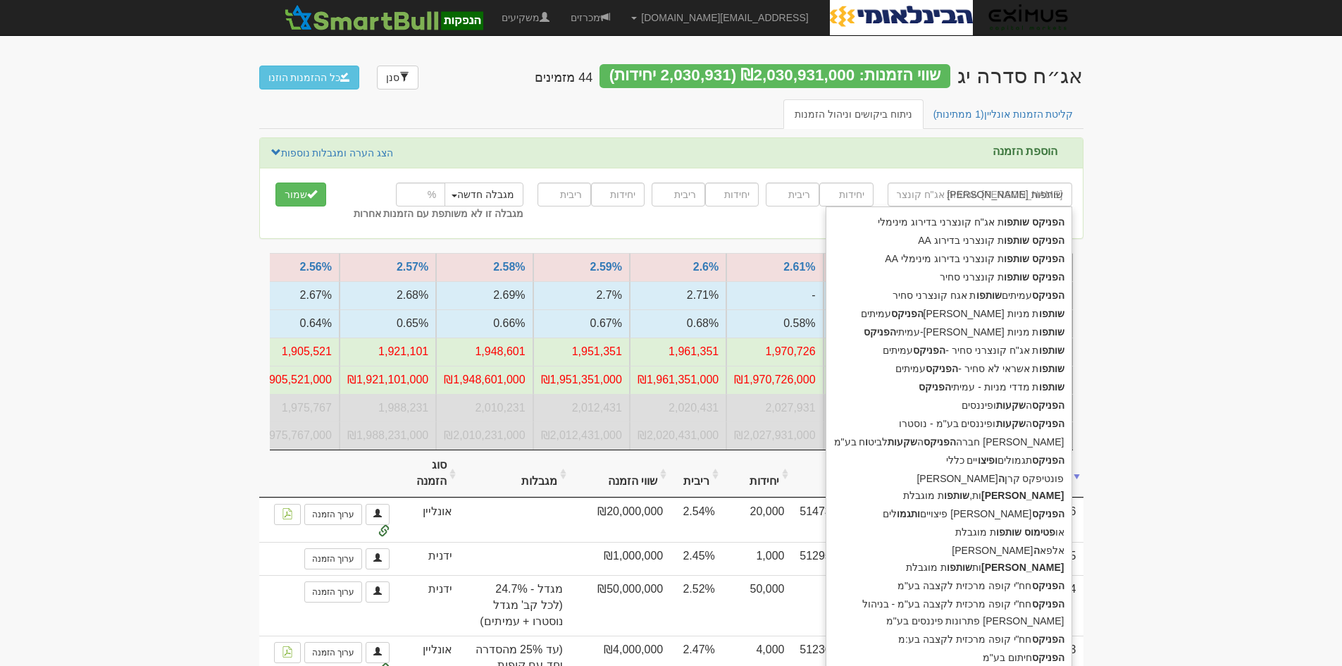
type input "הפניקס שותפות"
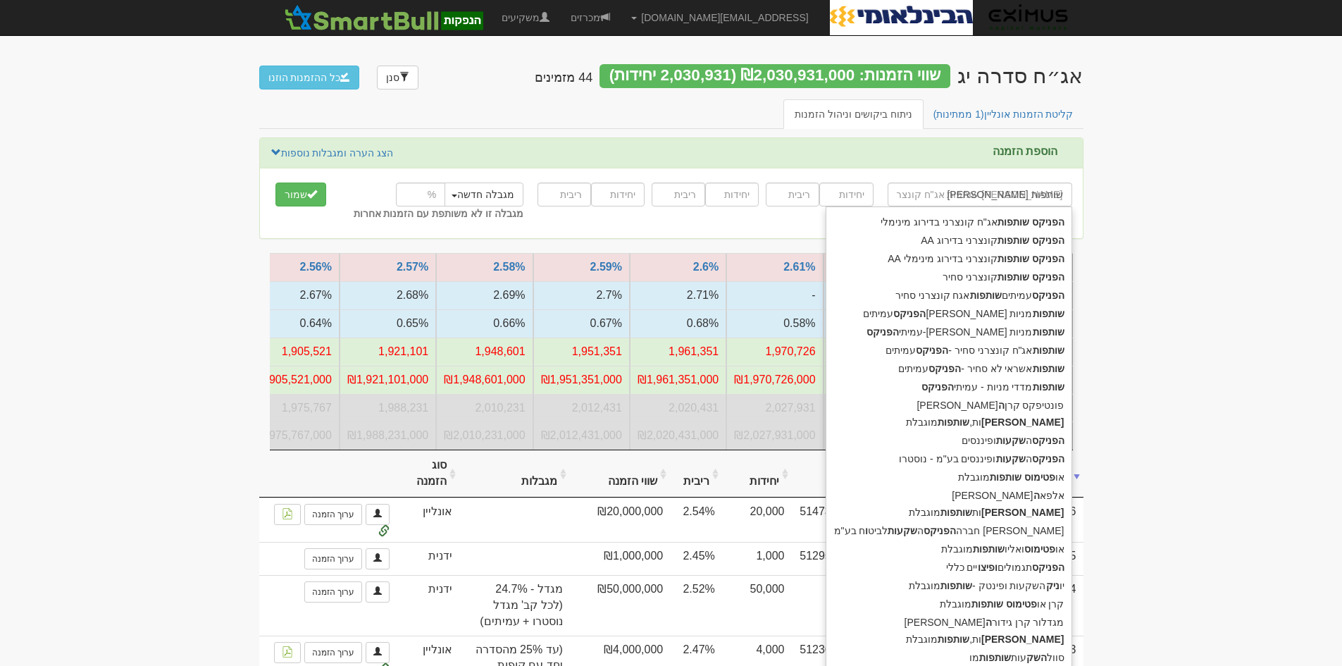
type input "הפניקס שותפות ק"
type input "הפניקס שותפות קונצרני בדירוג AA"
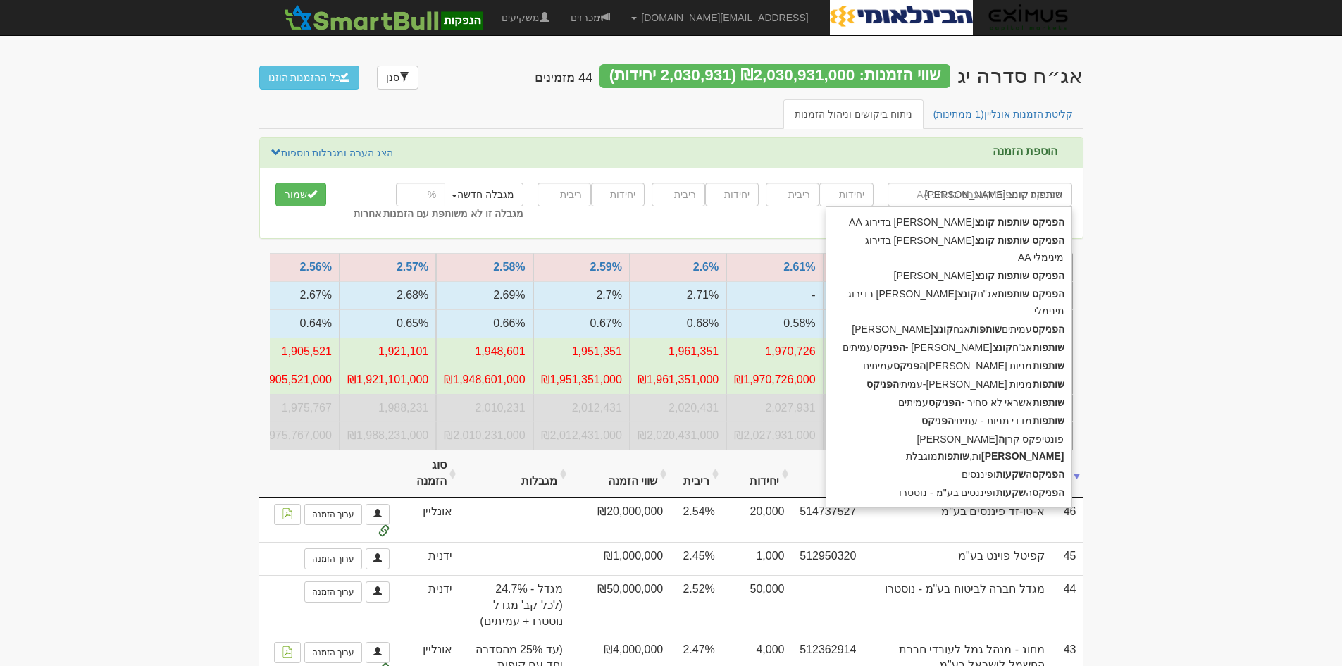
type input "הפניקס שותפות קונצר"
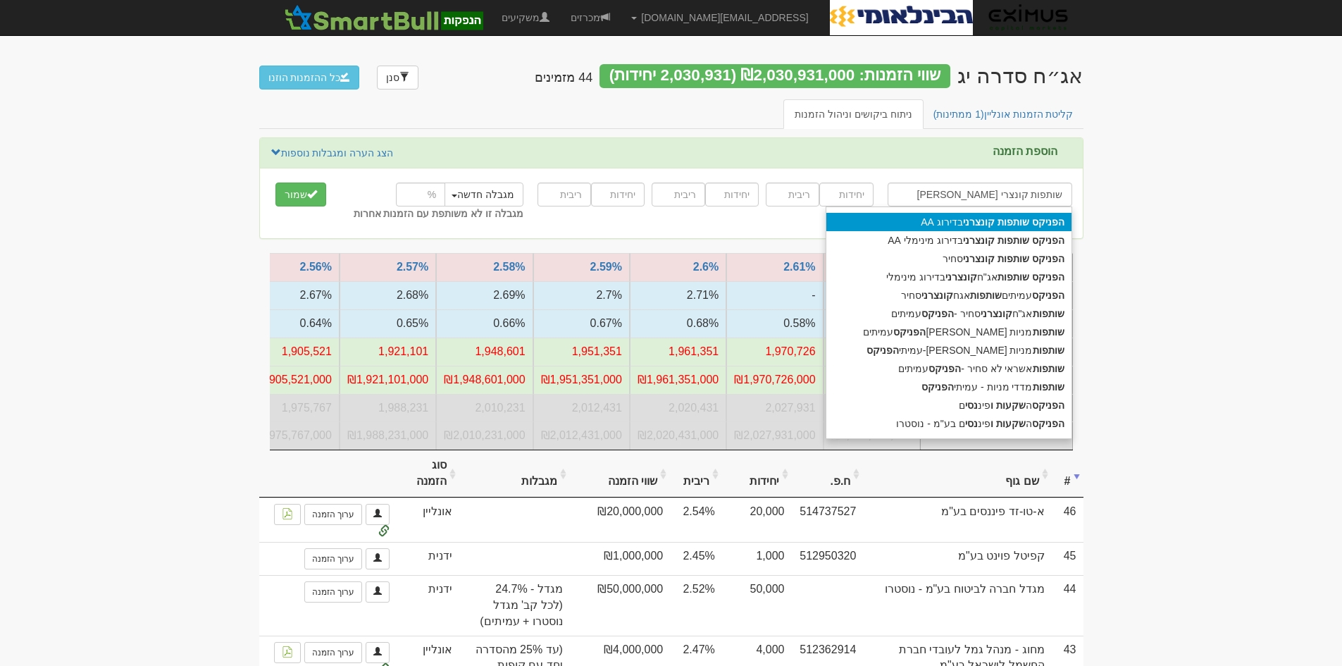
click at [964, 225] on div "הפניקס שותפות קונצרני בדירוג AA" at bounding box center [948, 222] width 245 height 18
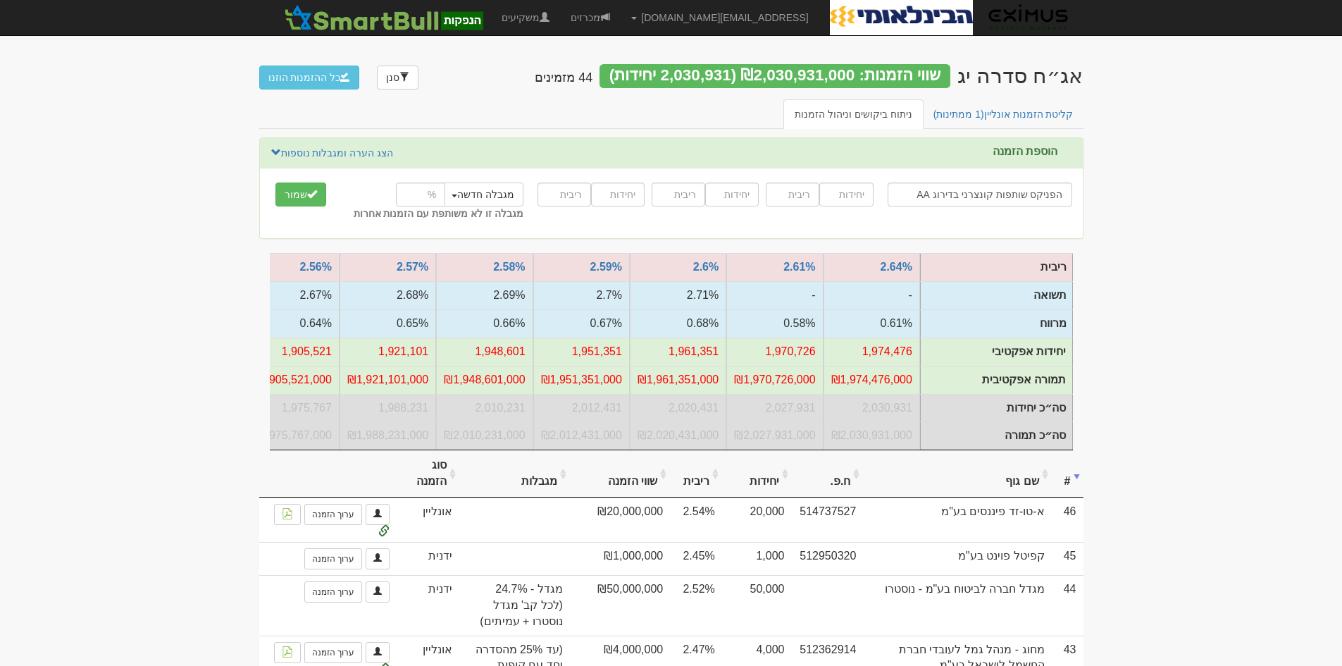
type input "הפניקס שותפות קונצרני בדירוג AA"
type input "50000"
type input "2.49"
type input "50000"
type input "2.47"
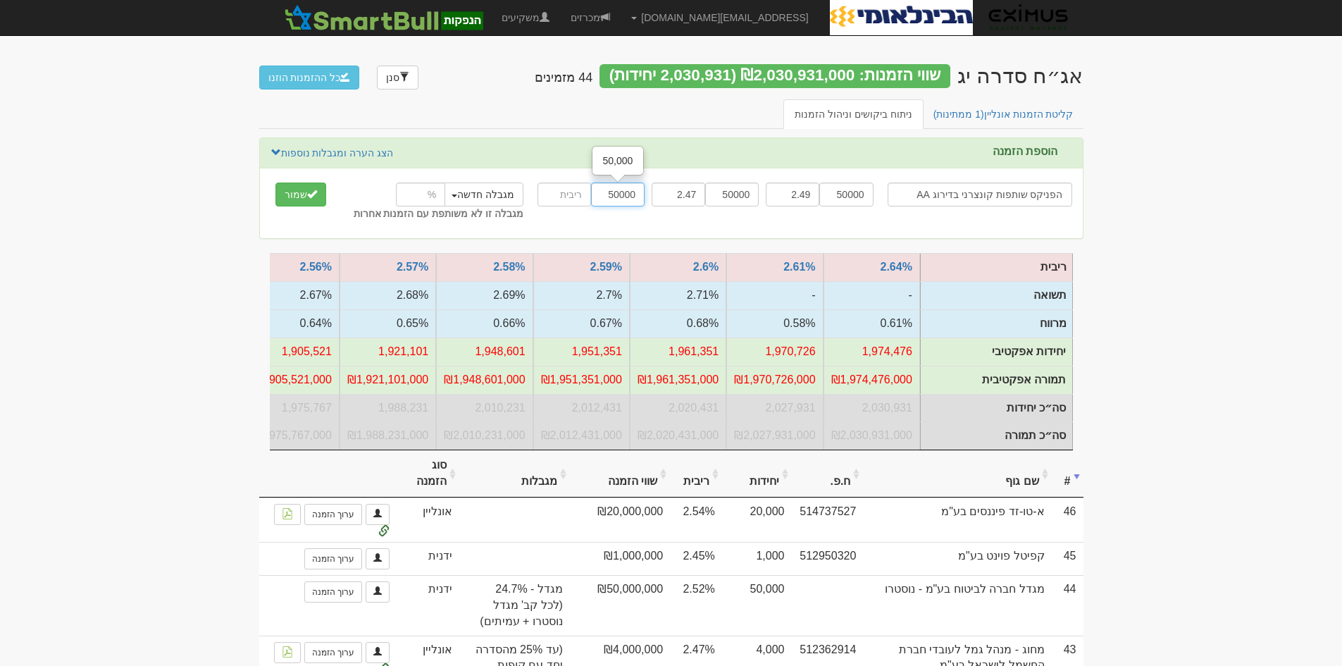
type input "50000"
type input "2.52"
click at [413, 195] on input "number" at bounding box center [420, 194] width 49 height 24
type input "18"
click at [371, 153] on link "הצג הערה ומגבלות נוספות" at bounding box center [332, 152] width 124 height 15
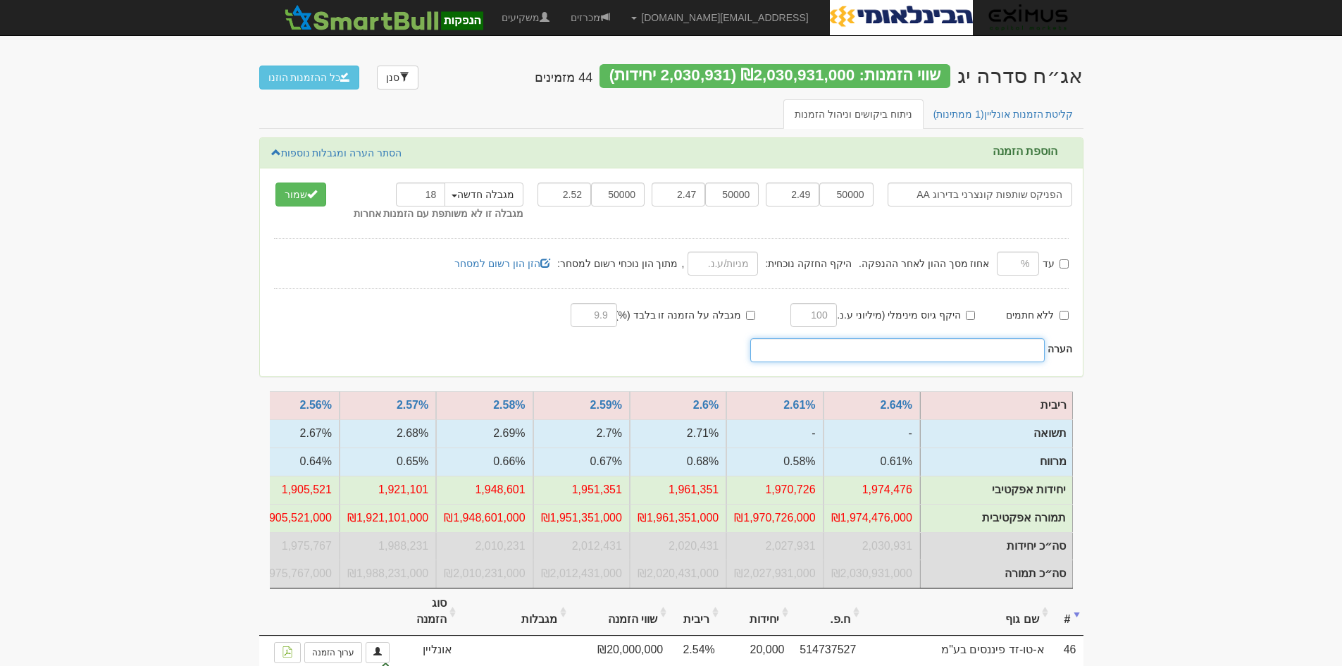
click at [970, 351] on input "text" at bounding box center [897, 350] width 295 height 24
type input "18% נוסטרו ועמיתים"
click at [291, 196] on button "שמור" at bounding box center [300, 194] width 51 height 24
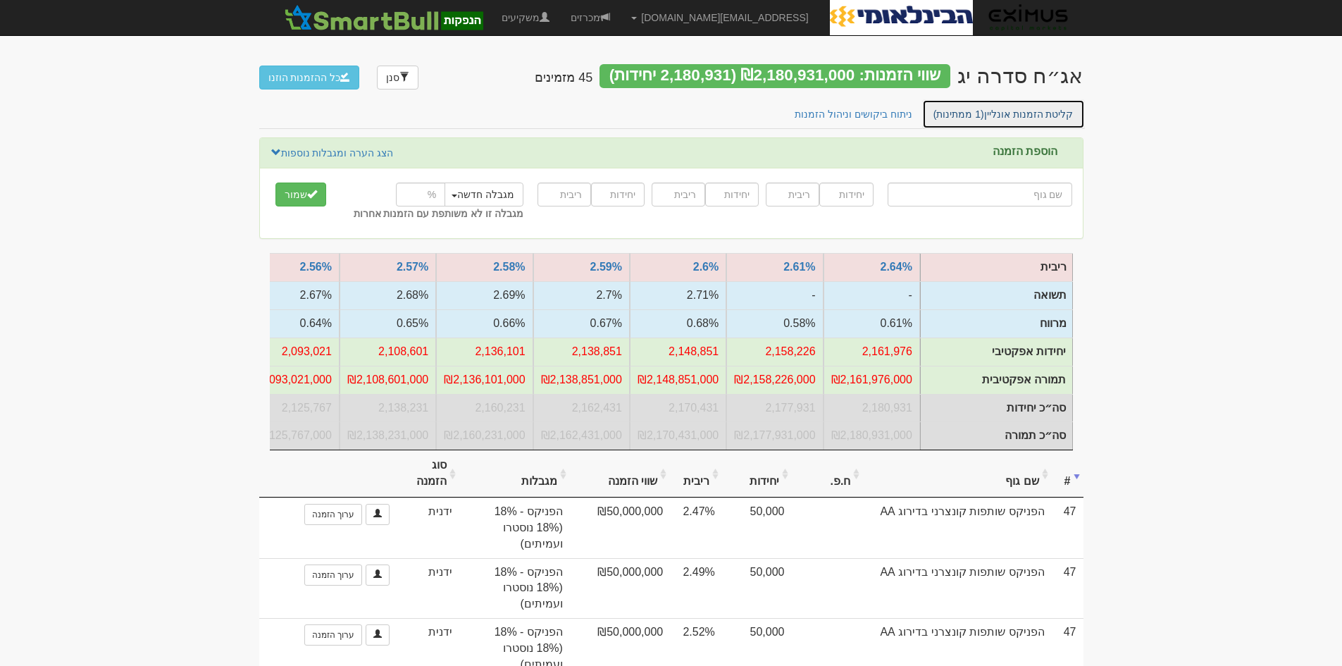
click at [989, 115] on link "קליטת הזמנות אונליין (1 ממתינות)" at bounding box center [1003, 114] width 163 height 30
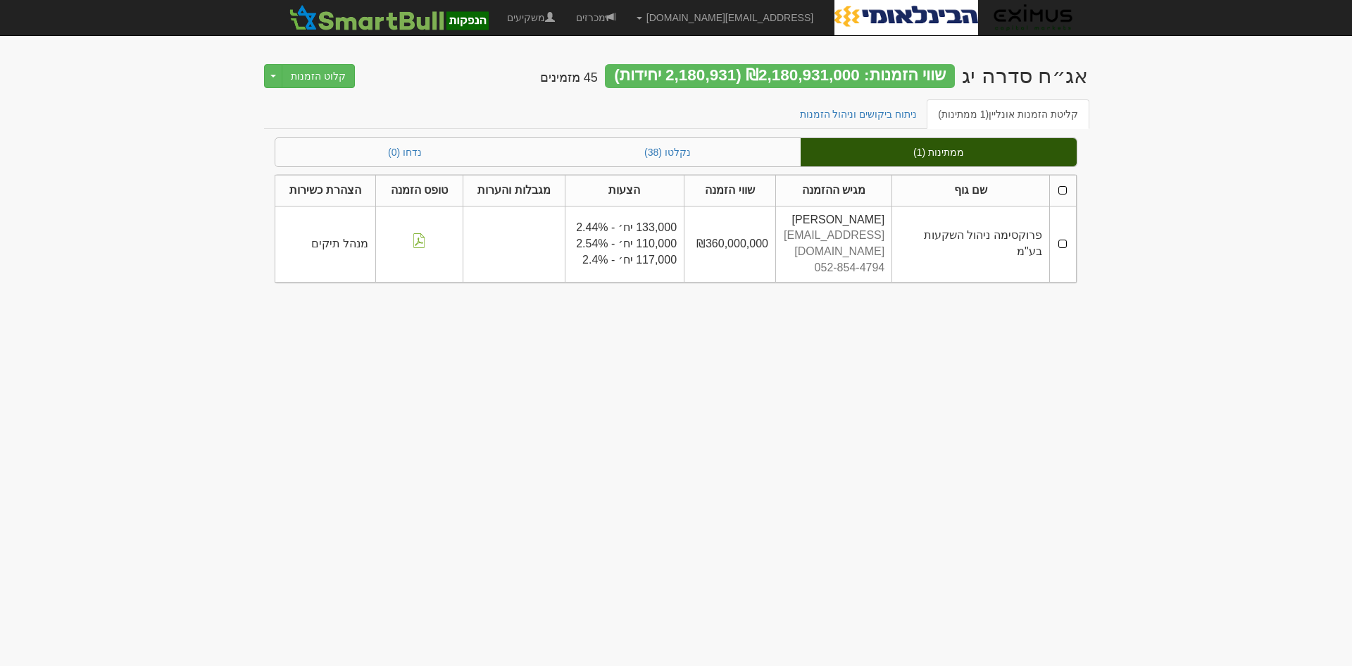
click at [1063, 237] on td at bounding box center [1062, 244] width 27 height 76
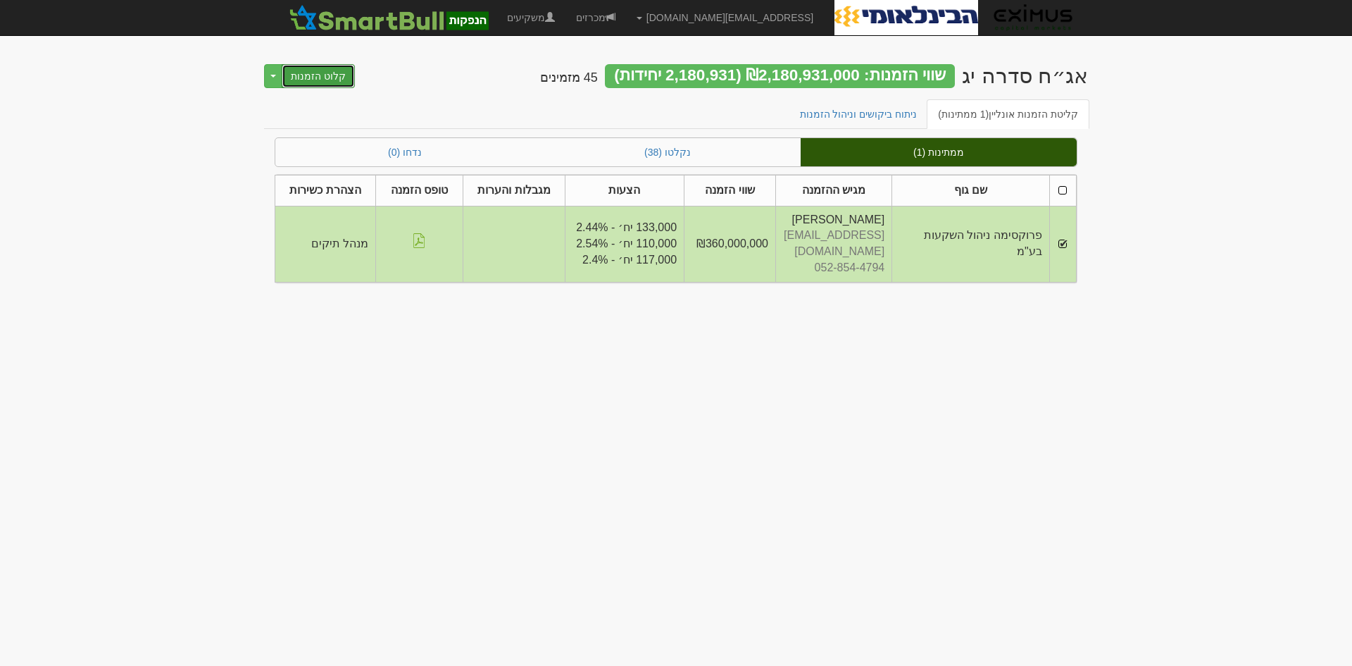
click at [323, 74] on button "קלוט הזמנות" at bounding box center [318, 76] width 73 height 24
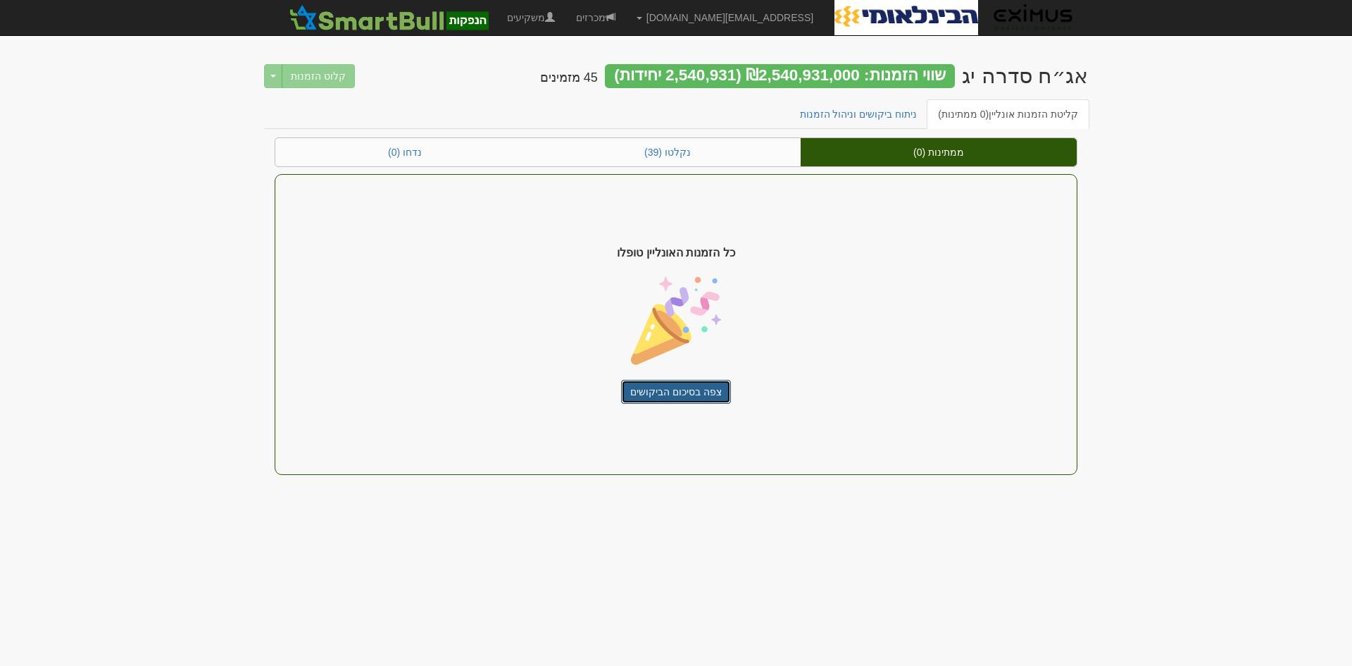
click at [708, 392] on link "צפה בסיכום הביקושים" at bounding box center [676, 392] width 110 height 24
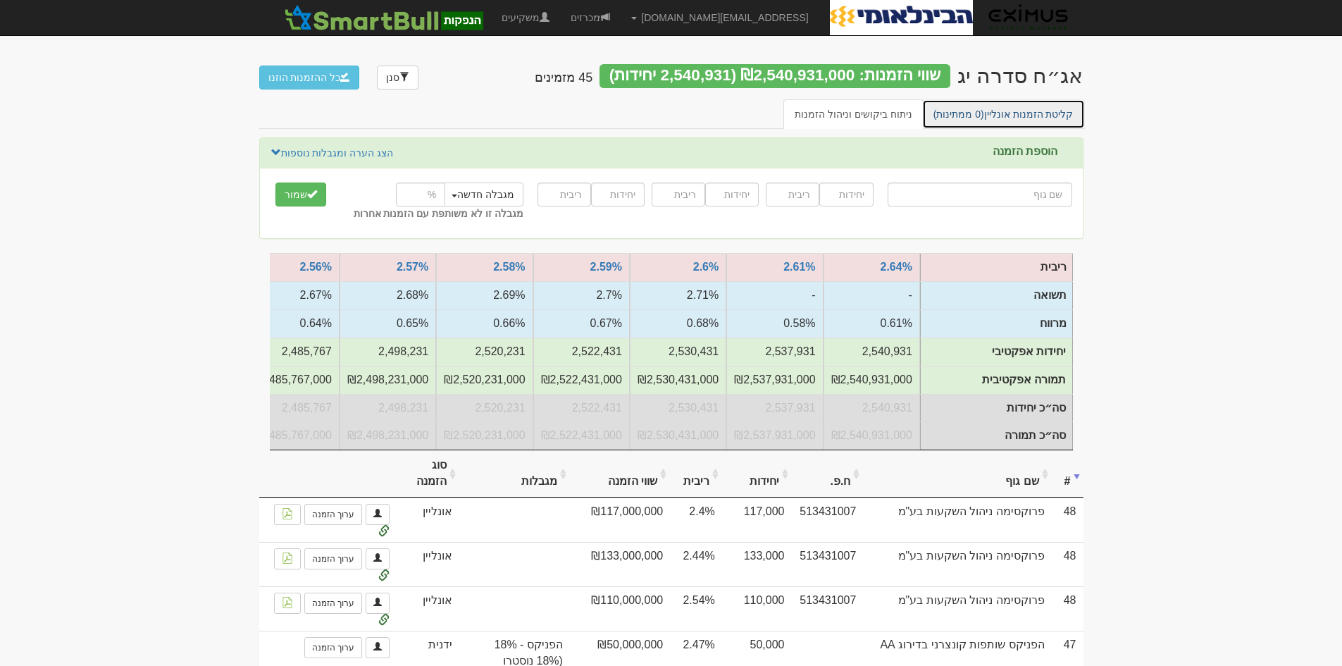
click at [1014, 108] on link "קליטת הזמנות אונליין (0 ממתינות)" at bounding box center [1003, 114] width 163 height 30
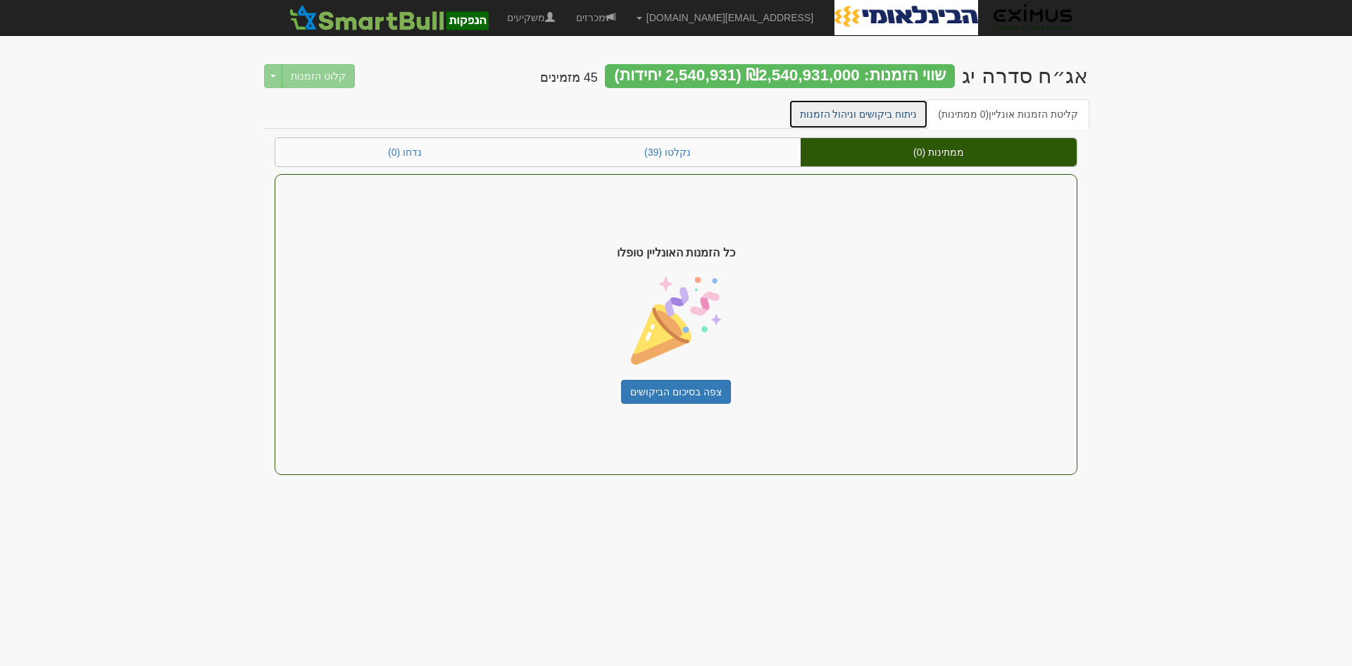
click at [848, 112] on link "ניתוח ביקושים וניהול הזמנות" at bounding box center [859, 114] width 140 height 30
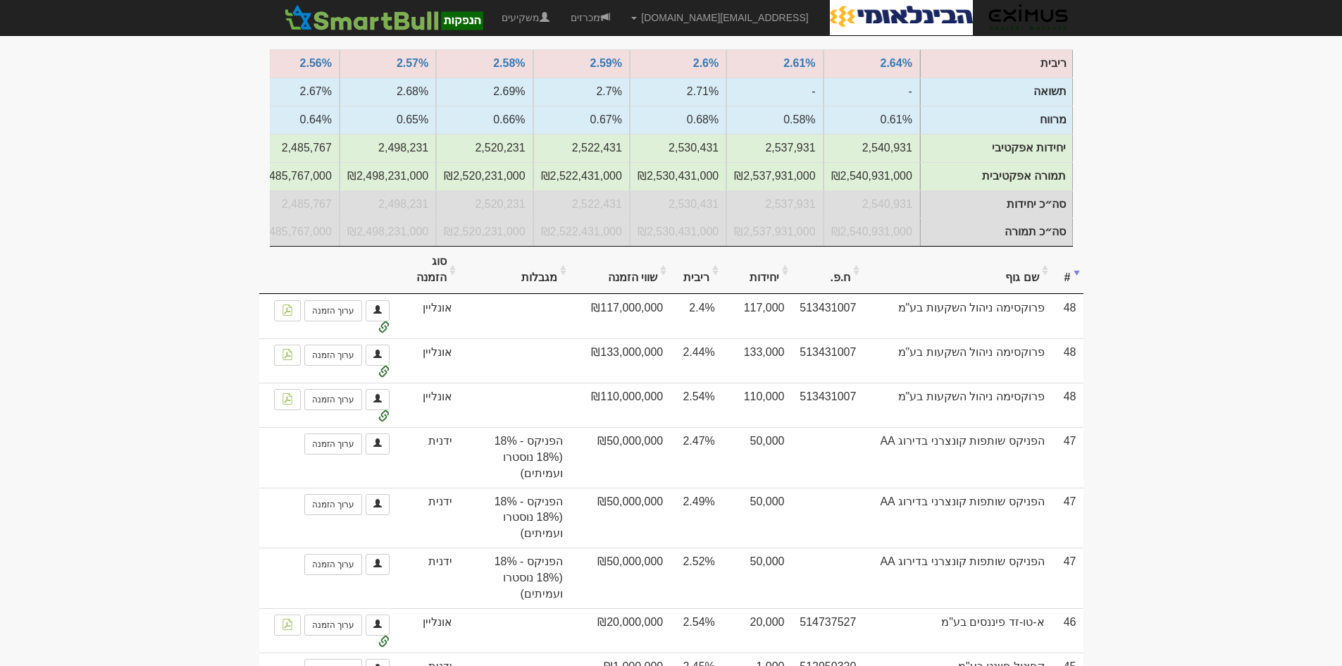
scroll to position [211, 0]
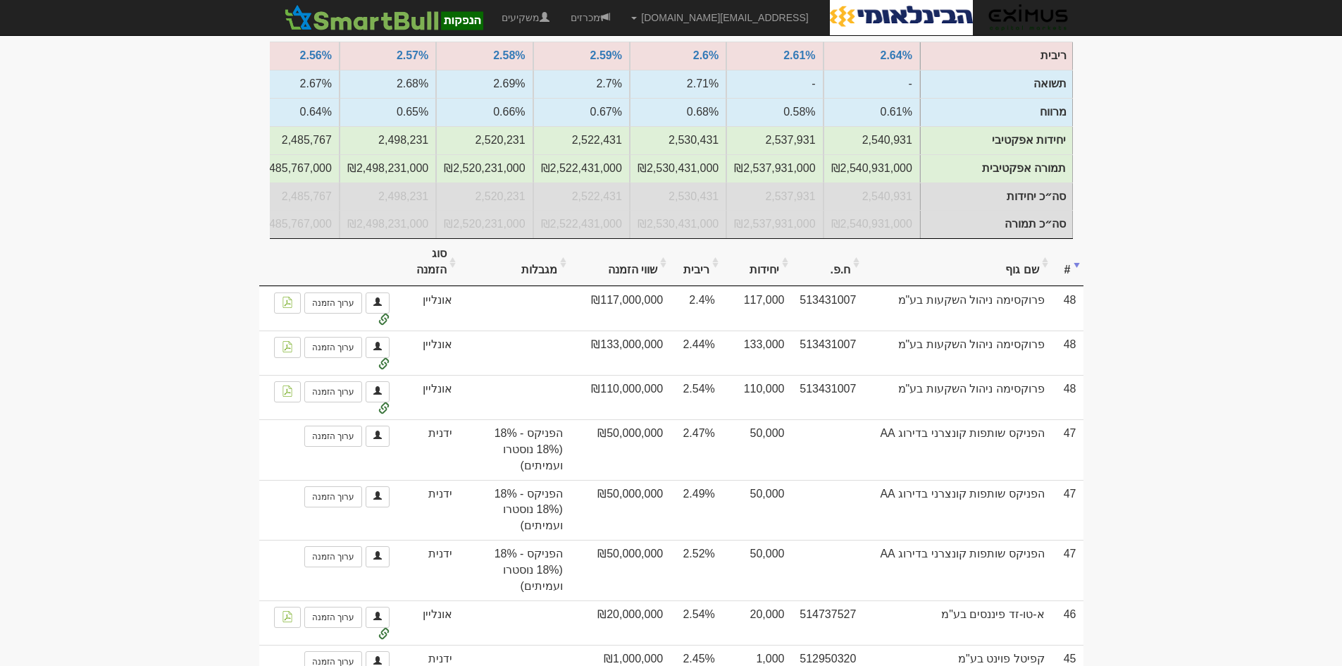
click at [1044, 271] on th "שם גוף" at bounding box center [957, 262] width 188 height 47
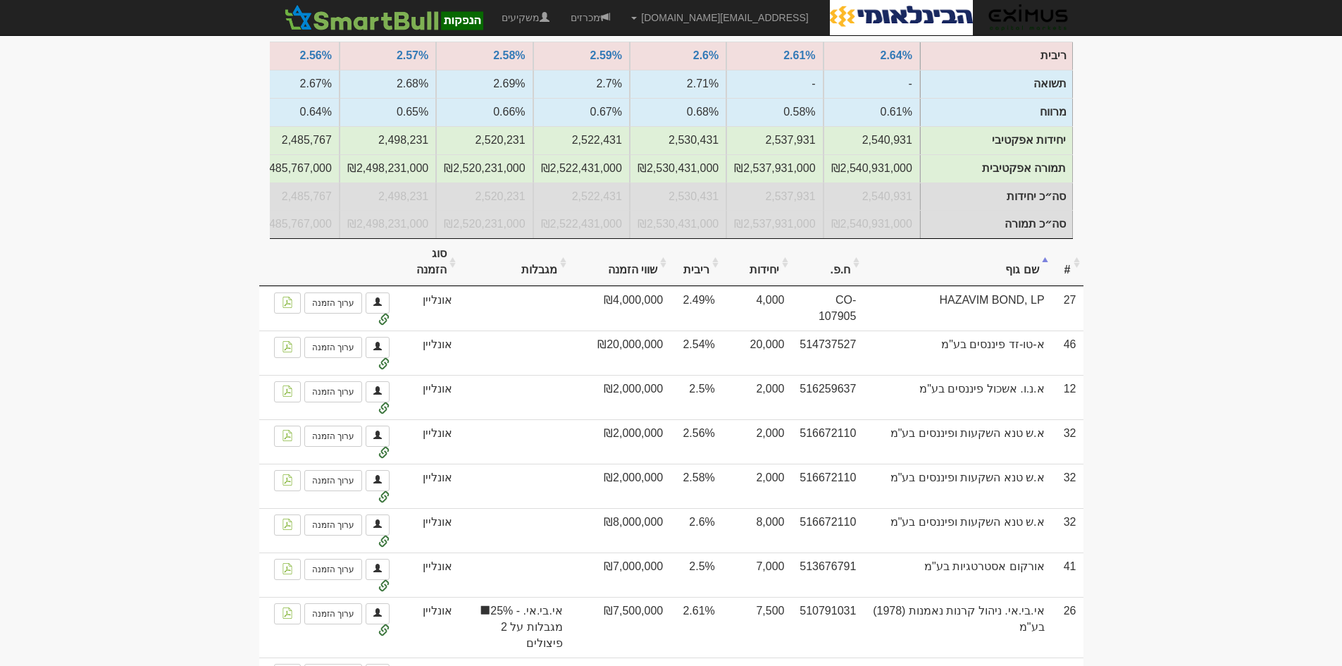
click at [1044, 271] on th "שם גוף" at bounding box center [957, 262] width 188 height 47
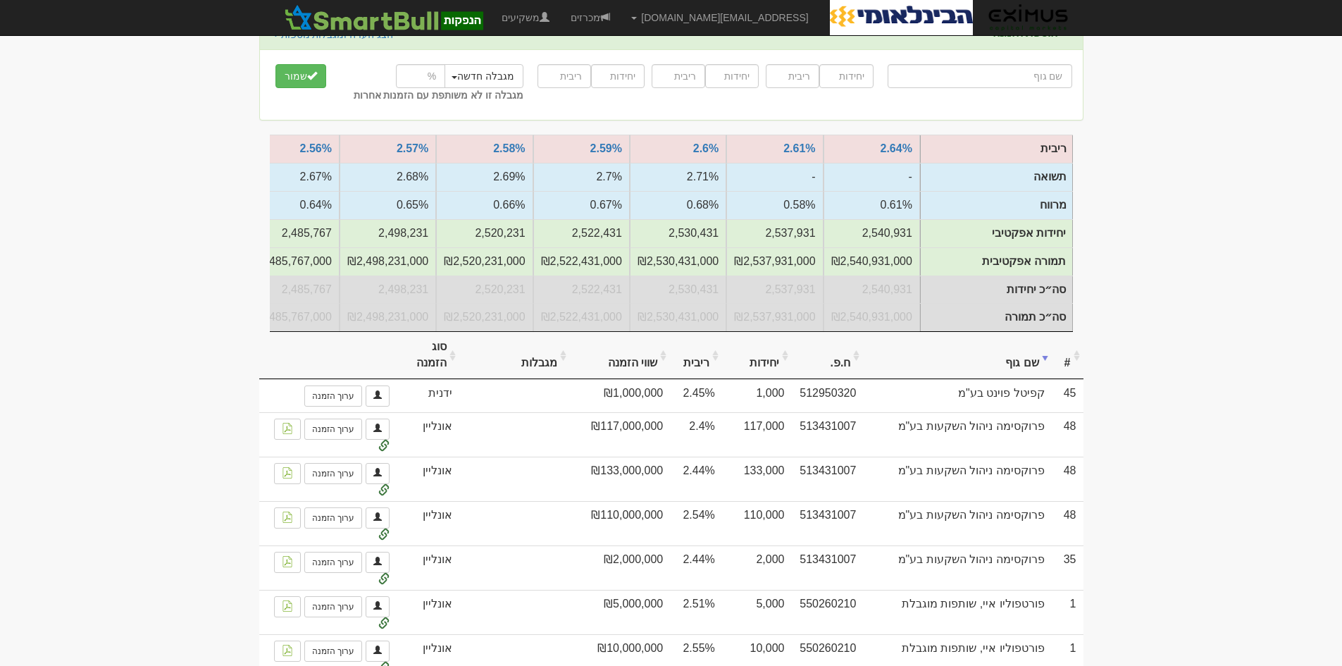
scroll to position [0, 0]
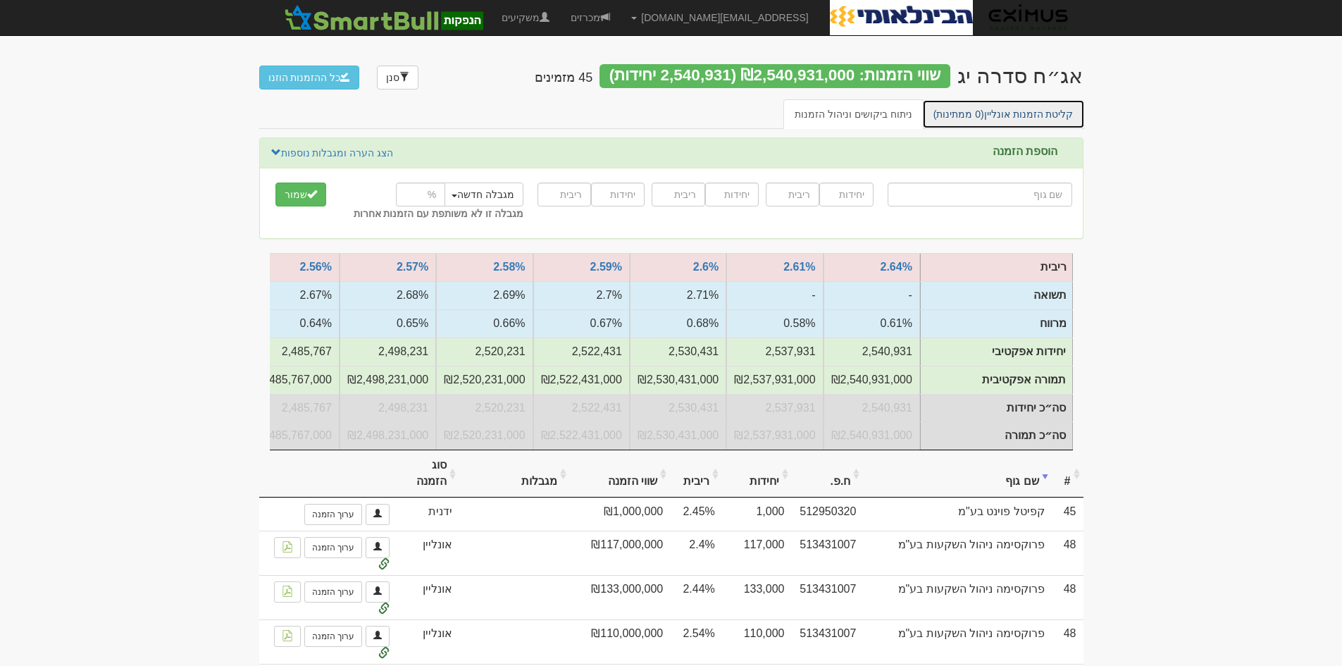
click at [1019, 115] on link "קליטת הזמנות אונליין (0 ממתינות)" at bounding box center [1003, 114] width 163 height 30
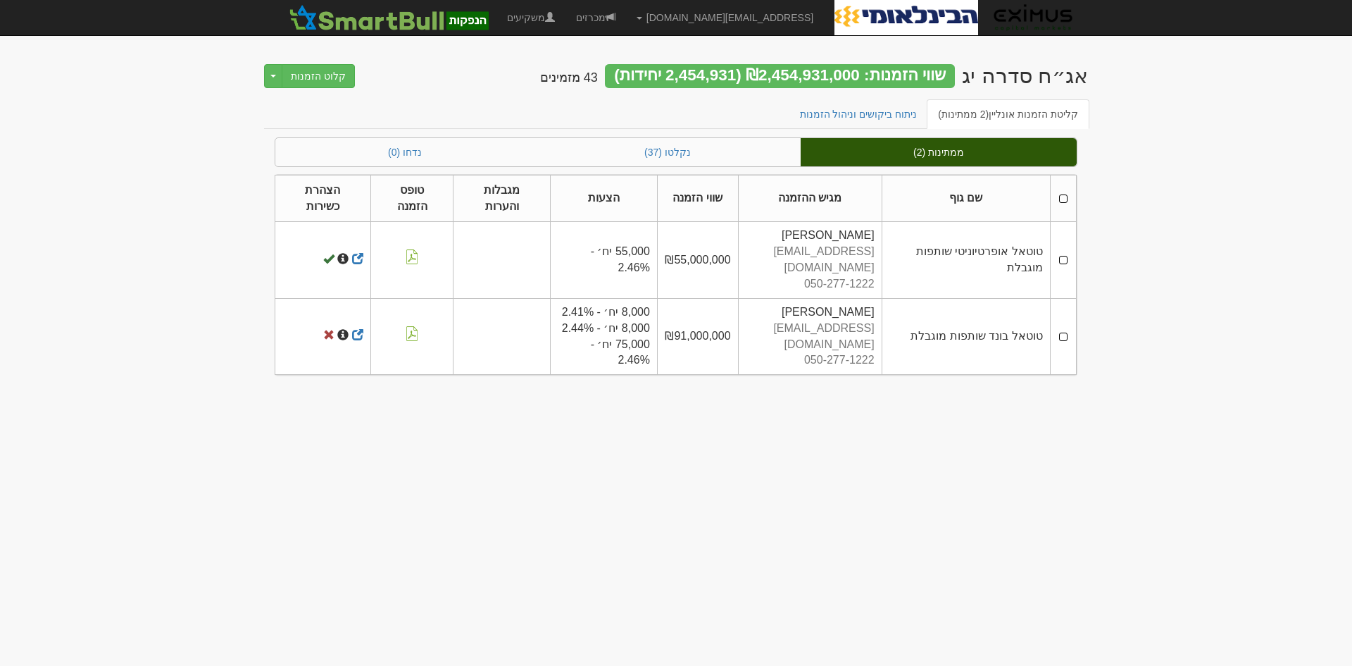
click at [1068, 192] on th at bounding box center [1063, 198] width 26 height 47
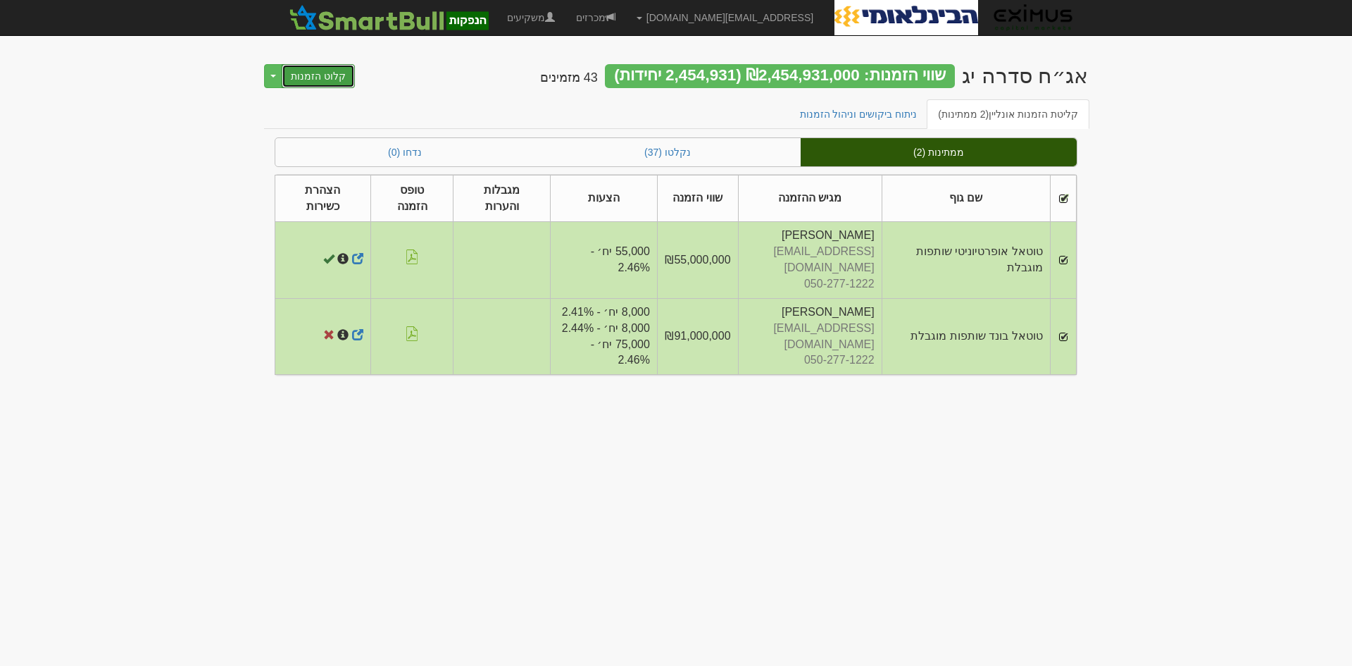
click at [311, 77] on button "קלוט הזמנות" at bounding box center [318, 76] width 73 height 24
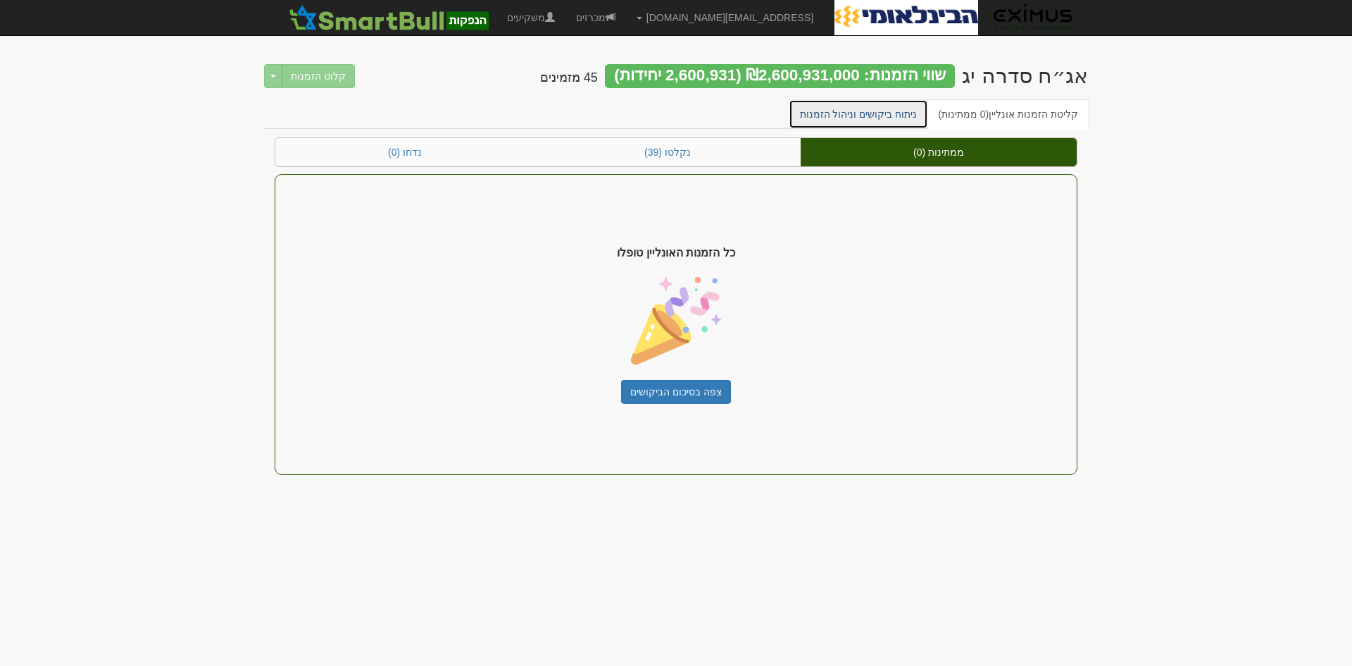
click at [888, 113] on link "ניתוח ביקושים וניהול הזמנות" at bounding box center [859, 114] width 140 height 30
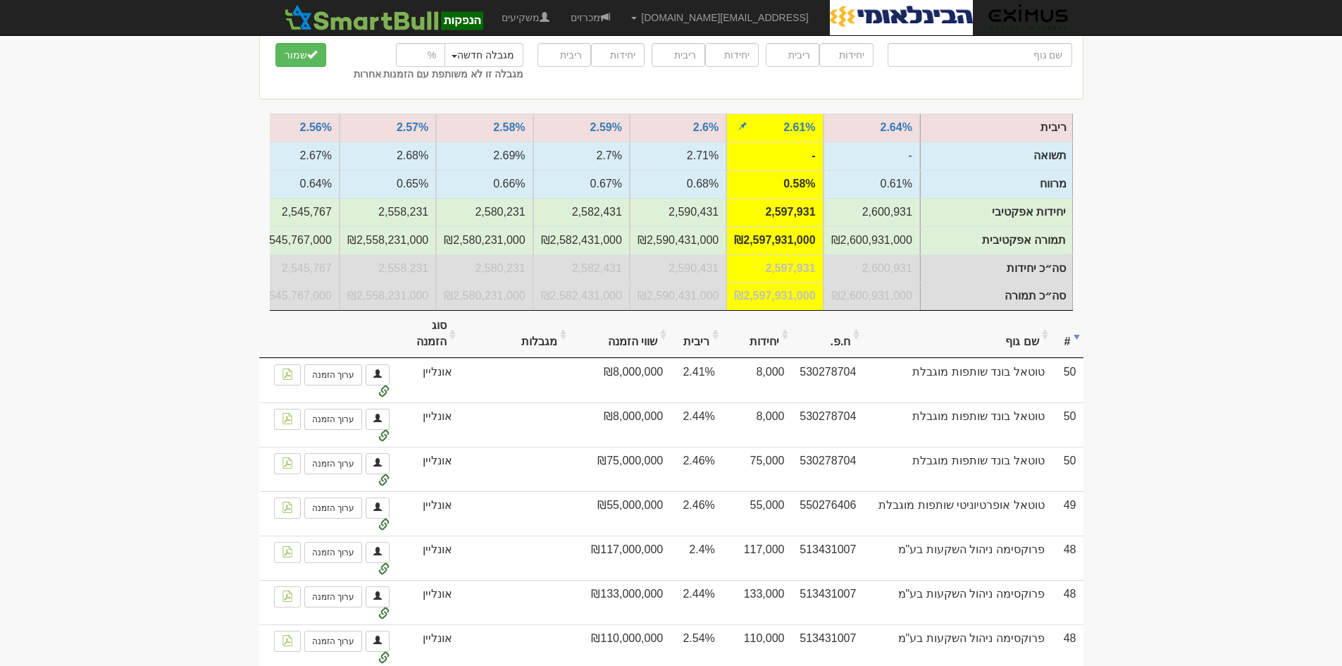
scroll to position [141, 0]
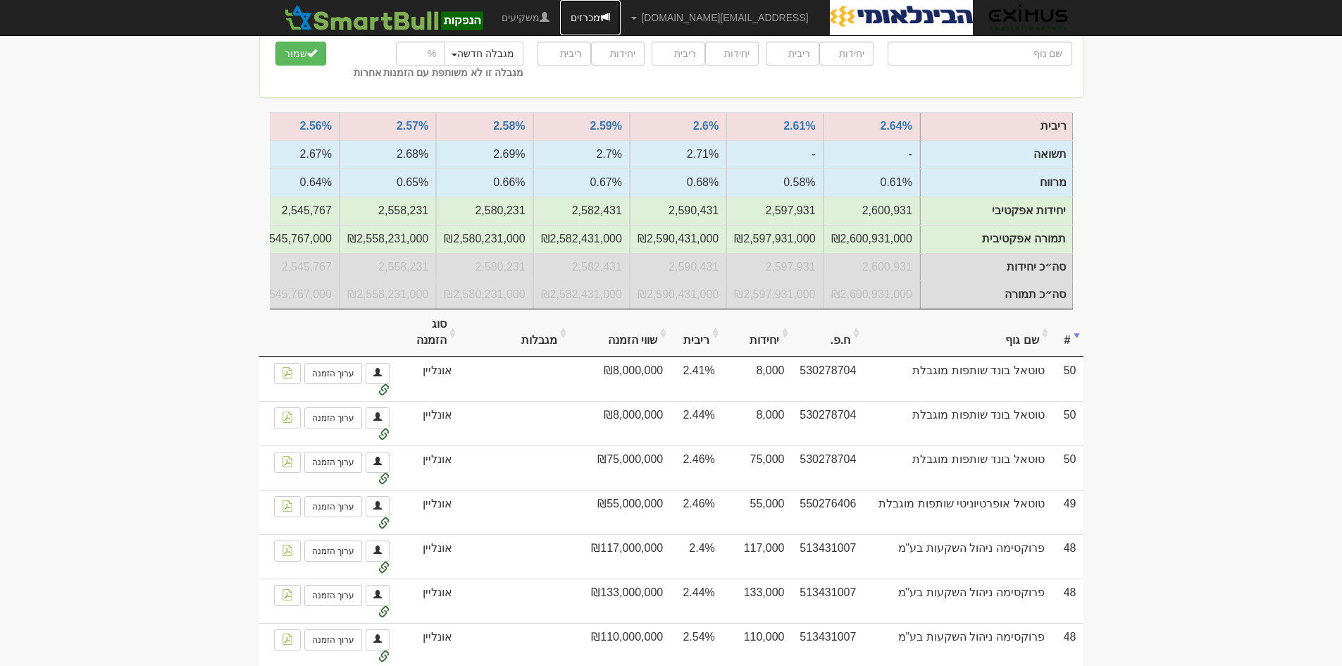
click at [620, 20] on link "מכרזים" at bounding box center [590, 17] width 61 height 35
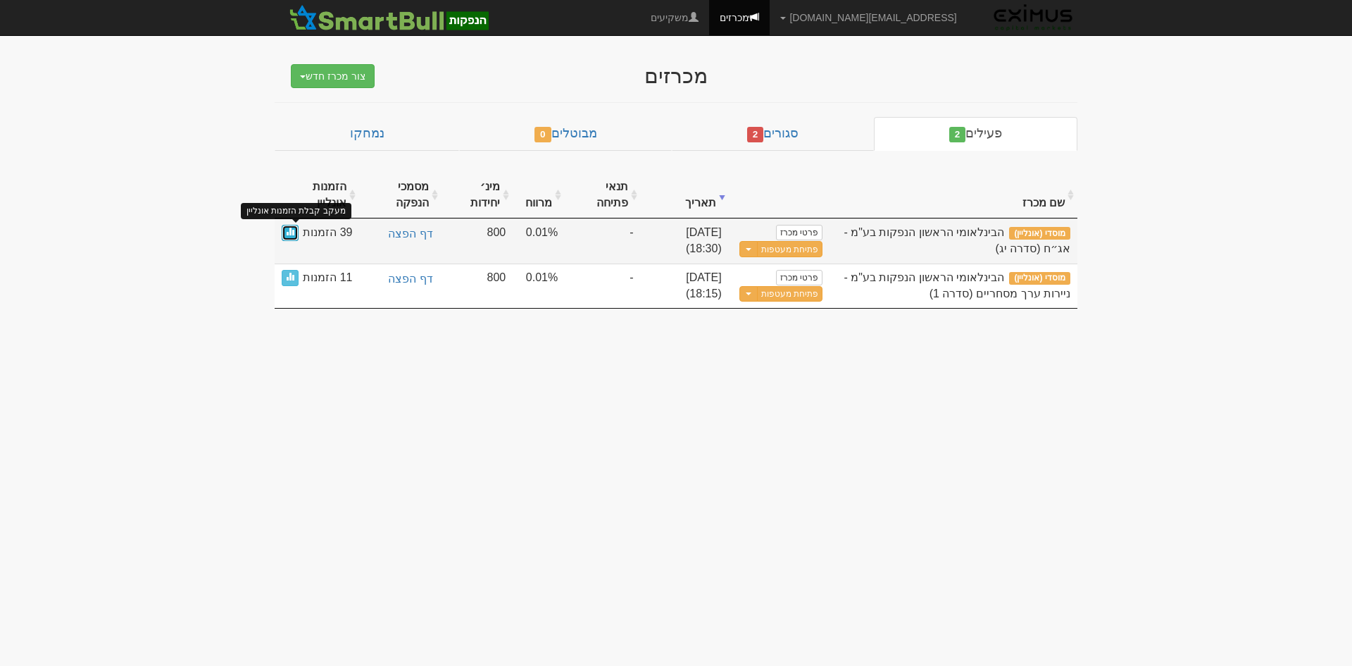
click at [285, 231] on link at bounding box center [290, 233] width 17 height 16
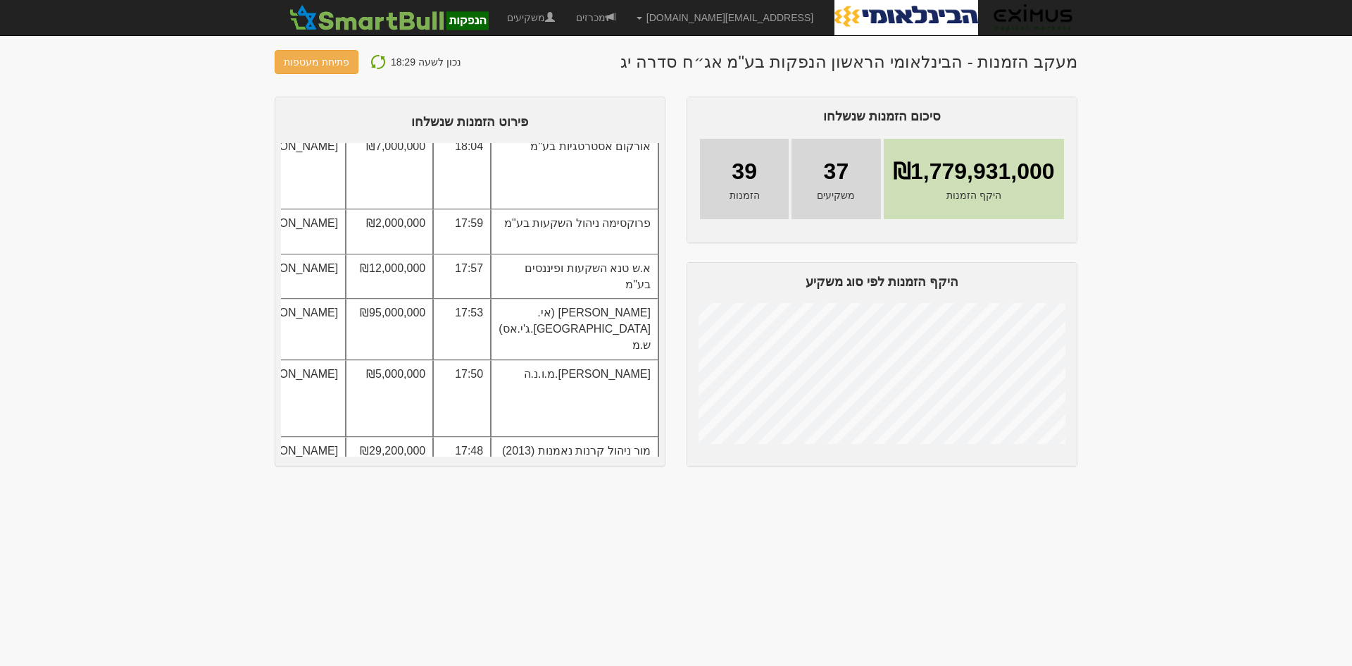
scroll to position [282, 0]
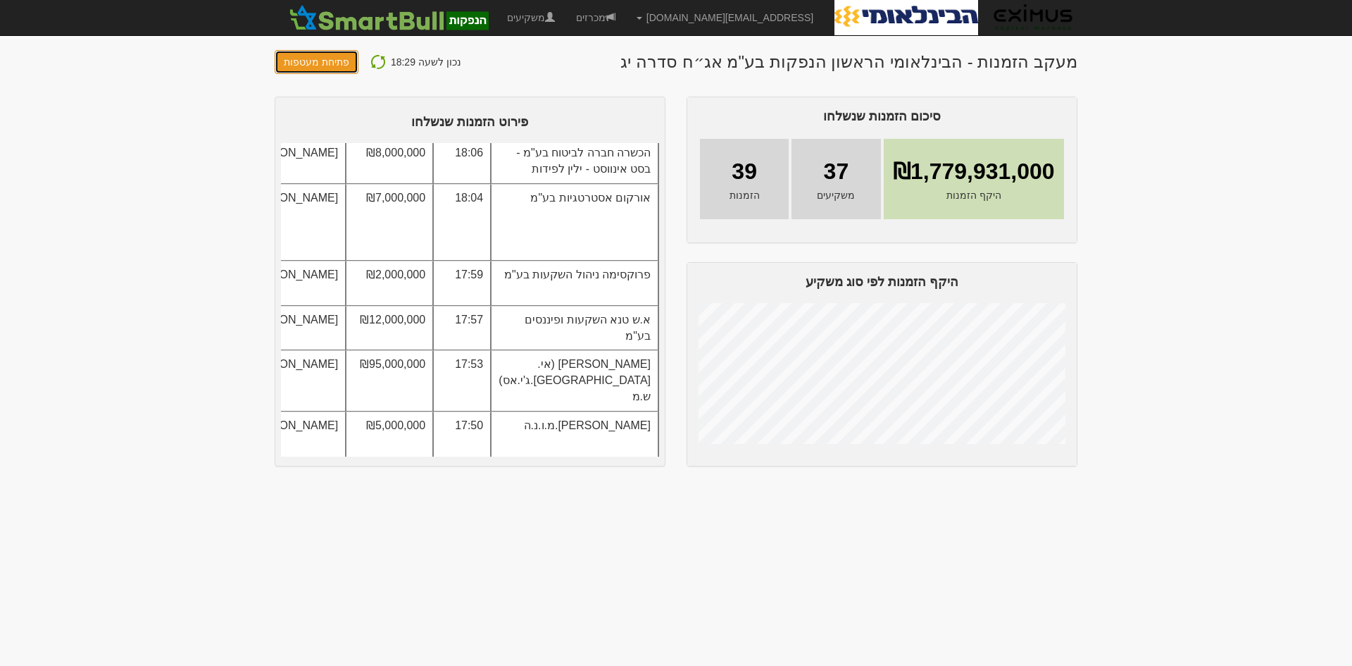
click at [330, 65] on button "פתיחת מעטפות" at bounding box center [317, 62] width 84 height 24
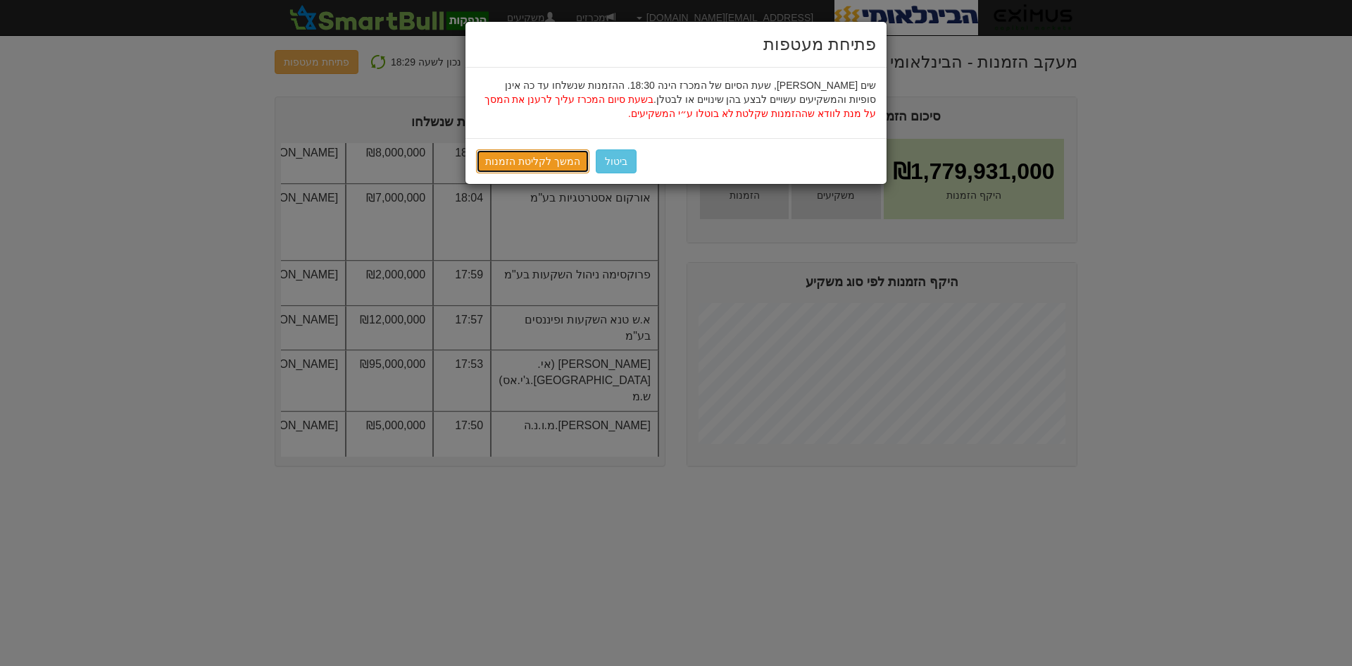
click at [527, 162] on link "המשך לקליטת הזמנות" at bounding box center [532, 161] width 113 height 24
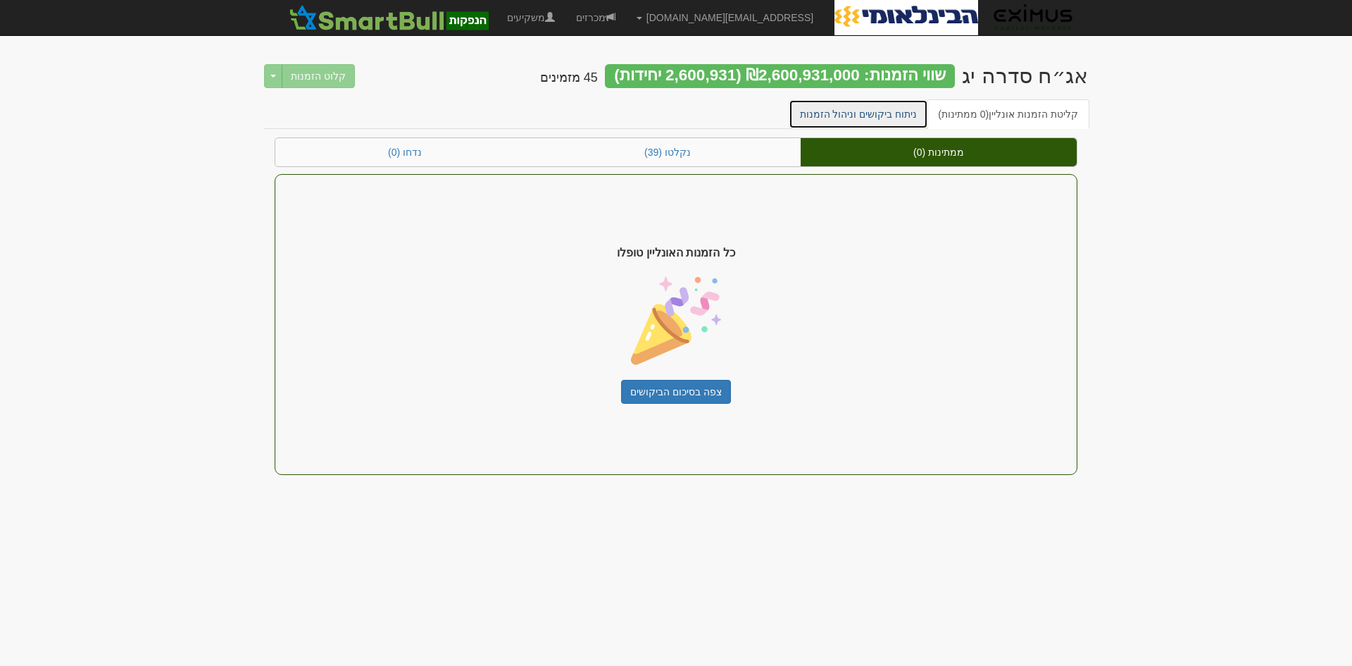
click at [871, 112] on link "ניתוח ביקושים וניהול הזמנות" at bounding box center [859, 114] width 140 height 30
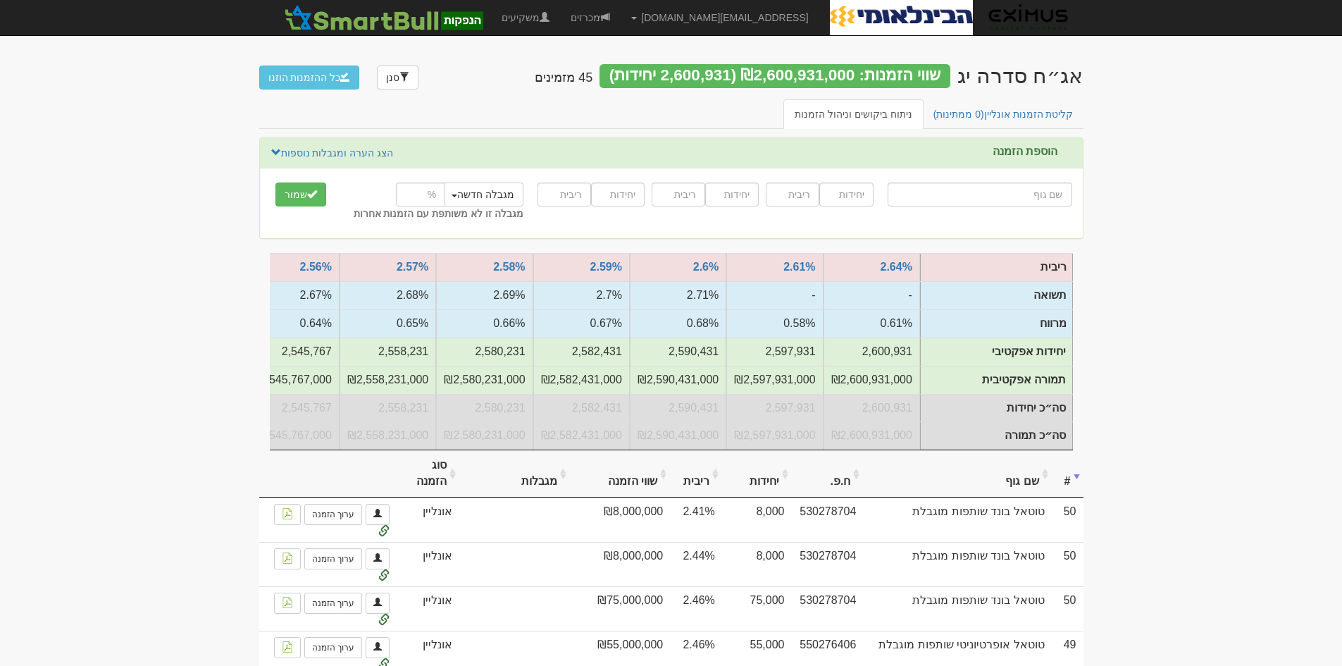
click at [1046, 478] on th "שם גוף" at bounding box center [957, 473] width 188 height 47
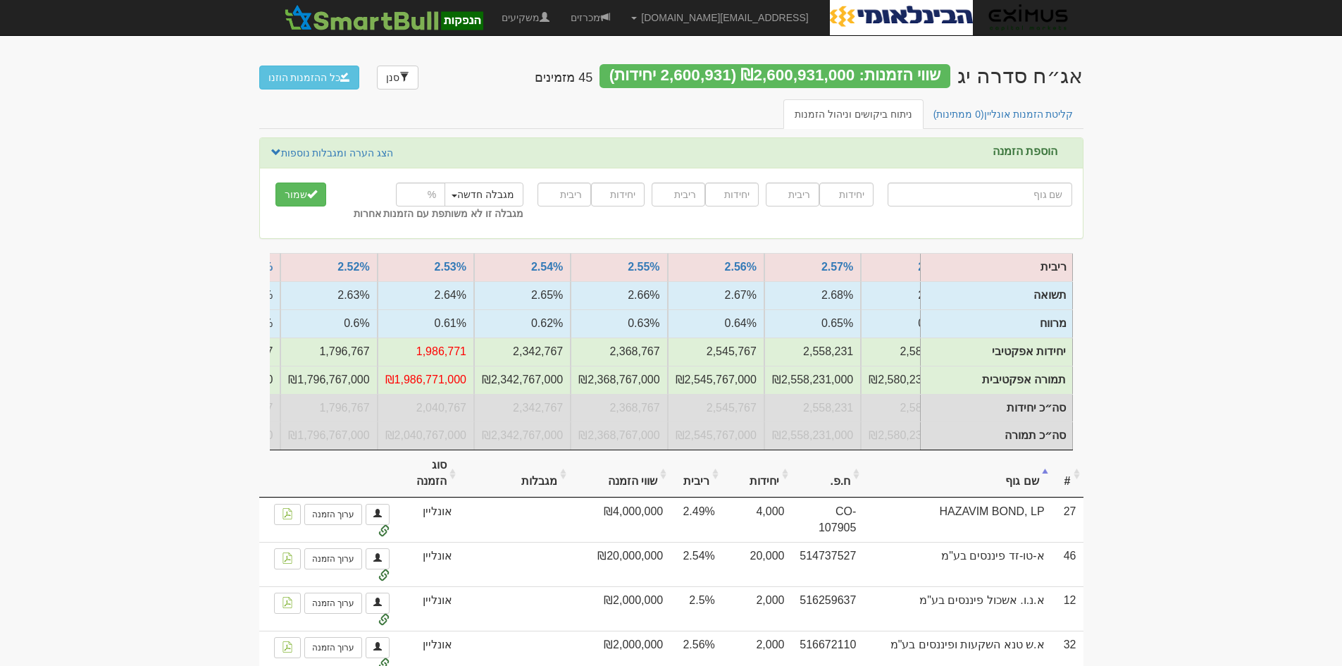
scroll to position [0, -485]
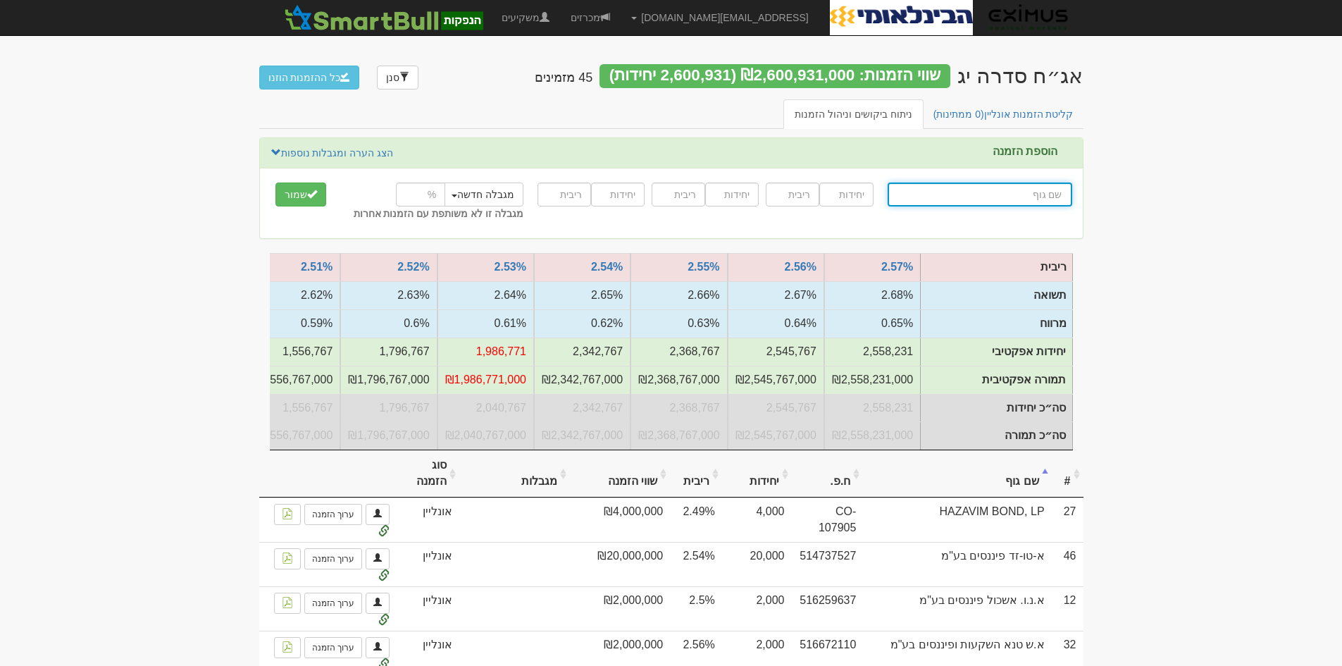
click at [1053, 189] on input "text" at bounding box center [979, 194] width 185 height 24
type input "ק"
type input "קופת גמל הנדסאים"
type input "קו"
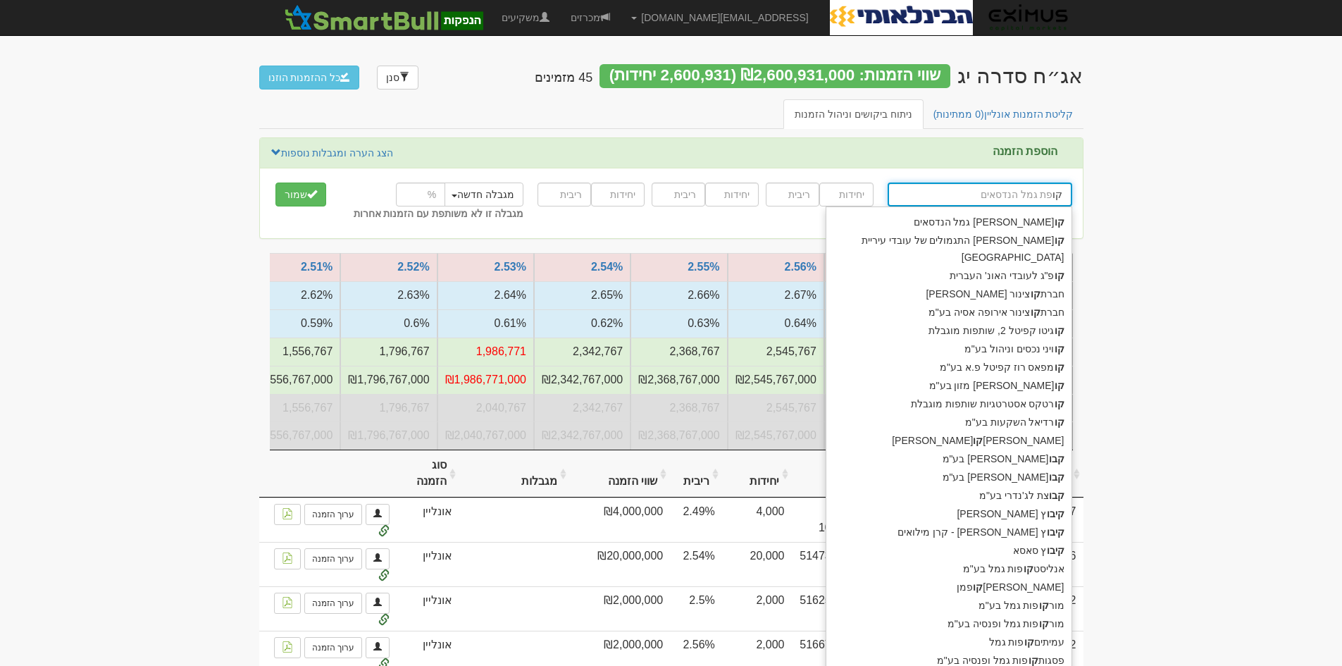
type input "קורטקס אסטרטגיות שותפות מוגבלת"
type input "קור"
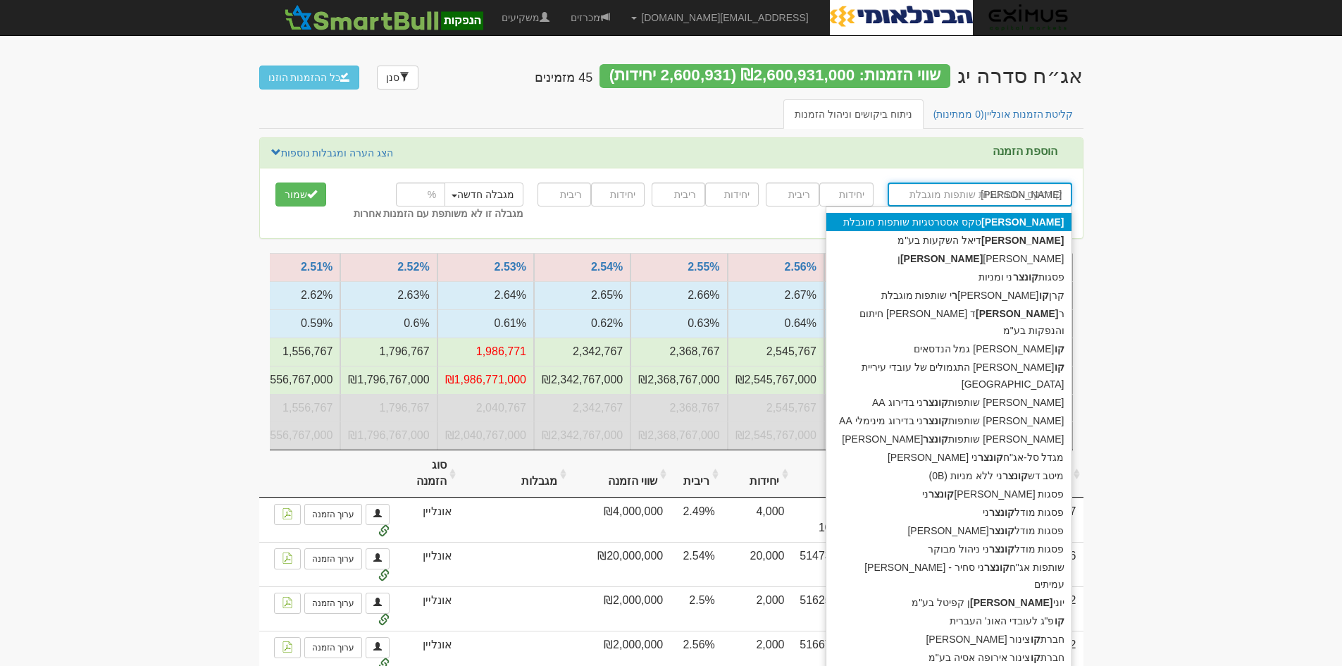
click at [1044, 217] on div "קור טקס אסטרטגיות שותפות מוגבלת" at bounding box center [948, 222] width 245 height 18
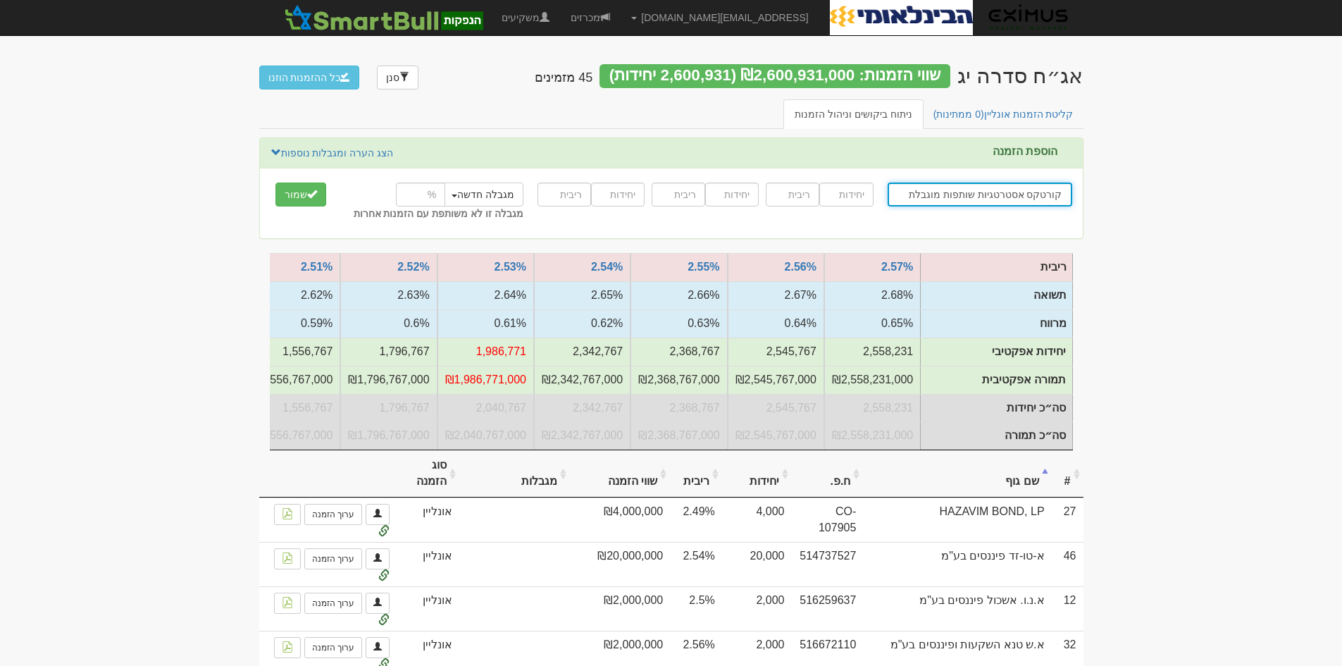
type input "קורטקס אסטרטגיות שותפות מוגבלת"
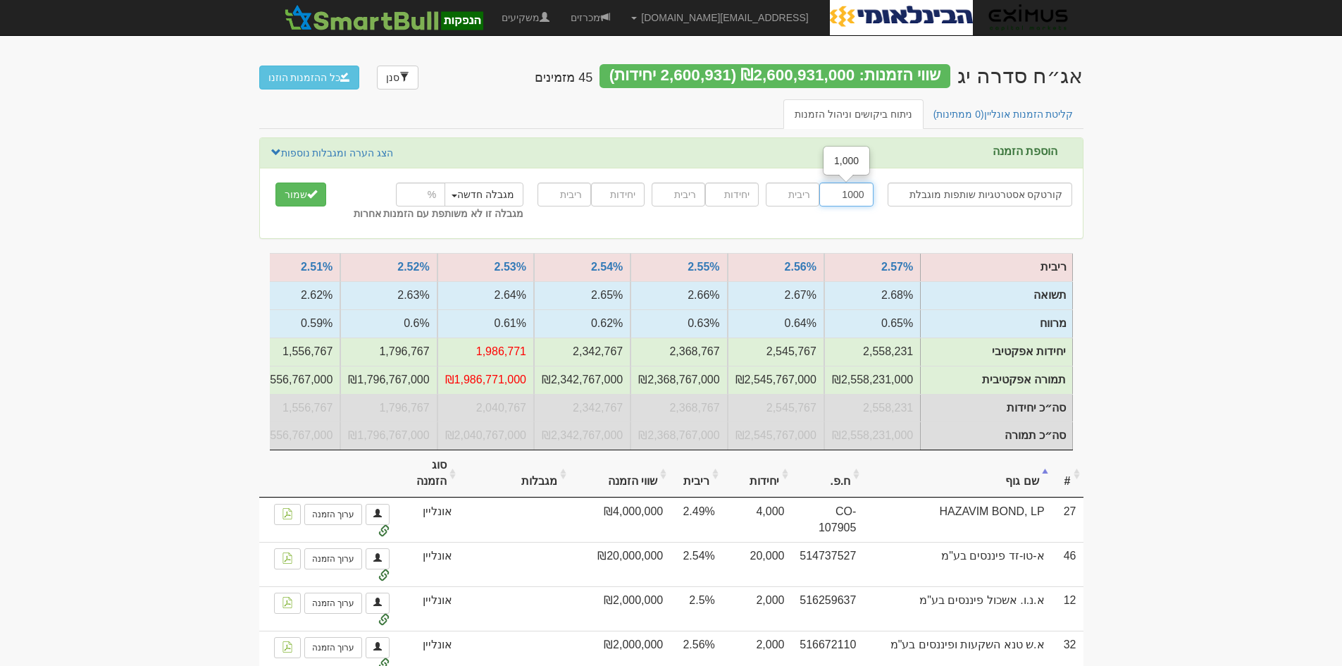
type input "1000"
type input "2.59"
click at [292, 192] on button "שמור" at bounding box center [300, 194] width 51 height 24
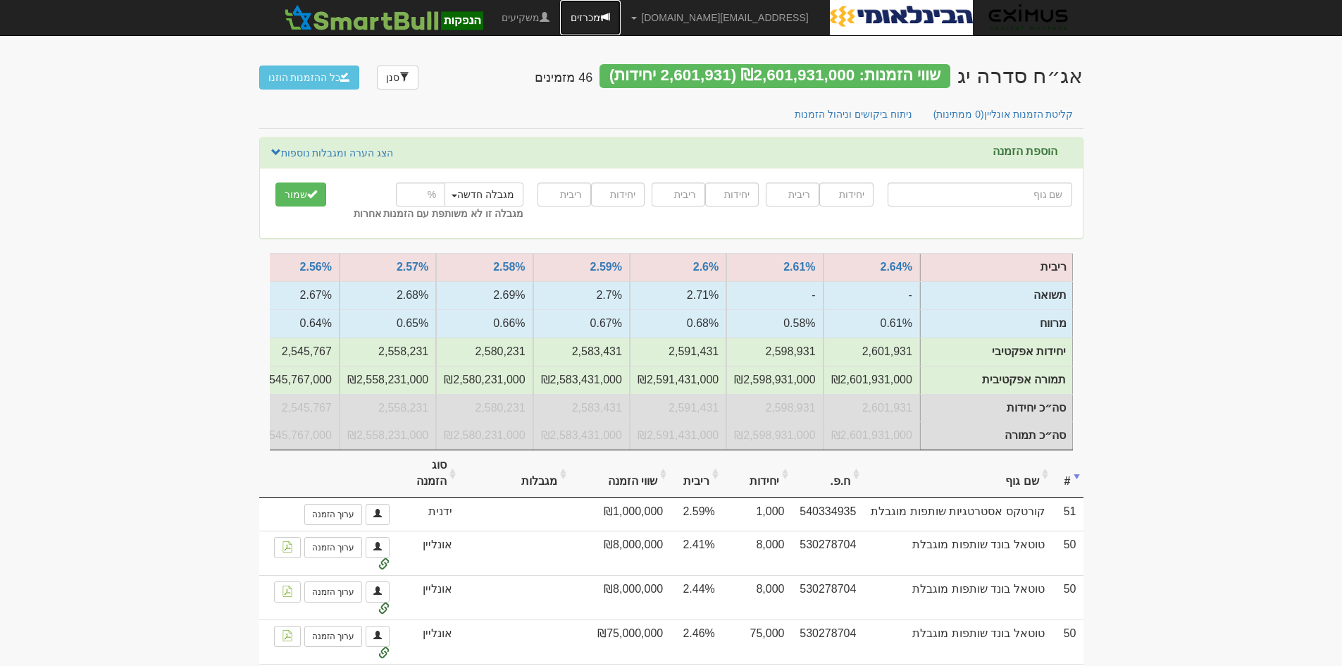
click at [620, 18] on link "מכרזים" at bounding box center [590, 17] width 61 height 35
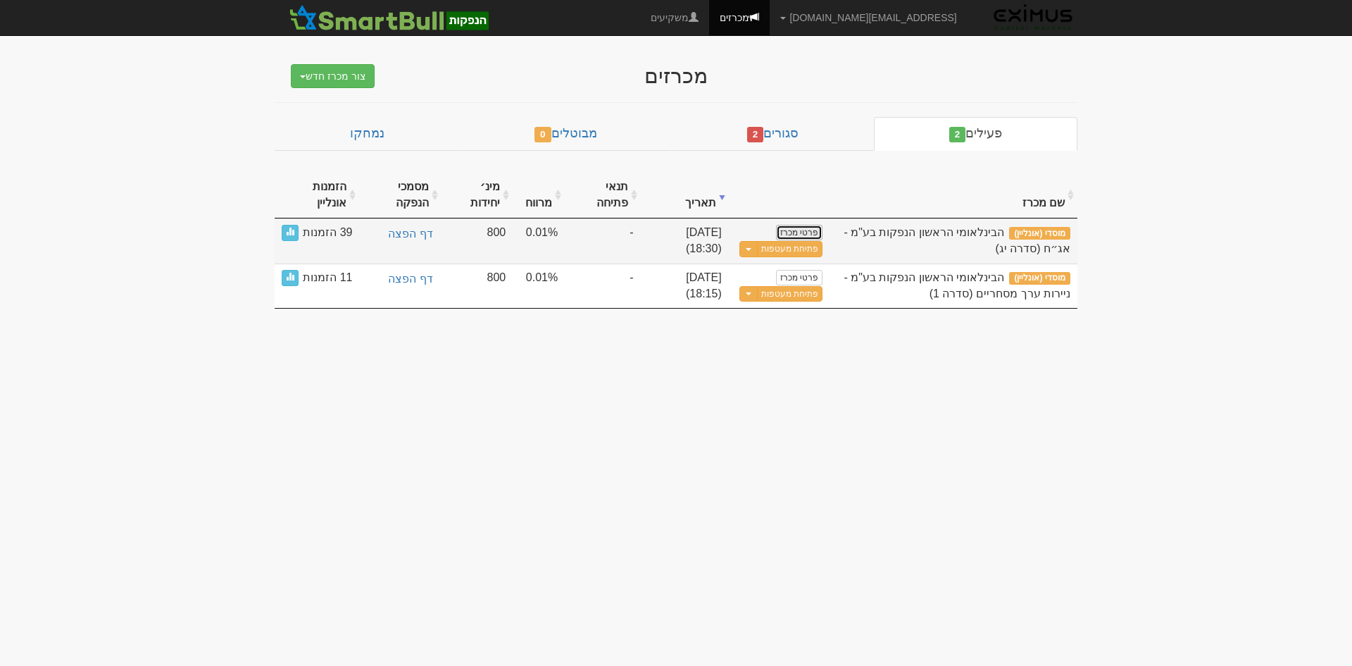
click at [810, 225] on link "פרטי מכרז" at bounding box center [799, 232] width 46 height 15
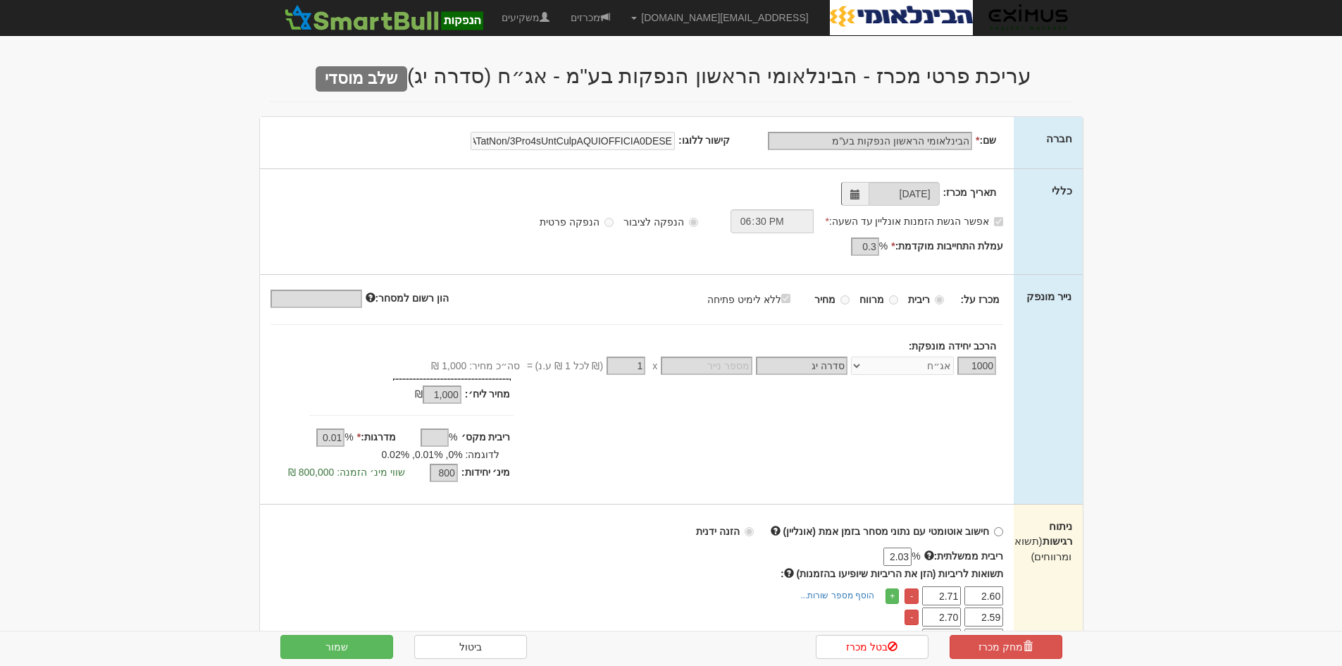
click at [908, 560] on input "2.03" at bounding box center [897, 556] width 28 height 18
type input "2.01"
click at [344, 649] on button "שמור" at bounding box center [336, 647] width 113 height 24
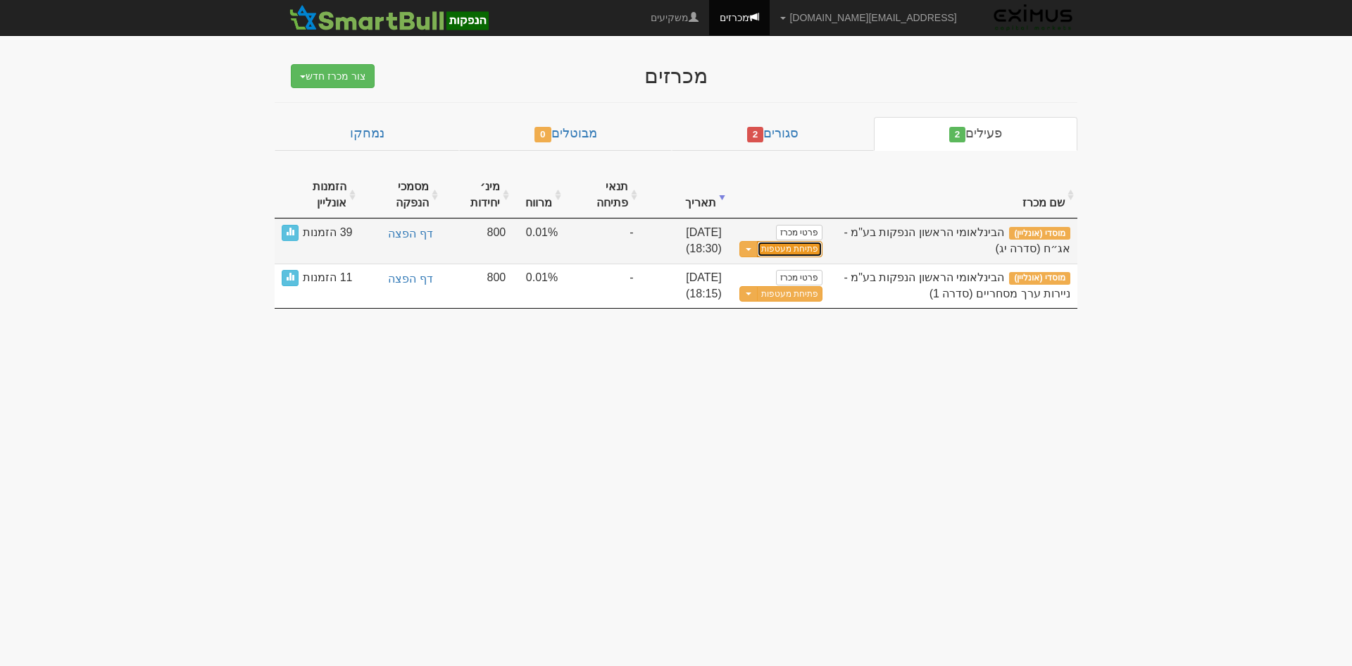
click at [797, 248] on link "פתיחת מעטפות" at bounding box center [789, 249] width 65 height 16
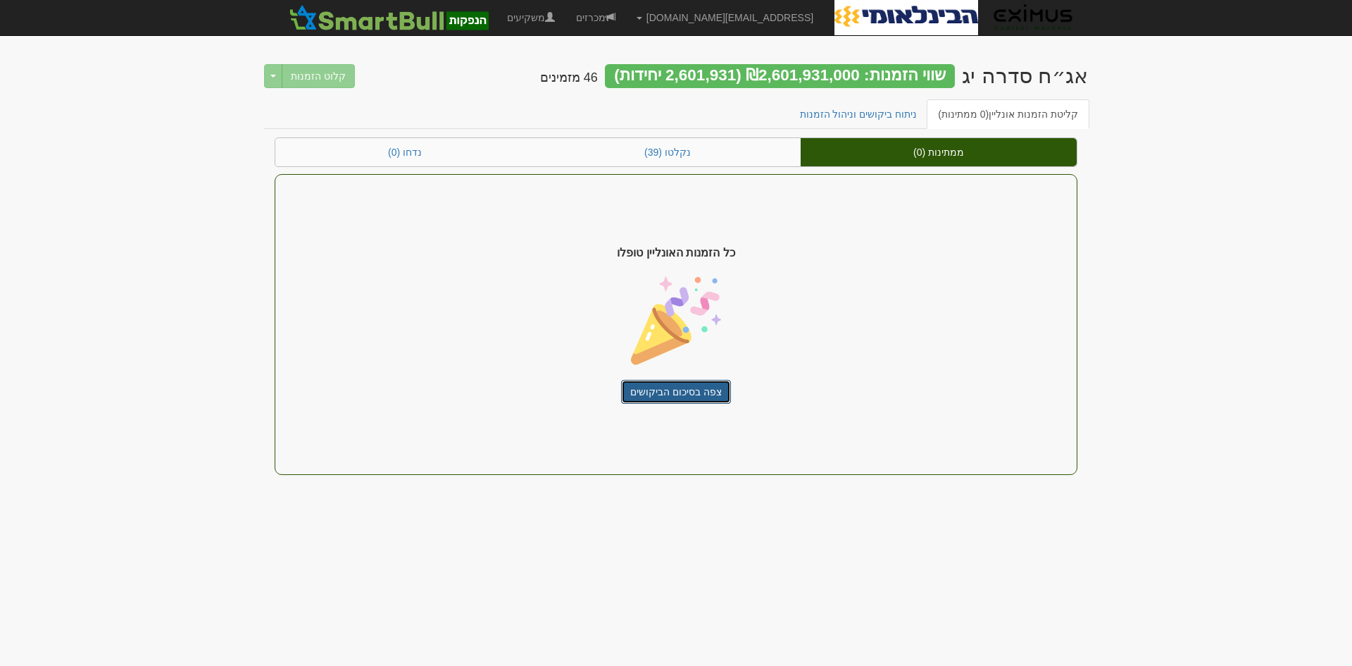
click at [668, 391] on link "צפה בסיכום הביקושים" at bounding box center [676, 392] width 110 height 24
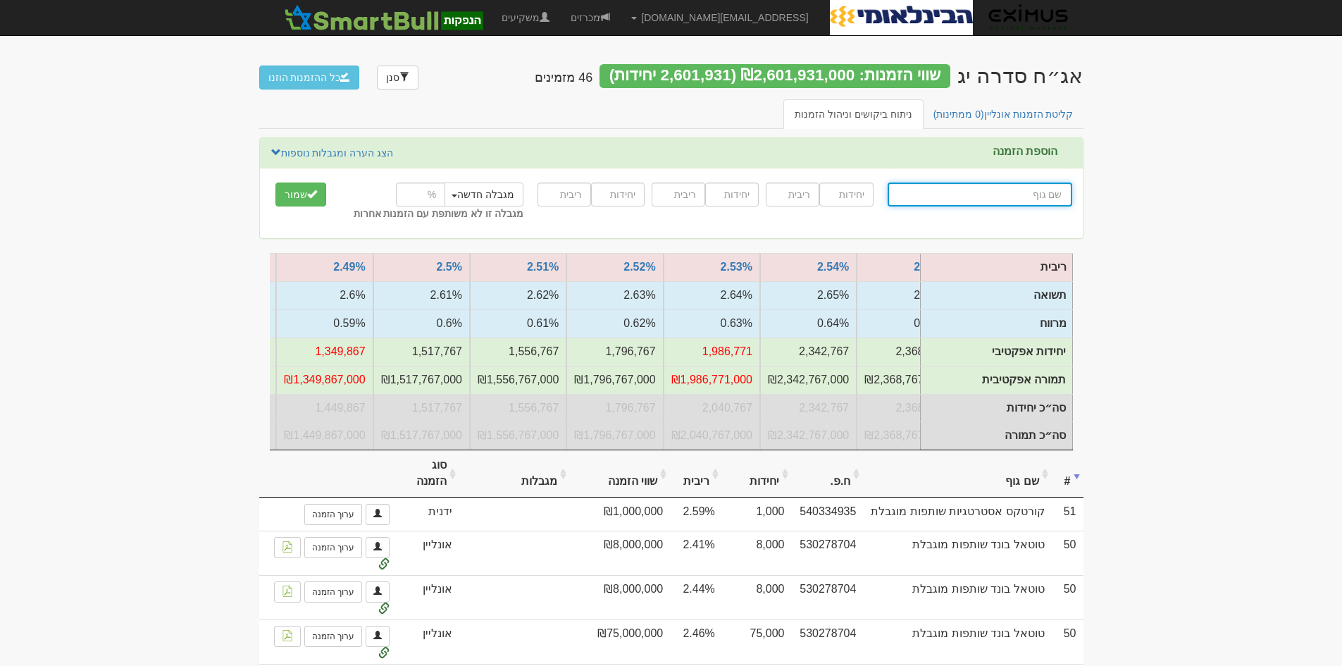
scroll to position [0, -757]
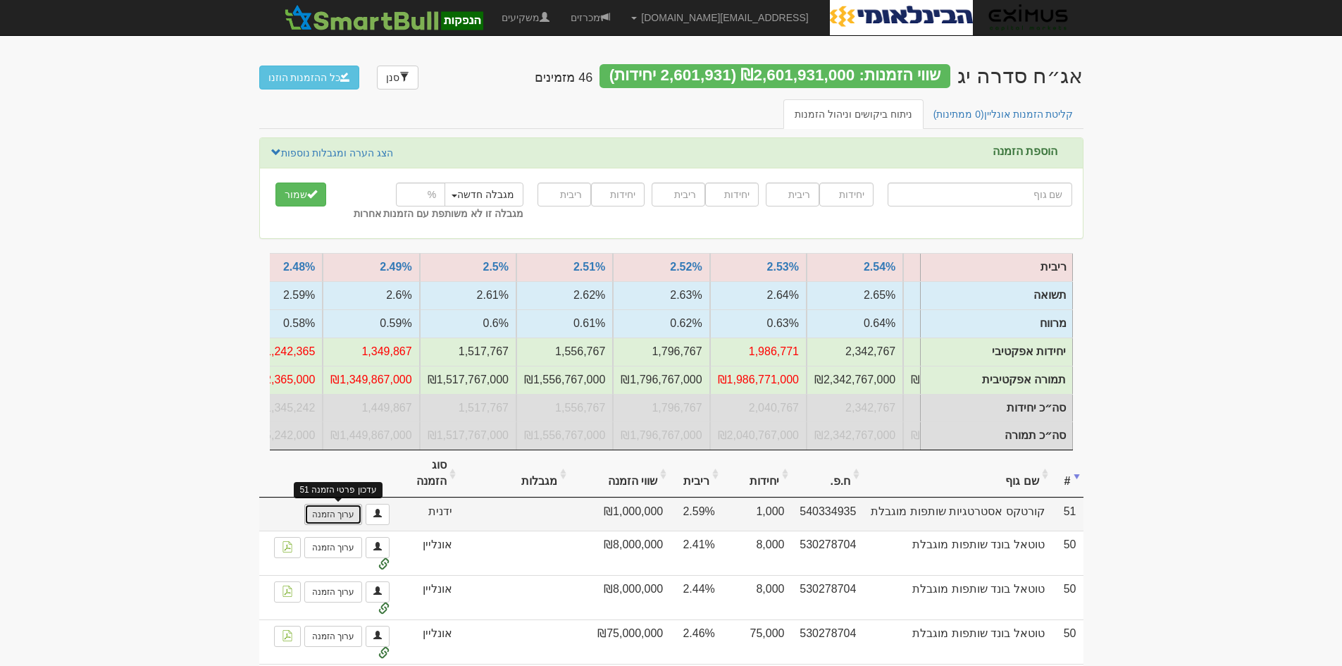
click at [332, 520] on link "ערוך הזמנה" at bounding box center [333, 514] width 58 height 21
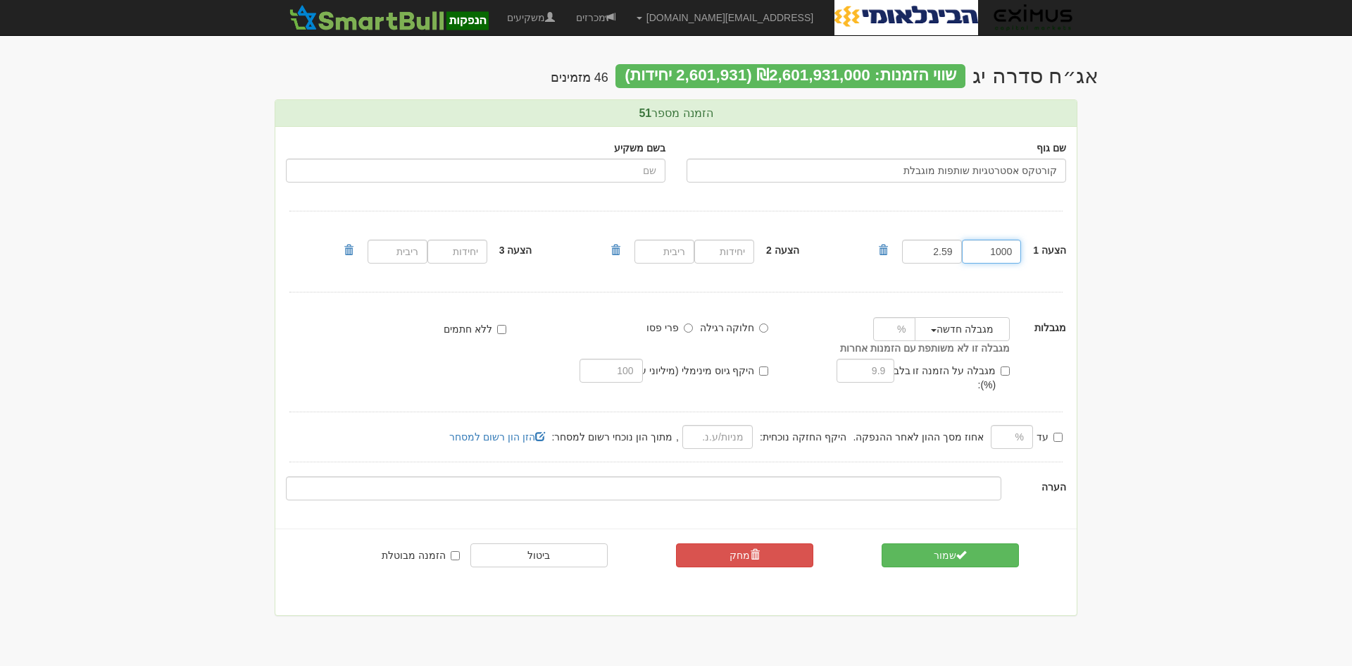
click at [1011, 253] on input "1000" at bounding box center [992, 251] width 60 height 24
type input "100000"
click at [993, 543] on button "שמור" at bounding box center [950, 555] width 137 height 24
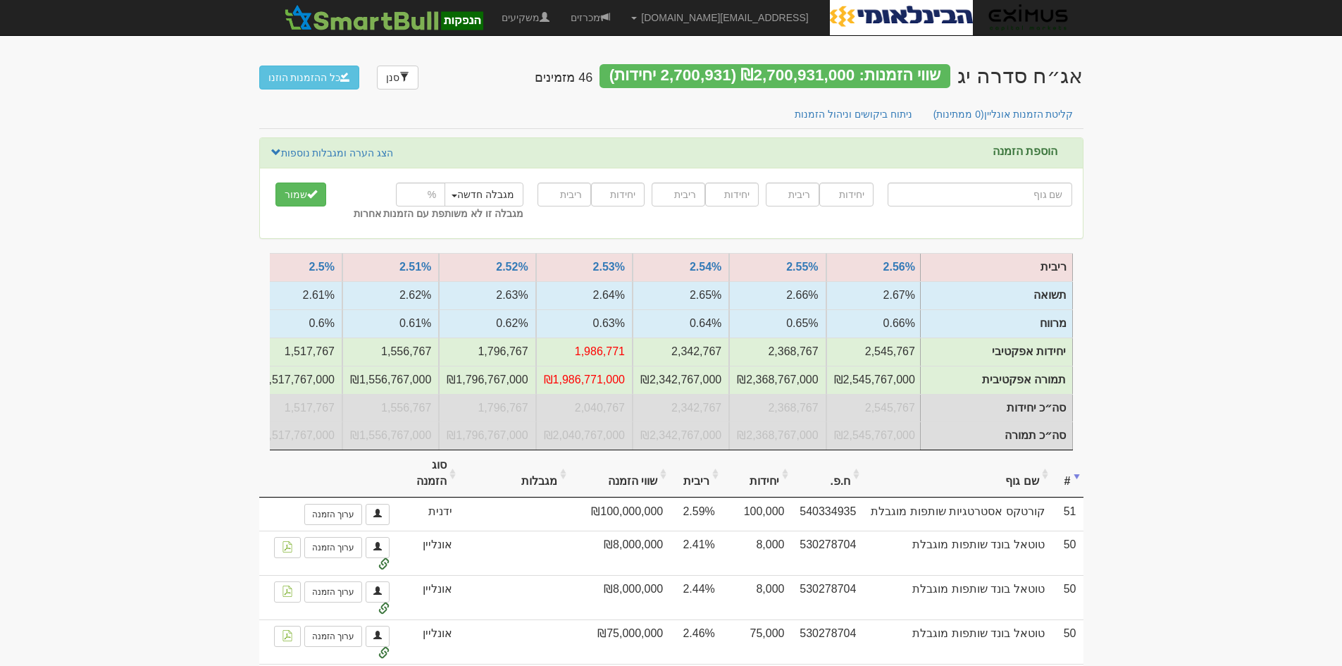
scroll to position [0, -703]
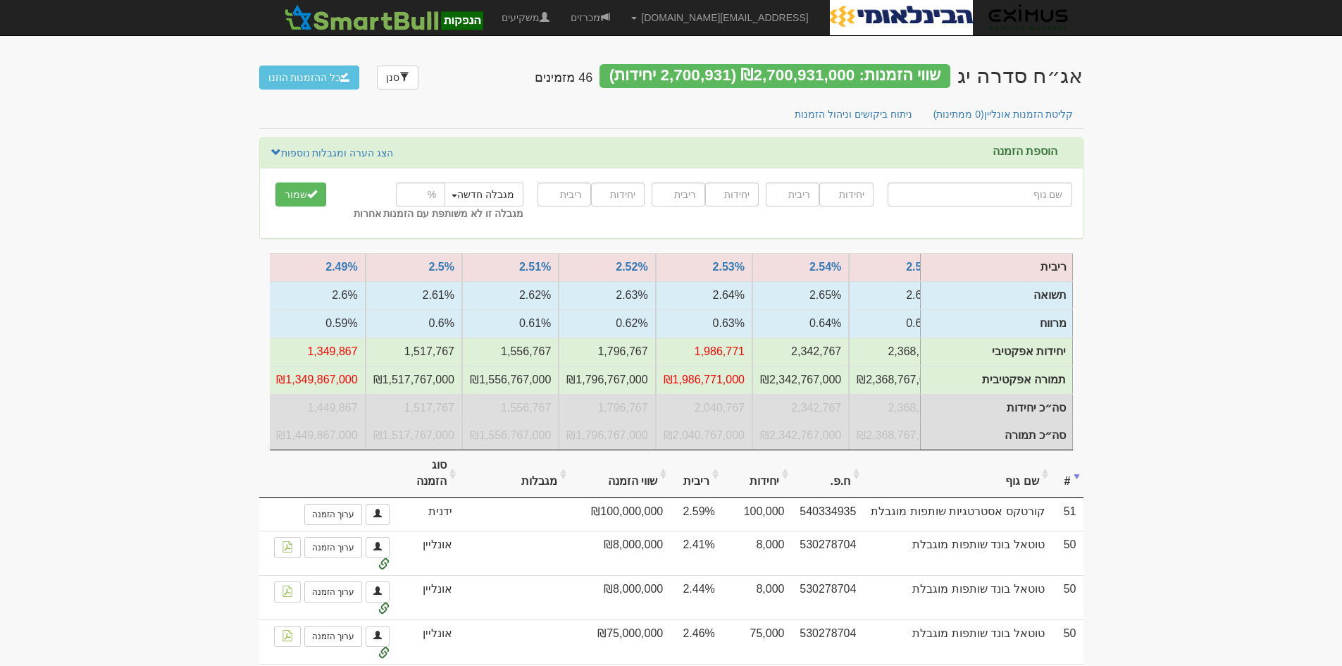
click at [1046, 483] on th "שם גוף" at bounding box center [957, 473] width 188 height 47
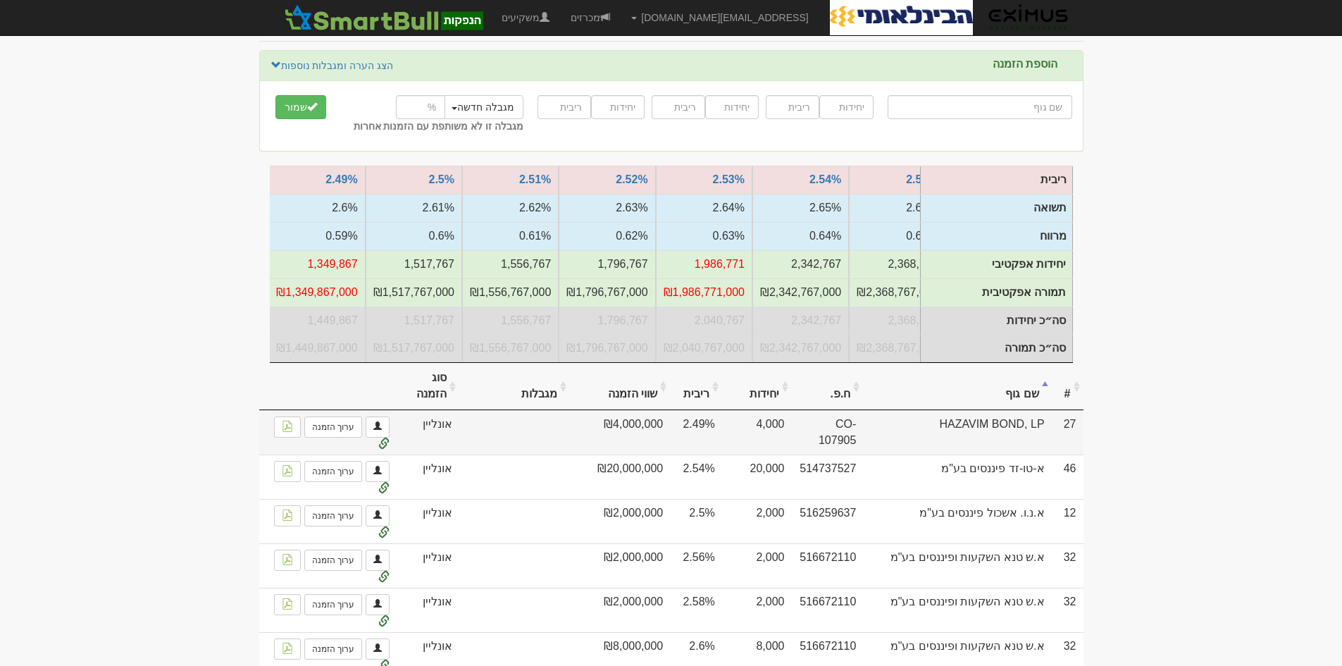
scroll to position [0, 0]
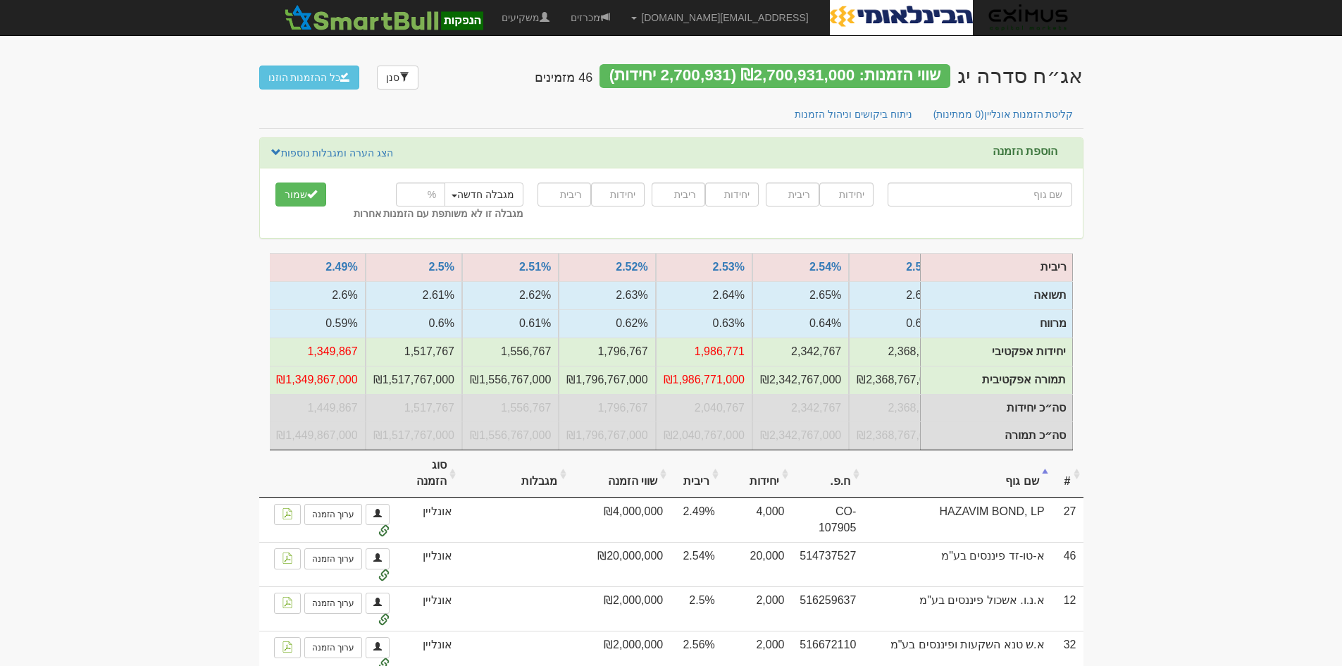
click at [1047, 479] on th "שם גוף" at bounding box center [957, 473] width 188 height 47
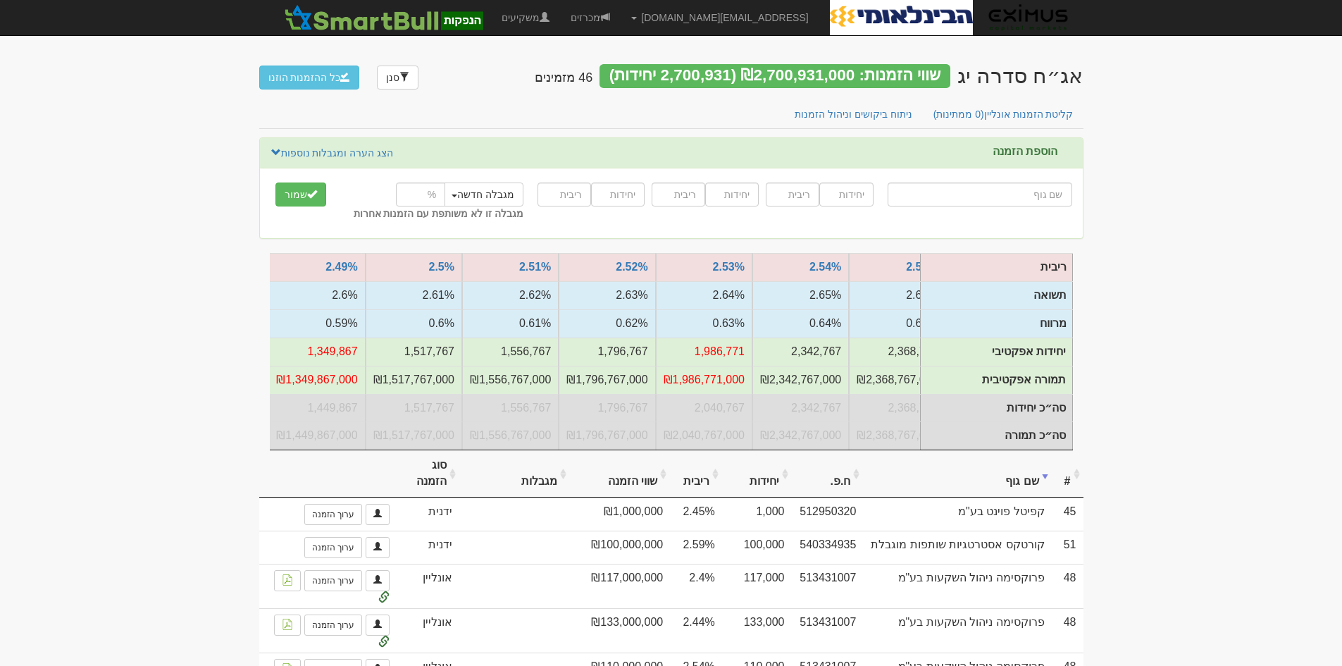
click at [1047, 479] on th "שם גוף" at bounding box center [957, 473] width 188 height 47
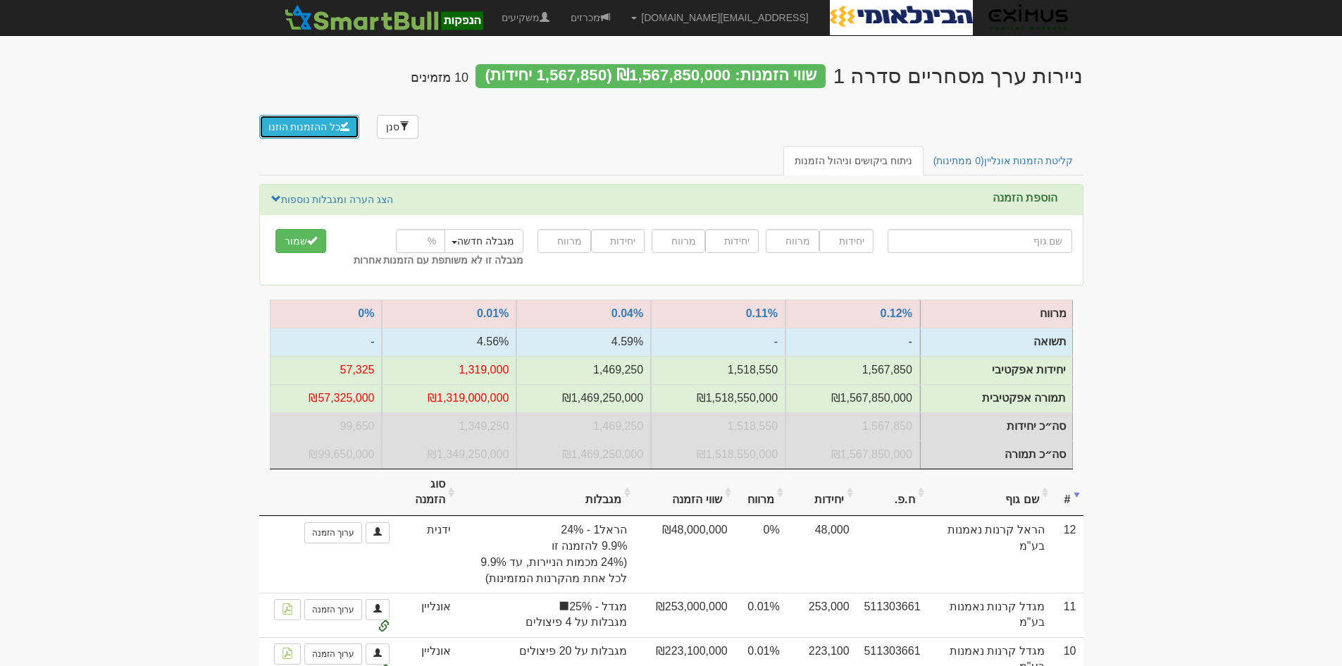
click at [305, 115] on button "כל ההזמנות הוזנו" at bounding box center [309, 127] width 101 height 24
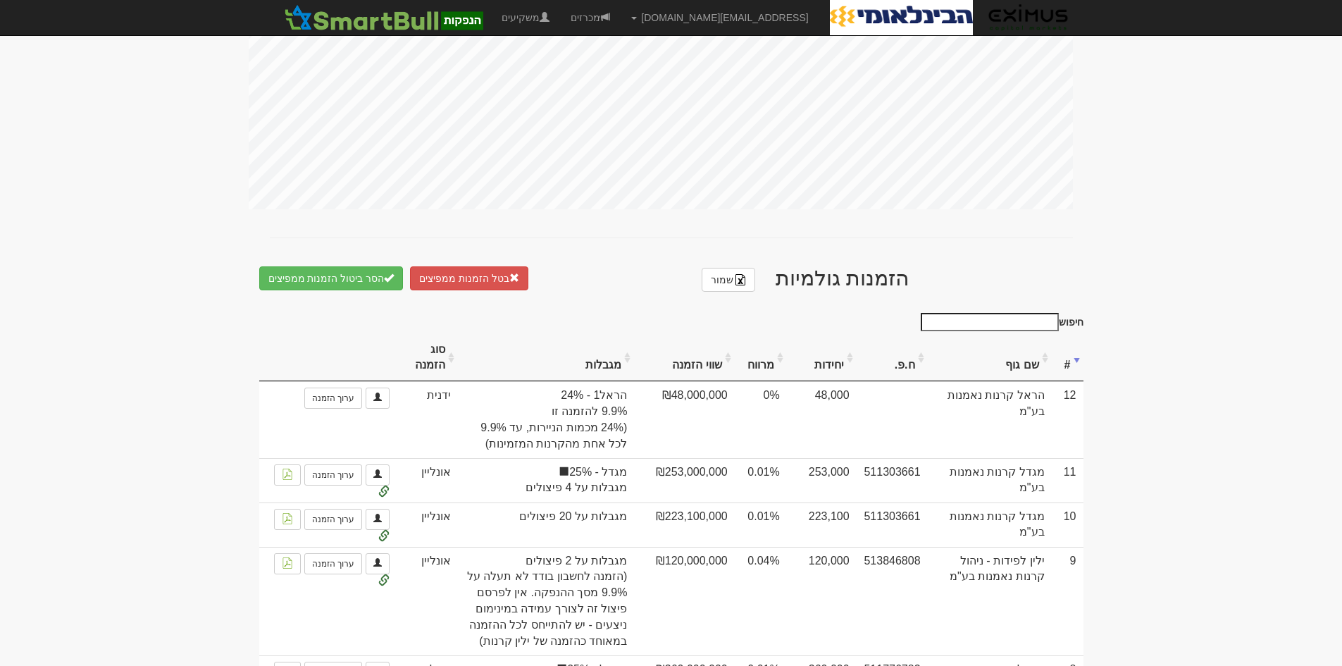
scroll to position [916, 0]
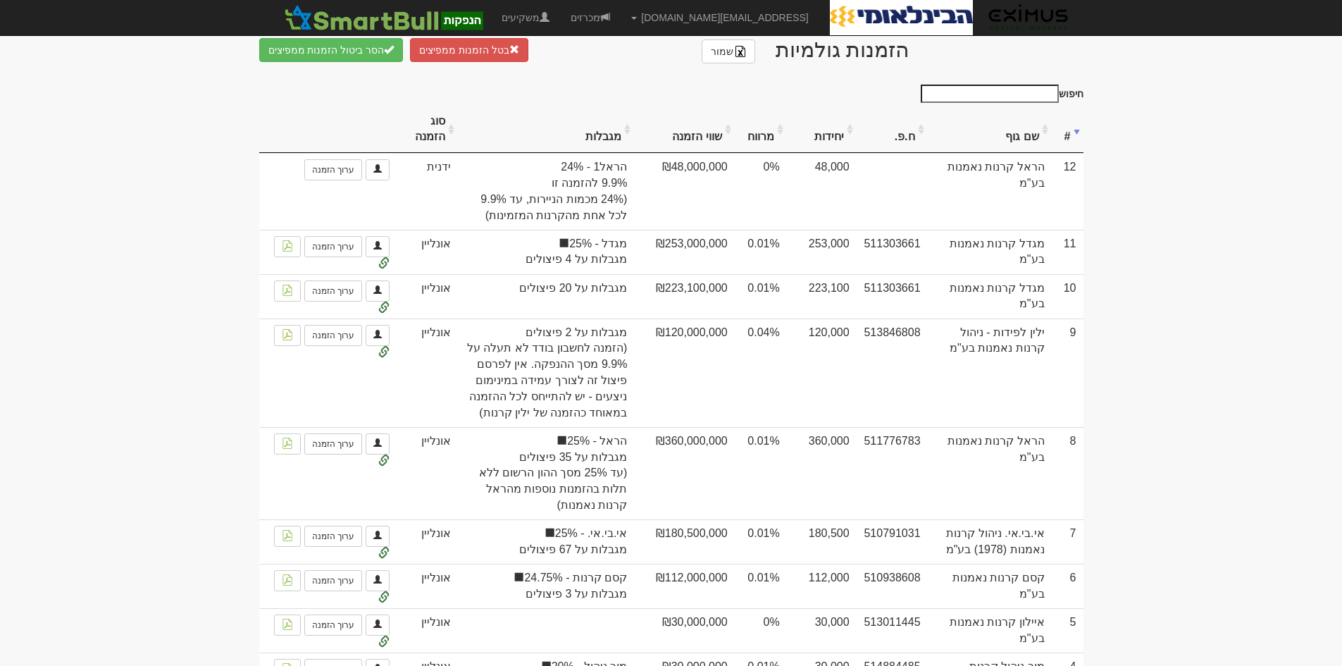
click at [1049, 139] on th "שם גוף" at bounding box center [989, 129] width 124 height 47
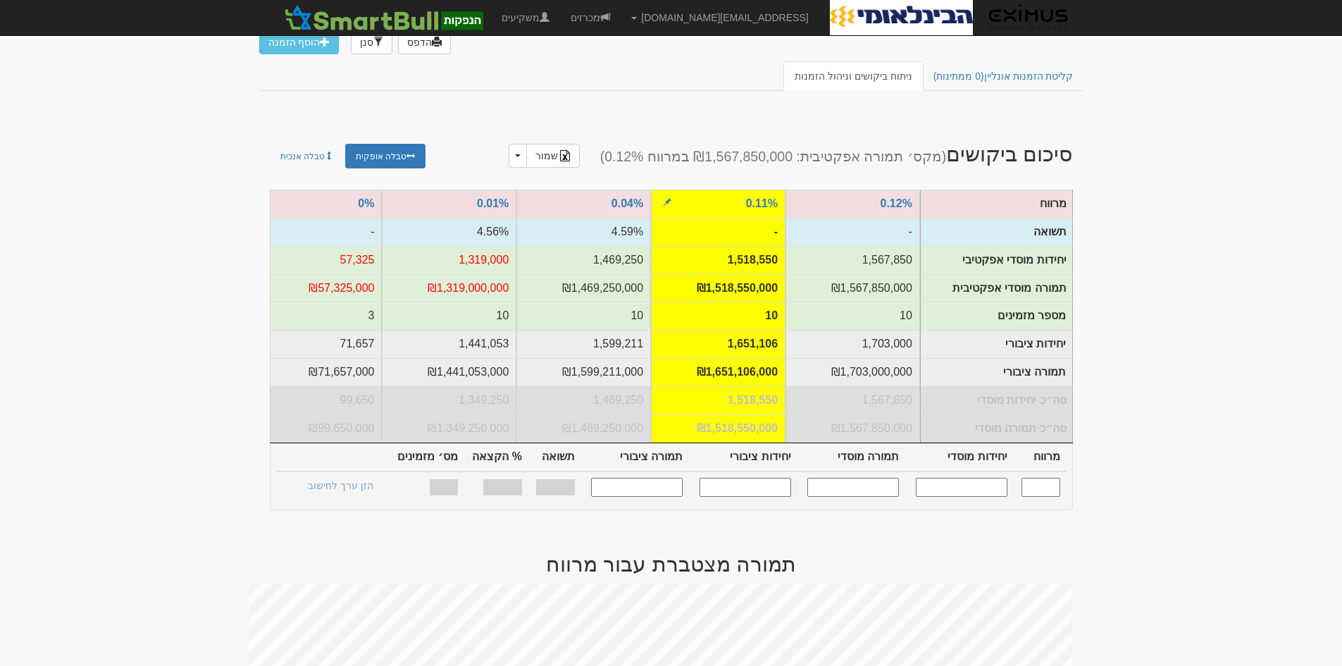
scroll to position [0, 0]
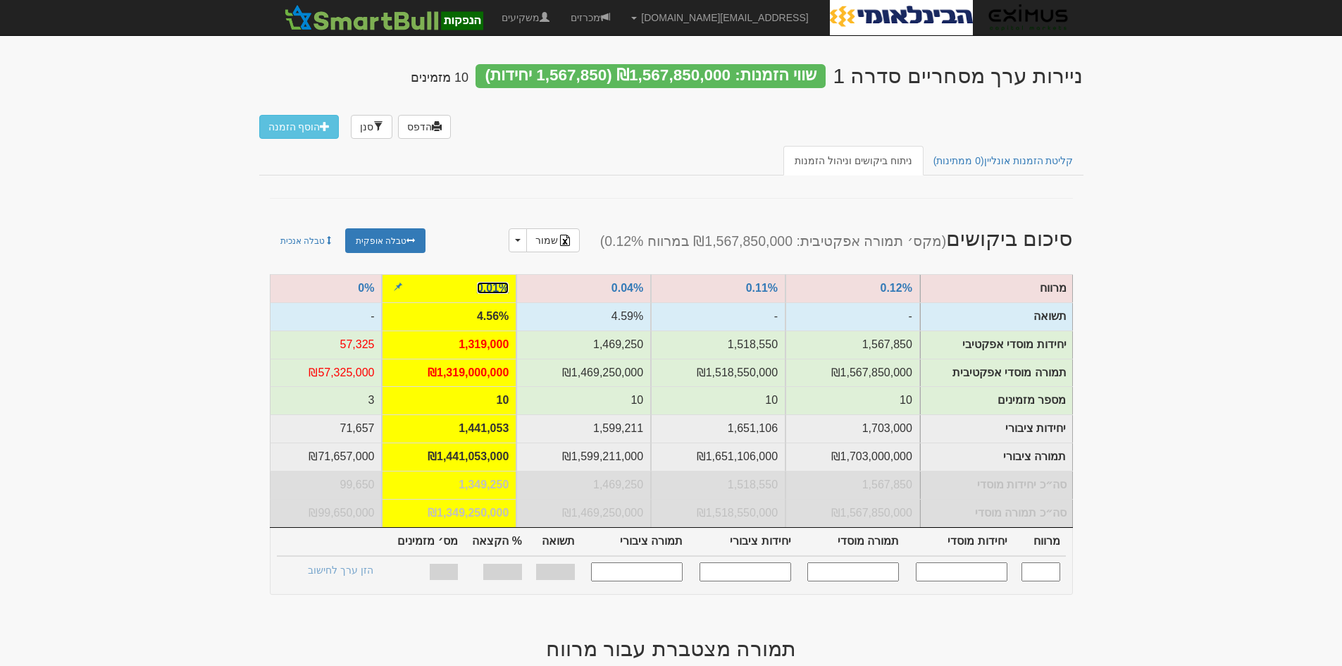
click at [494, 285] on link "0.01%" at bounding box center [493, 288] width 32 height 12
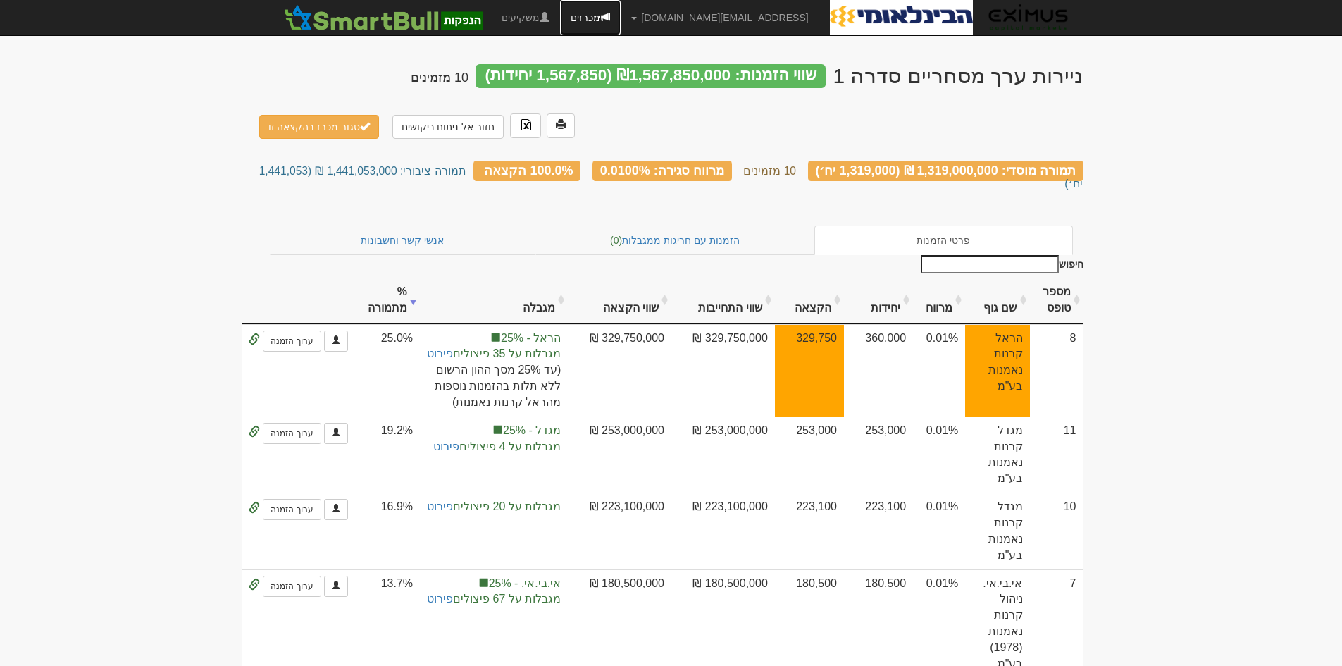
click at [620, 20] on link "מכרזים" at bounding box center [590, 17] width 61 height 35
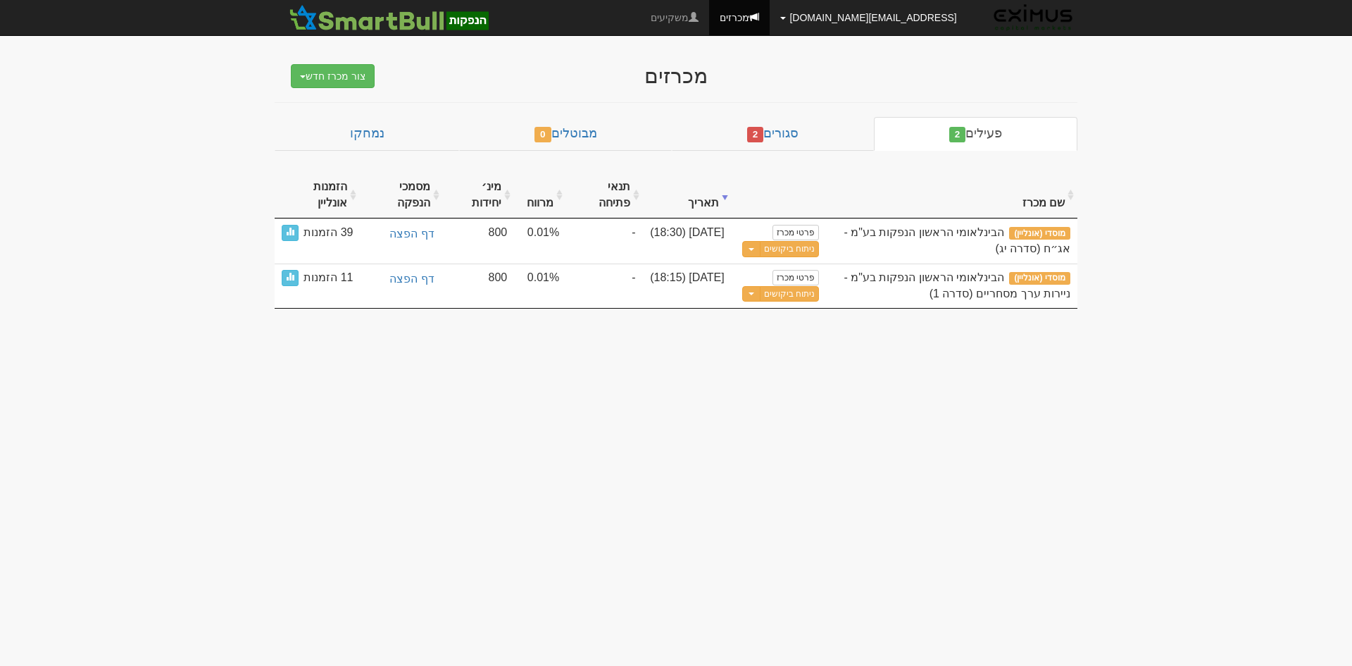
click at [878, 20] on link "[EMAIL_ADDRESS][DOMAIN_NAME]" at bounding box center [869, 17] width 198 height 35
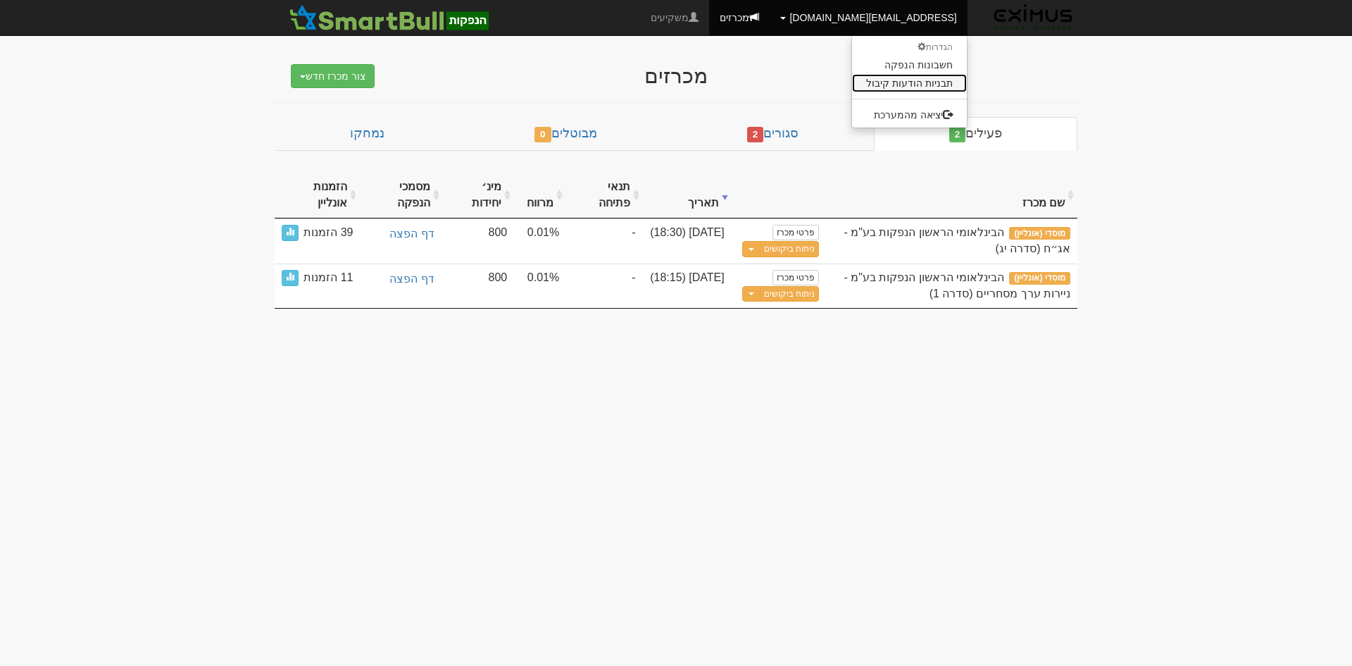
click at [887, 87] on link "תבניות הודעות קיבול" at bounding box center [909, 83] width 115 height 18
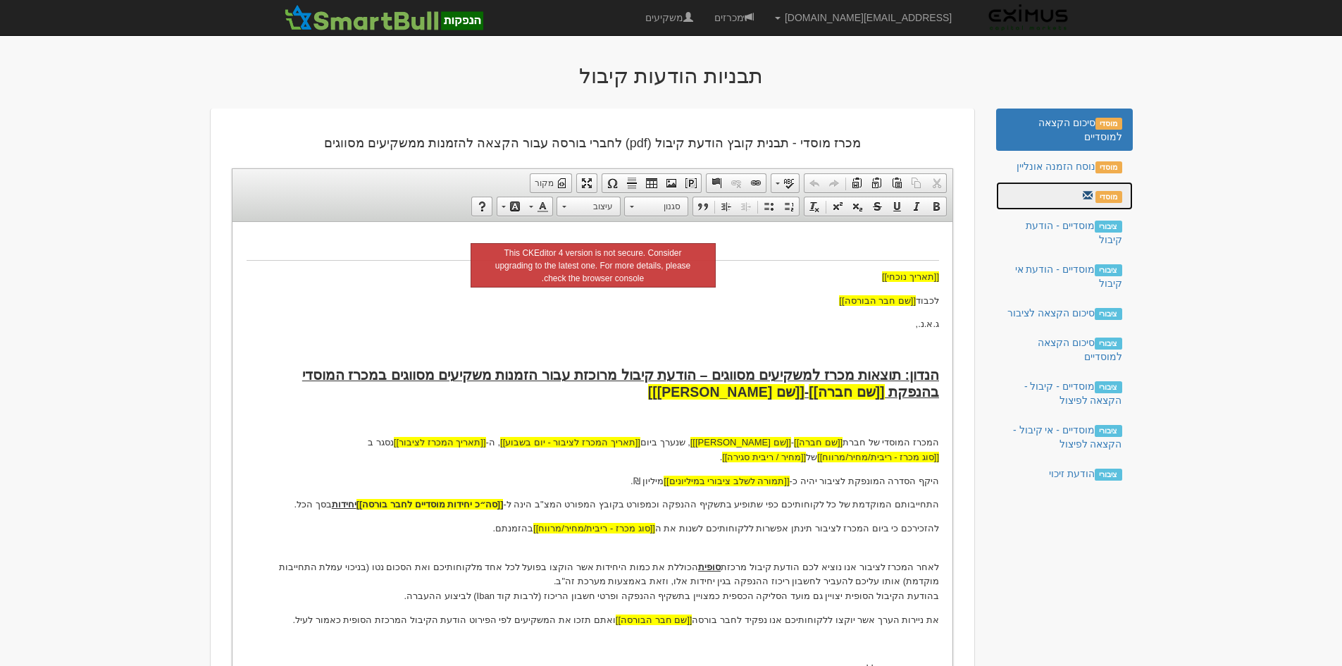
click at [1030, 200] on link "מוסדי" at bounding box center [1064, 196] width 136 height 28
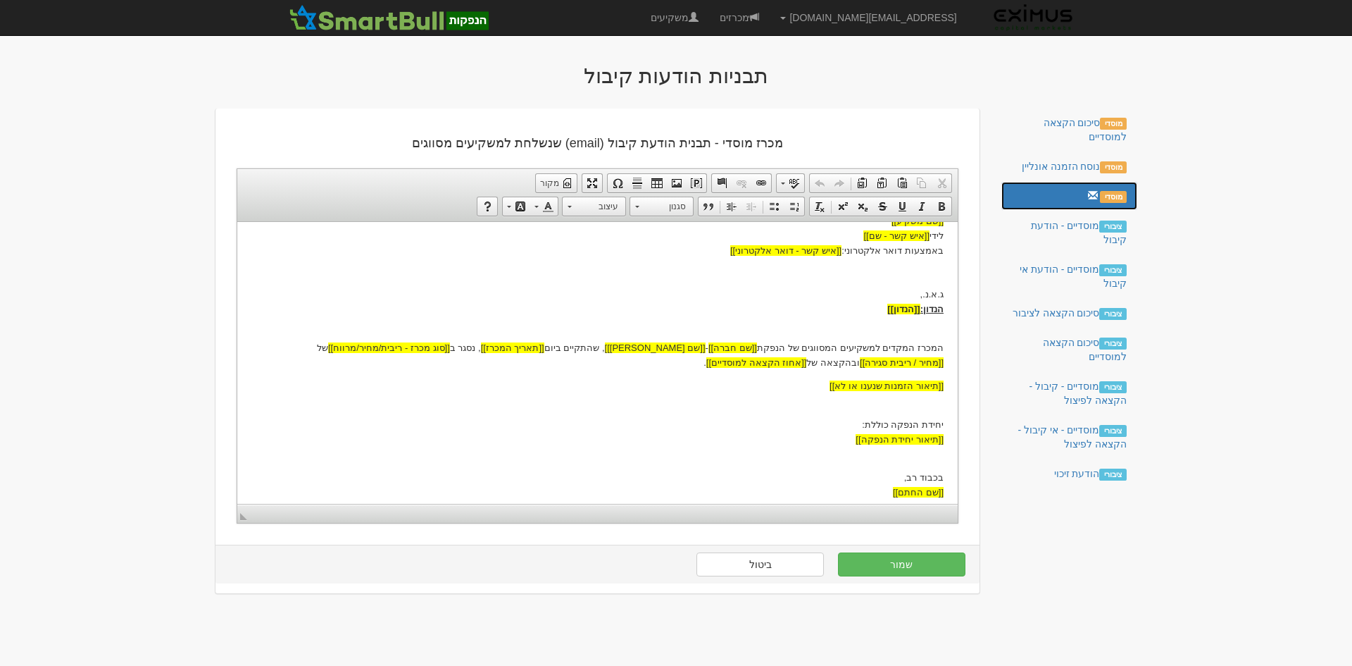
scroll to position [94, 0]
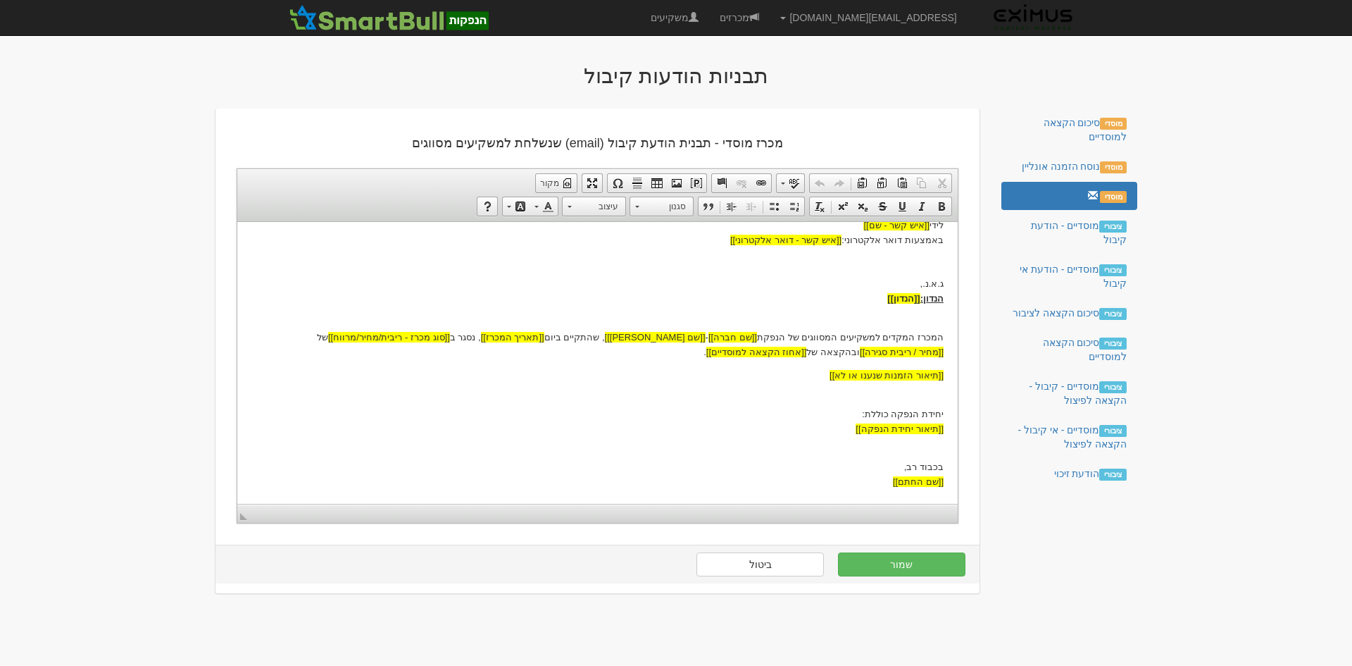
drag, startPoint x: 934, startPoint y: 450, endPoint x: 949, endPoint y: 449, distance: 14.9
click at [933, 449] on p "בכבוד רב, [[שם החתם]]" at bounding box center [597, 467] width 692 height 44
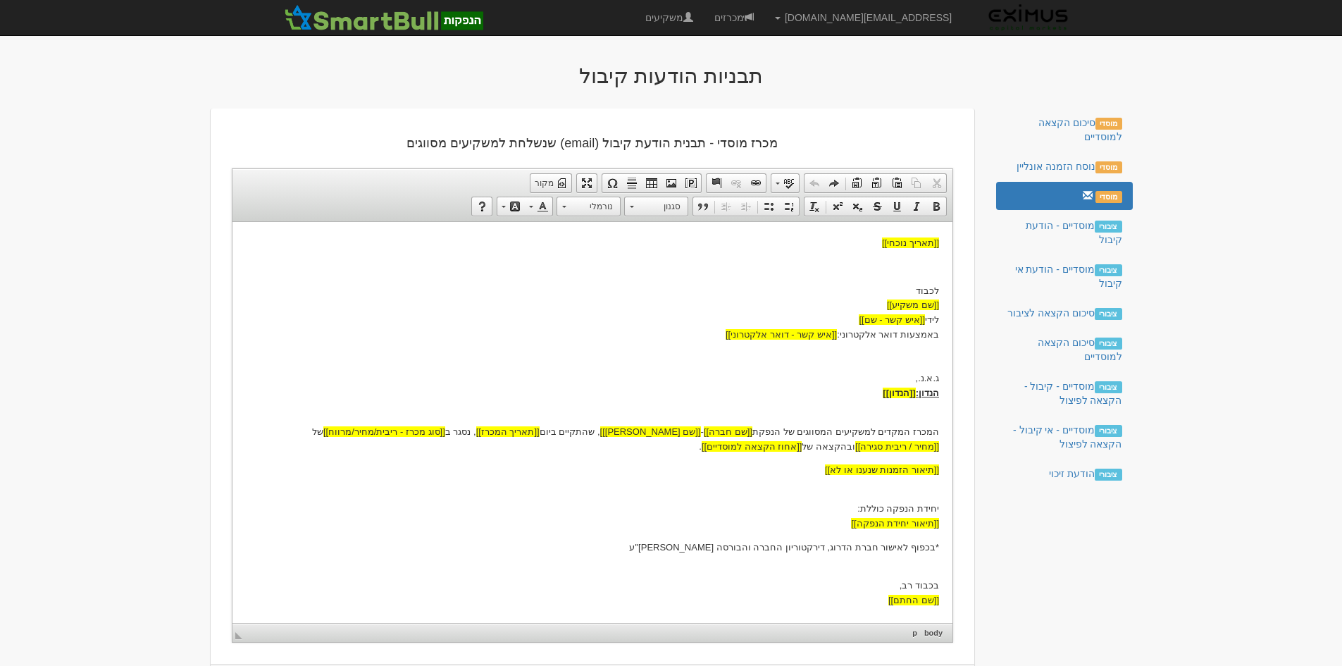
scroll to position [61, 0]
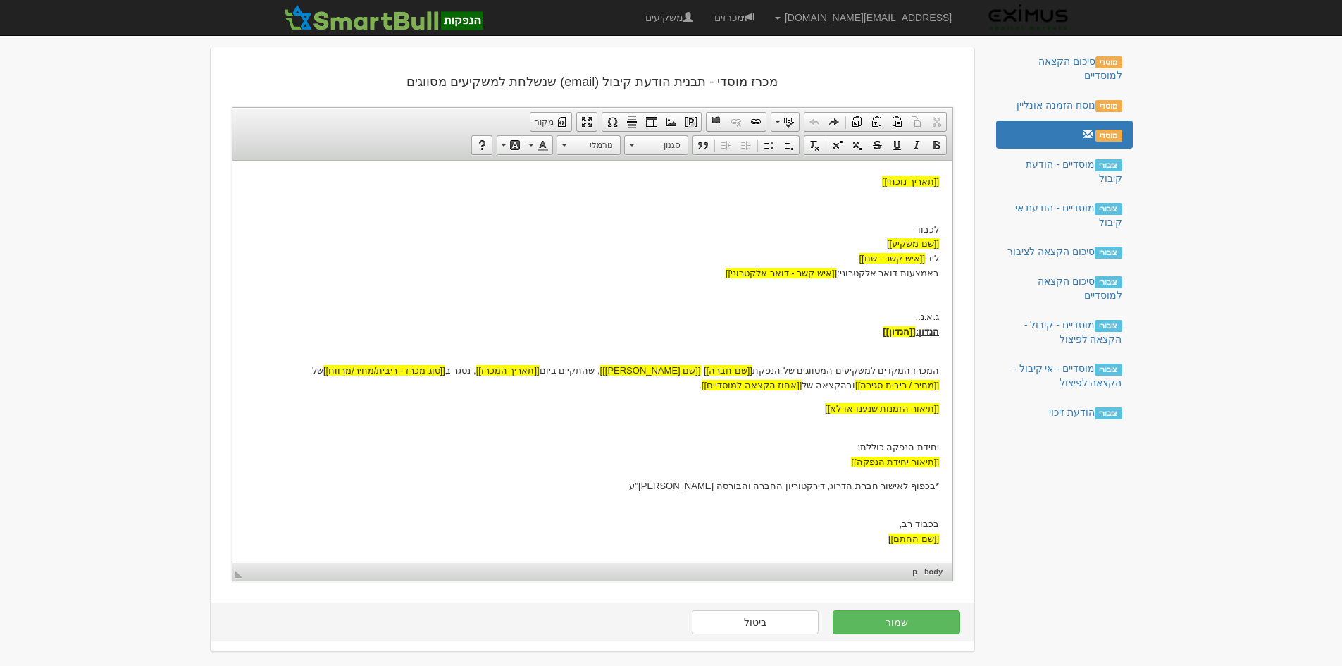
click at [701, 480] on p "*בכפוף לאישור חברת הדרוג, דירקטוריון החברה והבורסה לני"ע" at bounding box center [592, 485] width 692 height 15
click at [908, 312] on p "לכבוד [[שם משקיע]] לידי [[איש קשר - שם]] באמצעות דואר אלקטרוני: [[איש קשר - דוא…" at bounding box center [592, 280] width 692 height 117
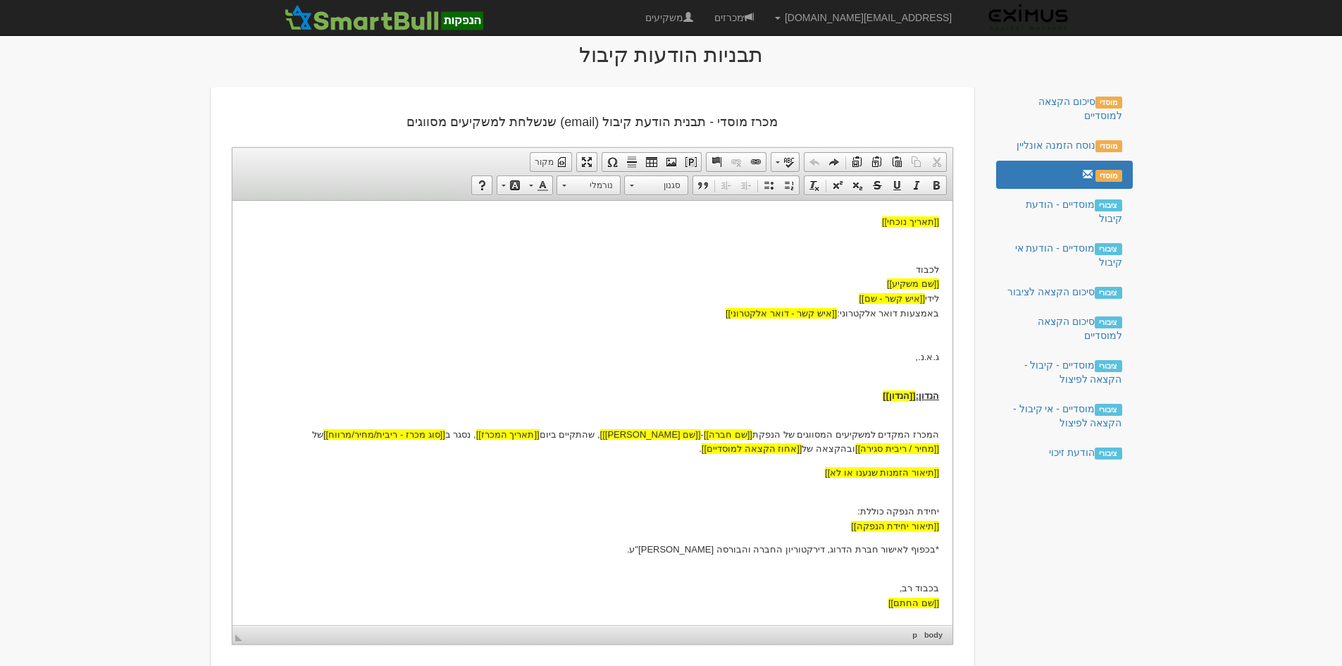
scroll to position [0, 0]
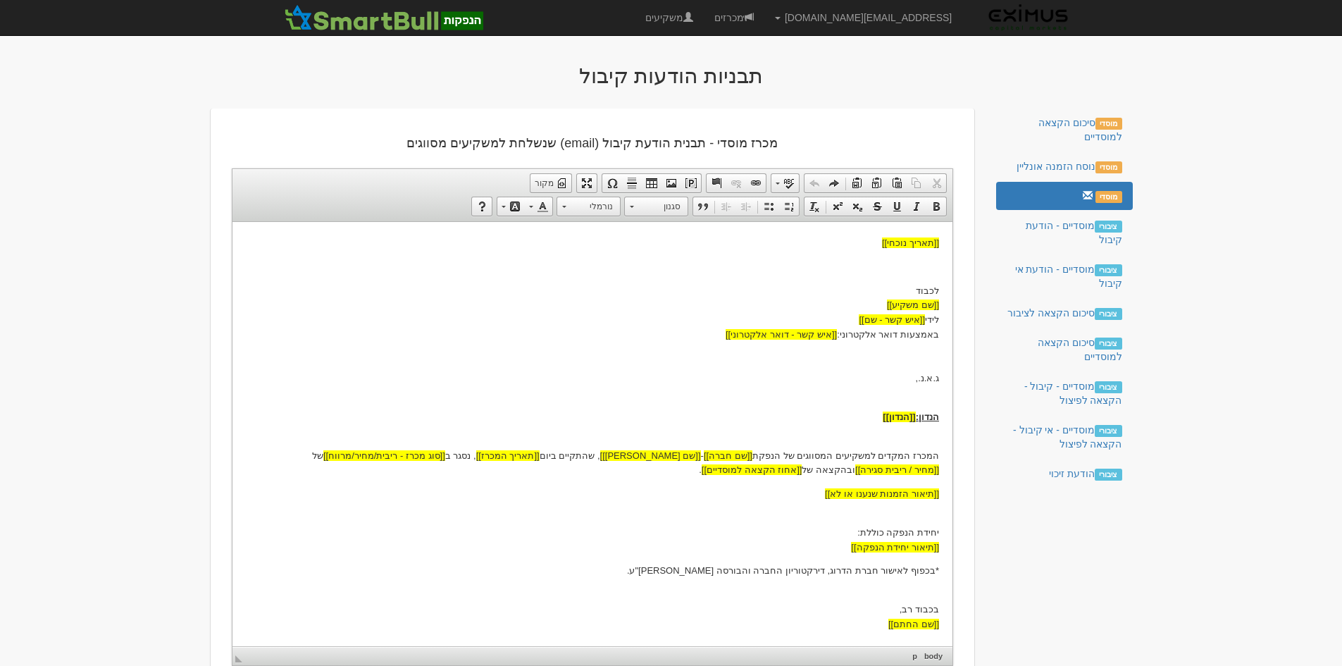
click at [939, 246] on html "[[תאריך נוכחי]] לכבוד [[שם משקיע]] לידי [[איש קשר - שם]] באמצעות דואר אלקטרוני:…" at bounding box center [592, 433] width 720 height 424
click at [691, 185] on span at bounding box center [690, 182] width 11 height 11
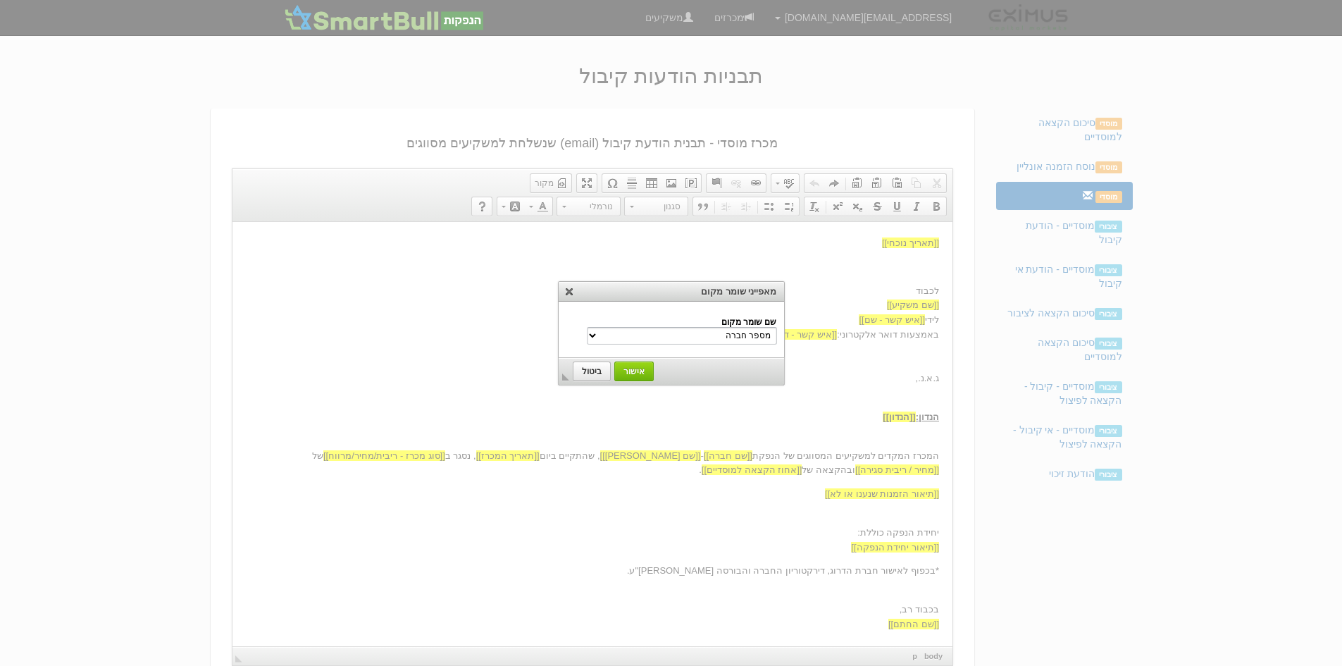
click at [700, 338] on select "מספר חברה שם חברה שם משקיע הנדון שם נייר מונפק סוג מכרז - ריבית/מחיר/מרווח שם ה…" at bounding box center [682, 336] width 190 height 18
click at [565, 294] on link "X" at bounding box center [569, 291] width 14 height 14
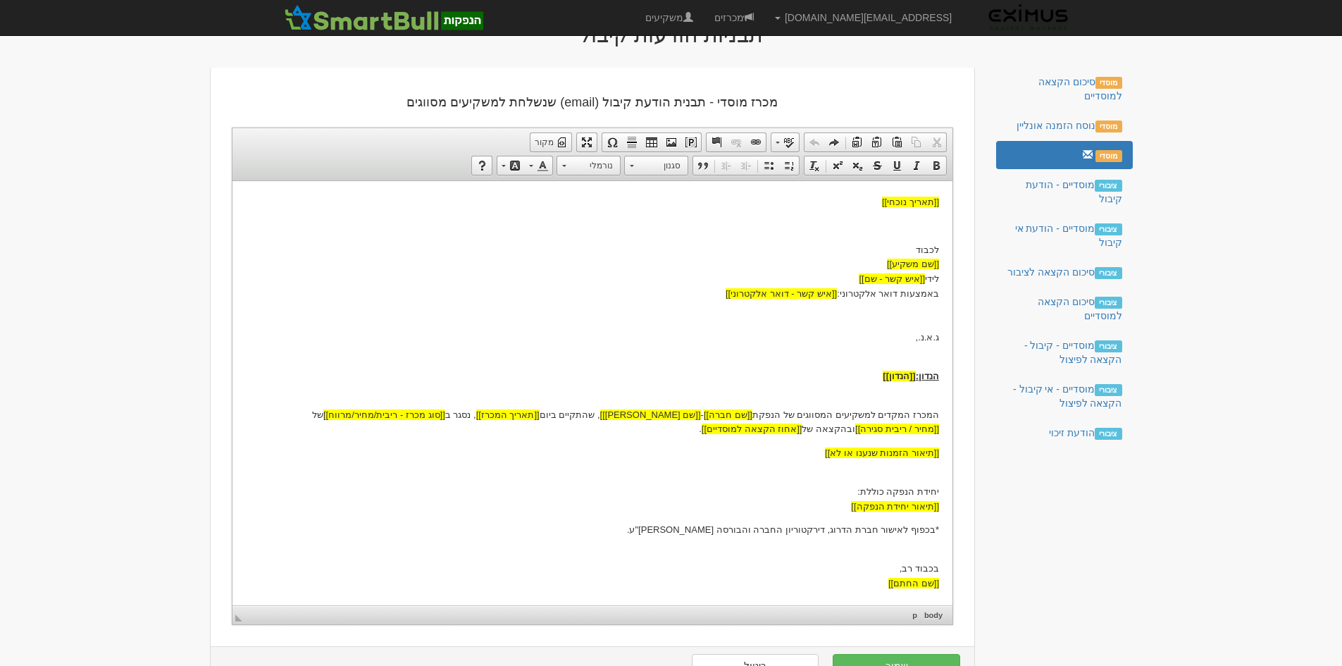
scroll to position [85, 0]
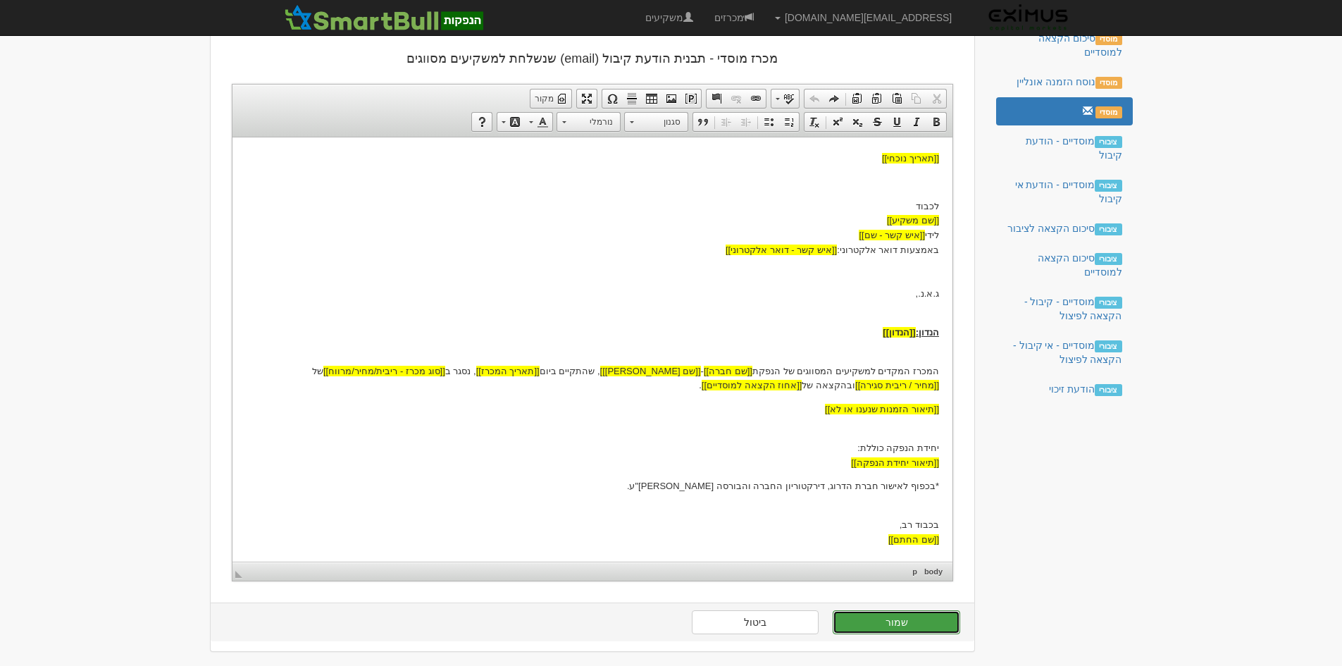
click at [890, 619] on button "שמור" at bounding box center [895, 622] width 127 height 24
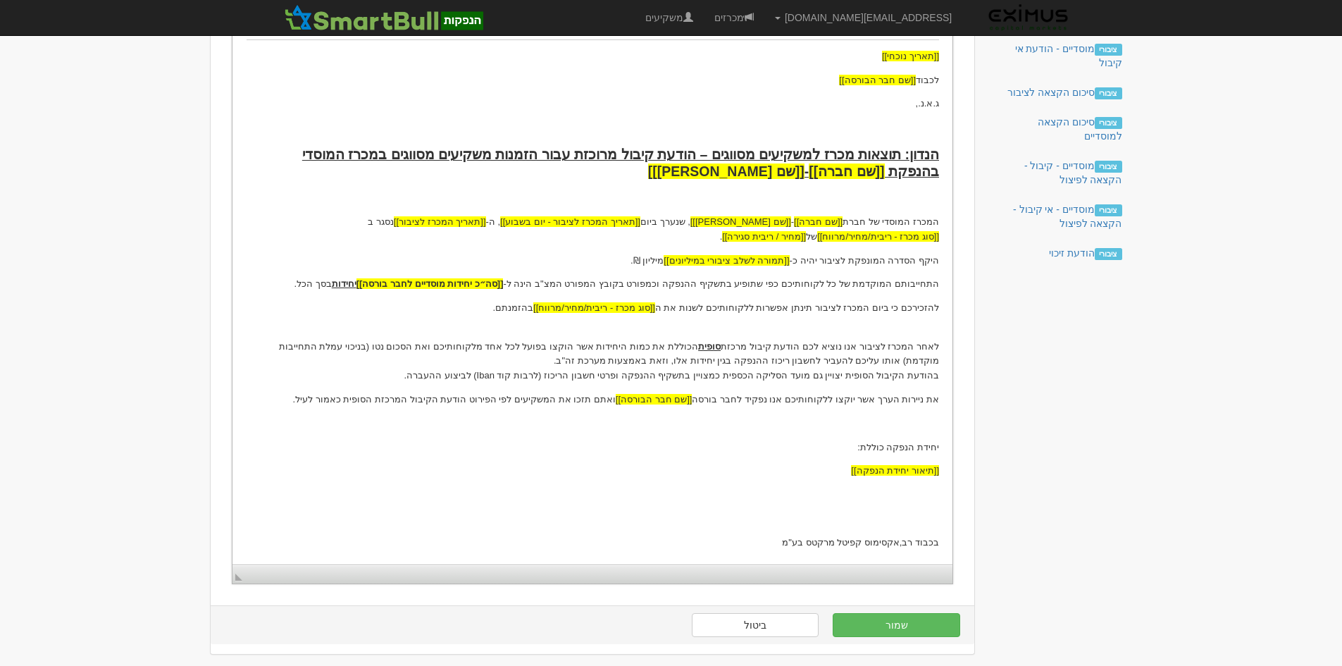
scroll to position [223, 0]
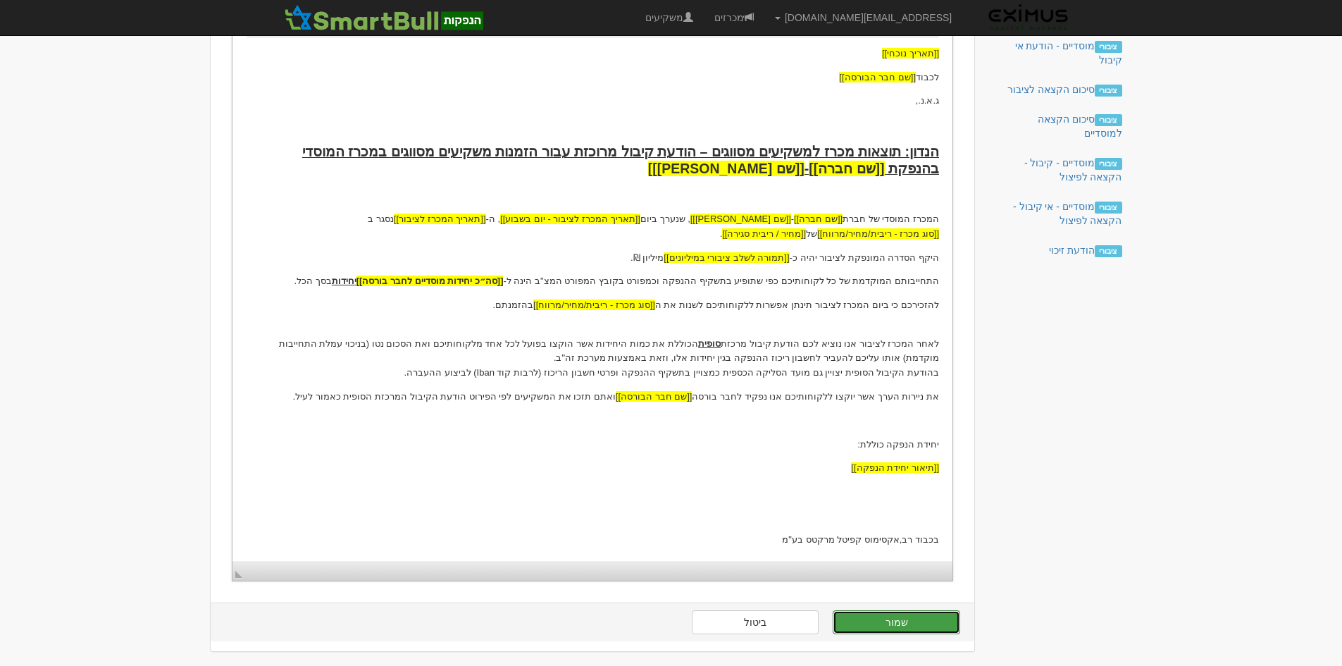
click at [900, 623] on button "שמור" at bounding box center [895, 622] width 127 height 24
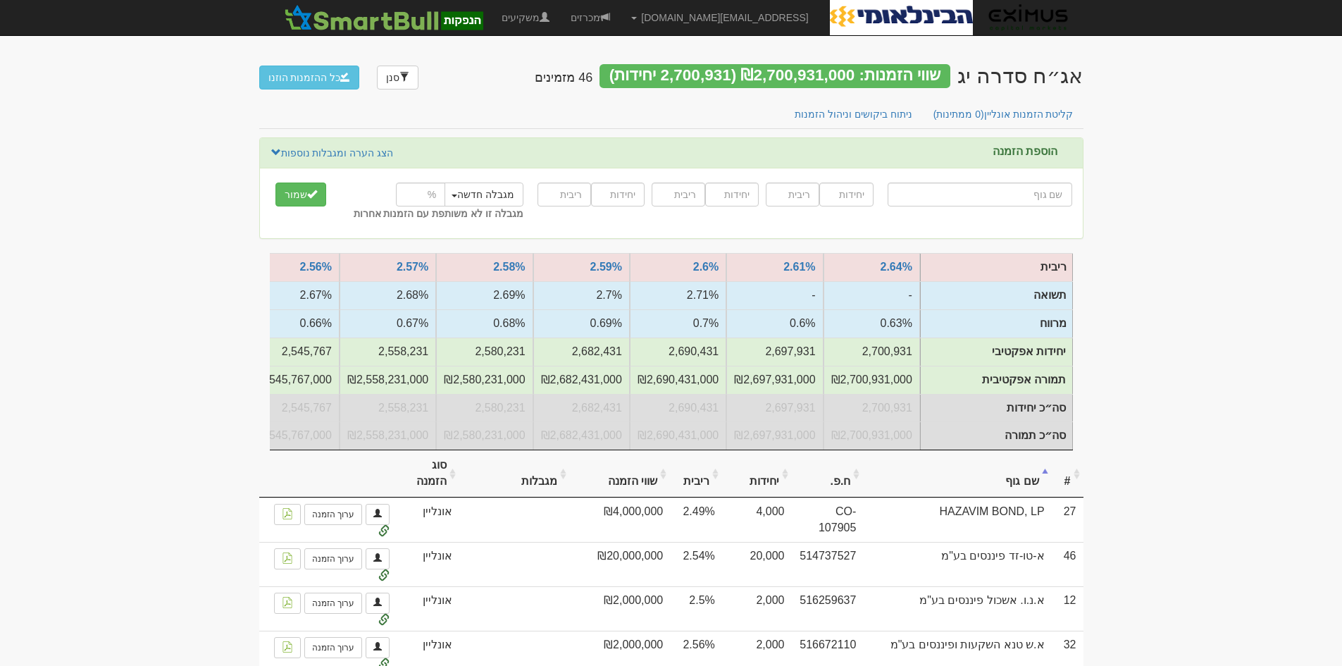
scroll to position [0, -703]
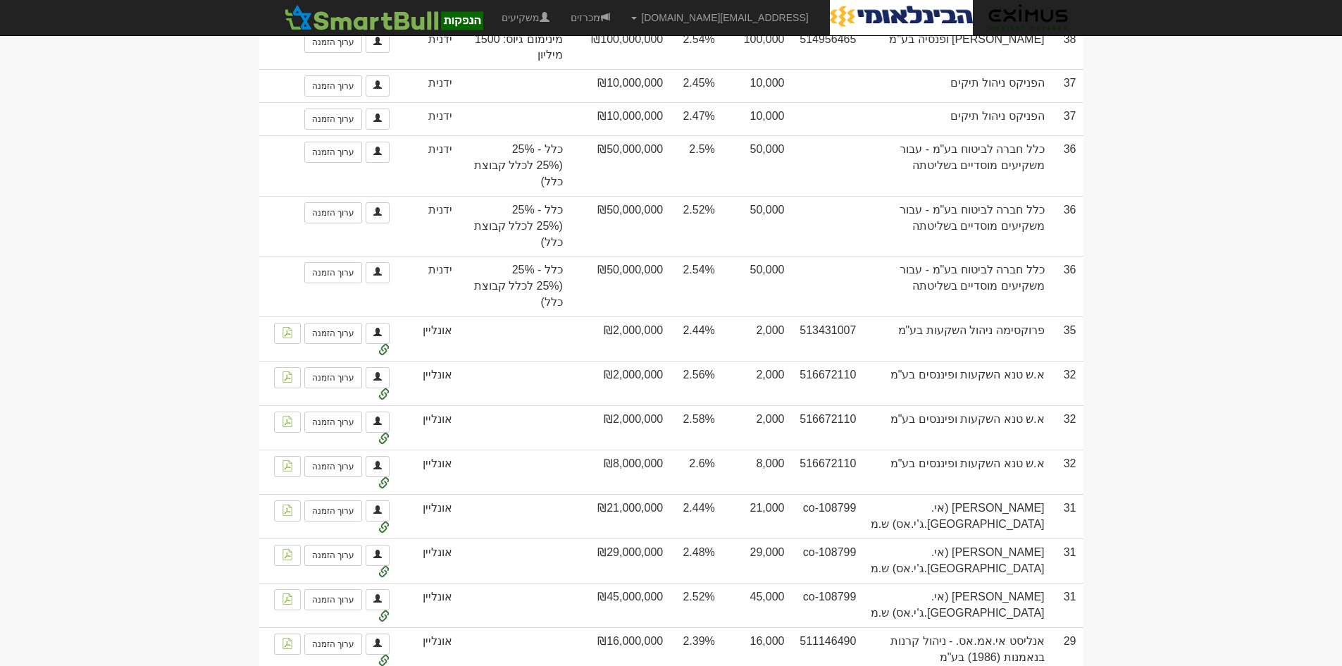
scroll to position [2254, 0]
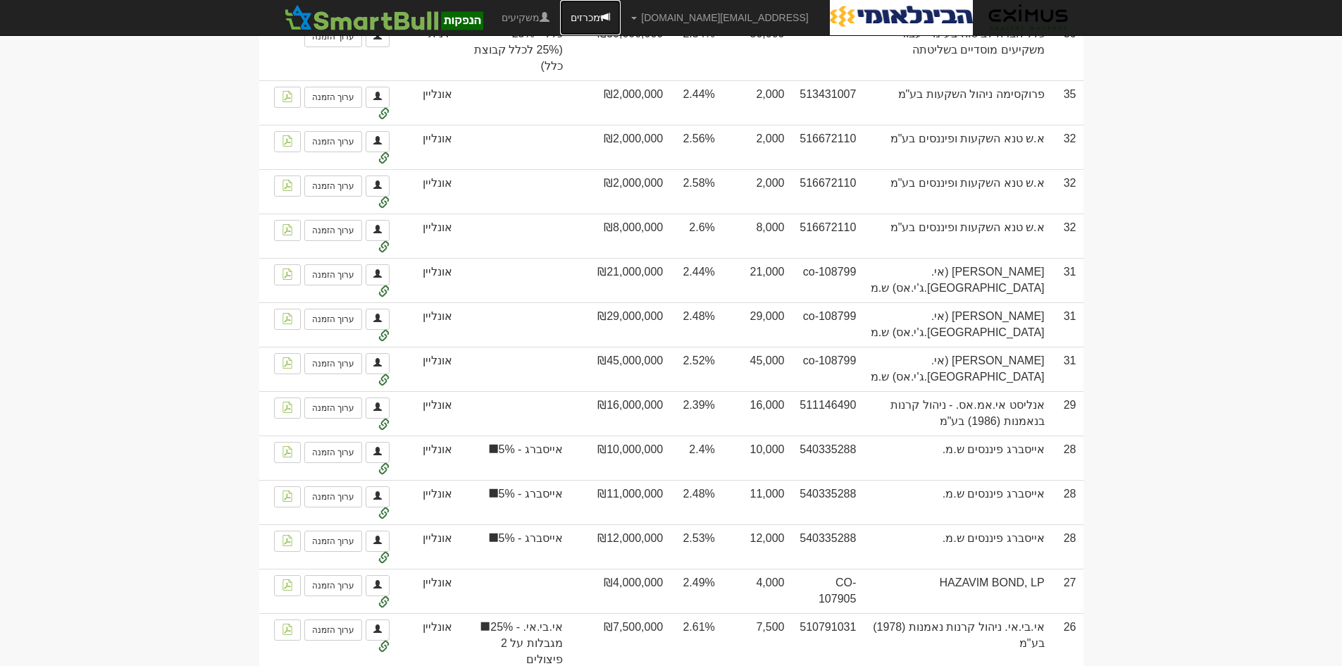
click at [620, 20] on link "מכרזים" at bounding box center [590, 17] width 61 height 35
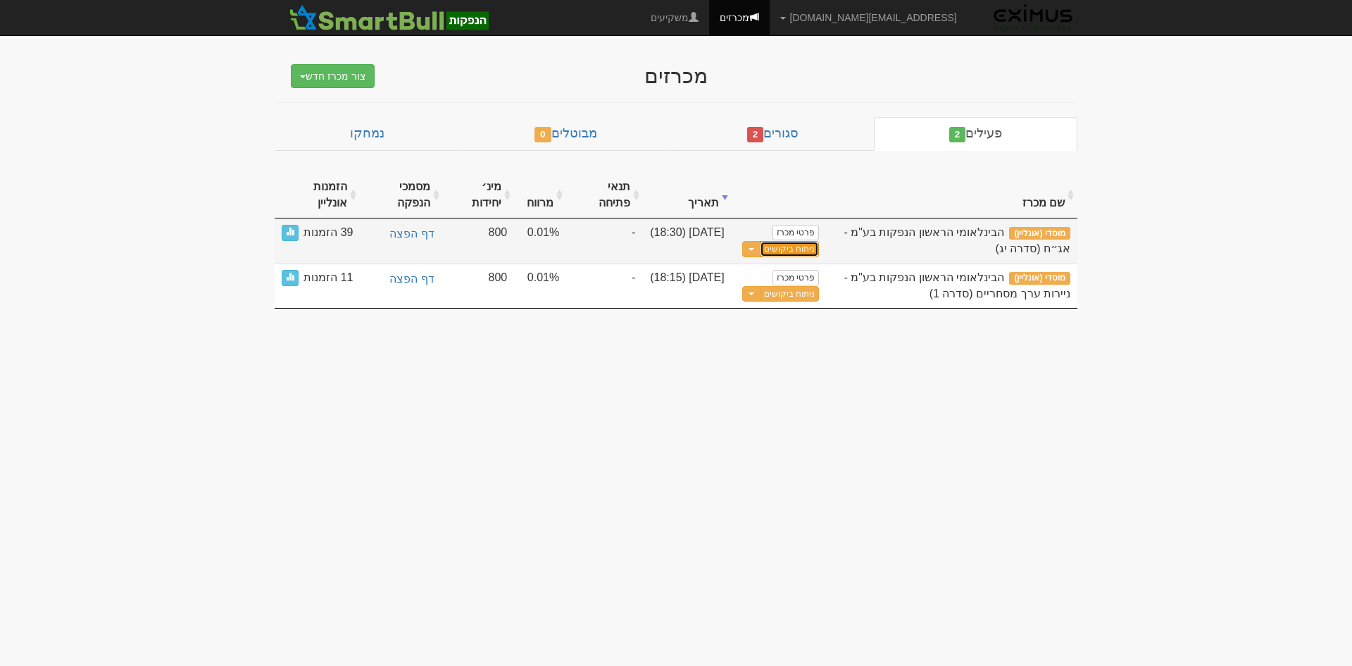
click at [788, 250] on link "ניתוח ביקושים" at bounding box center [789, 249] width 59 height 16
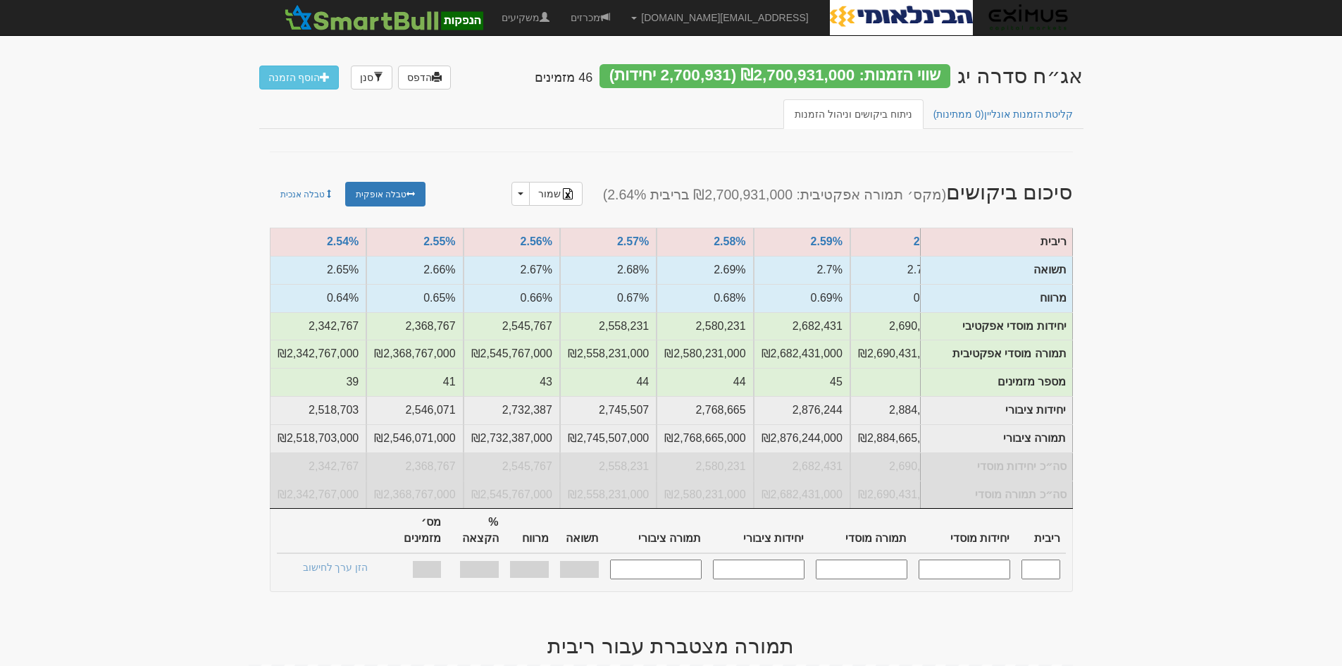
scroll to position [0, -277]
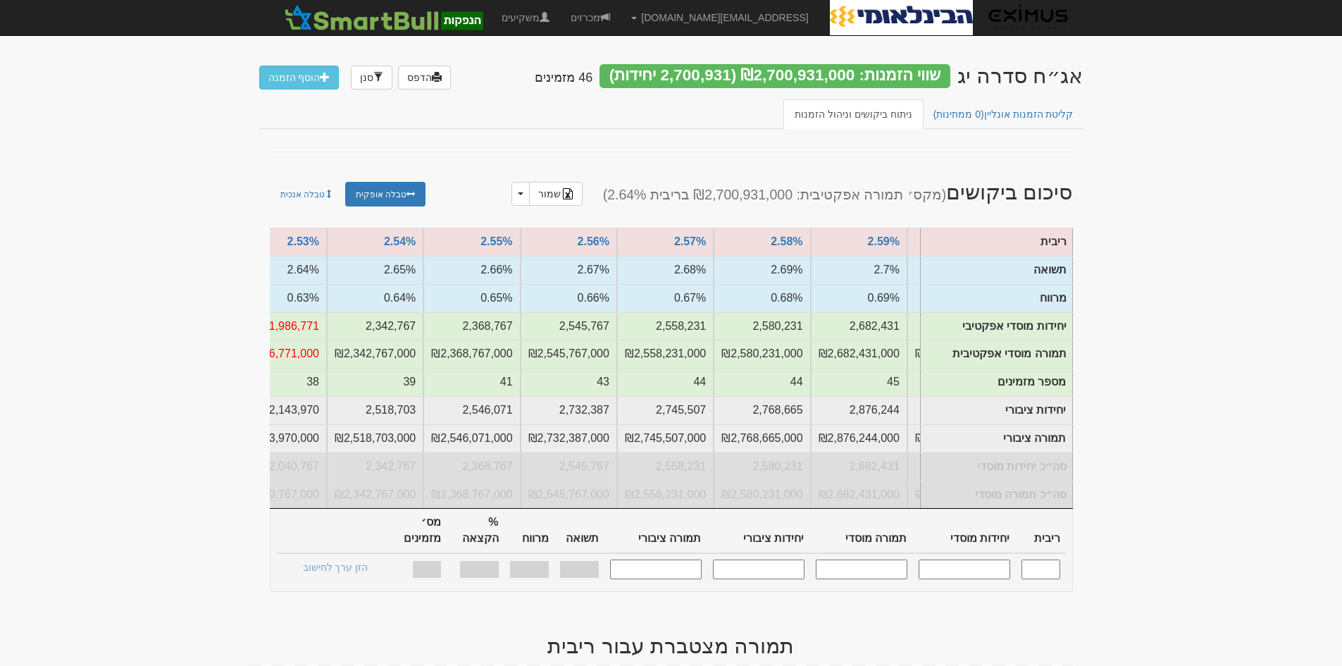
drag, startPoint x: 984, startPoint y: 563, endPoint x: 992, endPoint y: 561, distance: 8.0
click at [992, 561] on input "text" at bounding box center [964, 568] width 92 height 19
type input "1700000000"
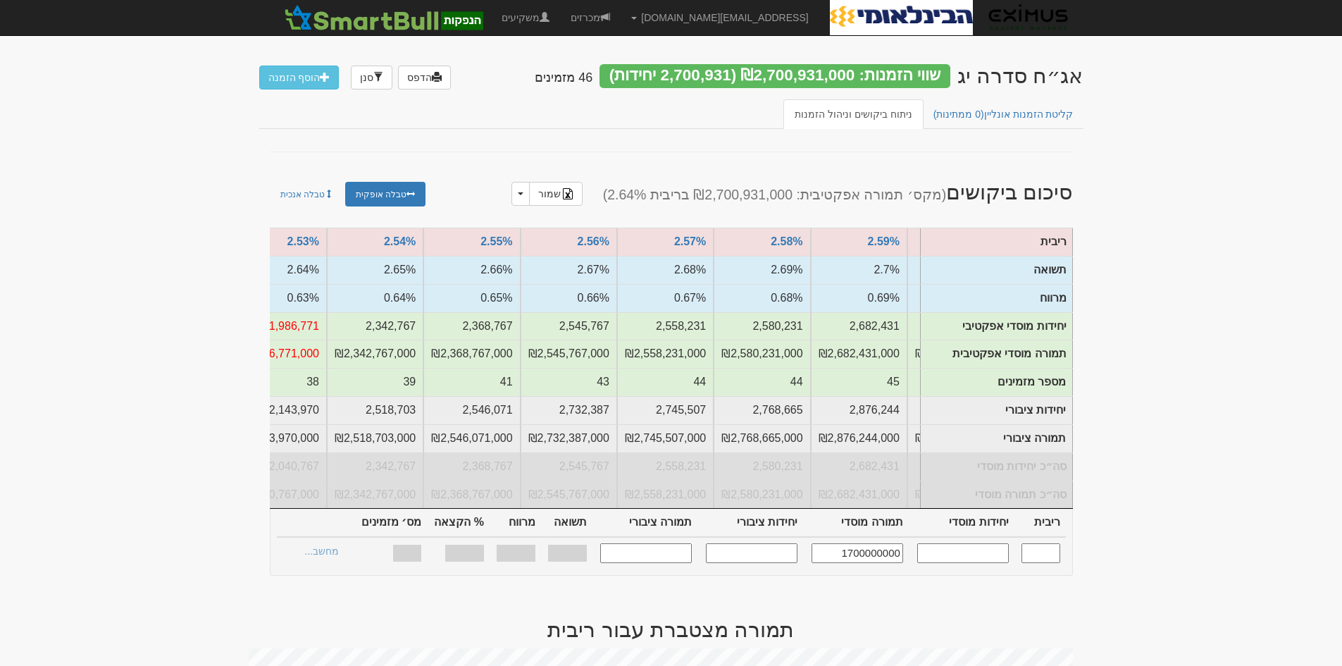
type input "2.520"
type input "1,700,000"
type input "1,700,000,000"
type input "1,842,106"
type input "1,842,106,000"
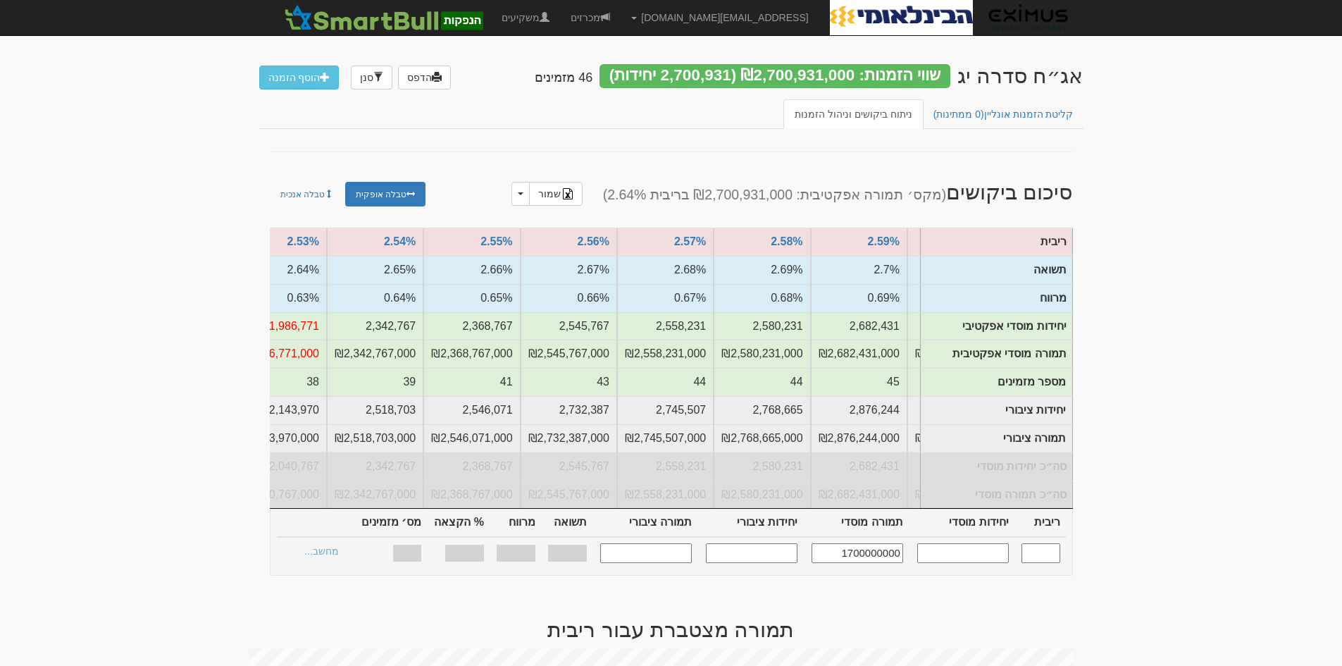
type input "0.620%"
type input "59.68%"
type input "37"
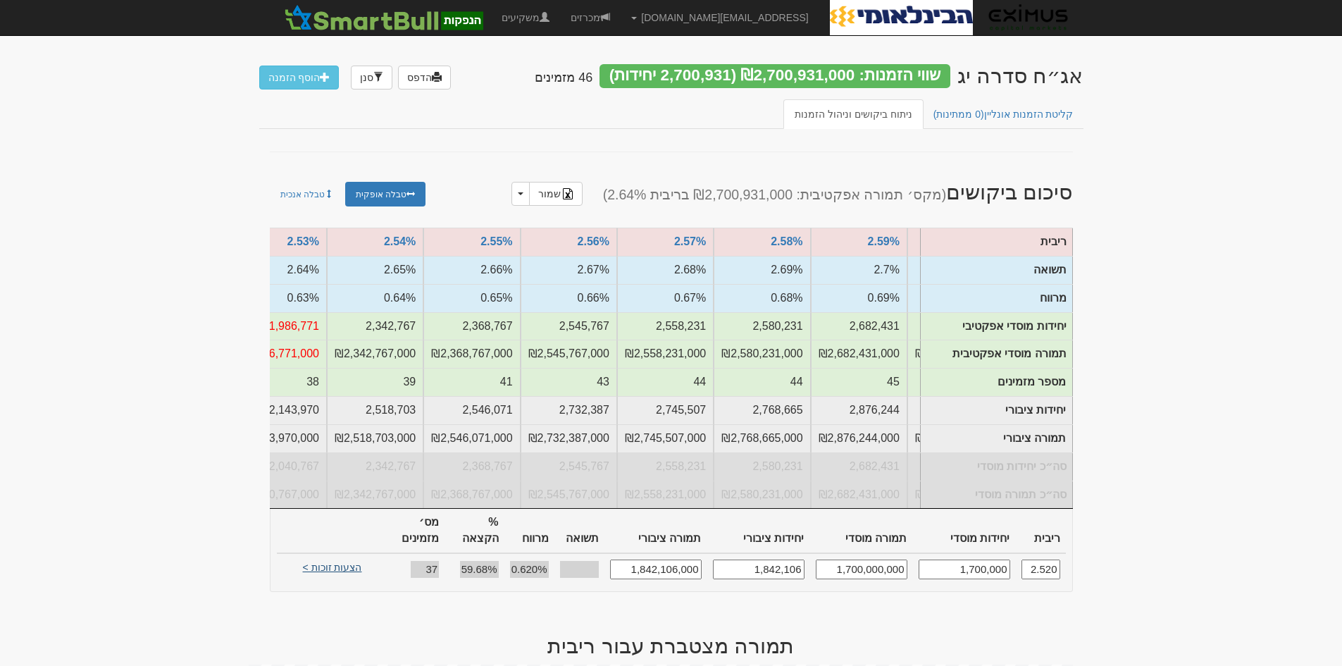
type input "1,700,000,000"
click at [333, 563] on link "הצעות זוכות >" at bounding box center [332, 569] width 77 height 20
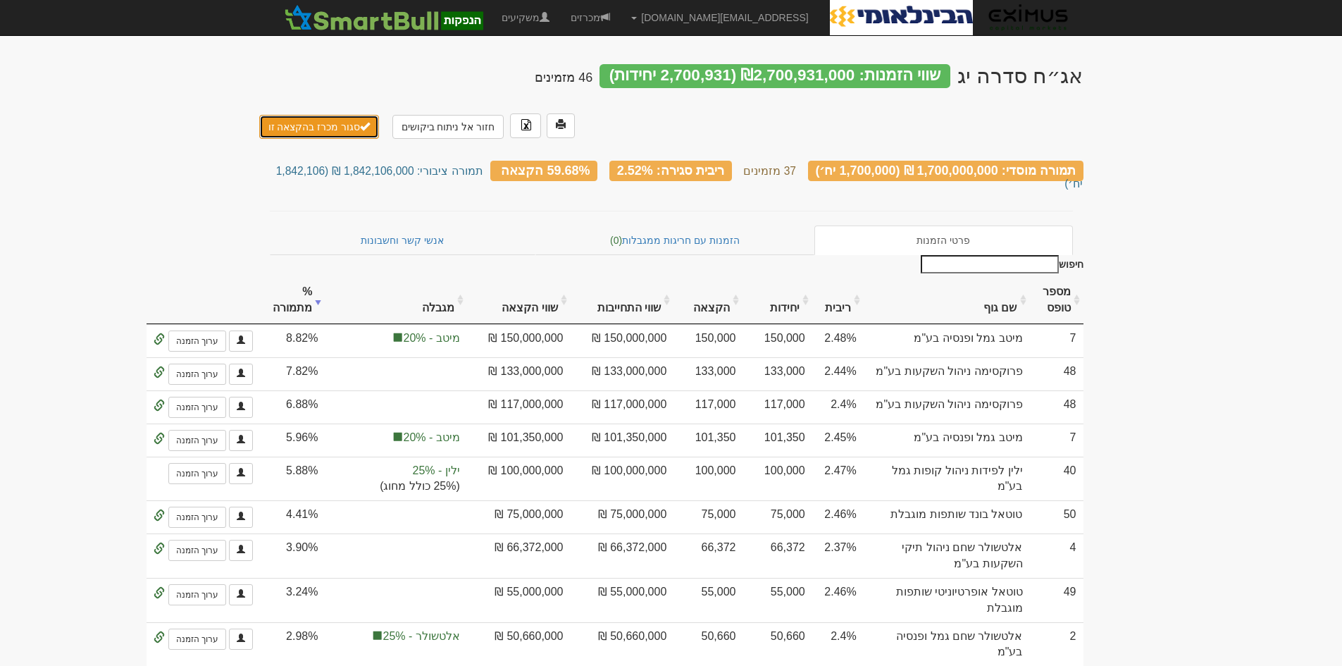
click at [310, 121] on button "סגור מכרז בהקצאה זו" at bounding box center [319, 127] width 120 height 24
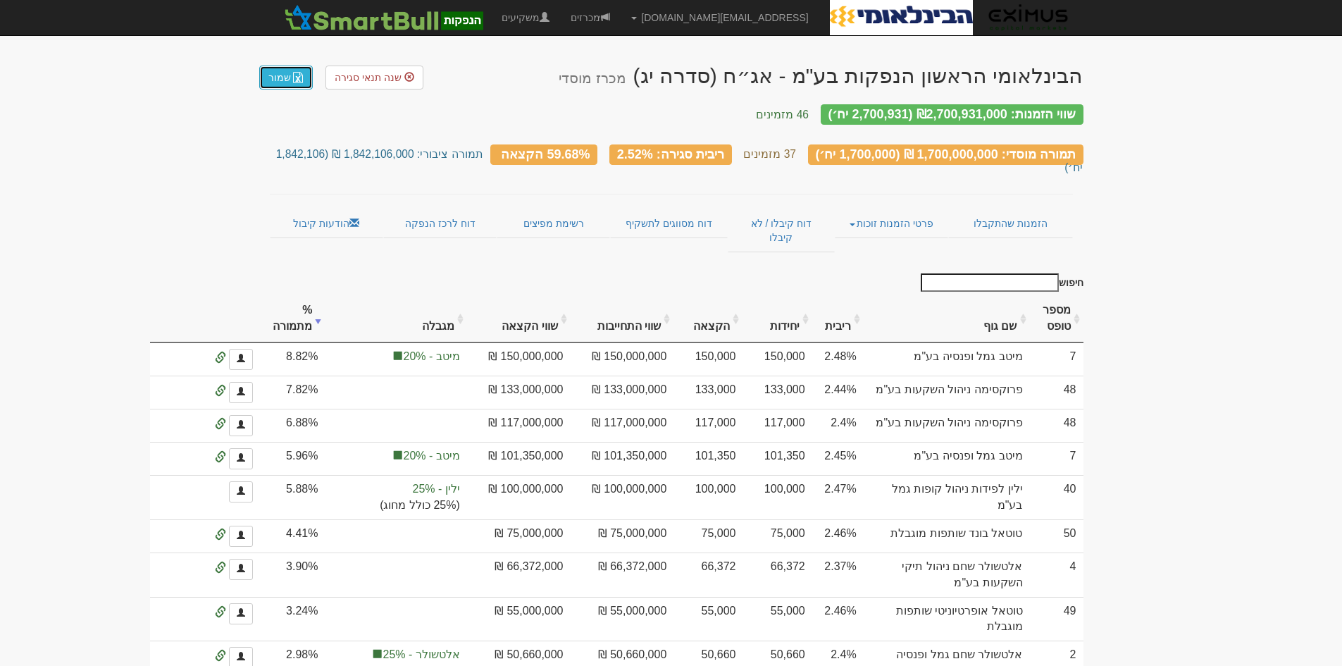
click at [273, 75] on link "שמור" at bounding box center [286, 77] width 54 height 24
click at [610, 18] on span at bounding box center [605, 17] width 10 height 10
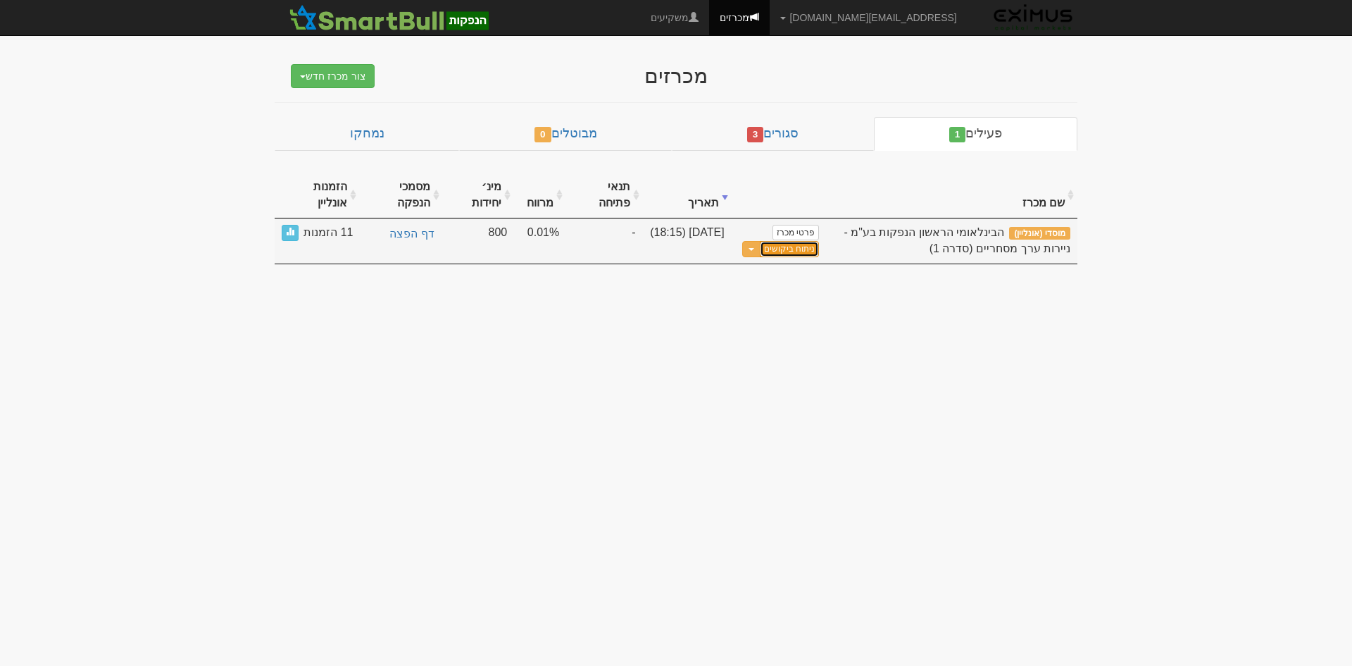
click at [781, 248] on link "ניתוח ביקושים" at bounding box center [789, 249] width 59 height 16
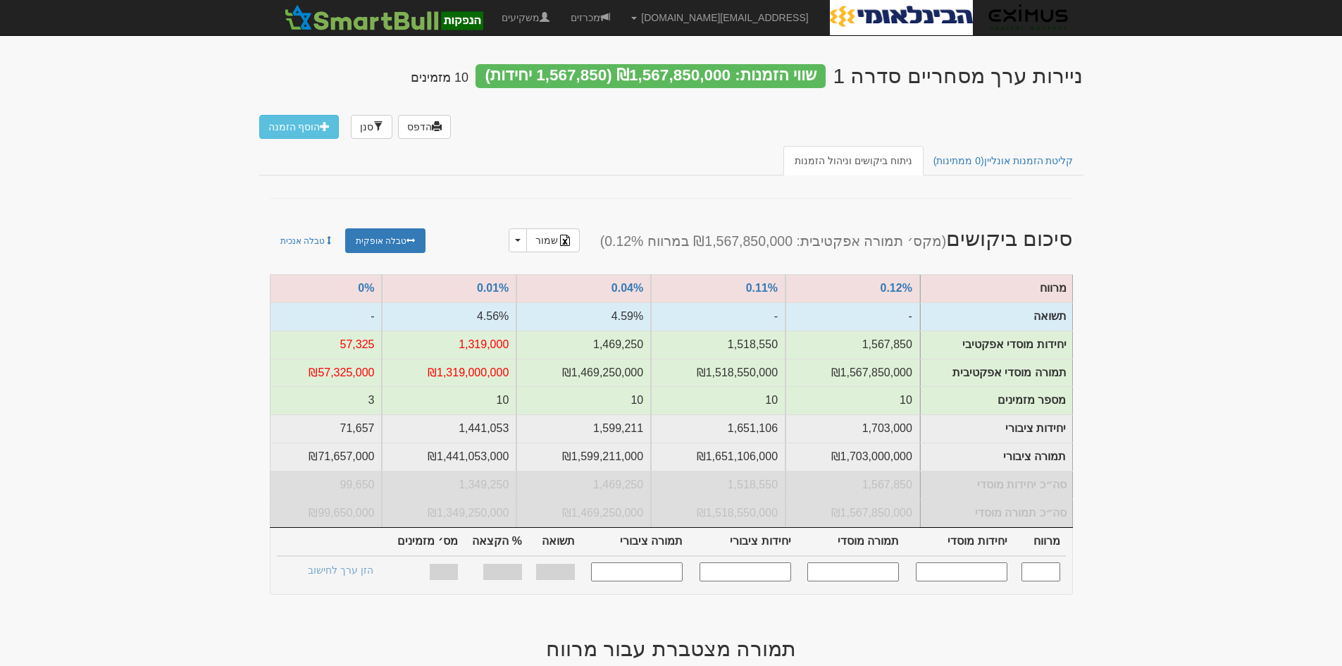
click at [853, 581] on input "text" at bounding box center [853, 571] width 92 height 19
click at [862, 581] on input "13000000" at bounding box center [846, 571] width 92 height 19
click at [872, 581] on input "13000000" at bounding box center [846, 571] width 92 height 19
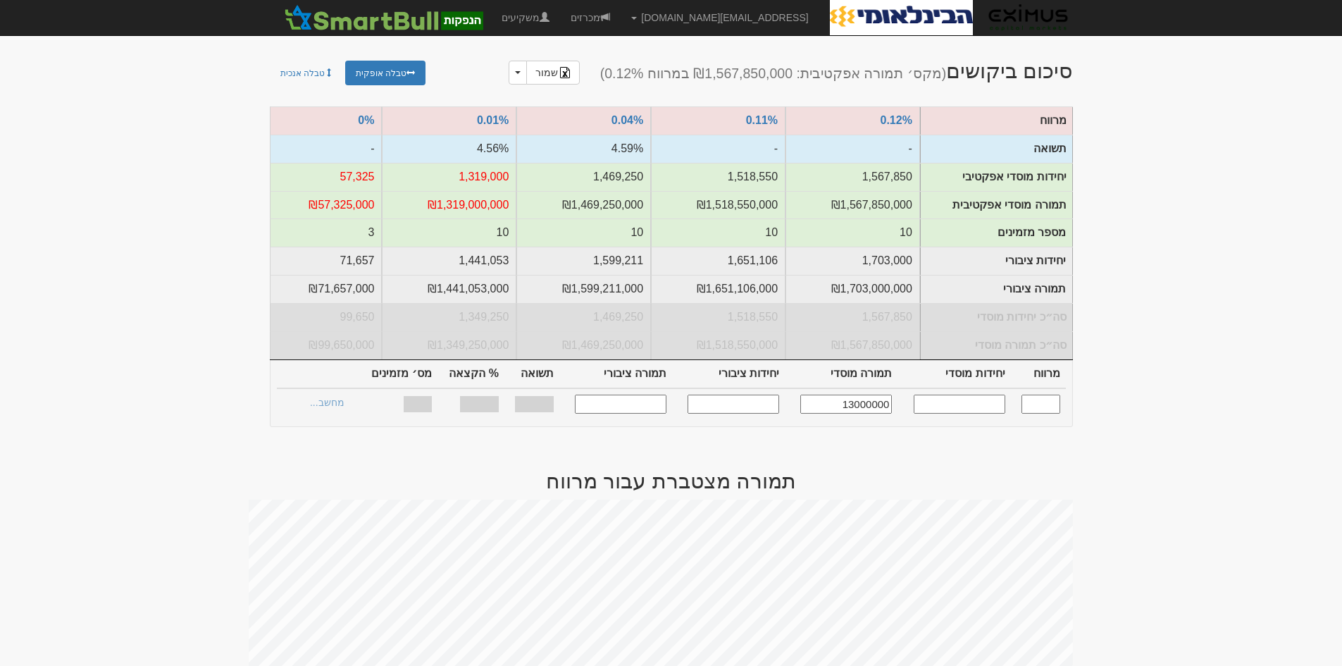
scroll to position [211, 0]
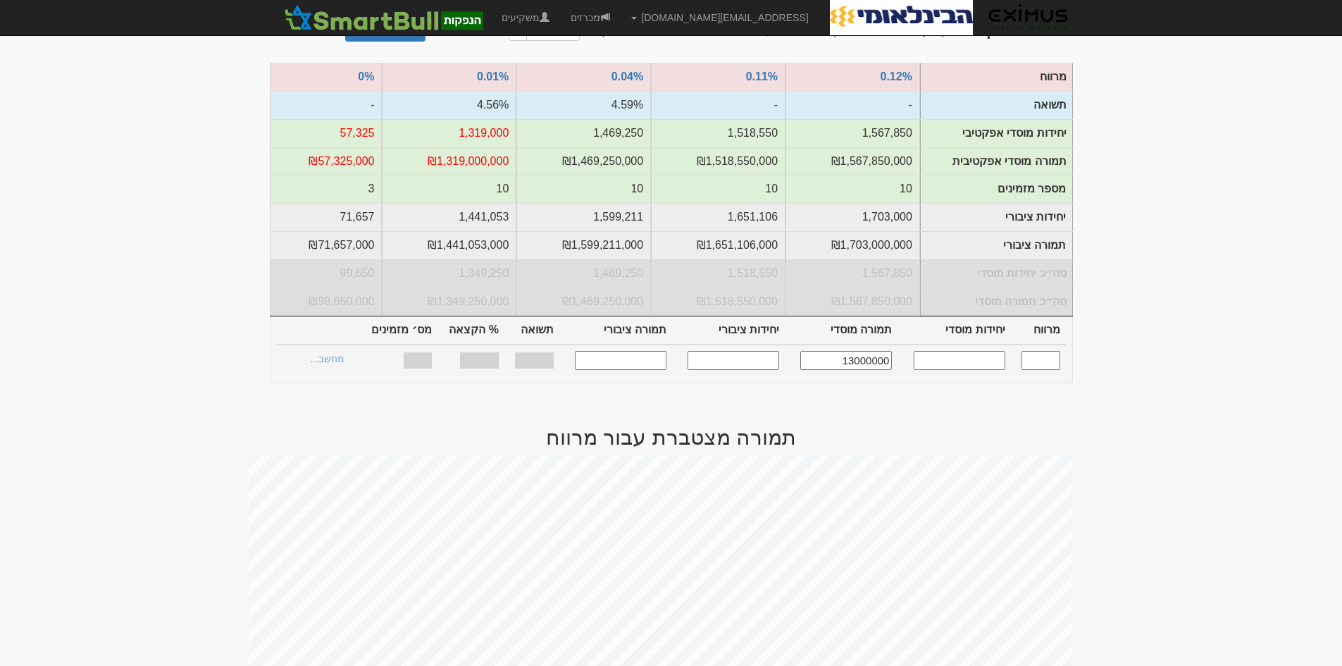
click at [804, 370] on input "13000000" at bounding box center [846, 360] width 92 height 19
click at [857, 370] on input "13000000" at bounding box center [846, 360] width 92 height 19
click at [832, 369] on input "13000000" at bounding box center [846, 360] width 92 height 19
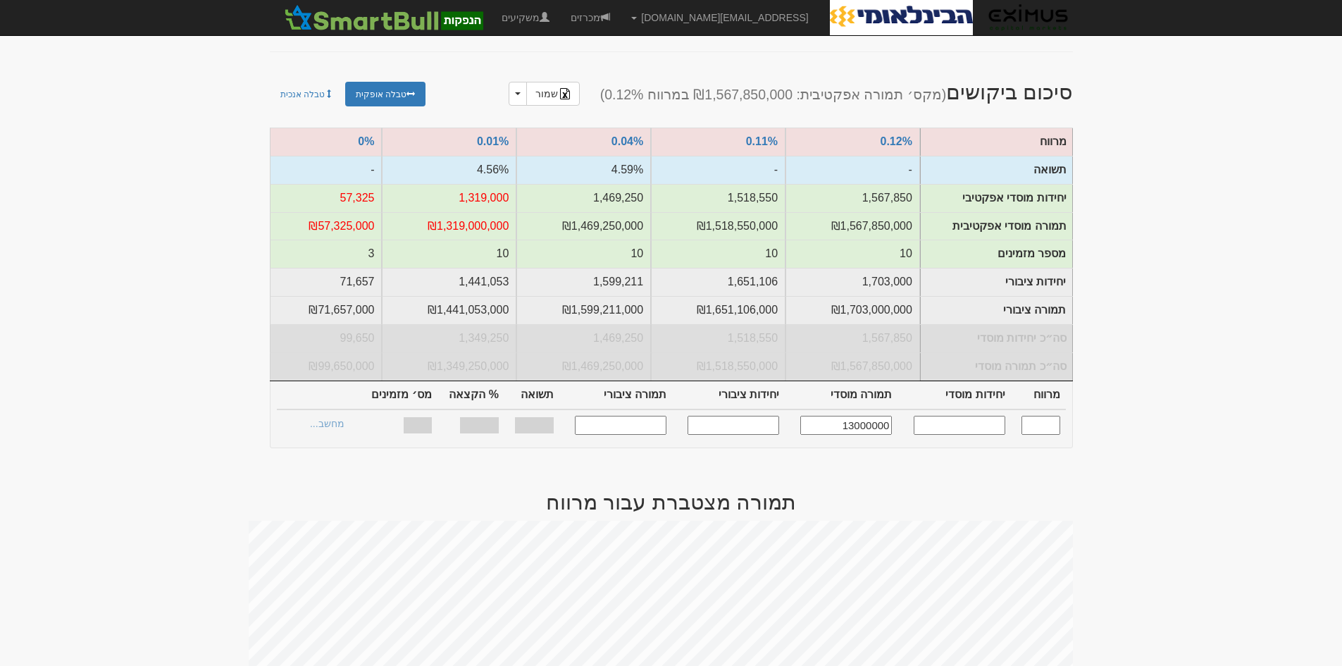
scroll to position [141, 0]
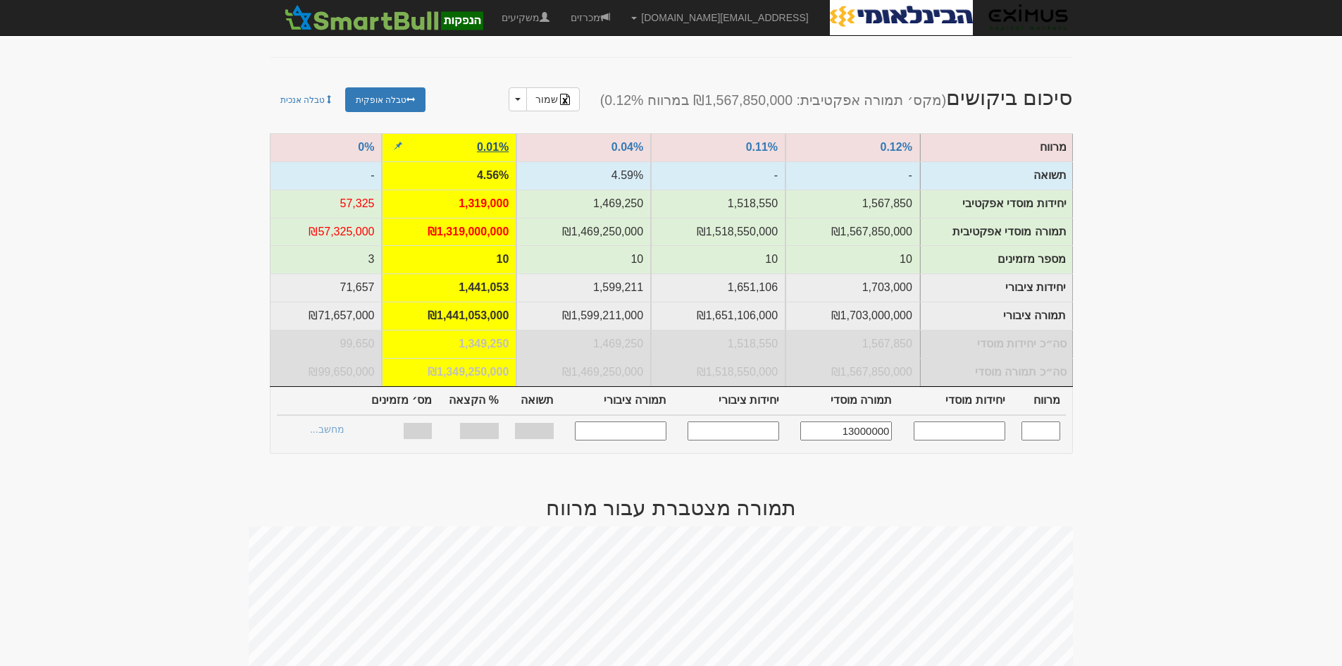
type input "13000000"
click at [499, 142] on link "0.01%" at bounding box center [493, 147] width 32 height 12
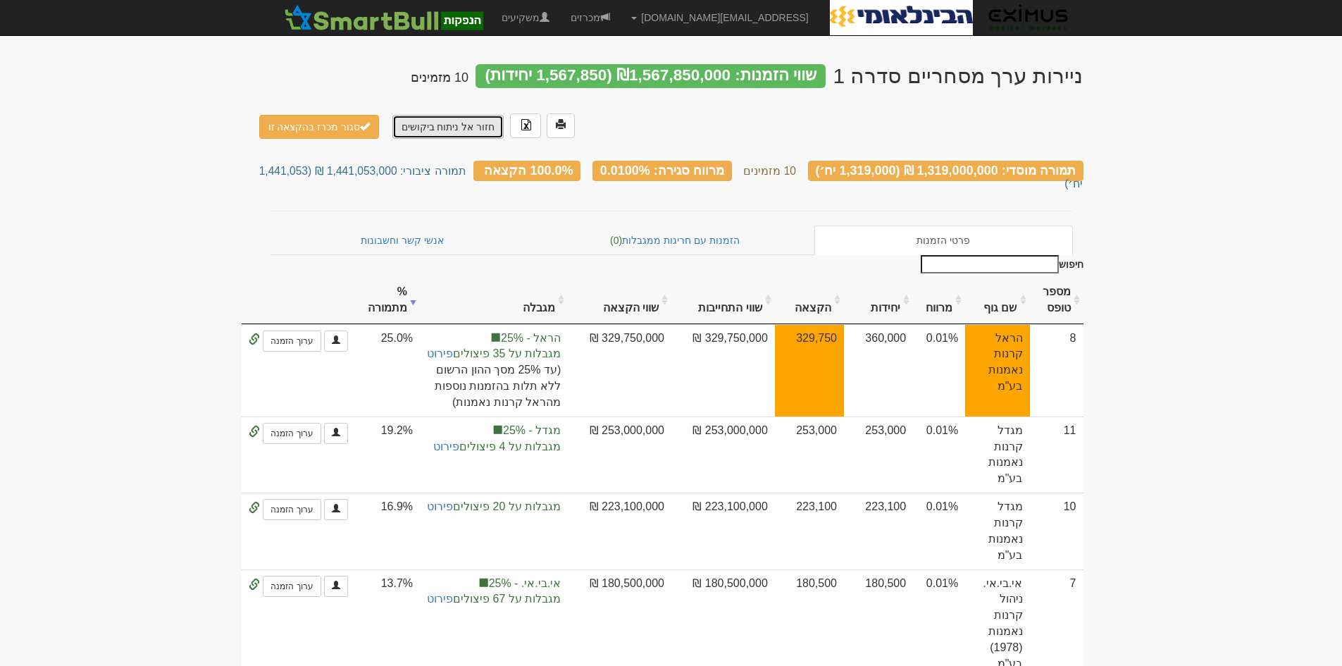
click at [423, 122] on link "חזור אל ניתוח ביקושים" at bounding box center [448, 127] width 112 height 24
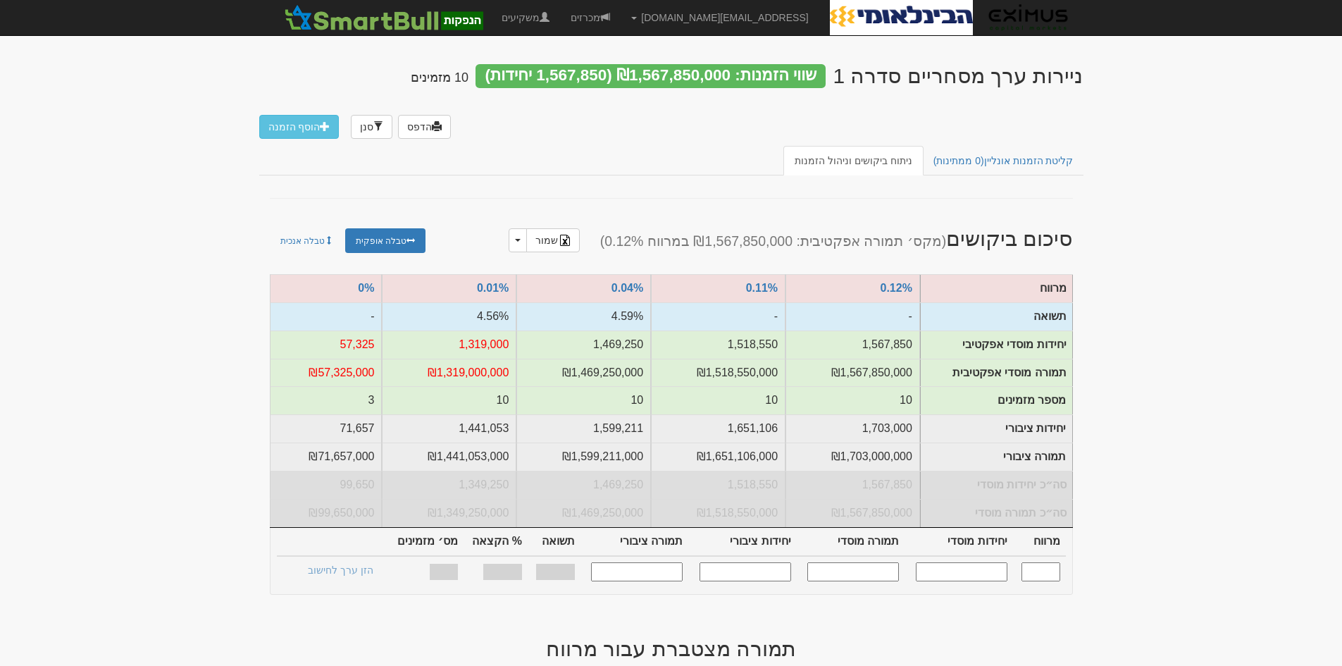
click at [973, 581] on input "text" at bounding box center [962, 571] width 92 height 19
type input "1300000"
type input "0.010"
type input "1,300,000"
type input "1,300,000,000"
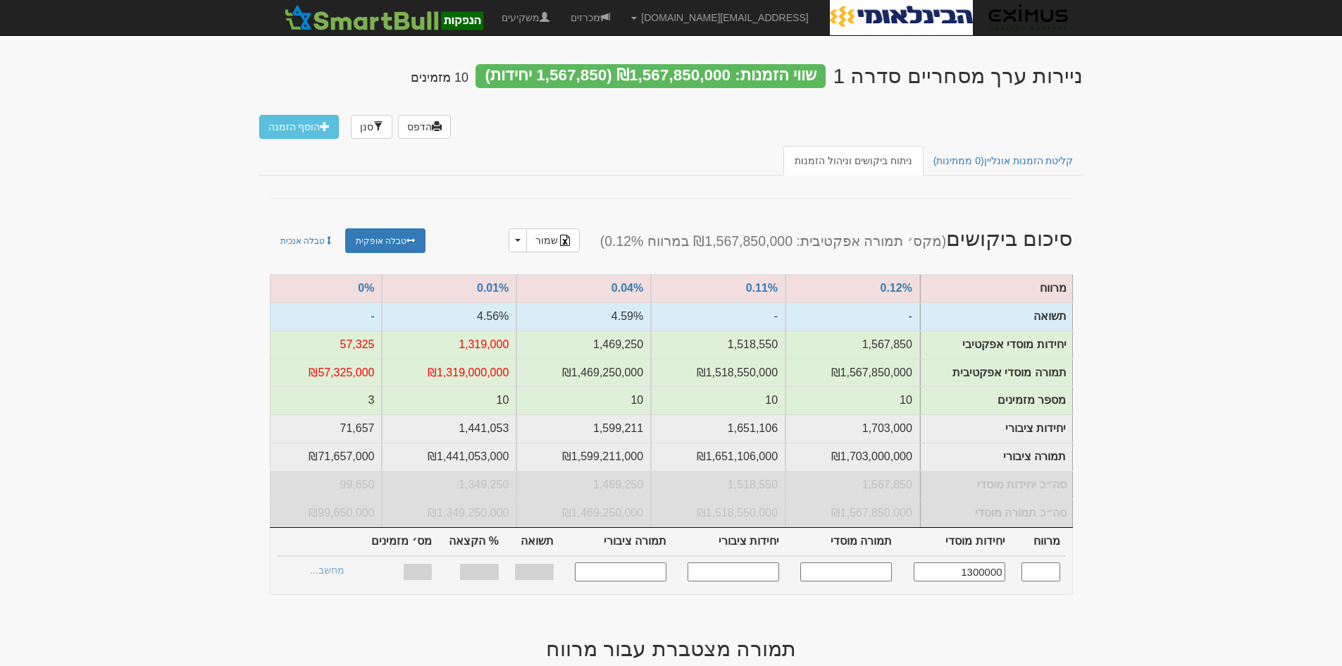
type input "1,421,053"
type input "1,421,053,000"
type input "98.4%"
type input "10"
type input "1,300,000"
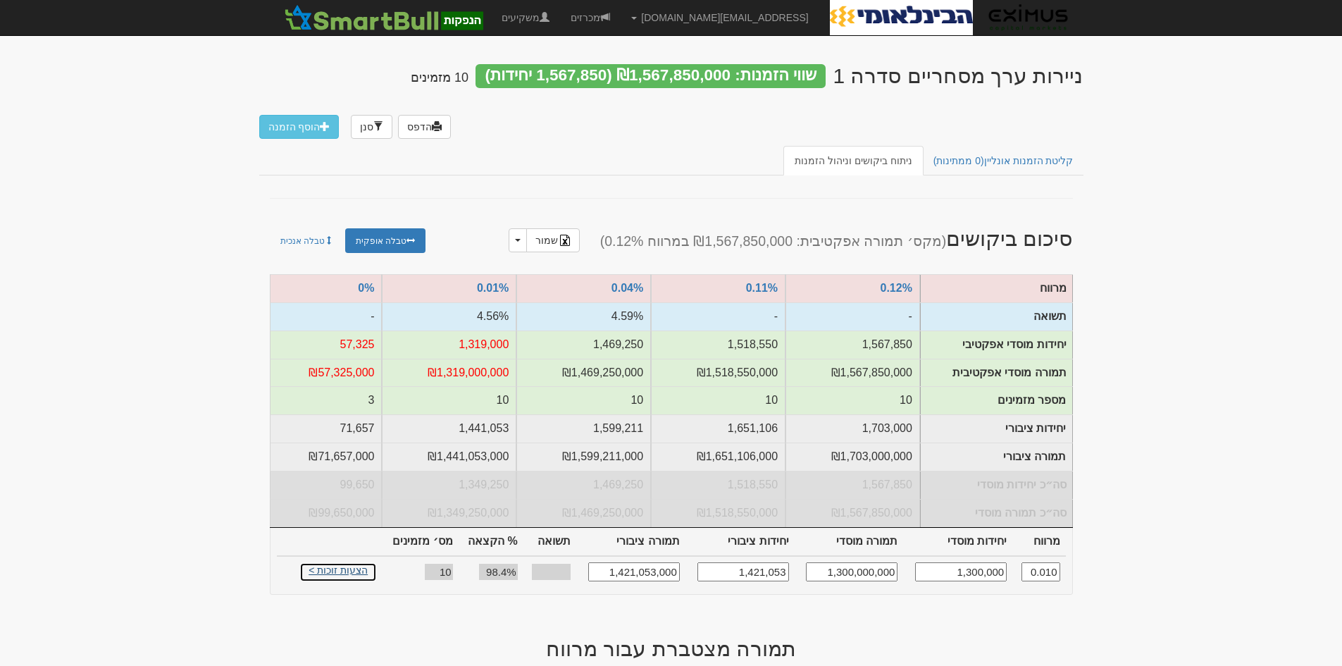
click at [320, 579] on link "הצעות זוכות >" at bounding box center [337, 572] width 77 height 20
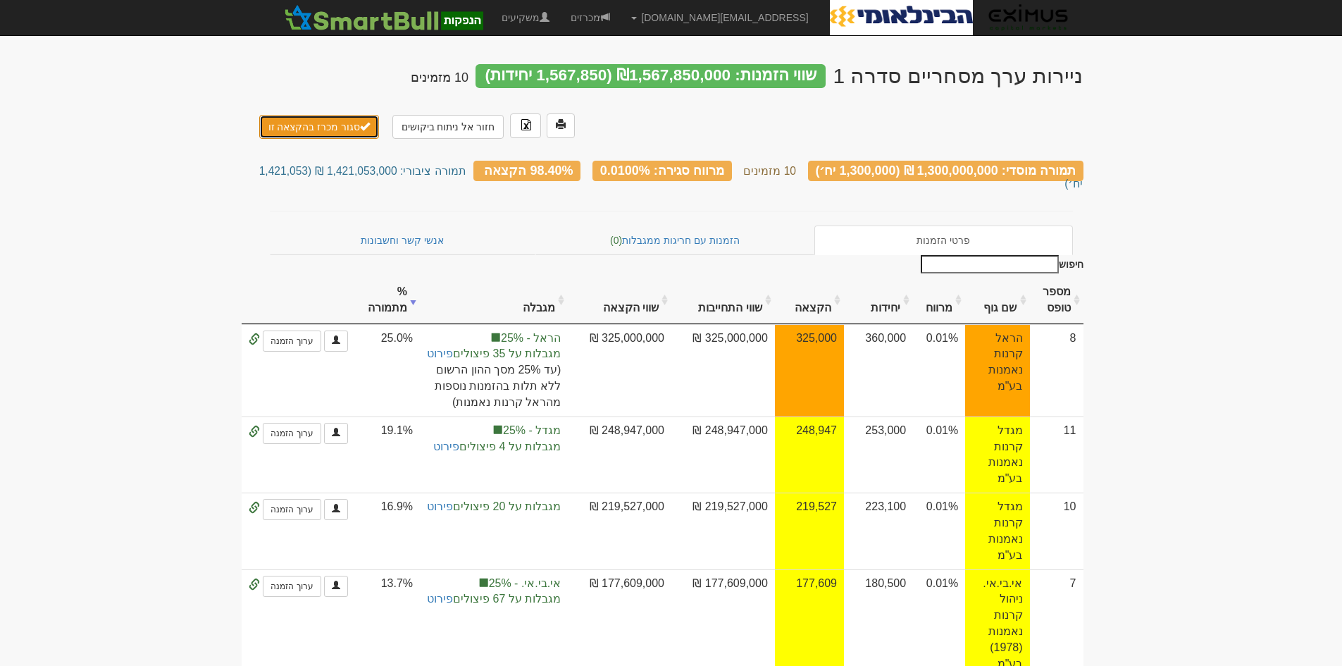
click at [312, 125] on button "סגור מכרז בהקצאה זו" at bounding box center [319, 127] width 120 height 24
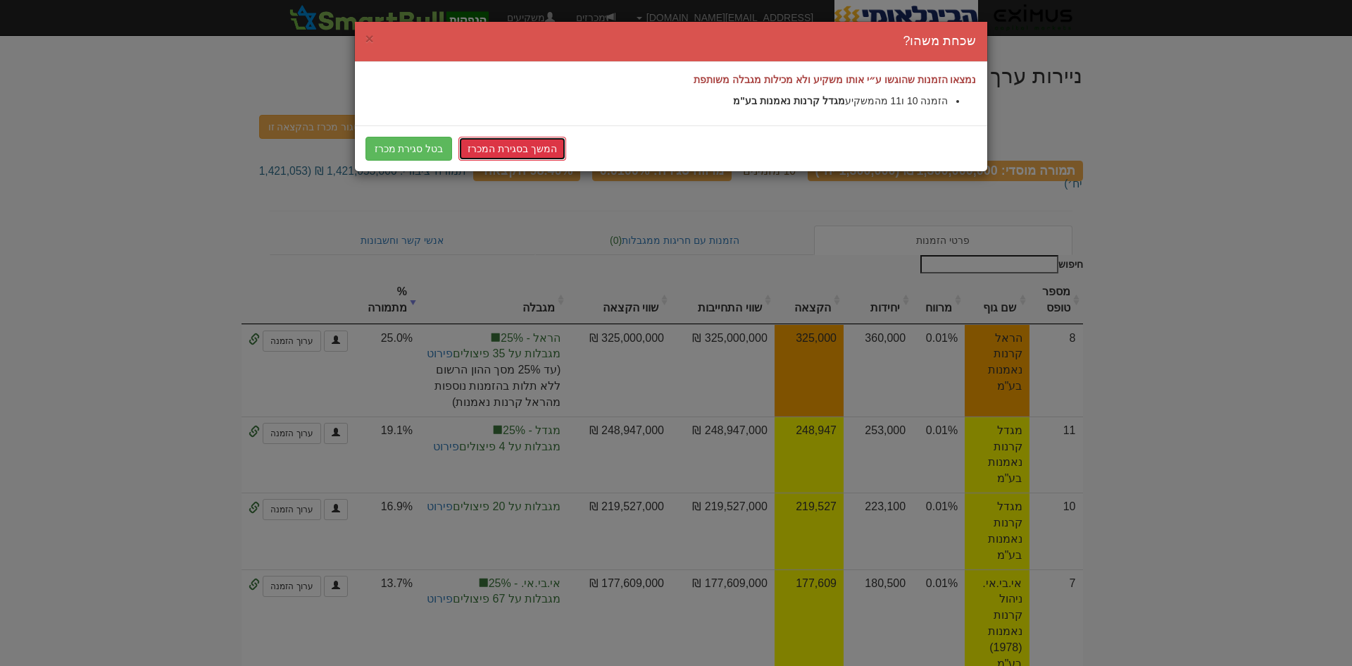
click at [491, 149] on link "המשך בסגירת המכרז" at bounding box center [512, 149] width 108 height 24
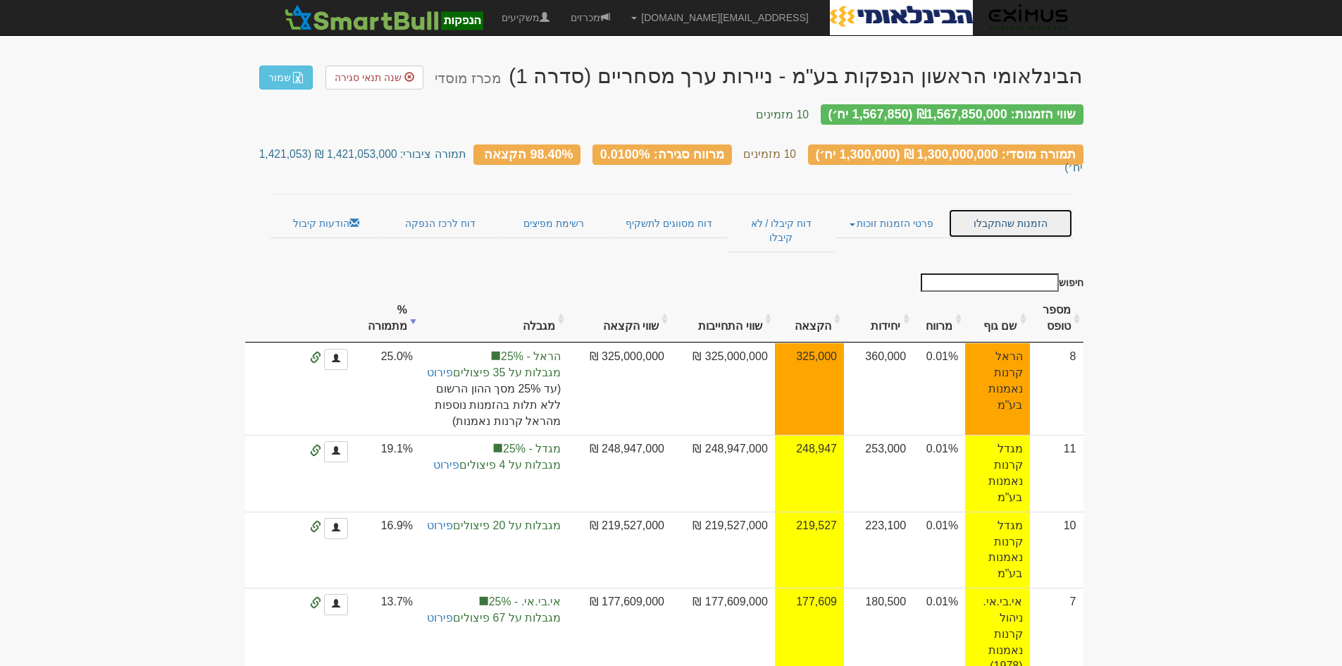
click at [1019, 208] on link "הזמנות שהתקבלו" at bounding box center [1010, 223] width 124 height 30
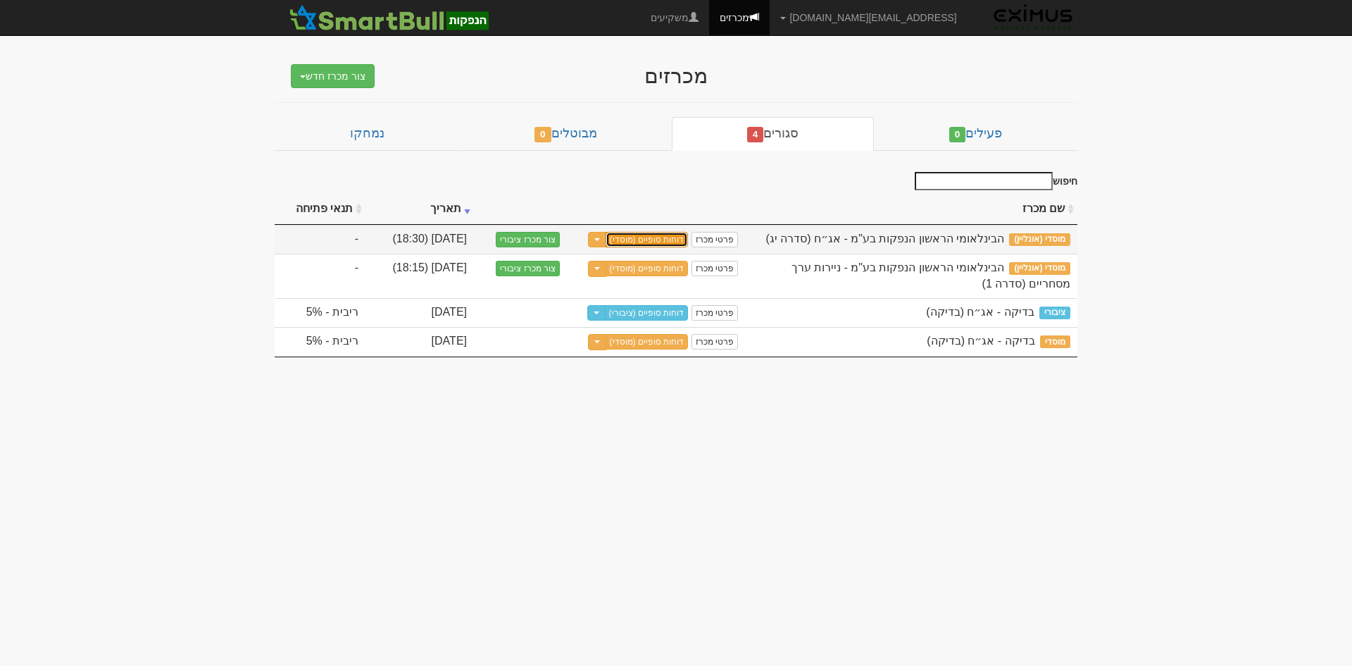
click at [660, 238] on link "דוחות סופיים (מוסדי)" at bounding box center [647, 239] width 83 height 15
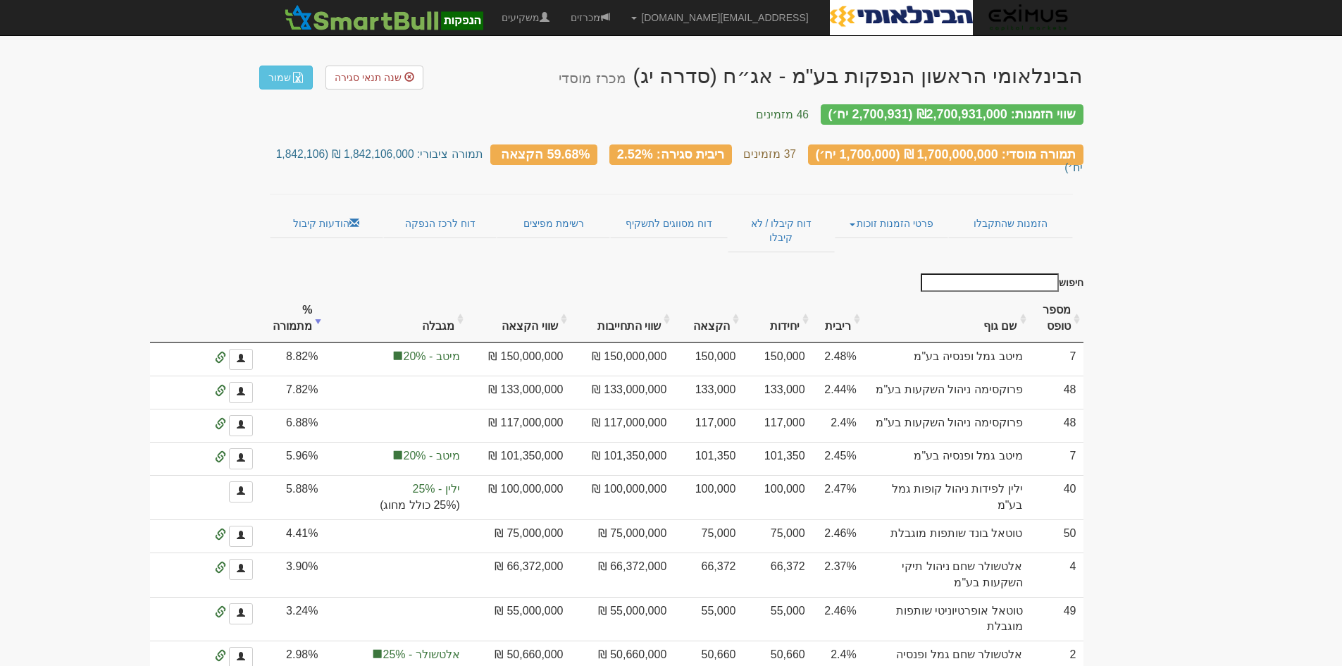
click at [981, 273] on input "חיפוש" at bounding box center [989, 282] width 138 height 18
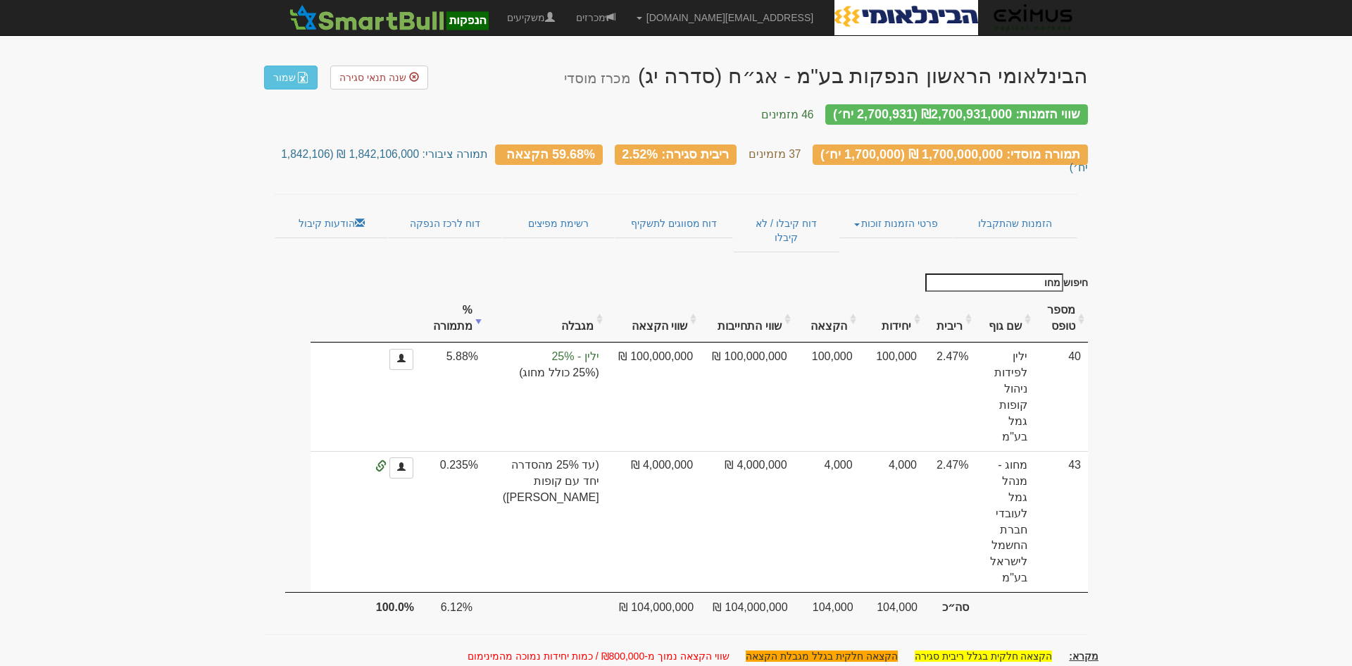
type input "מחוג"
click at [1030, 273] on input "מחוג" at bounding box center [994, 282] width 138 height 18
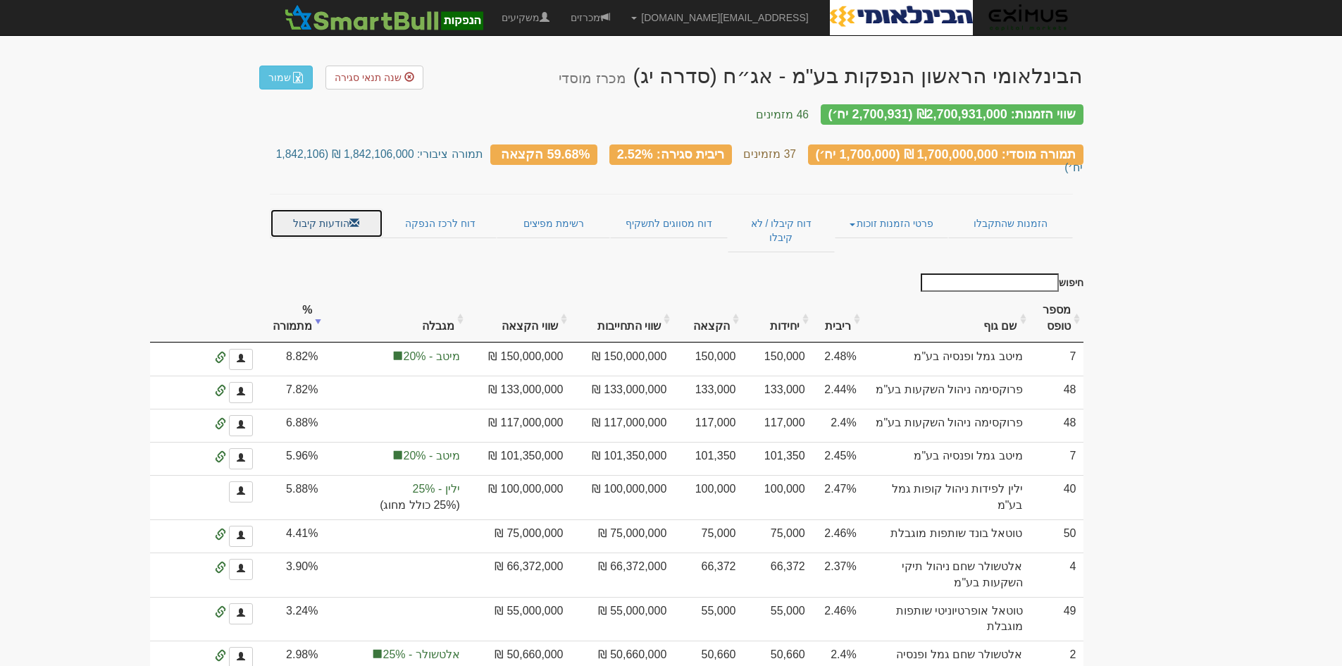
click at [337, 208] on link "הודעות קיבול" at bounding box center [326, 223] width 113 height 30
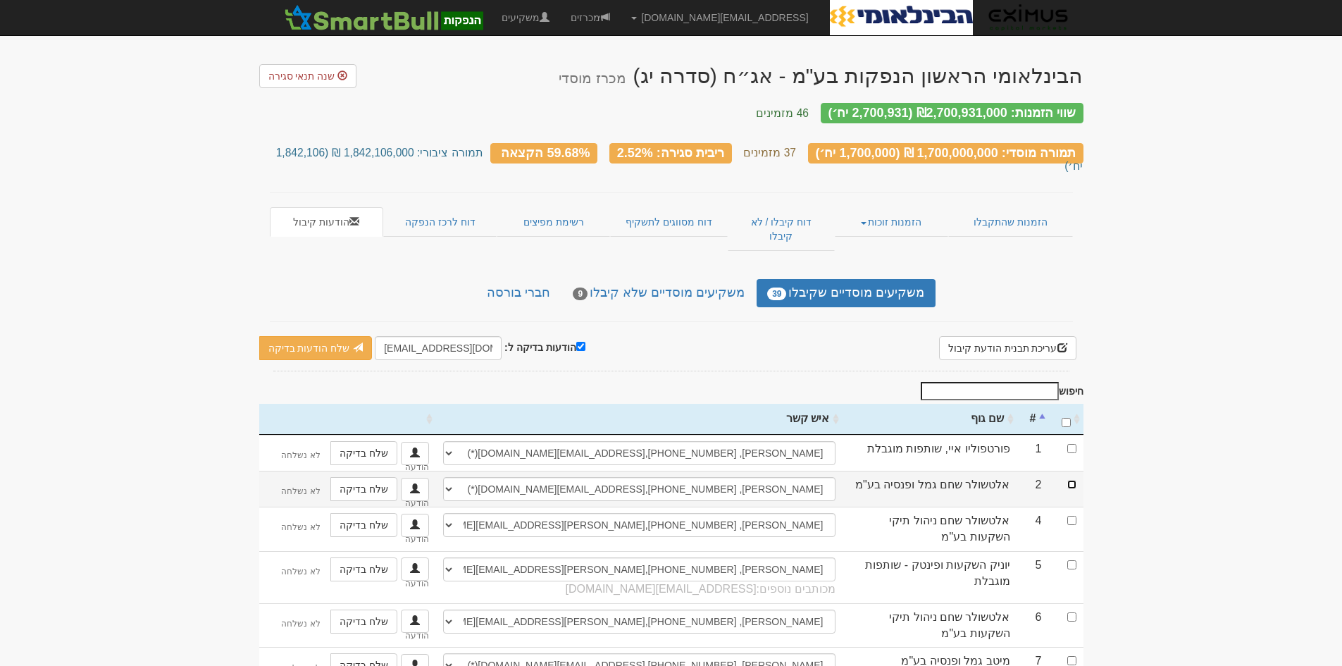
click at [1071, 480] on input "checkbox" at bounding box center [1071, 484] width 9 height 9
checkbox input "true"
click at [368, 477] on link "שלח בדיקה" at bounding box center [363, 489] width 67 height 24
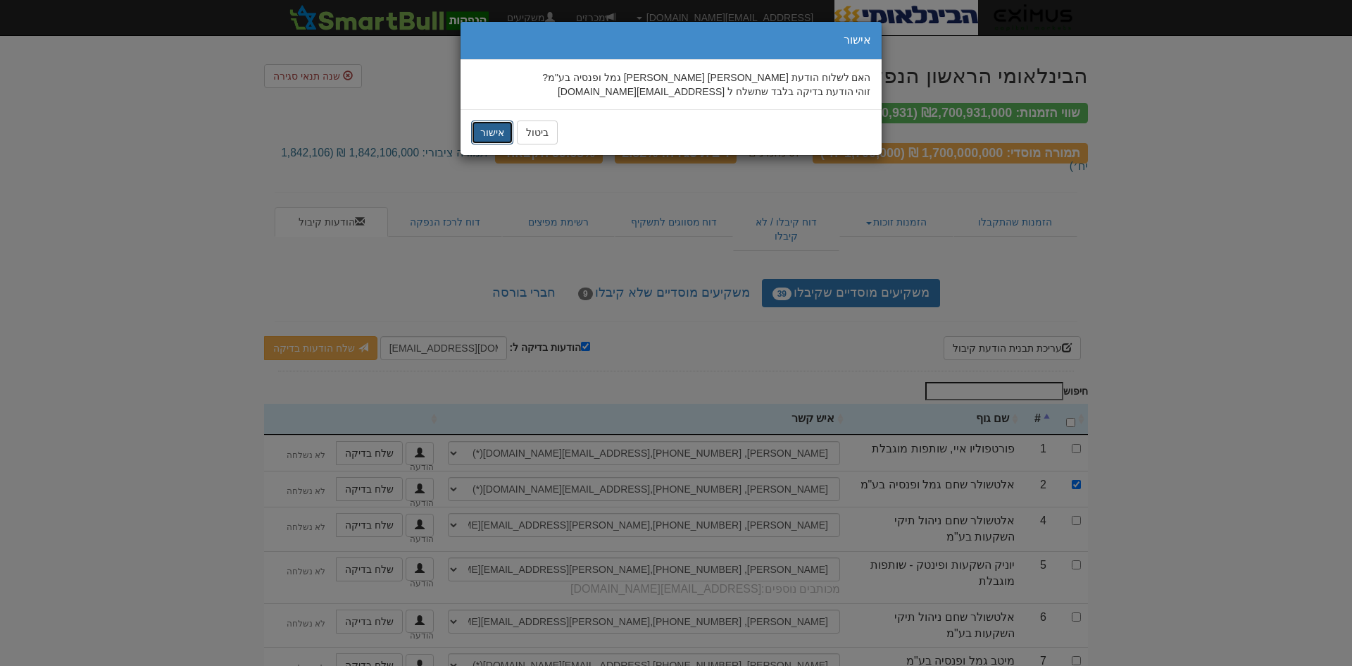
click at [489, 130] on button "אישור" at bounding box center [492, 132] width 42 height 24
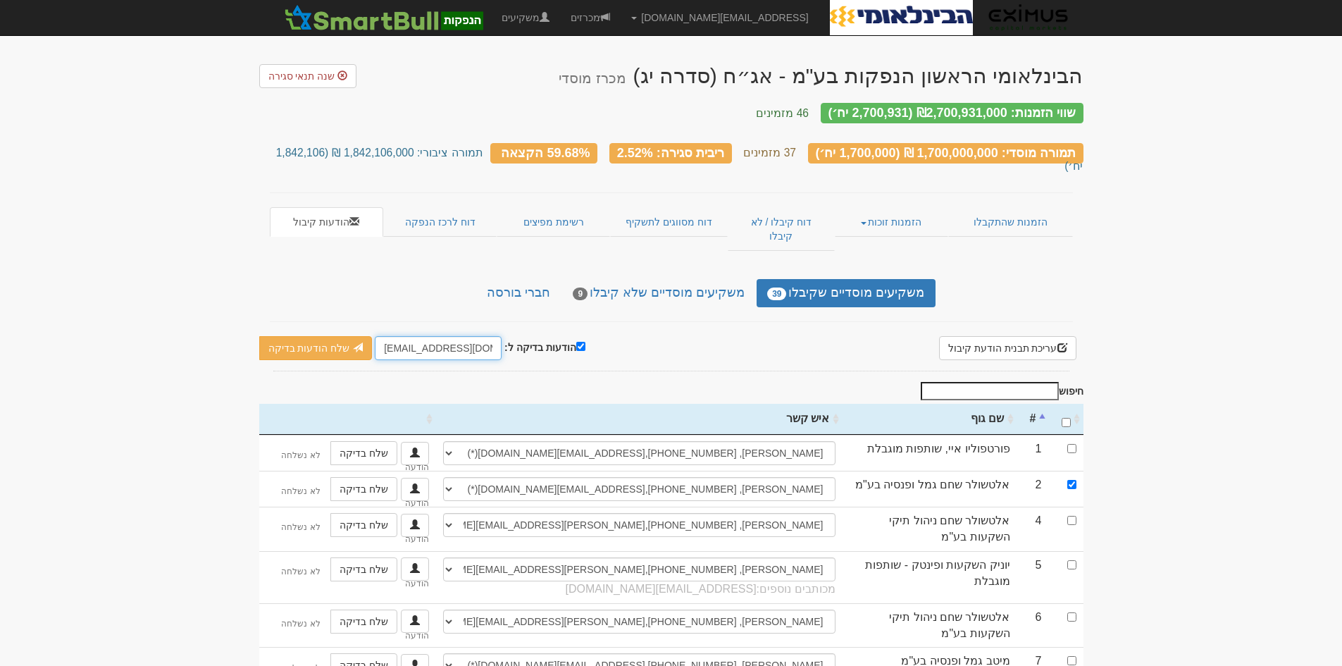
click at [394, 336] on input "hanpakot@eximuscm.com" at bounding box center [438, 348] width 127 height 24
click at [424, 336] on input "eximuscm.com" at bounding box center [438, 348] width 127 height 24
type input "eximuscm@gmail.com"
click at [308, 336] on link "שלח הודעות בדיקה" at bounding box center [315, 348] width 113 height 24
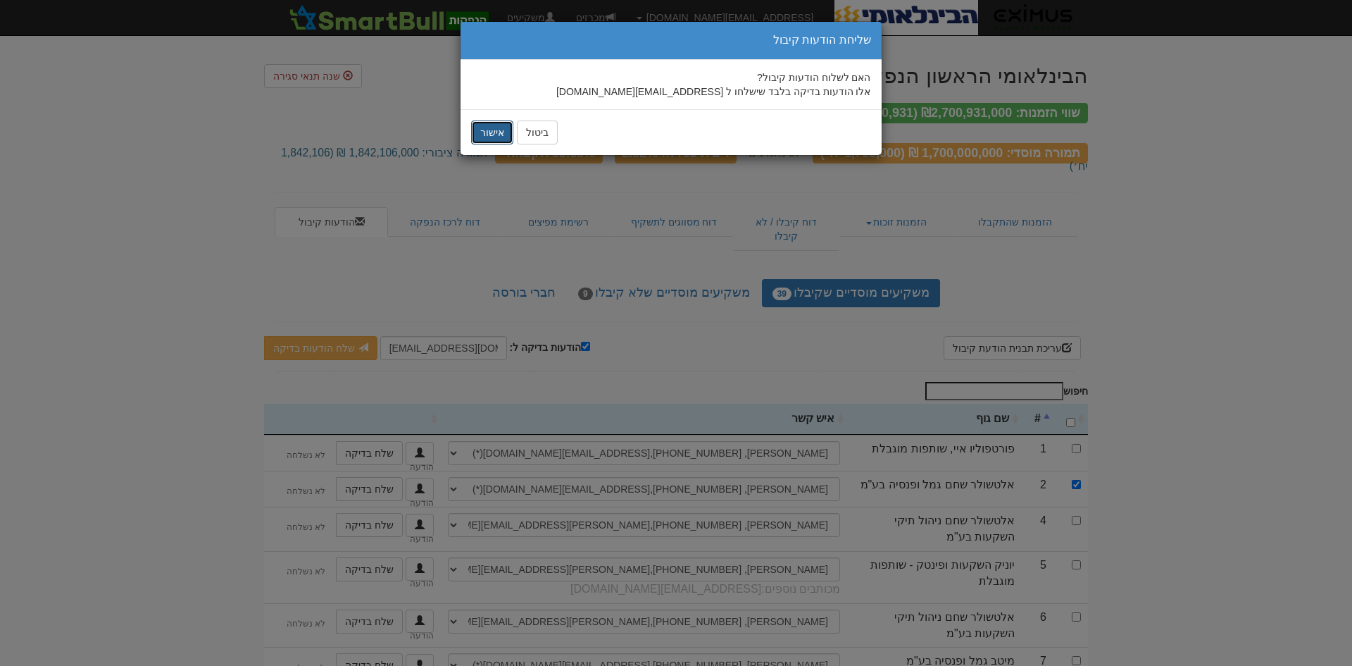
click at [485, 132] on button "אישור" at bounding box center [492, 132] width 42 height 24
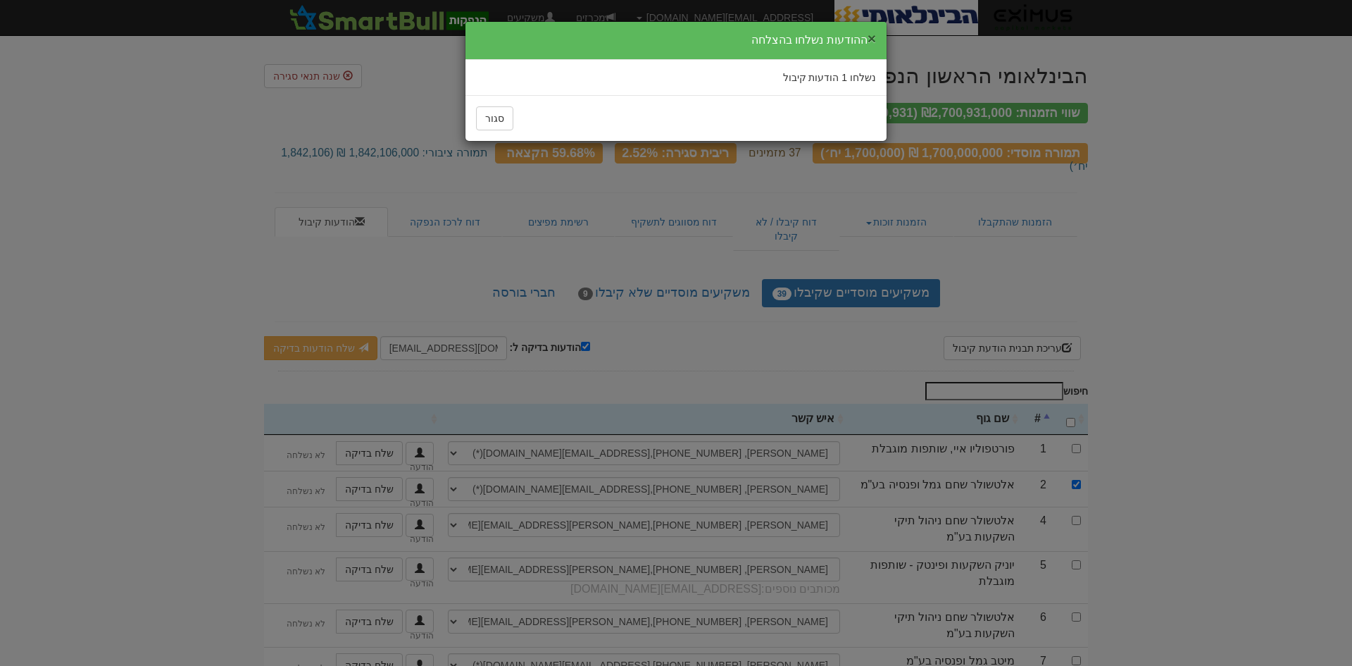
click at [873, 38] on button "×" at bounding box center [872, 38] width 8 height 15
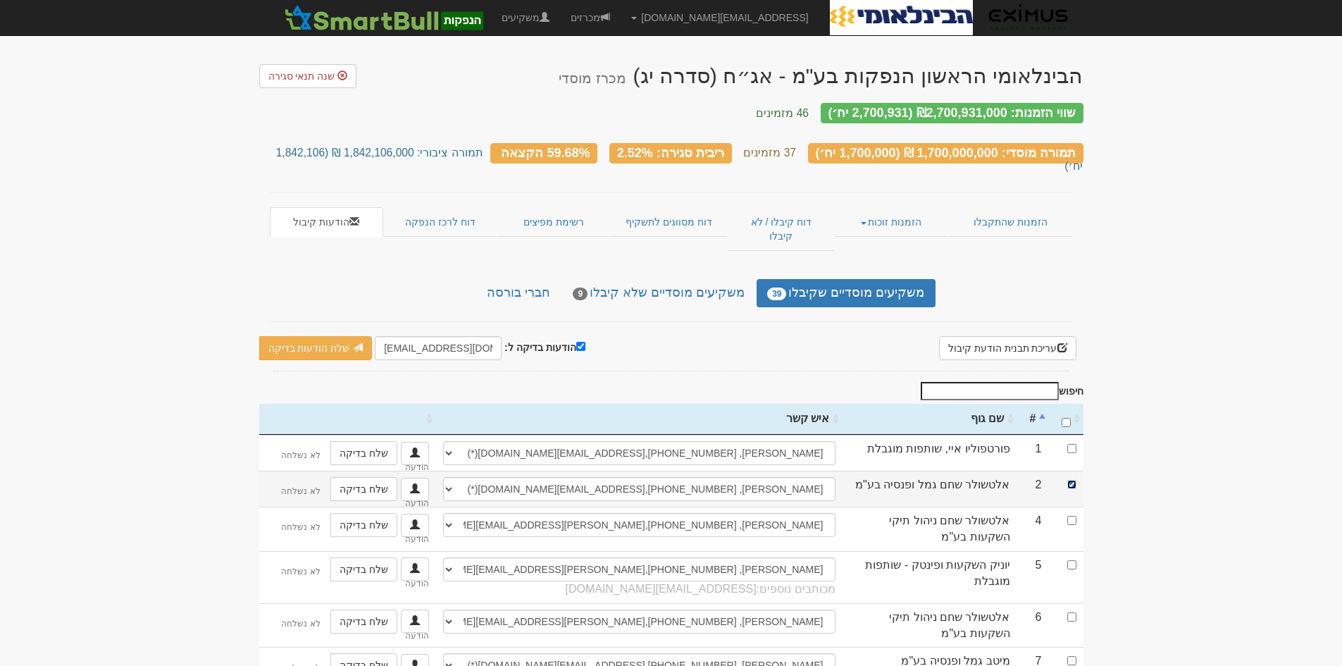
click at [1070, 480] on input "checkbox" at bounding box center [1071, 484] width 9 height 9
checkbox input "false"
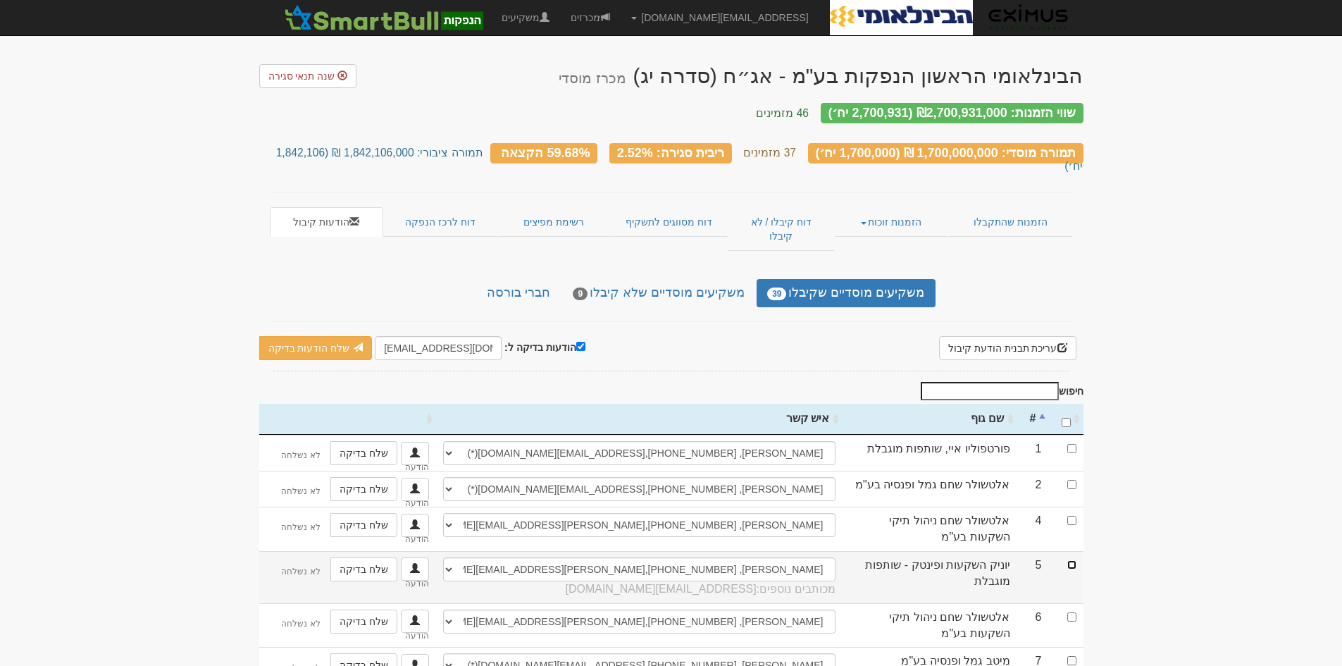
click at [1070, 560] on input "checkbox" at bounding box center [1071, 564] width 9 height 9
checkbox input "true"
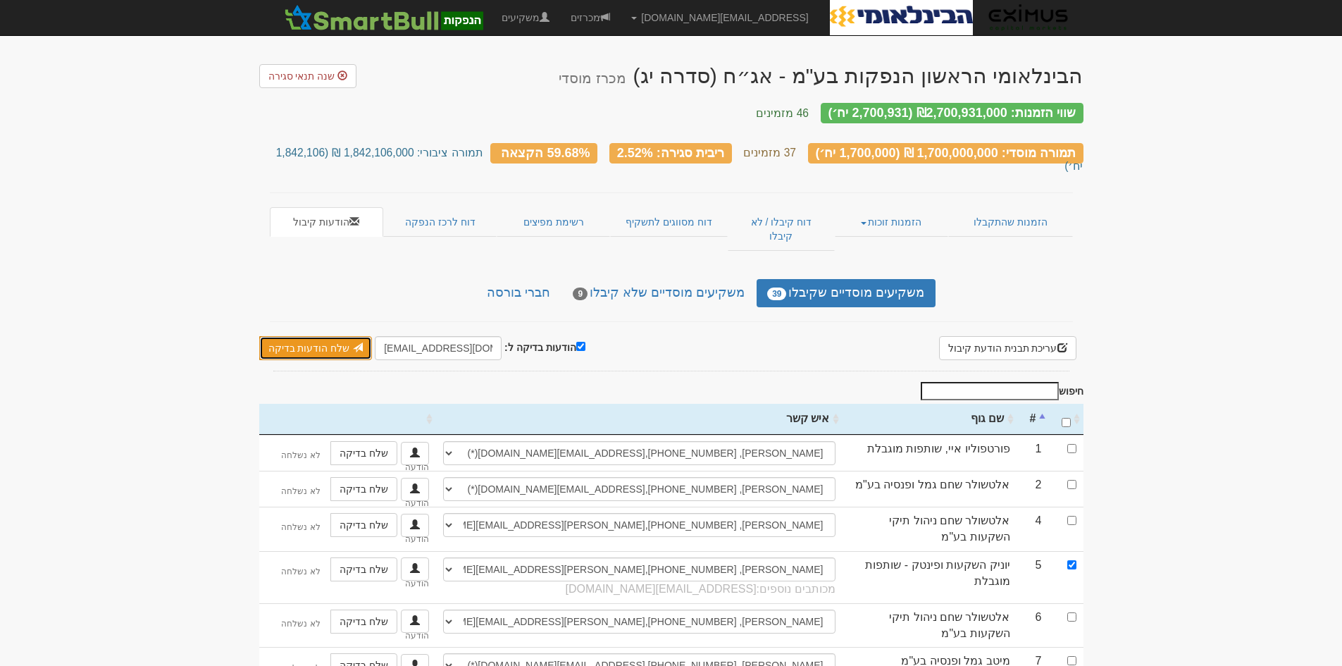
click at [321, 336] on link "שלח הודעות בדיקה" at bounding box center [315, 348] width 113 height 24
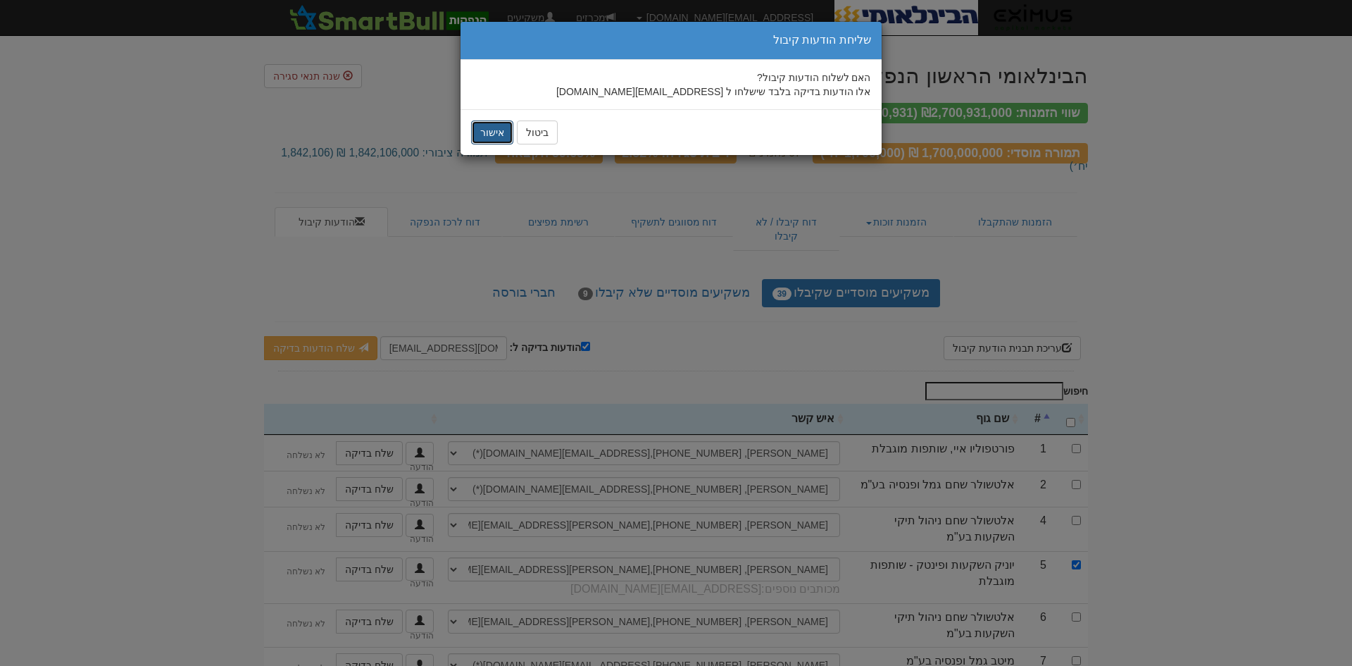
click at [490, 125] on button "אישור" at bounding box center [492, 132] width 42 height 24
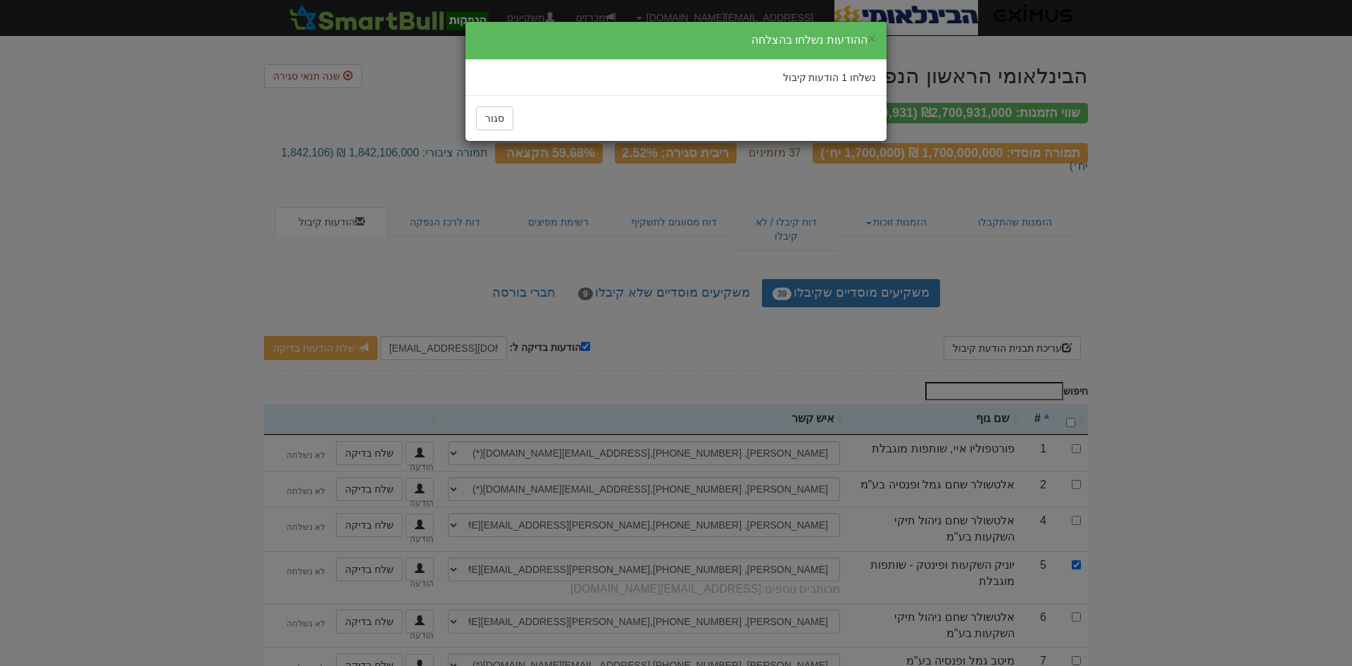
click at [405, 308] on div "× ההודעות נשלחו בהצלחה נשלחו 1 הודעות קיבול סגור" at bounding box center [676, 333] width 1352 height 666
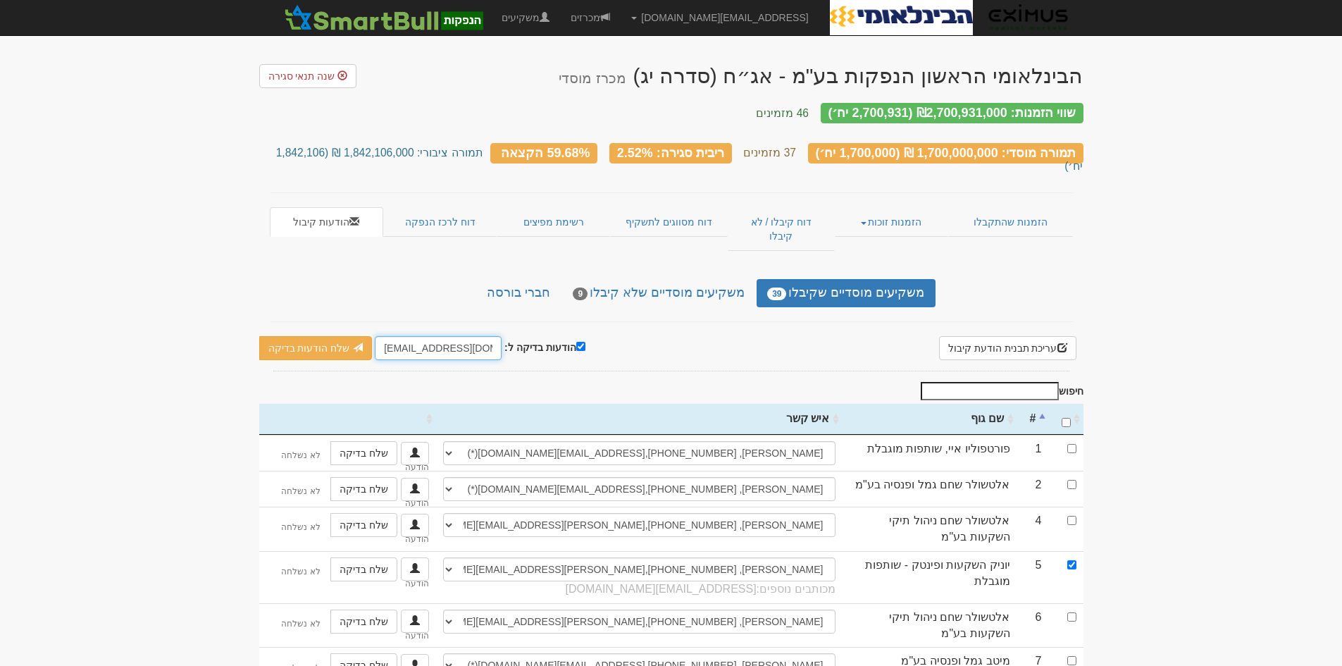
click at [406, 336] on input "eximuscm@gmail.com" at bounding box center [438, 348] width 127 height 24
type input "צ"
click at [307, 336] on link "שלח הודעות בדיקה" at bounding box center [315, 348] width 113 height 24
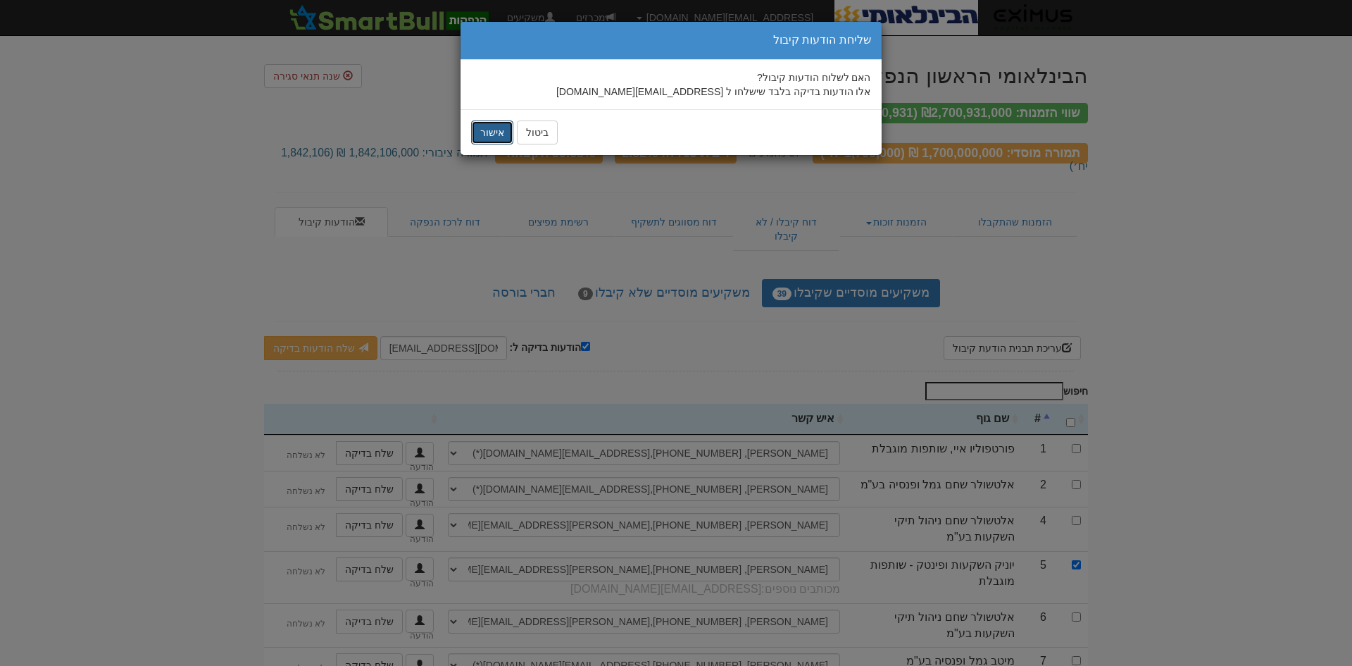
click at [488, 127] on button "אישור" at bounding box center [492, 132] width 42 height 24
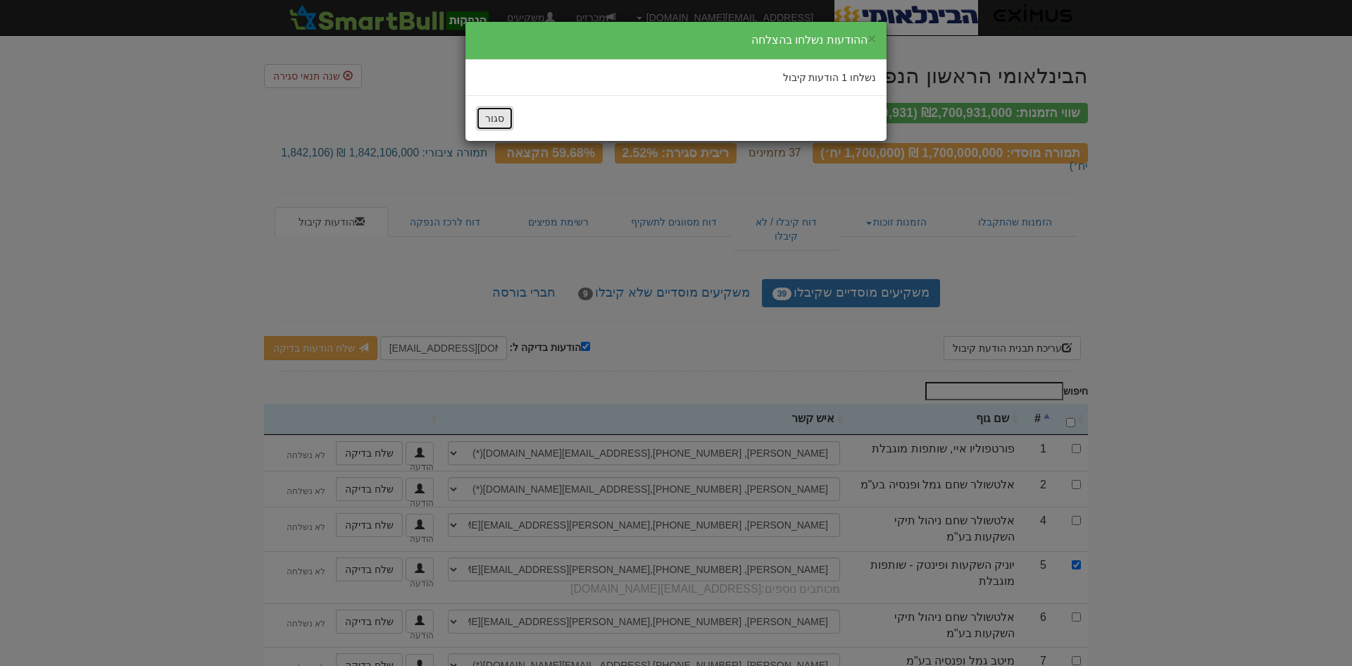
click at [496, 118] on button "סגור" at bounding box center [494, 118] width 37 height 24
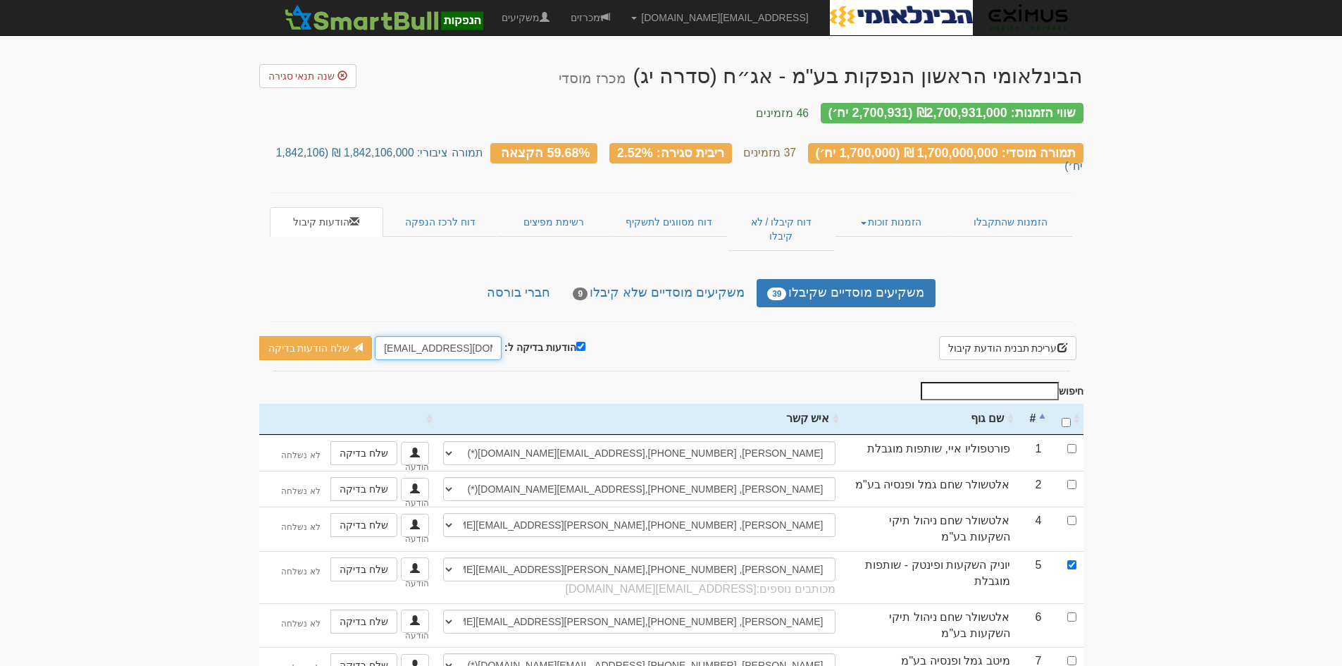
click at [392, 336] on input "mayah@eximuscm.com" at bounding box center [438, 348] width 127 height 24
click at [394, 336] on input "mayah@eximuscm.com" at bounding box center [438, 348] width 127 height 24
click at [383, 336] on input "mayah@eximuscm.com" at bounding box center [438, 348] width 127 height 24
drag, startPoint x: 380, startPoint y: 313, endPoint x: 408, endPoint y: 313, distance: 28.9
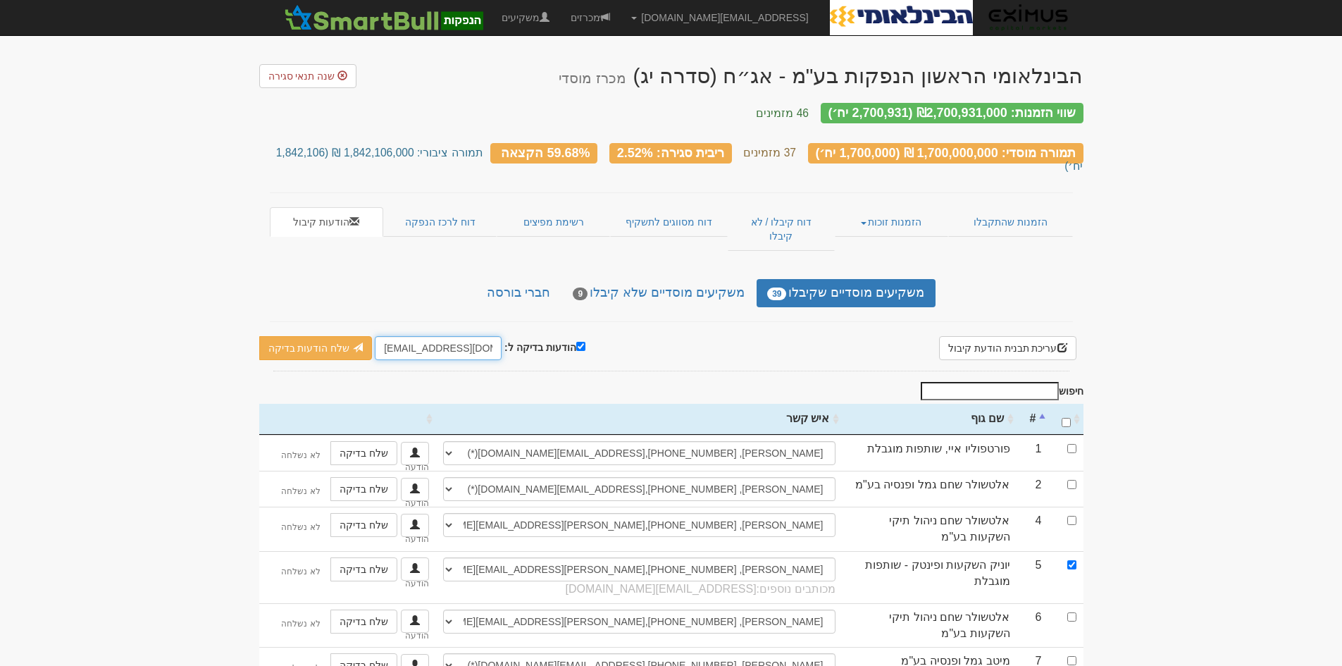
click at [408, 336] on input "mayah@eximuscm.com" at bounding box center [438, 348] width 127 height 24
click at [423, 336] on input "eximuscm.com" at bounding box center [438, 348] width 127 height 24
type input "eximuscm@gmail.com"
click at [288, 336] on link "שלח הודעות בדיקה" at bounding box center [315, 348] width 113 height 24
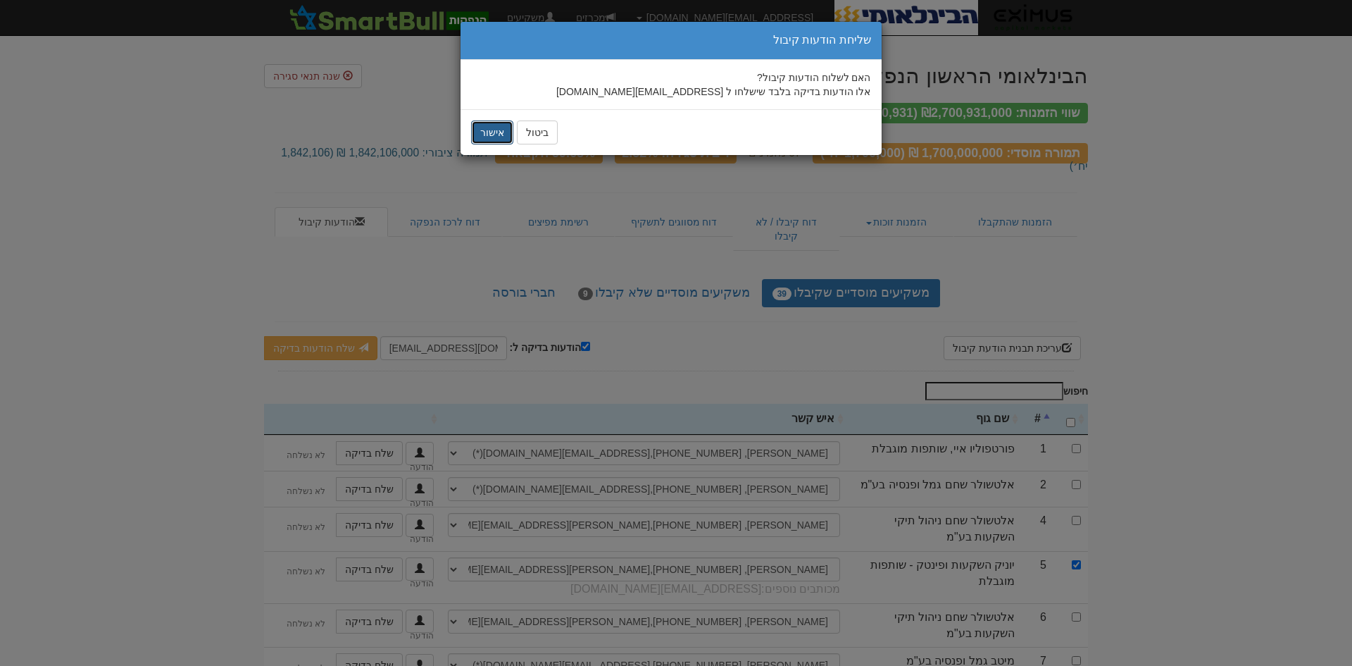
click at [494, 133] on button "אישור" at bounding box center [492, 132] width 42 height 24
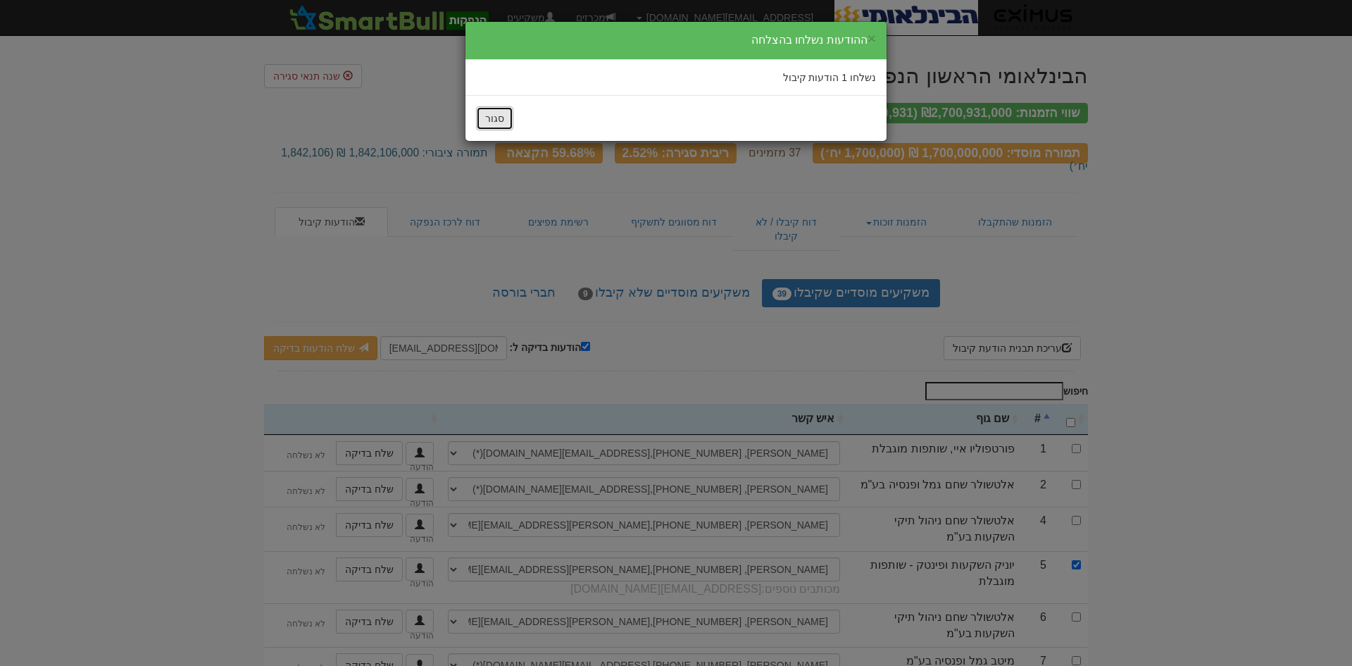
click at [497, 125] on button "סגור" at bounding box center [494, 118] width 37 height 24
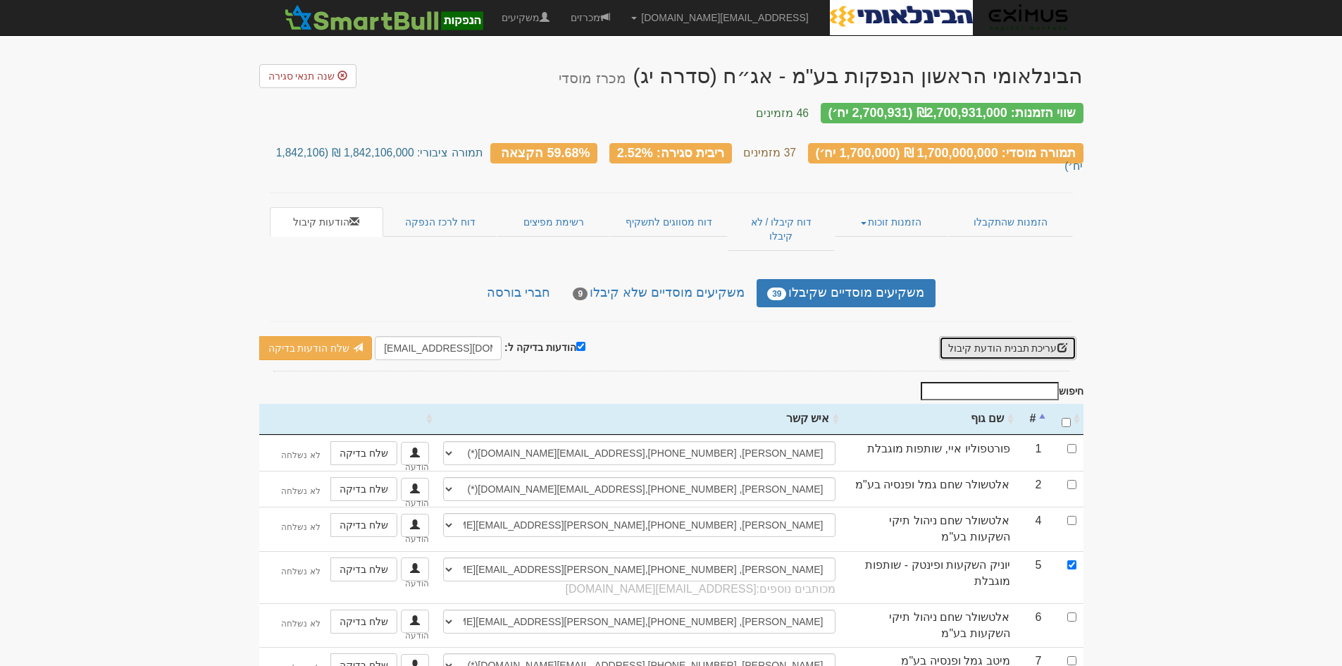
click at [1003, 336] on button "עריכת תבנית הודעת קיבול" at bounding box center [1007, 348] width 137 height 24
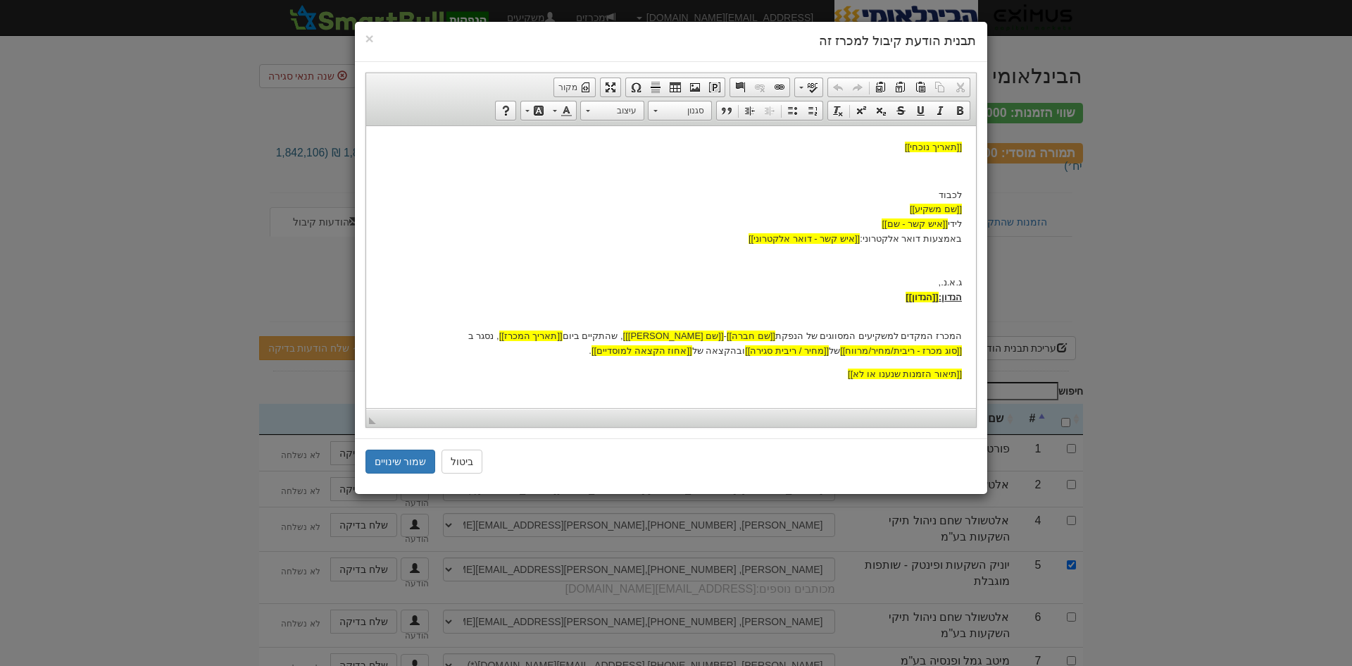
scroll to position [94, 0]
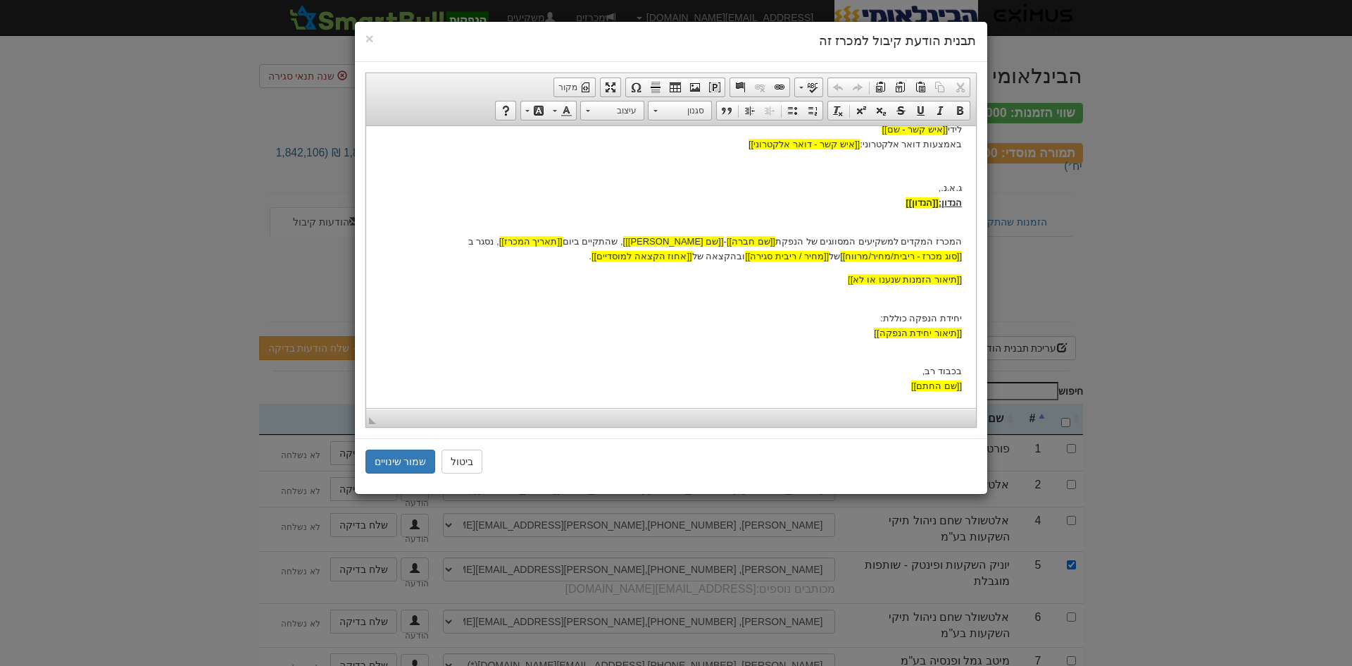
click at [948, 353] on p "בכבוד רב, [[שם החתם]]" at bounding box center [671, 371] width 582 height 44
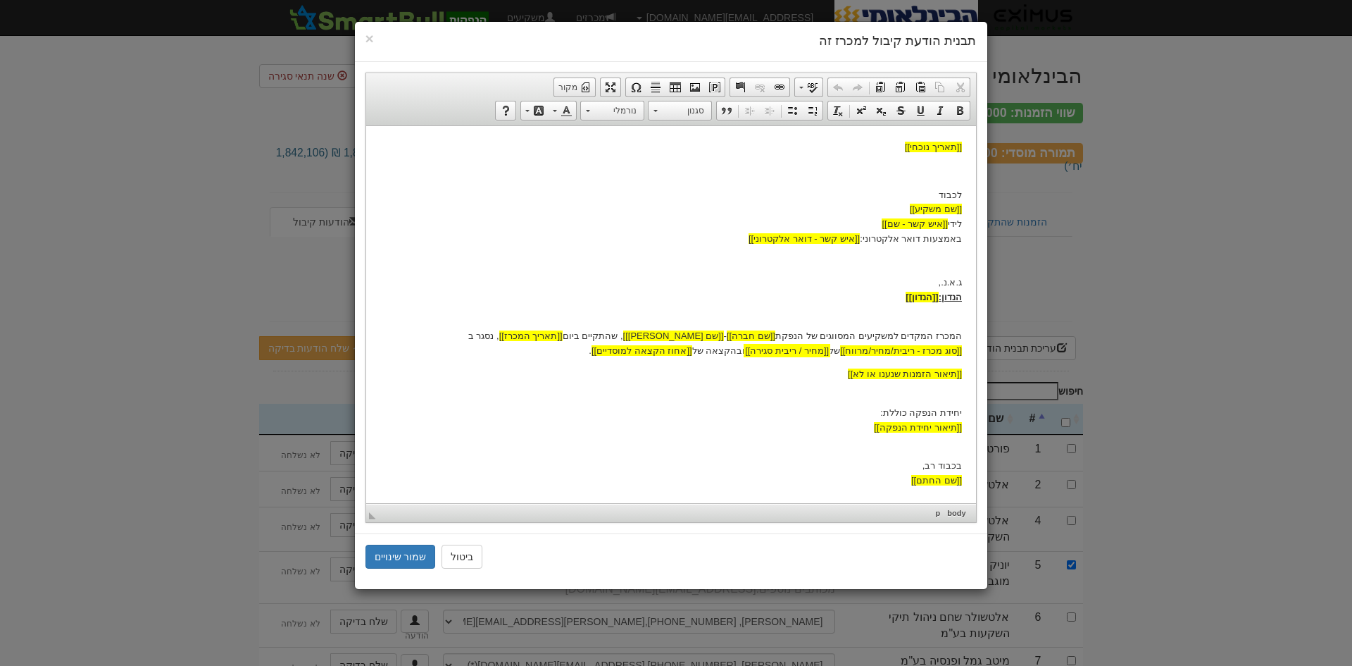
scroll to position [0, 0]
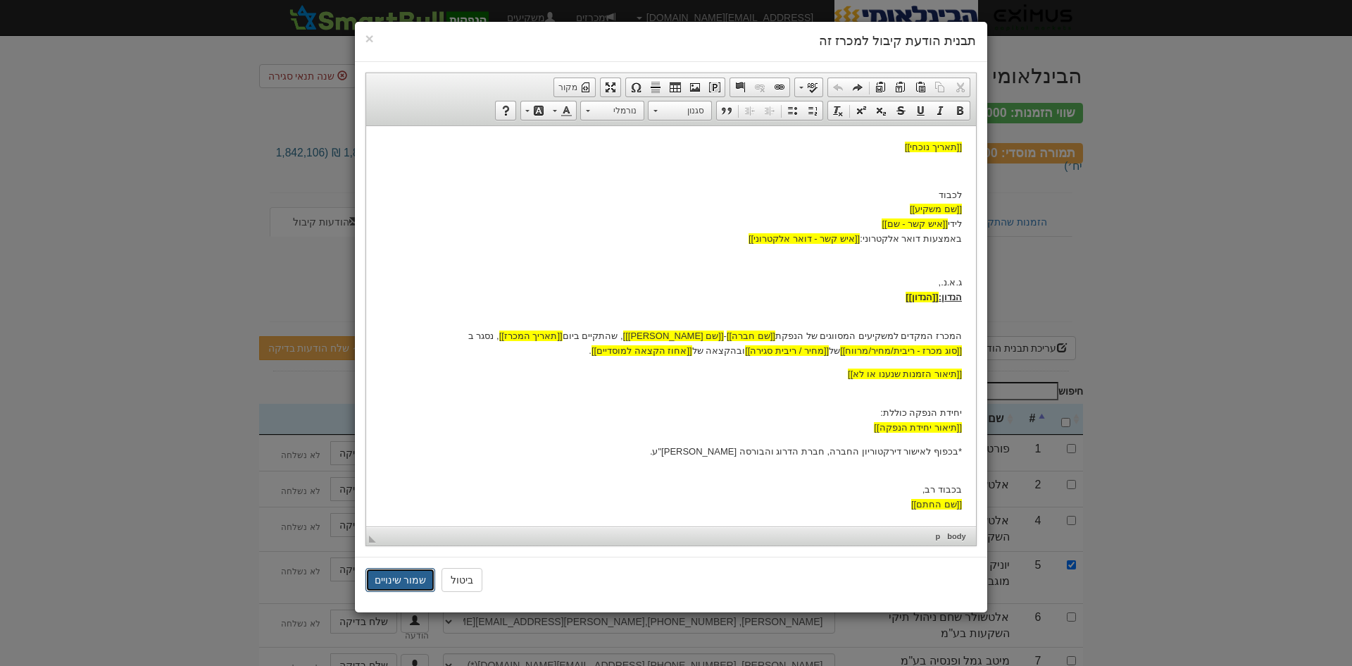
click at [383, 579] on button "שמור שינויים" at bounding box center [400, 580] width 70 height 24
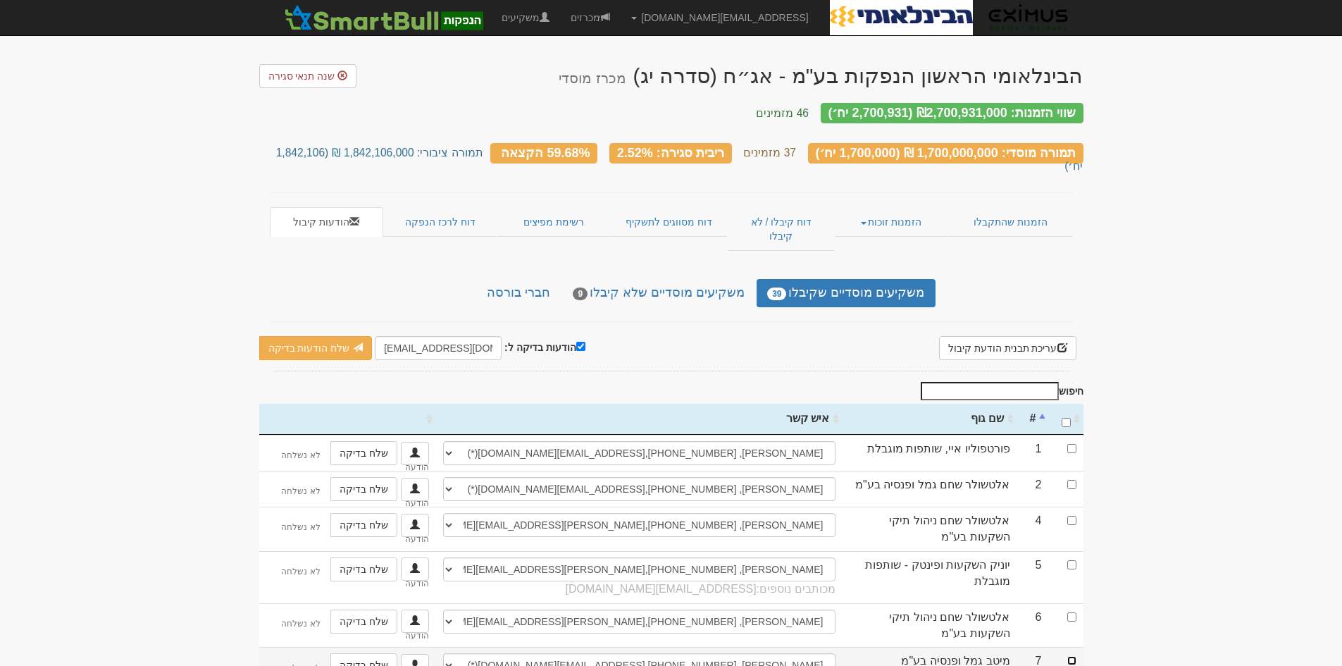
click at [1075, 656] on input "checkbox" at bounding box center [1071, 660] width 9 height 9
checkbox input "true"
click at [406, 336] on input "hanpakot@eximuscm.com" at bounding box center [438, 348] width 127 height 24
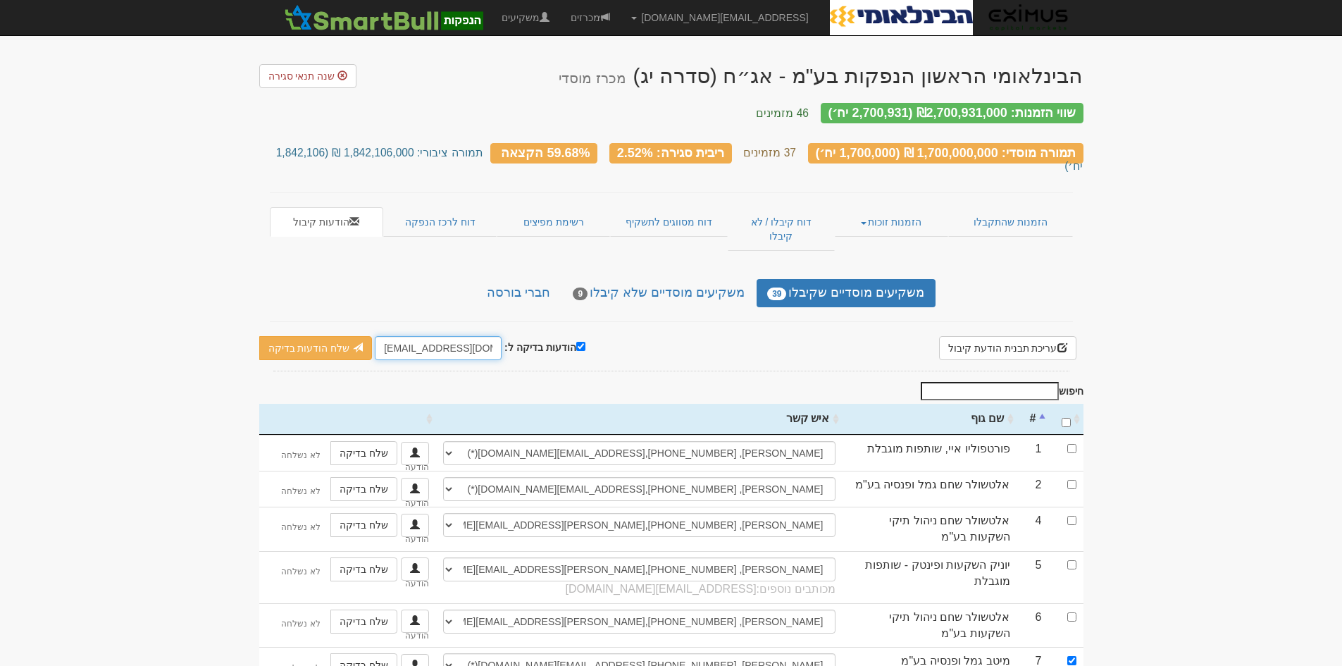
click at [406, 336] on input "hanpakot@eximuscm.com" at bounding box center [438, 348] width 127 height 24
drag, startPoint x: 421, startPoint y: 312, endPoint x: 356, endPoint y: 314, distance: 65.5
click at [356, 336] on div "הודעות בדיקה ל: hanpakot@eximuscm.com שלח הודעות בדיקה שלח מיילים בלבד שלח לאונ…" at bounding box center [422, 348] width 326 height 24
drag, startPoint x: 389, startPoint y: 311, endPoint x: 371, endPoint y: 311, distance: 17.6
click at [375, 336] on input "@eximuscm.com" at bounding box center [438, 348] width 127 height 24
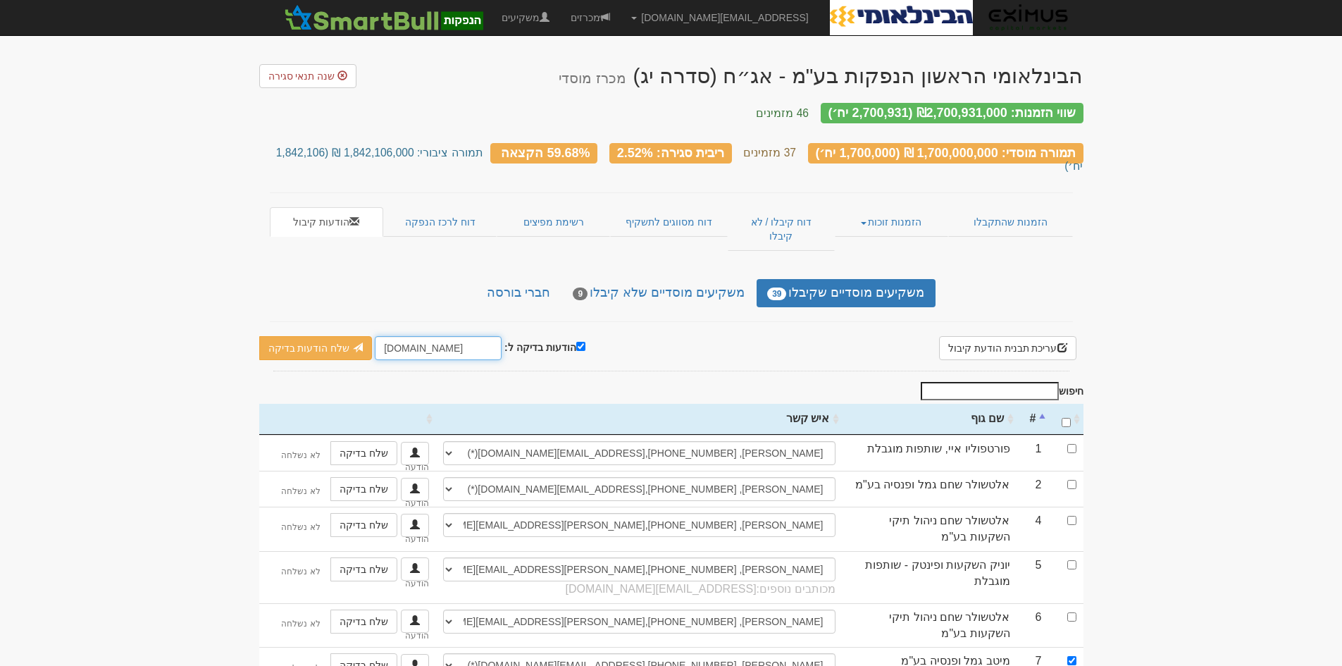
click at [423, 336] on input "eximuscm.com" at bounding box center [438, 348] width 127 height 24
type input "eximuscm@gmail.com"
click at [316, 336] on link "שלח הודעות בדיקה" at bounding box center [315, 348] width 113 height 24
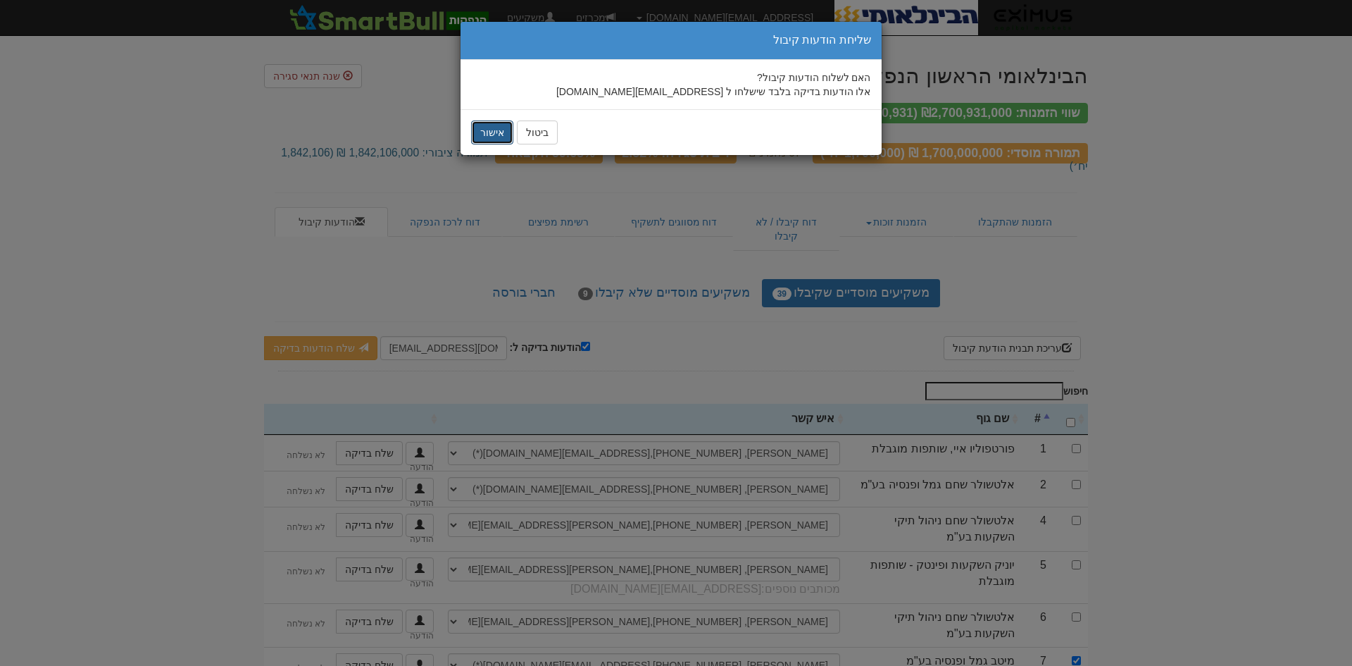
click at [504, 129] on button "אישור" at bounding box center [492, 132] width 42 height 24
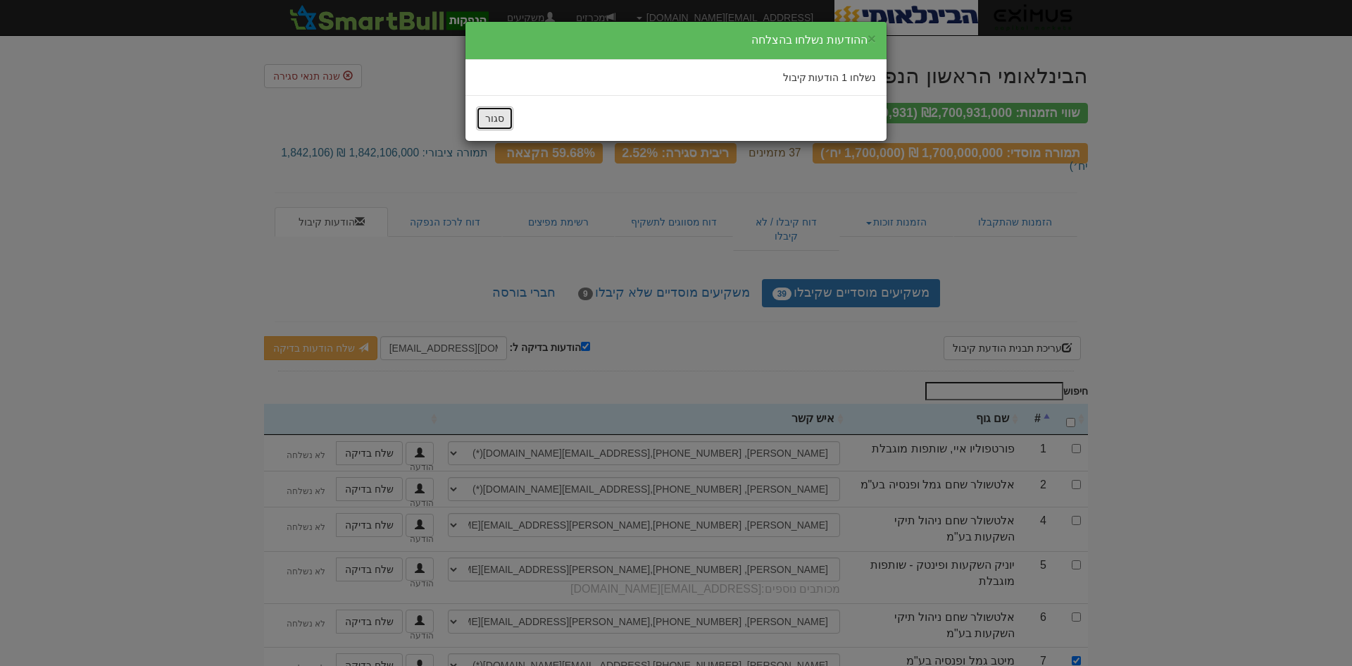
click at [502, 116] on button "סגור" at bounding box center [494, 118] width 37 height 24
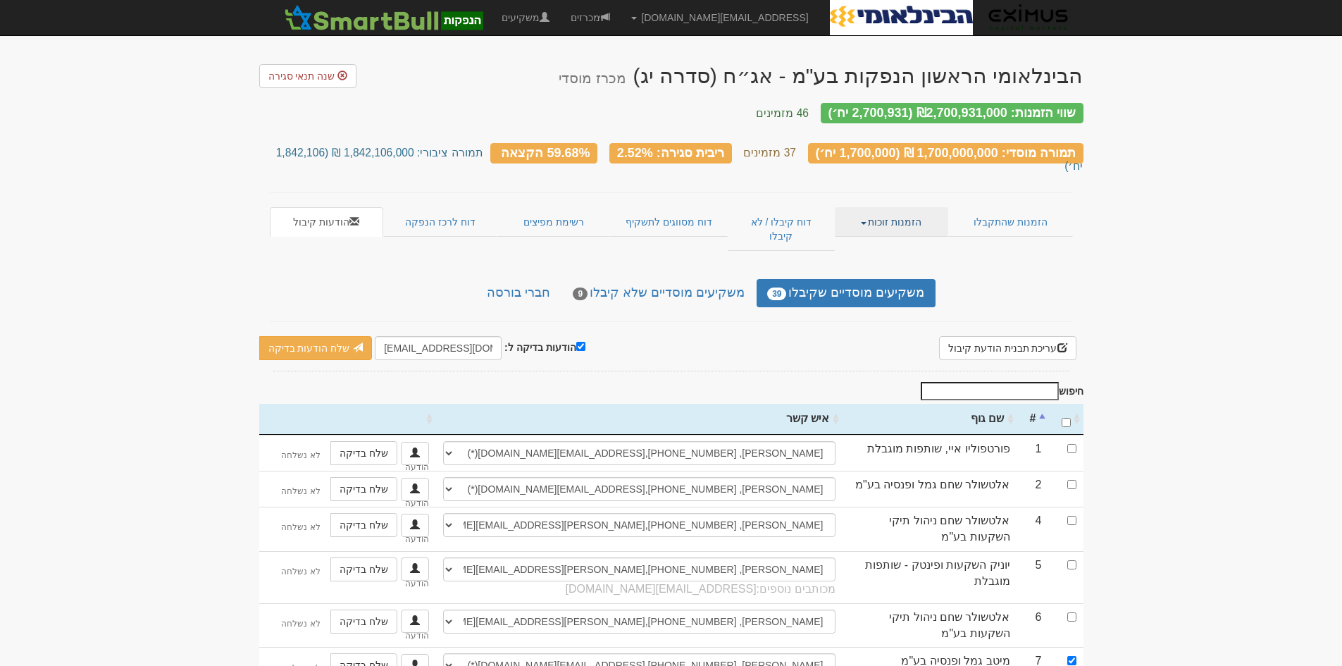
click at [892, 207] on link "הזמנות זוכות" at bounding box center [891, 222] width 113 height 30
click at [896, 240] on link "פרטי הזמנות זוכות" at bounding box center [891, 249] width 111 height 18
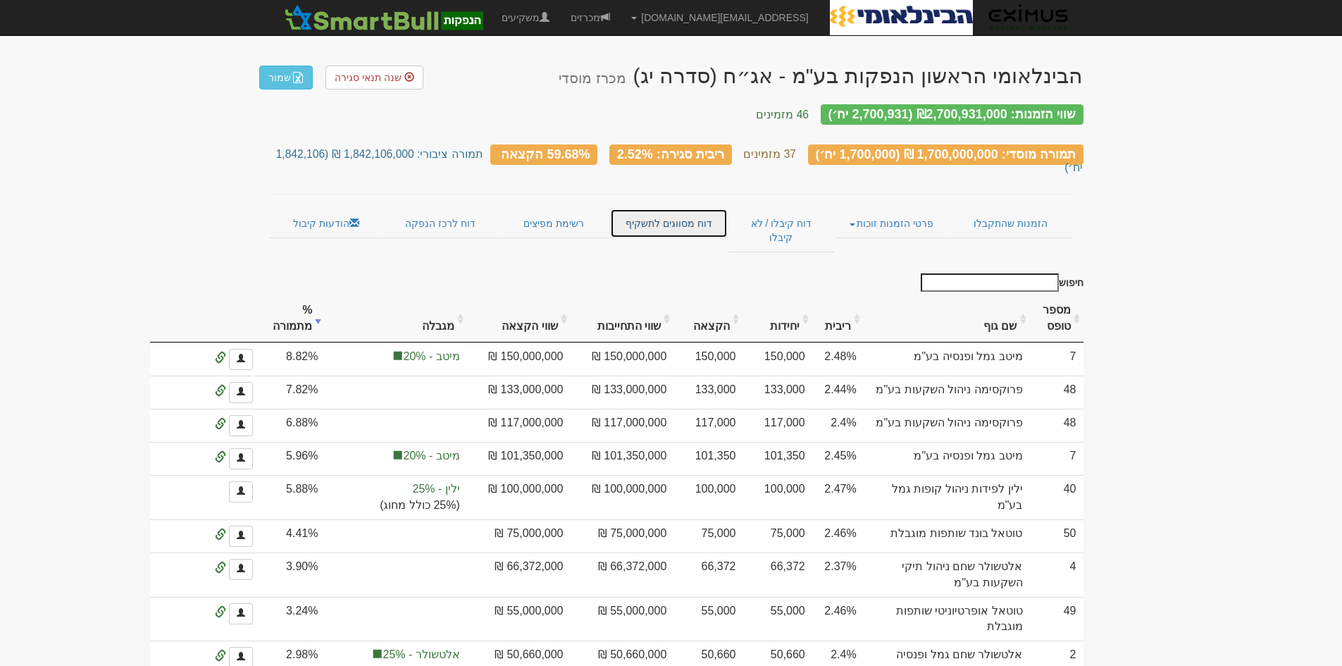
click at [651, 208] on link "דוח מסווגים לתשקיף" at bounding box center [669, 223] width 118 height 30
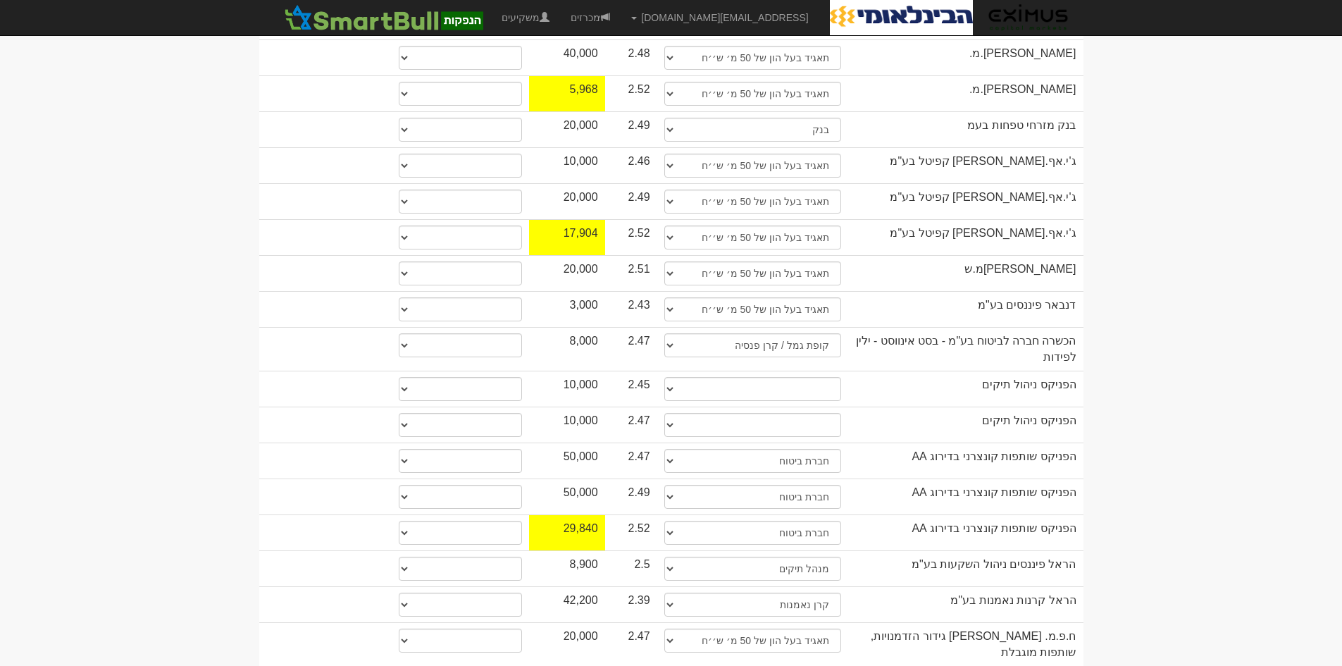
scroll to position [775, 0]
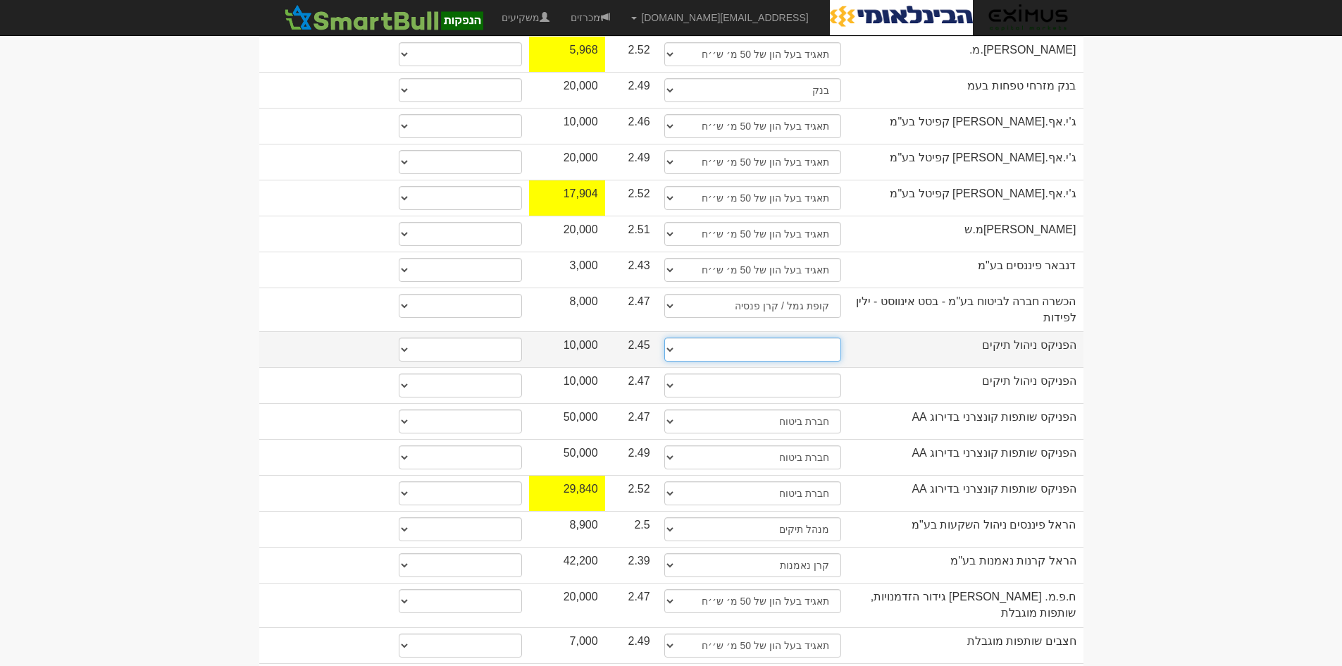
click at [804, 337] on select "תאגיד מסווג חתם / מפיץ חברת ביטוח תאגיד בעל הון של 50 מ׳ ש׳׳ח קופת גמל / קרן פנ…" at bounding box center [752, 349] width 177 height 24
select select "מנהל תיקים"
click at [664, 337] on select "תאגיד מסווג חתם / מפיץ חברת ביטוח תאגיד בעל הון של 50 מ׳ ש׳׳ח קופת גמל / קרן פנ…" at bounding box center [752, 349] width 177 height 24
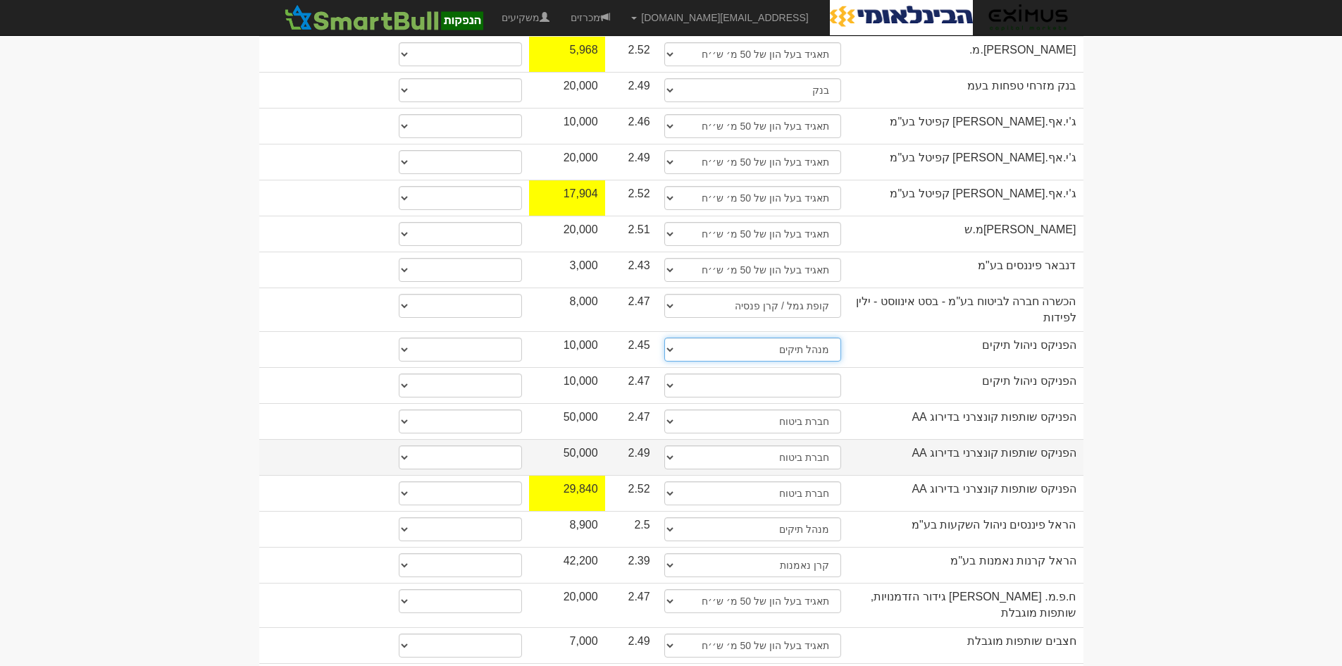
select select "מנהל תיקים"
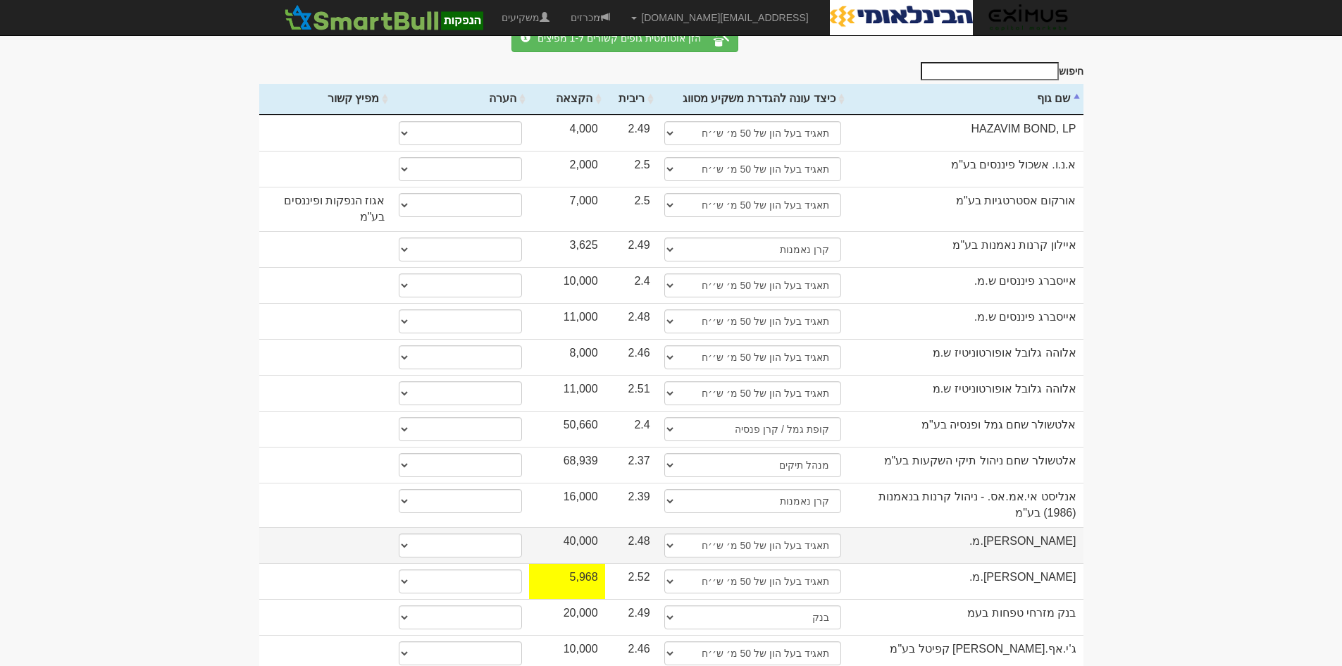
scroll to position [0, 0]
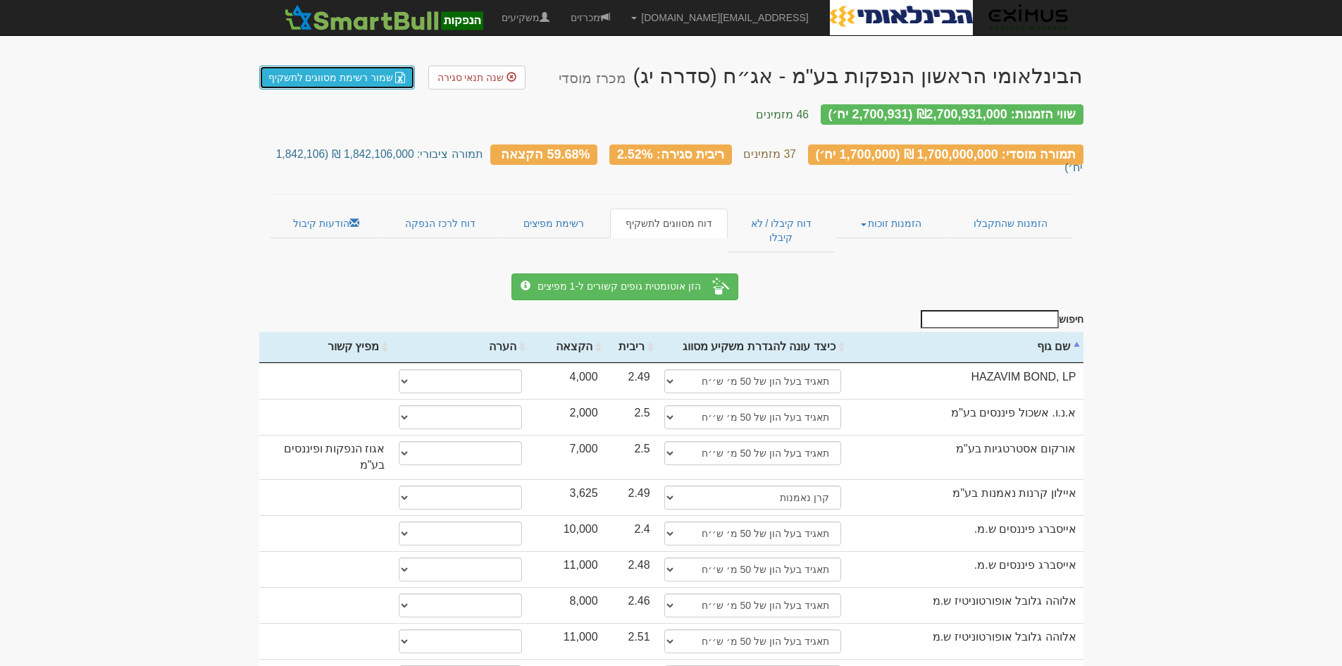
click at [318, 73] on link "שמור רשימת מסווגים לתשקיף" at bounding box center [337, 77] width 156 height 24
click at [935, 108] on div "שווי הזמנות: ₪2,700,931,000 (2,700,931 יח׳)" at bounding box center [951, 114] width 263 height 20
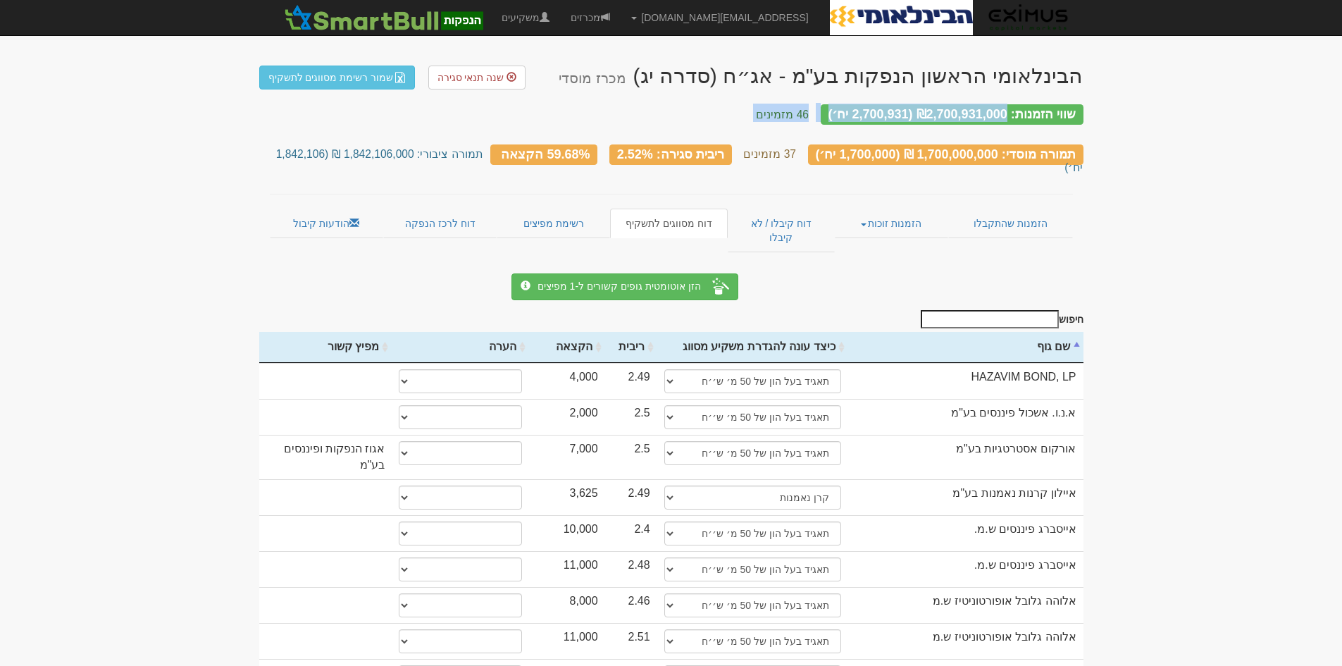
click at [935, 108] on div "שווי הזמנות: ₪2,700,931,000 (2,700,931 יח׳)" at bounding box center [951, 114] width 263 height 20
click at [937, 108] on div "שווי הזמנות: ₪2,700,931,000 (2,700,931 יח׳)" at bounding box center [951, 114] width 263 height 20
drag, startPoint x: 825, startPoint y: 111, endPoint x: 1080, endPoint y: 117, distance: 255.0
click at [1080, 117] on div "שווי הזמנות: ₪2,700,931,000 (2,700,931 יח׳)" at bounding box center [951, 114] width 263 height 20
copy div "שווי הזמנות: ₪2,700,931,000 (2,700,931 יח׳)"
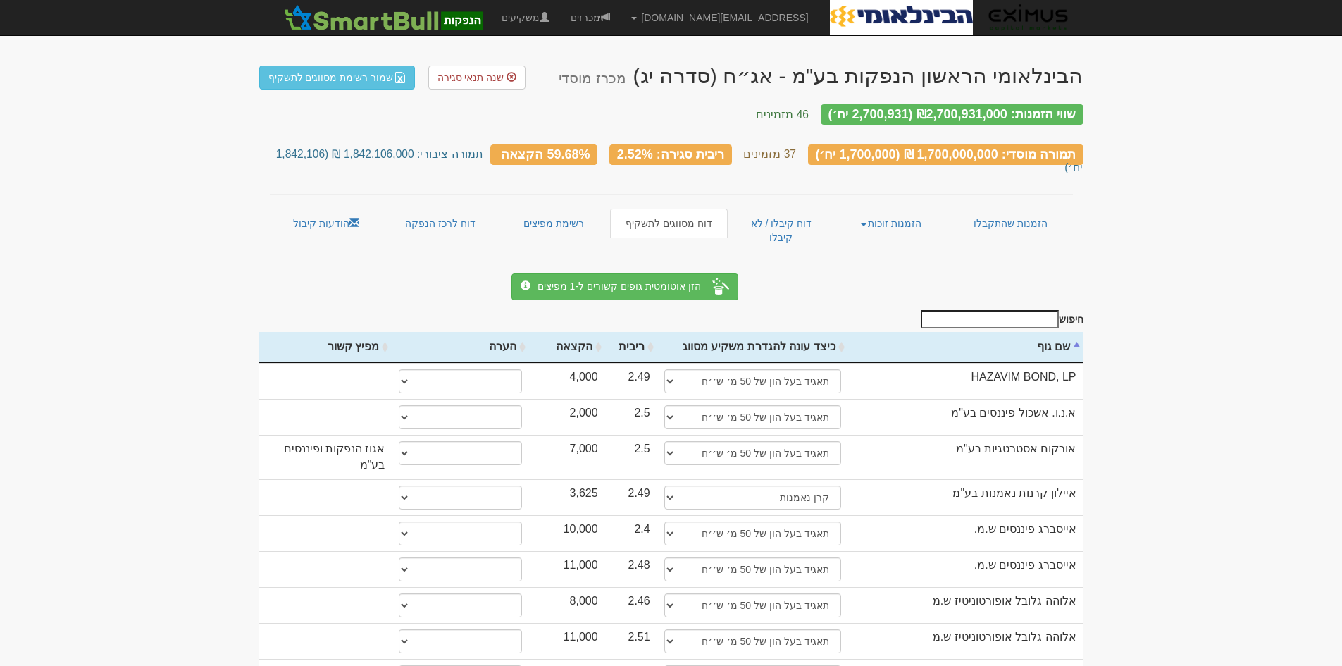
drag, startPoint x: 819, startPoint y: 148, endPoint x: 1000, endPoint y: 141, distance: 181.1
click at [1000, 144] on div "תמורה מוסדי: 1,700,000,000 ₪ (1,700,000 יח׳)" at bounding box center [945, 154] width 275 height 20
copy div "1,700,000,000 ₪ (1,700,000 יח׳)"
drag, startPoint x: 279, startPoint y: 146, endPoint x: 496, endPoint y: 143, distance: 216.9
click at [496, 143] on h3 "תמורה מוסדי: 1,700,000,000 ₪ (1,700,000 יח׳) 37 מזמינים ריבית סגירה: 2.52% 59.6…" at bounding box center [671, 158] width 824 height 30
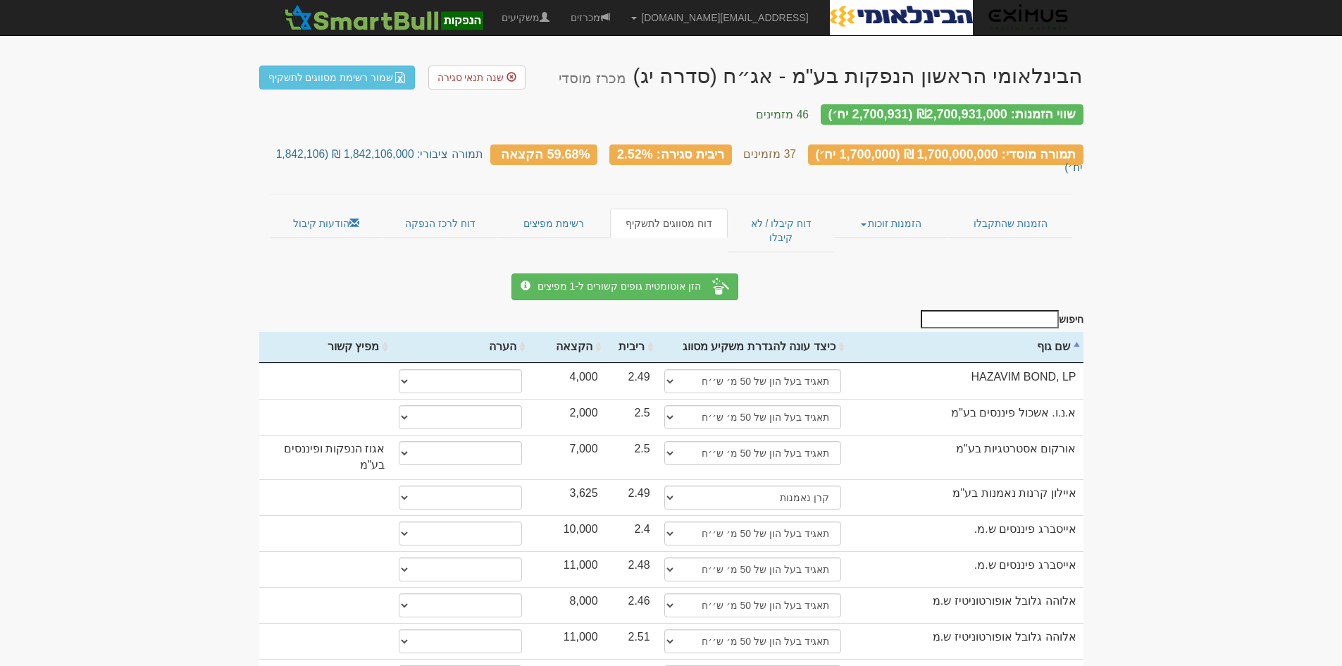
copy small "תמורה ציבורי: 1,842,106,000 ₪ (1,842,106 יח׳)"
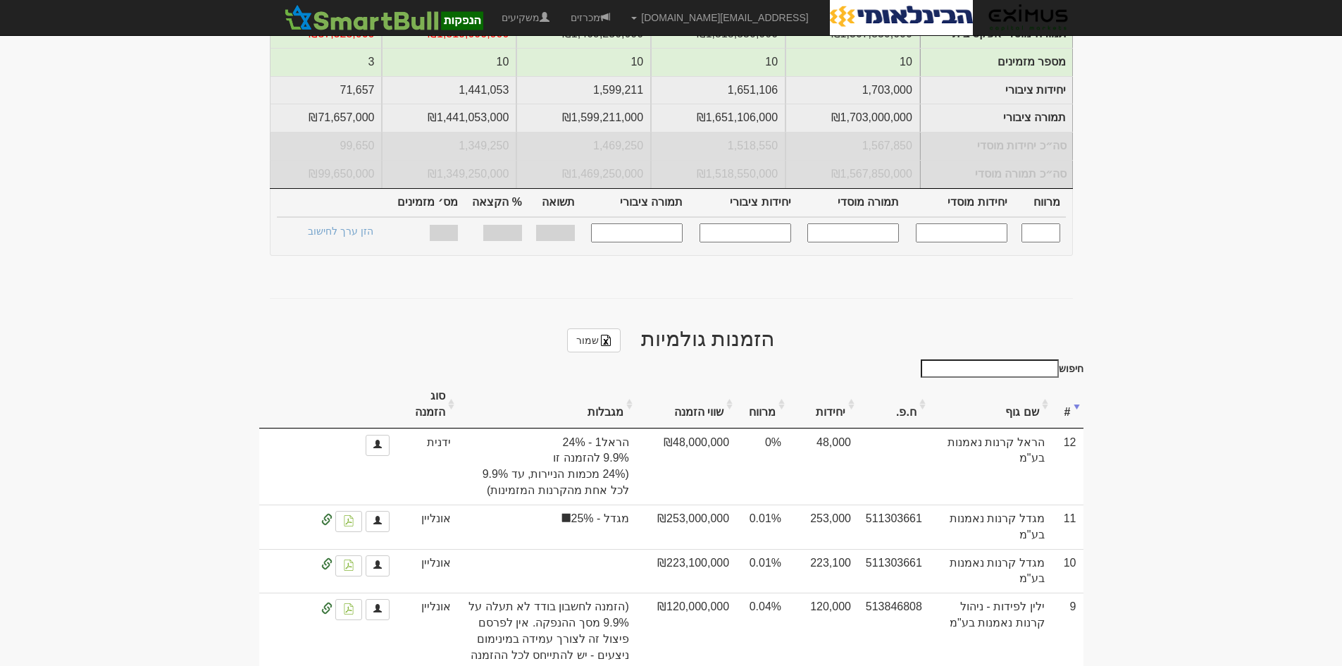
scroll to position [423, 0]
click at [1229, 323] on body "[EMAIL_ADDRESS][DOMAIN_NAME] הגדרות חשבונות הנפקה תבניות הודעות קיבול" at bounding box center [671, 442] width 1342 height 1731
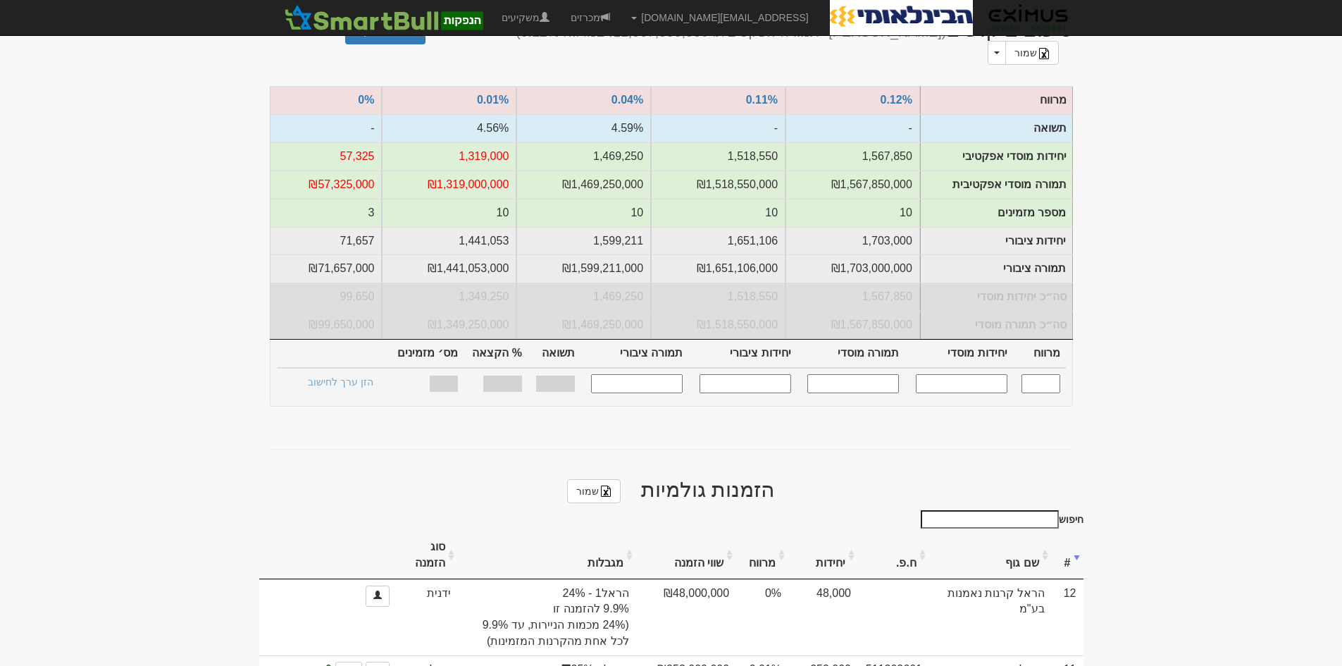
scroll to position [0, 0]
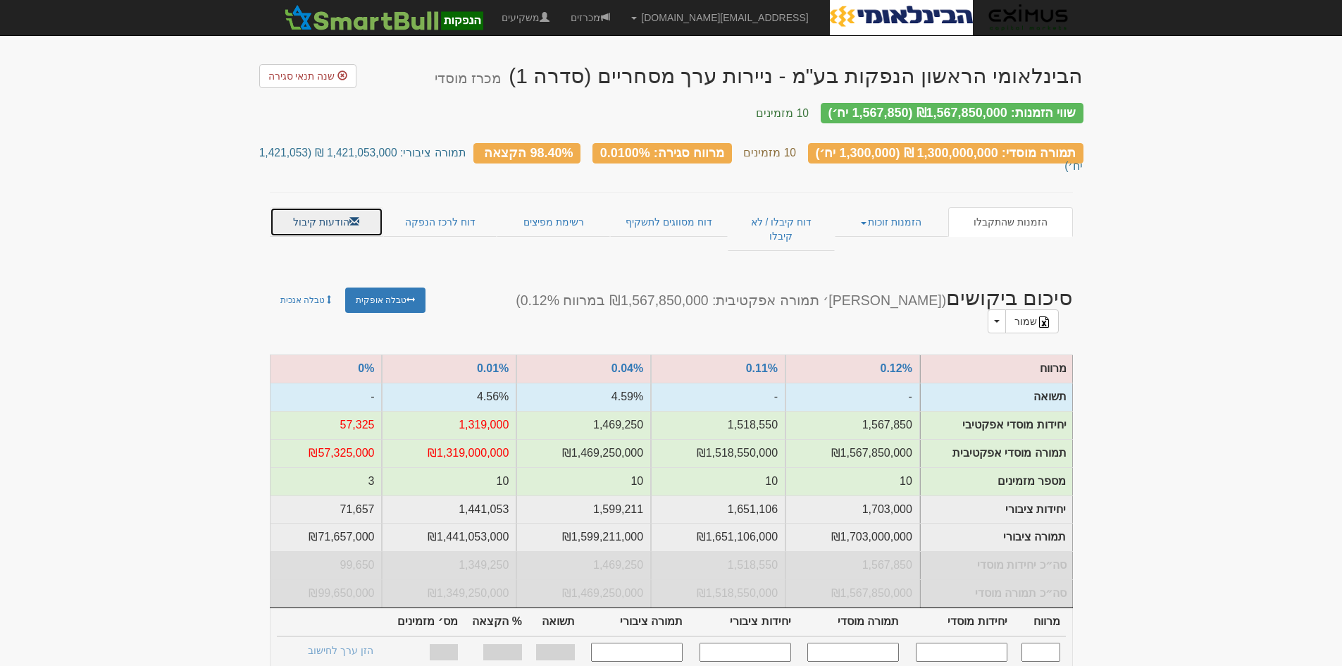
click at [323, 207] on link "הודעות קיבול" at bounding box center [326, 222] width 113 height 30
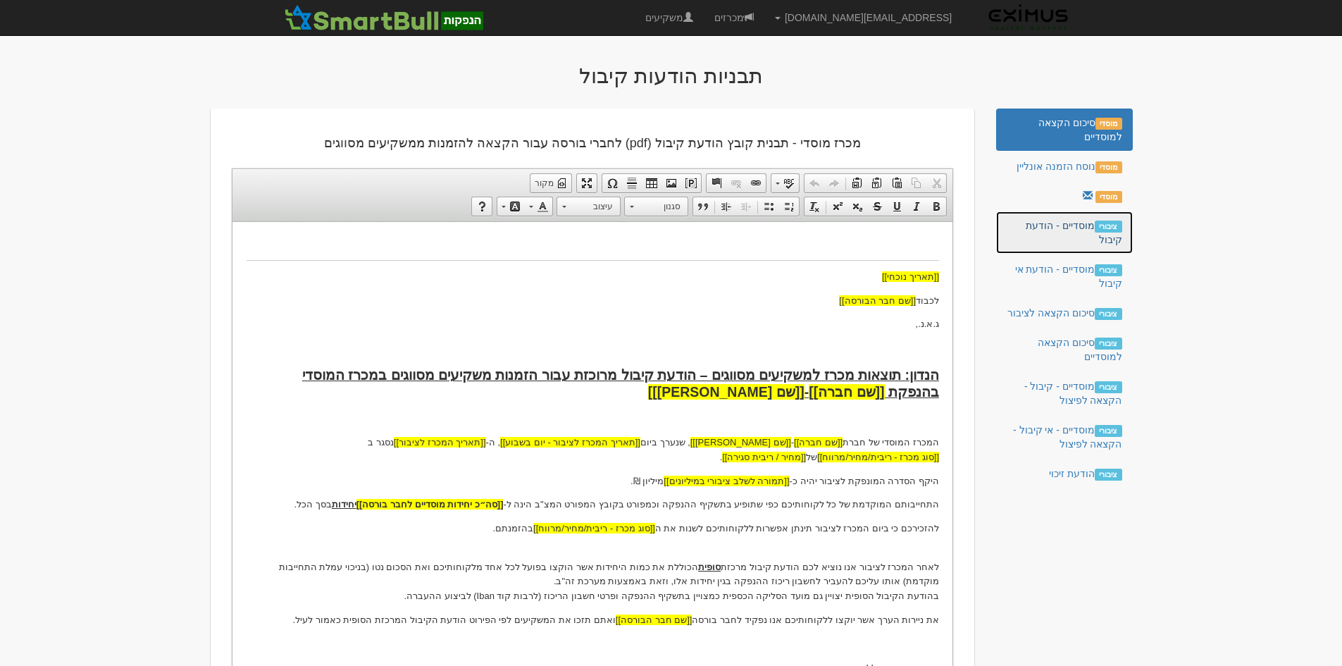
click at [1058, 235] on link "ציבורי מוסדיים - הודעת קיבול" at bounding box center [1064, 232] width 136 height 42
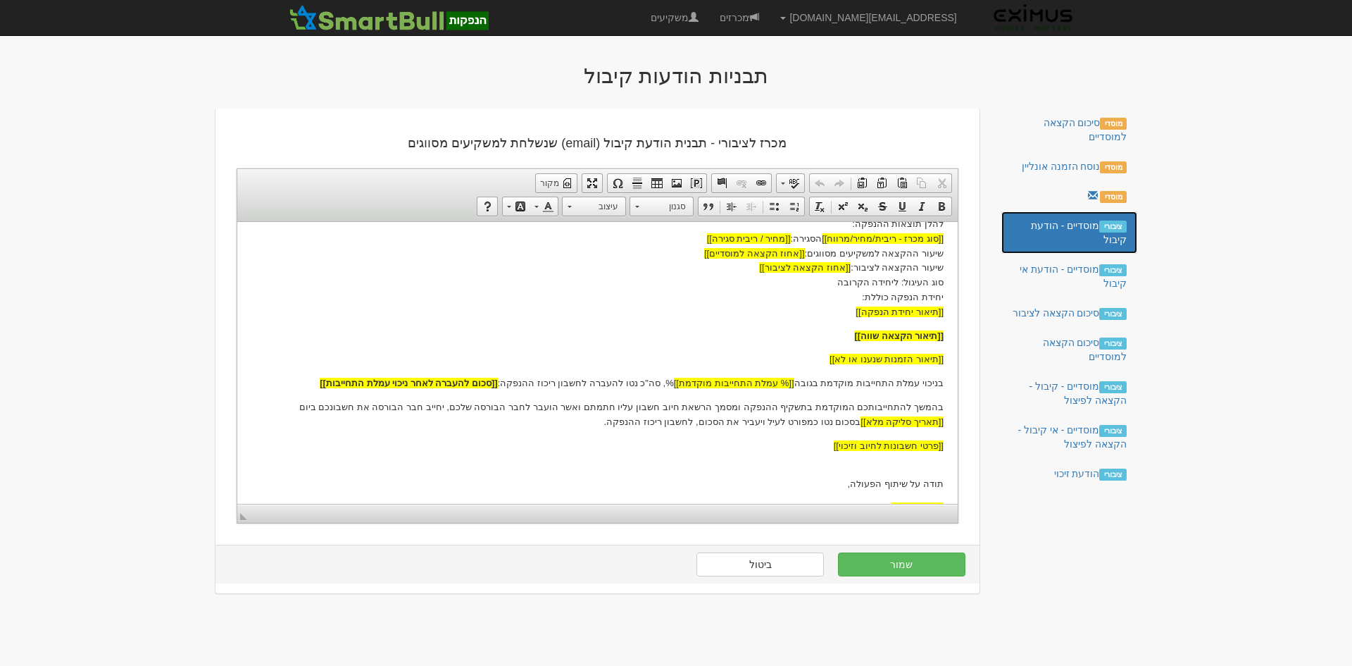
scroll to position [225, 0]
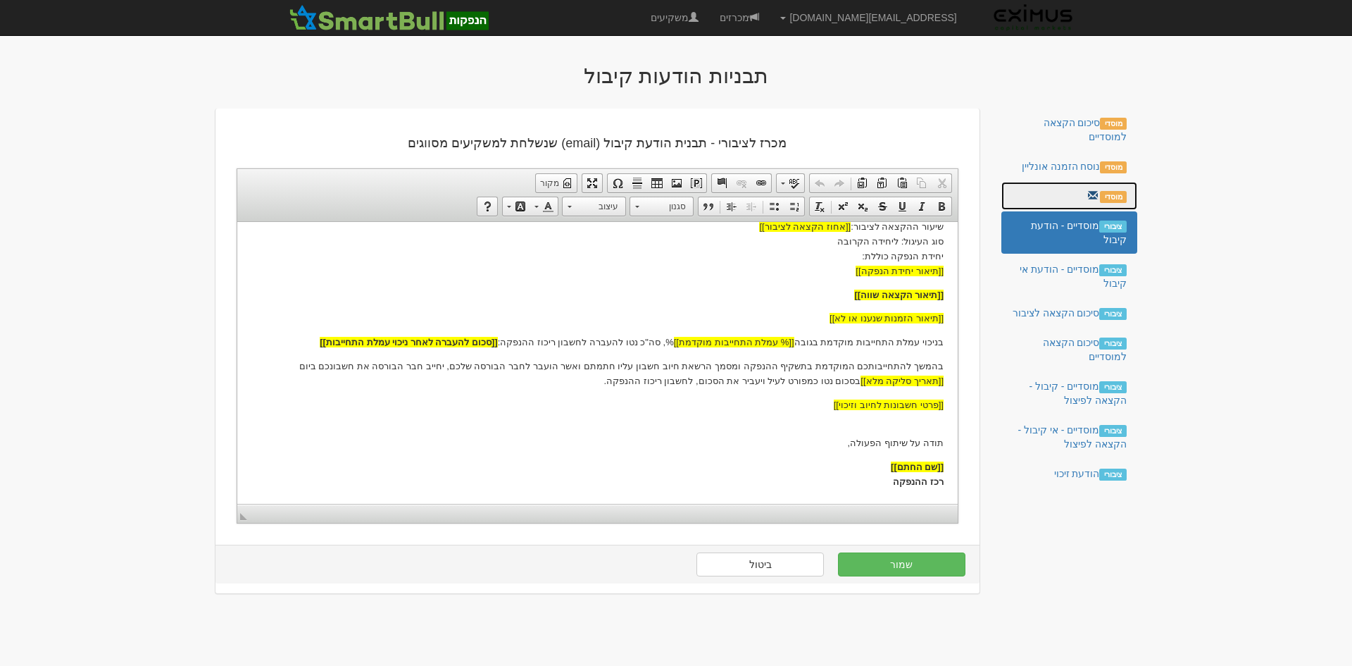
click at [1058, 183] on link "מוסדי" at bounding box center [1069, 196] width 136 height 28
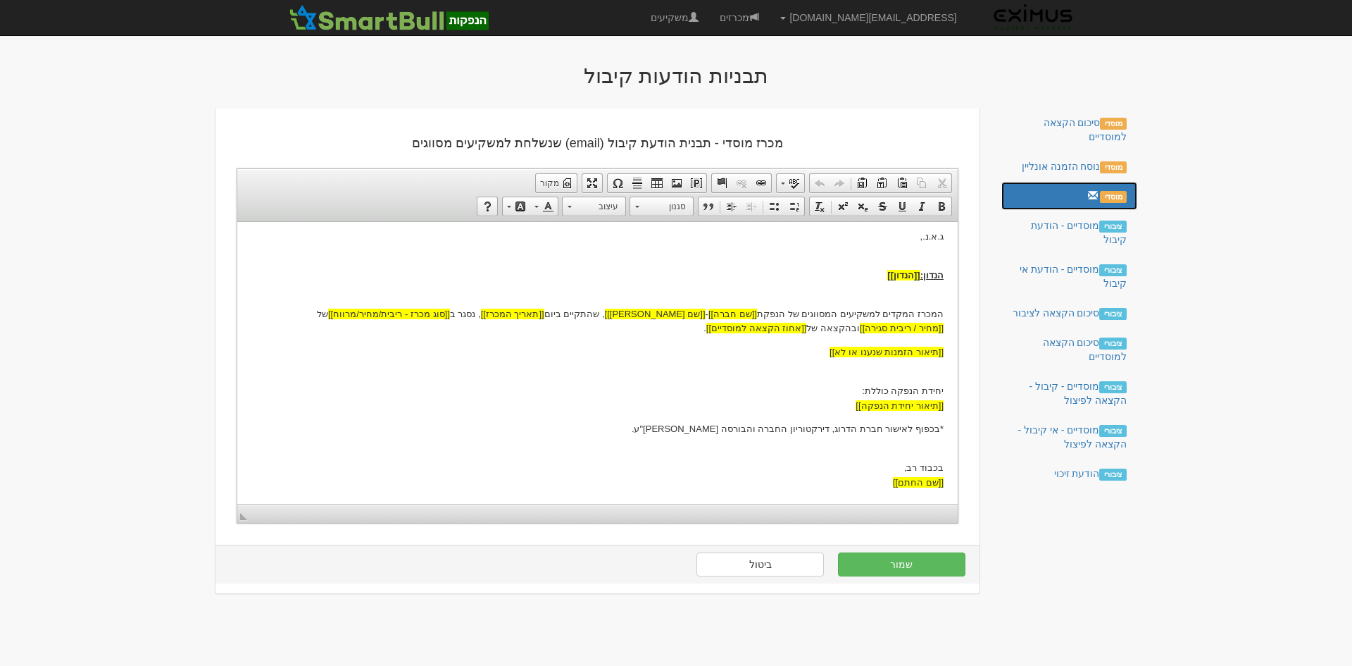
scroll to position [142, 0]
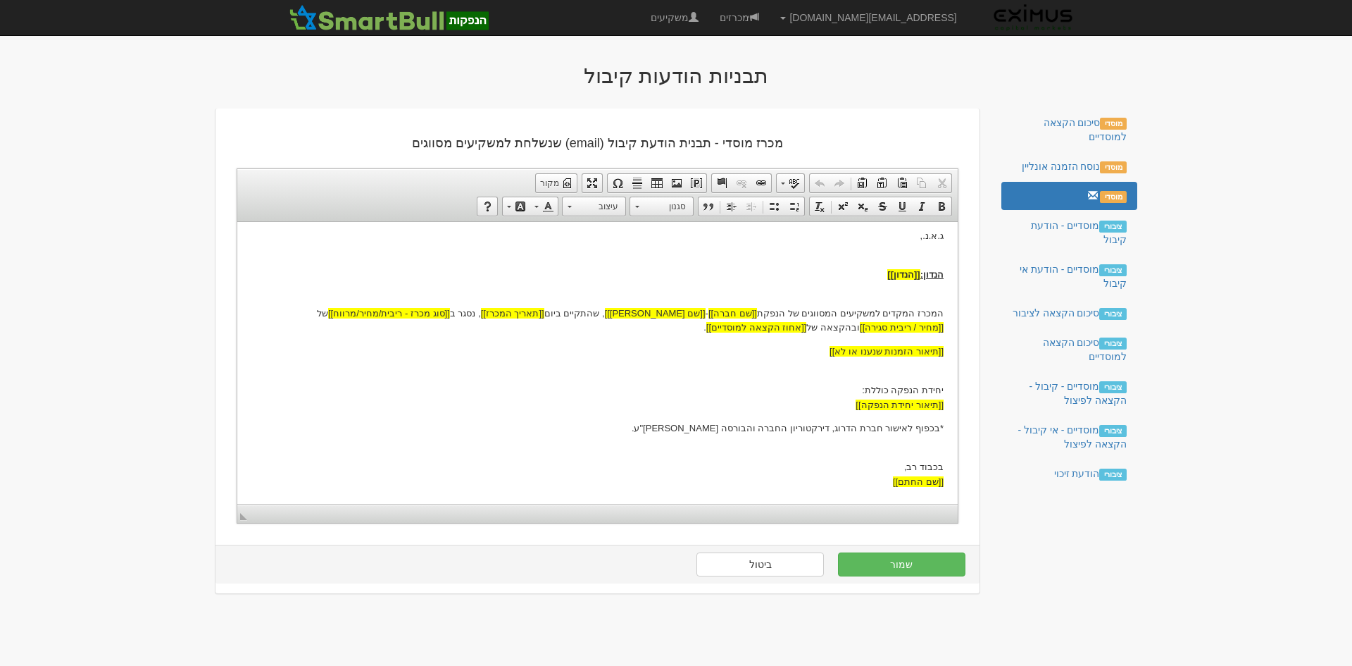
click at [856, 430] on p "*בכפוף לאישור חברת הדרוג, דירקטוריון החברה והבורסה [PERSON_NAME]"ע." at bounding box center [597, 427] width 692 height 15
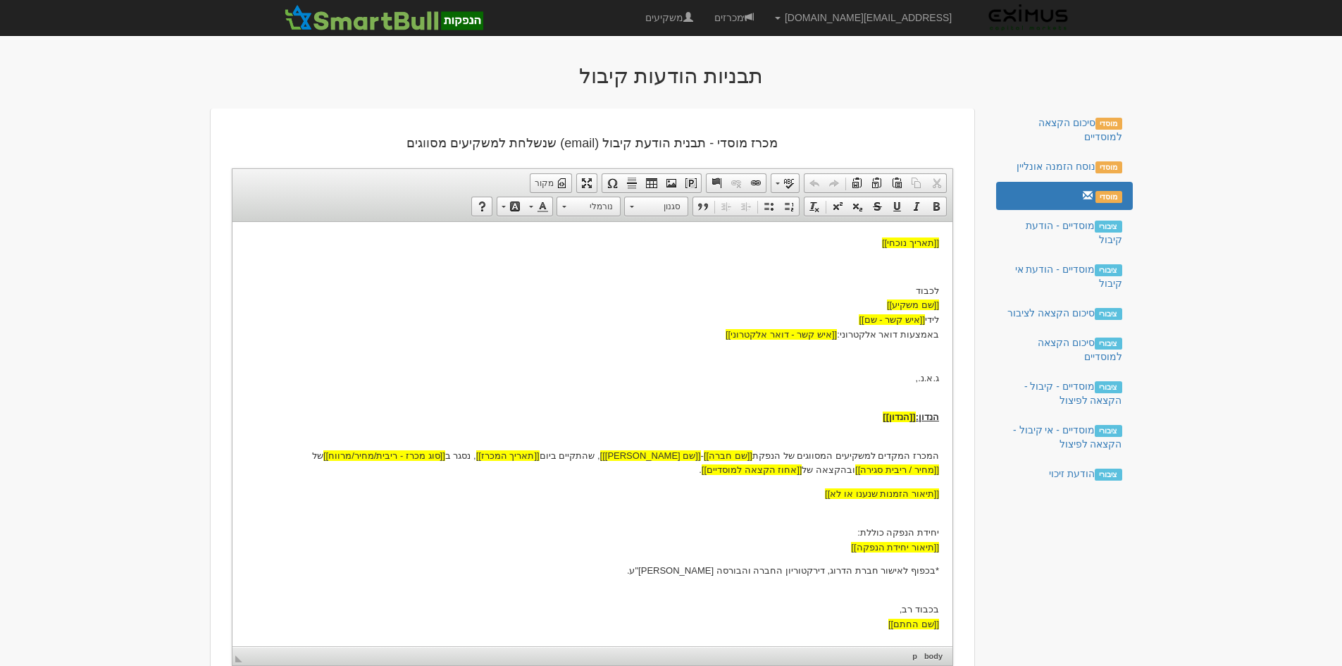
scroll to position [0, 0]
click at [856, 430] on body "[[תאריך נוכחי]] לכבוד [[שם משקיע]] לידי [[איש קשר - שם]] באמצעות דואר אלקטרוני:…" at bounding box center [592, 433] width 692 height 396
click at [856, 570] on p "*בכפוף לאישור חברת הדרוג, דירקטוריון החברה והבורסה לני"ע." at bounding box center [592, 570] width 692 height 15
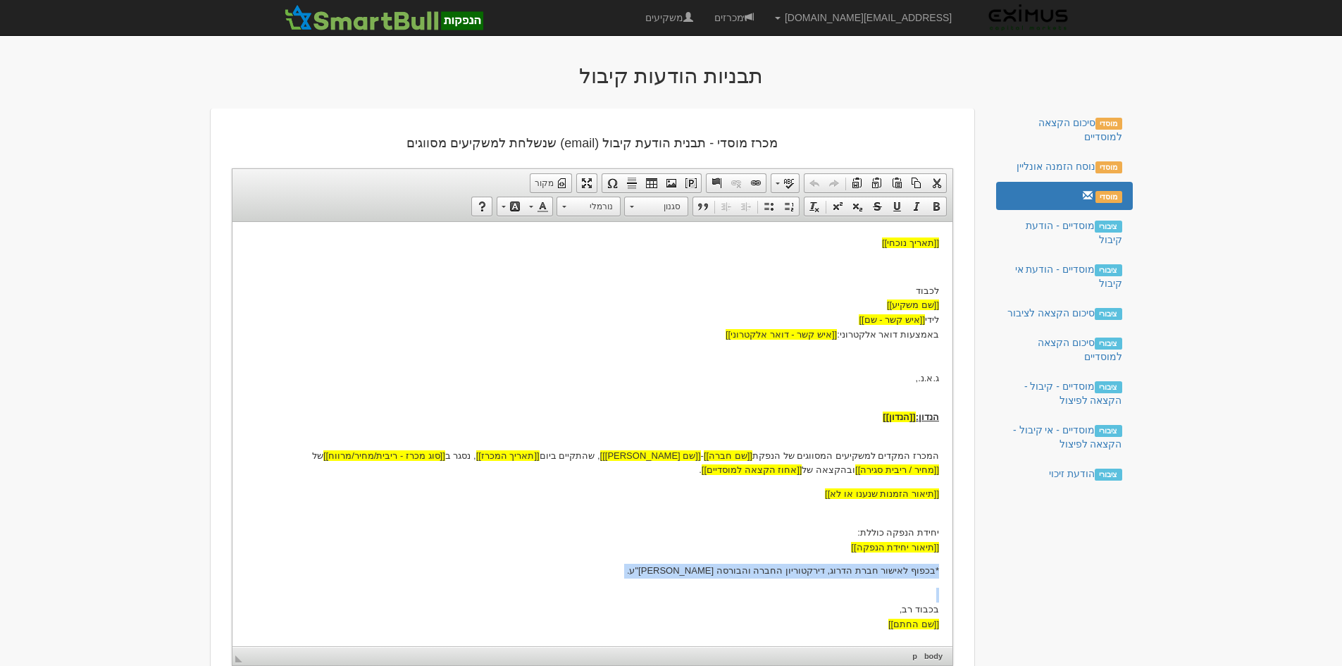
click at [856, 570] on p "*בכפוף לאישור חברת הדרוג, דירקטוריון החברה והבורסה לני"ע." at bounding box center [592, 570] width 692 height 15
copy p "*בכפוף לאישור חברת הדרוג, דירקטוריון החברה והבורסה לני"ע."
click at [764, 14] on link "מכרזים" at bounding box center [734, 17] width 61 height 35
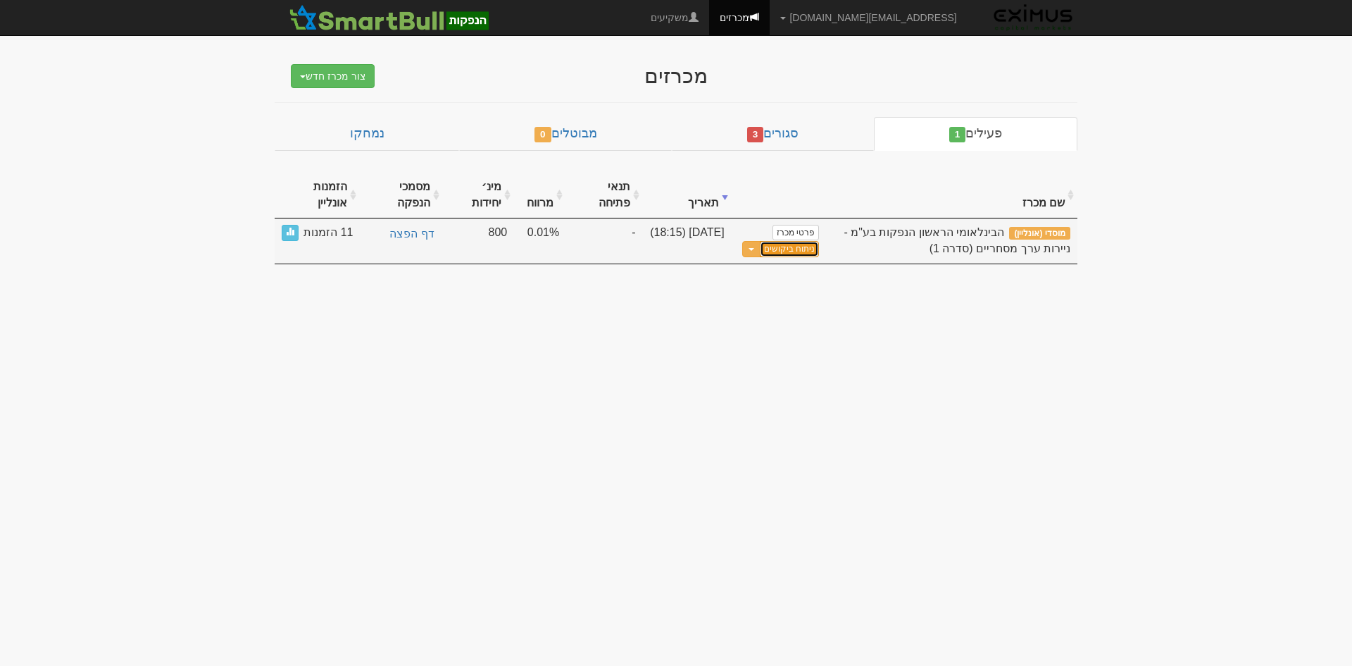
click at [791, 246] on link "ניתוח ביקושים" at bounding box center [789, 249] width 59 height 16
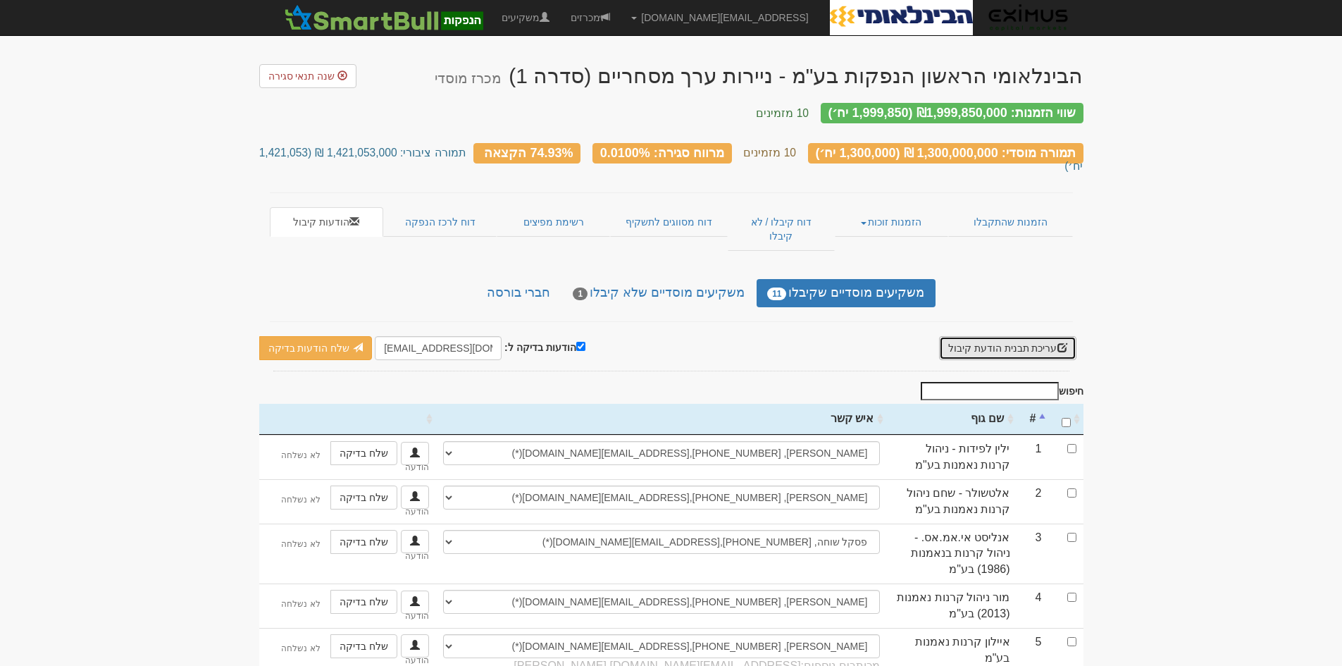
click at [1044, 336] on button "עריכת תבנית הודעת קיבול" at bounding box center [1007, 348] width 137 height 24
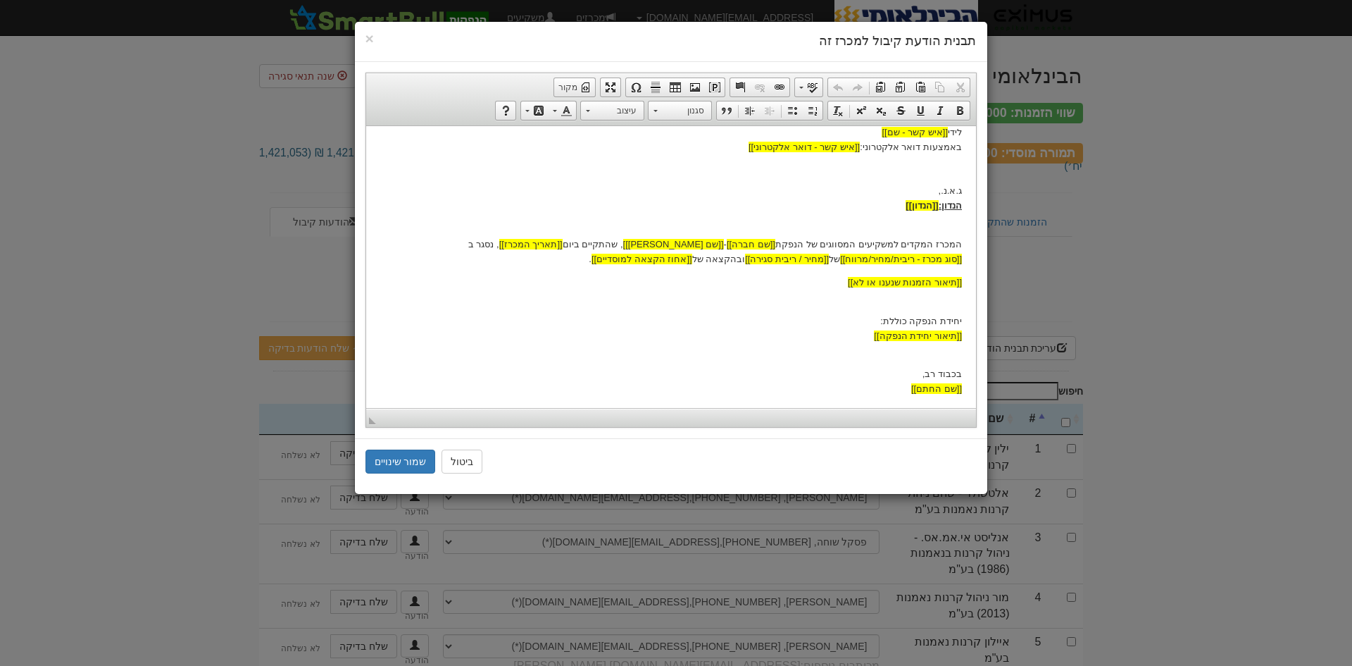
scroll to position [94, 0]
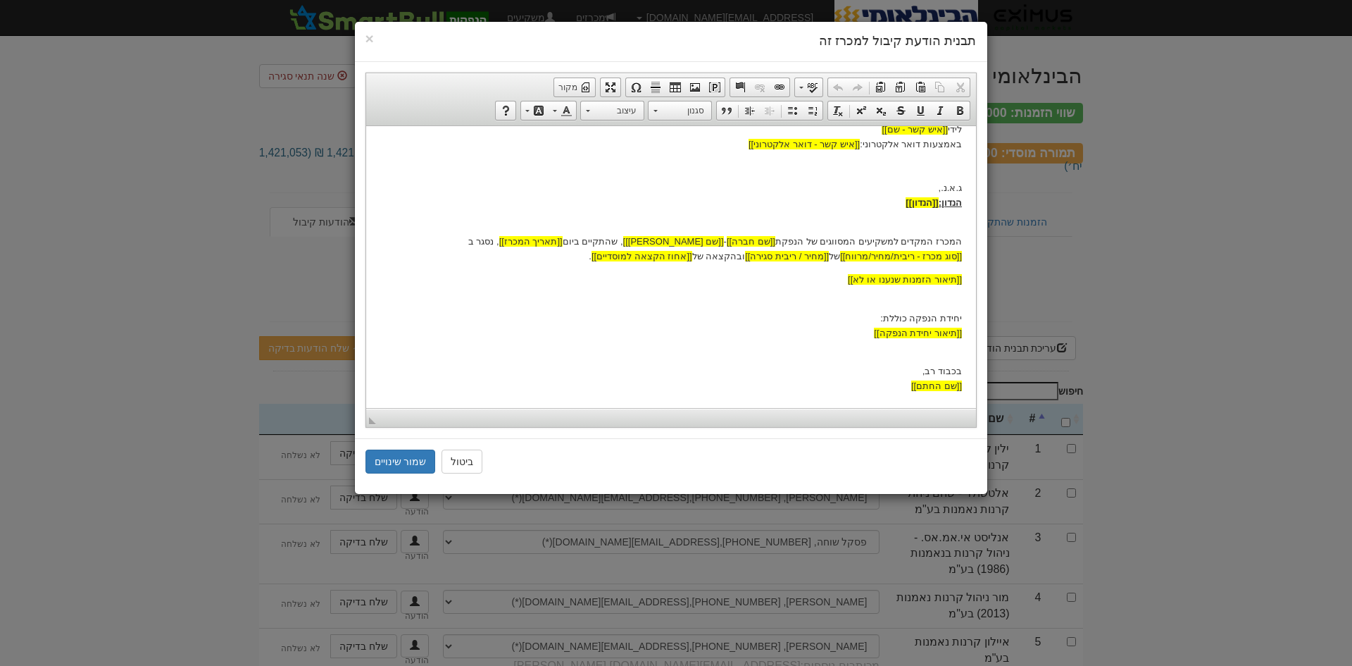
click at [952, 354] on p "בכבוד רב, [[שם [PERSON_NAME]]]" at bounding box center [671, 371] width 582 height 44
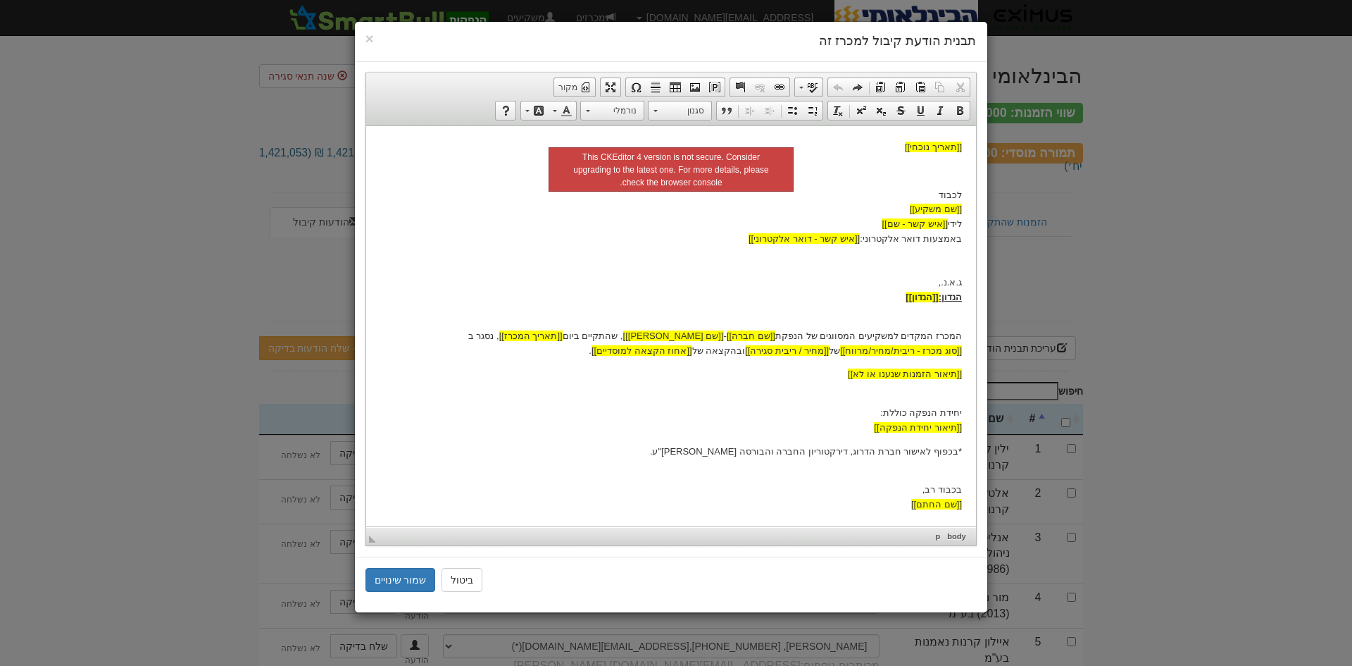
click at [905, 452] on p "*בכפוף לאישור חברת הדרוג, דירקטוריון החברה והבורסה [PERSON_NAME]"ע." at bounding box center [671, 451] width 582 height 15
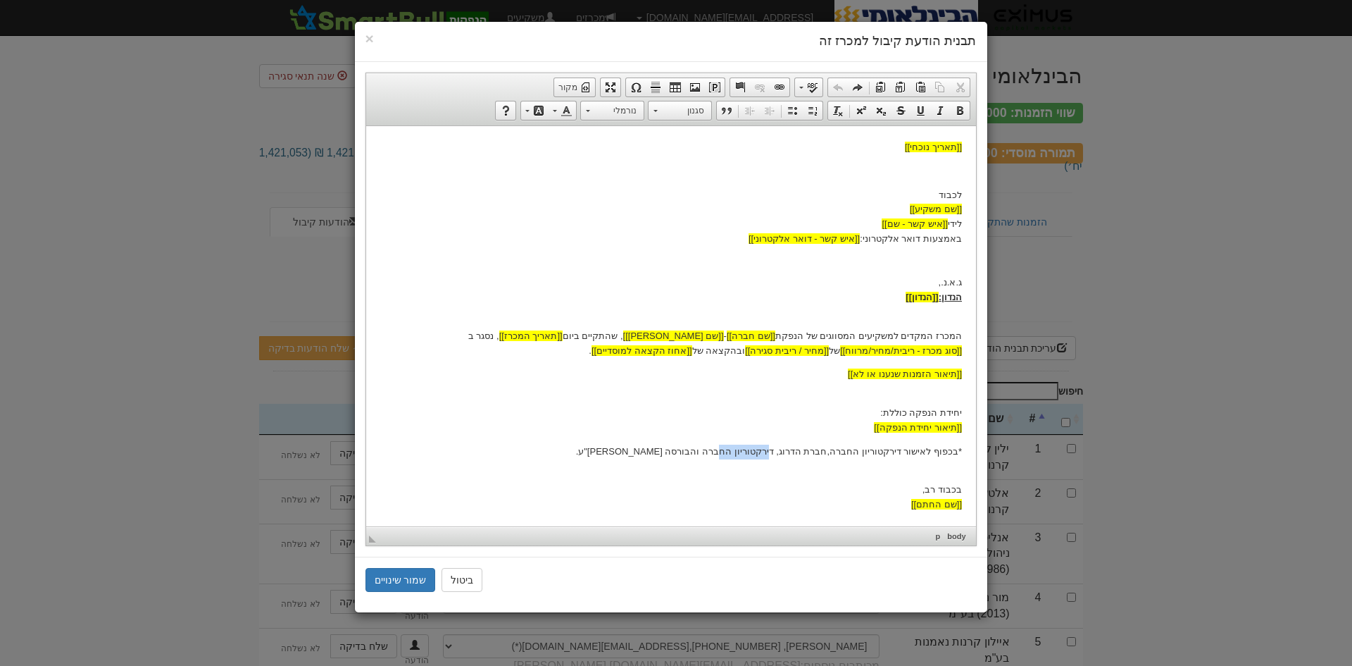
drag, startPoint x: 782, startPoint y: 451, endPoint x: 739, endPoint y: 454, distance: 43.0
click at [739, 454] on p "*בכפוף לאישור דירקטוריון החברה, חברת הדרוג, דירקטוריון החברה והבורסה [PERSON_NA…" at bounding box center [671, 451] width 582 height 15
click at [397, 581] on button "שמור שינויים" at bounding box center [400, 580] width 70 height 24
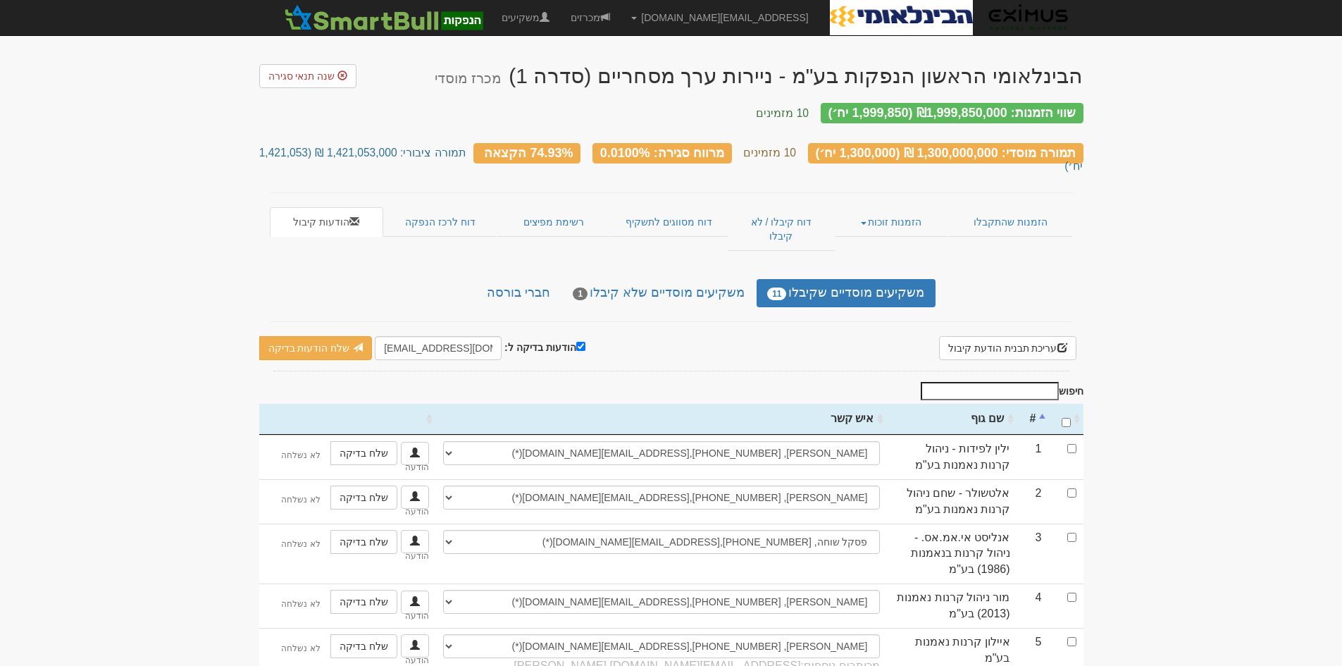
drag, startPoint x: 825, startPoint y: 107, endPoint x: 1006, endPoint y: 110, distance: 181.0
click at [1006, 110] on div "שווי הזמנות: ₪1,999,850,000 (1,999,850 יח׳)" at bounding box center [951, 113] width 263 height 20
copy div "₪1,999,850,000 (1,999,850 יח׳)"
drag, startPoint x: 817, startPoint y: 141, endPoint x: 1000, endPoint y: 148, distance: 183.2
click at [1000, 148] on div "תמורה מוסדי: 1,300,000,000 ₪ (1,300,000 יח׳)" at bounding box center [945, 153] width 275 height 20
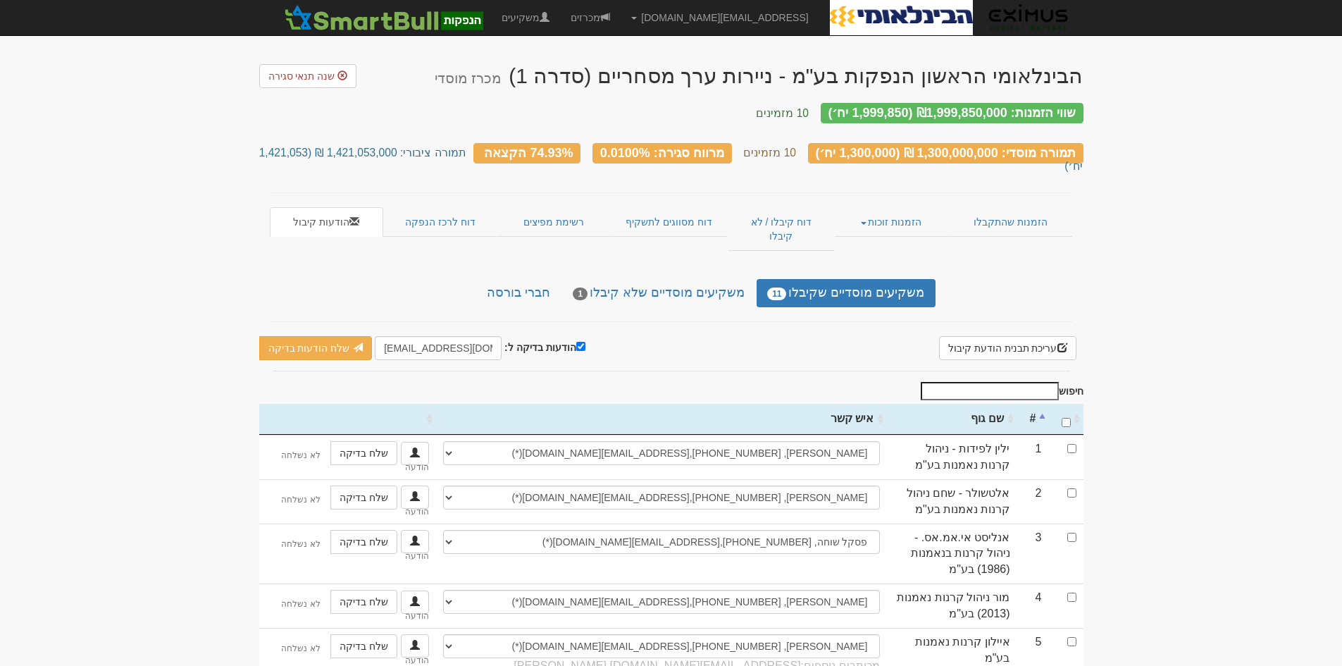
copy div "1,300,000,000 ₪ (1,300,000 יח׳)"
click at [250, 144] on body "[EMAIL_ADDRESS][DOMAIN_NAME] הגדרות חשבונות הנפקה תבניות הודעות קיבול" at bounding box center [671, 597] width 1342 height 1194
click at [265, 147] on h3 "תמורה מוסדי: 1,300,000,000 ₪ (1,300,000 יח׳) 10 מזמינים מרווח סגירה: 0.0100% 74…" at bounding box center [671, 157] width 824 height 30
drag, startPoint x: 268, startPoint y: 142, endPoint x: 292, endPoint y: 142, distance: 24.6
click at [292, 146] on small "תמורה ציבורי: 1,421,053,000 ₪ (1,421,053 יח׳)" at bounding box center [671, 158] width 824 height 25
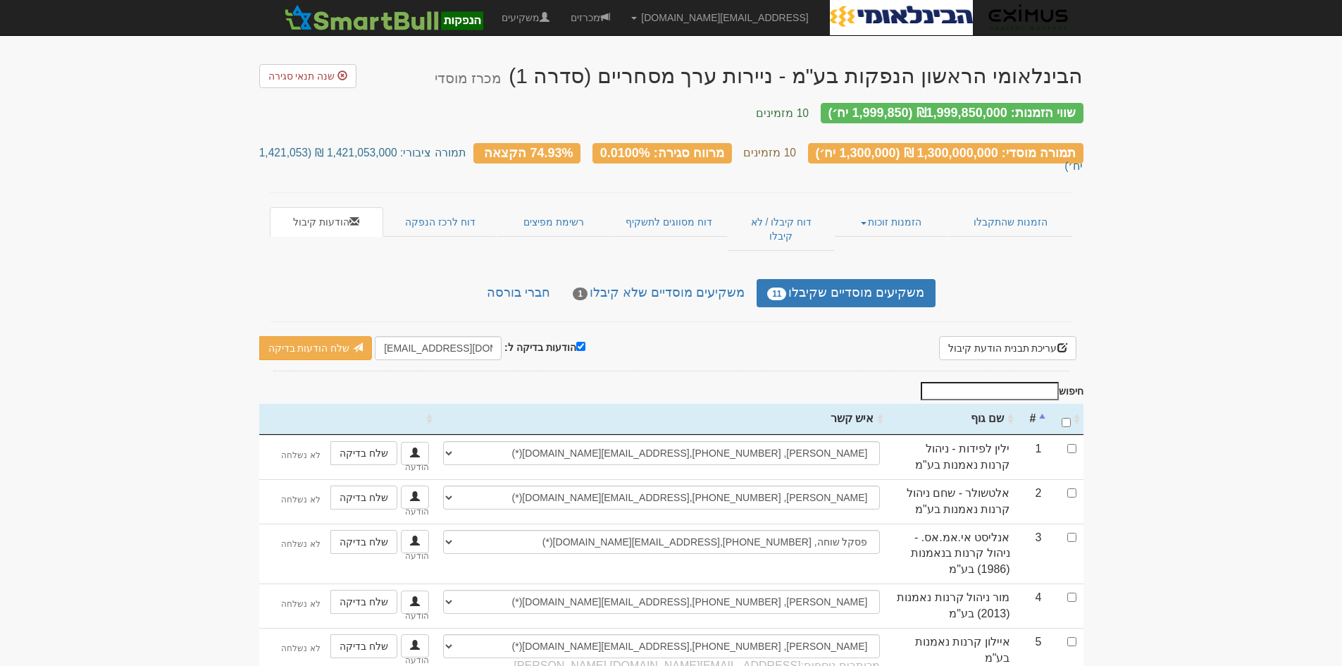
drag, startPoint x: 419, startPoint y: 142, endPoint x: 257, endPoint y: 144, distance: 162.0
click at [257, 144] on body "[EMAIL_ADDRESS][DOMAIN_NAME] הגדרות חשבונות הנפקה תבניות הודעות קיבול" at bounding box center [671, 597] width 1342 height 1194
copy small "1,421,053,000 ₪ (1,421,053 יח׳)"
